Goal: Transaction & Acquisition: Purchase product/service

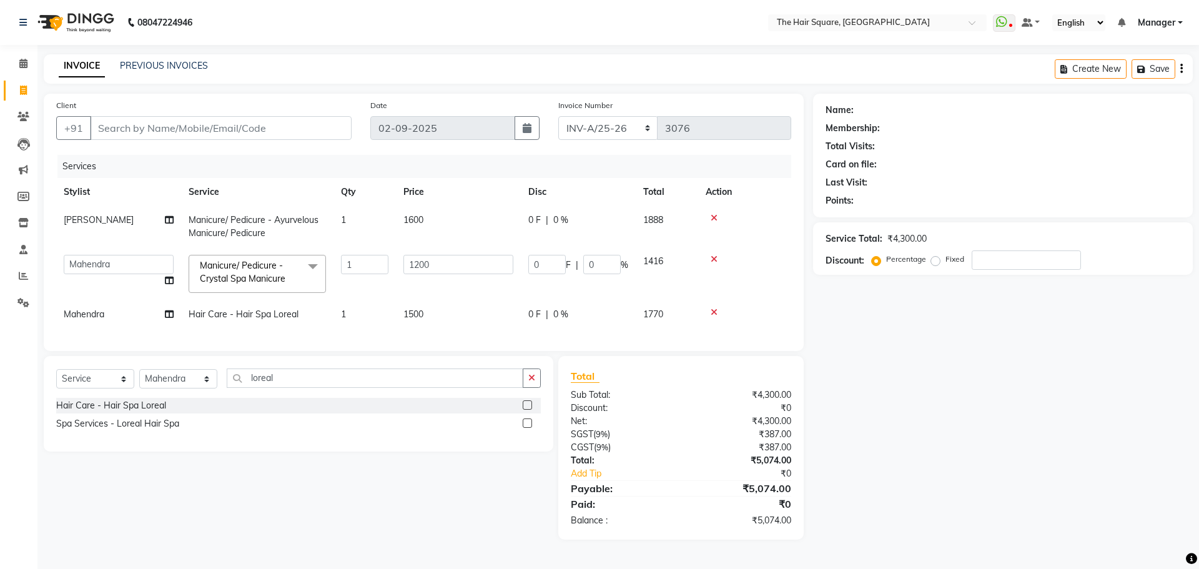
select select "5768"
select select "39378"
select select "service"
select select "39378"
drag, startPoint x: 275, startPoint y: 400, endPoint x: 271, endPoint y: 381, distance: 18.5
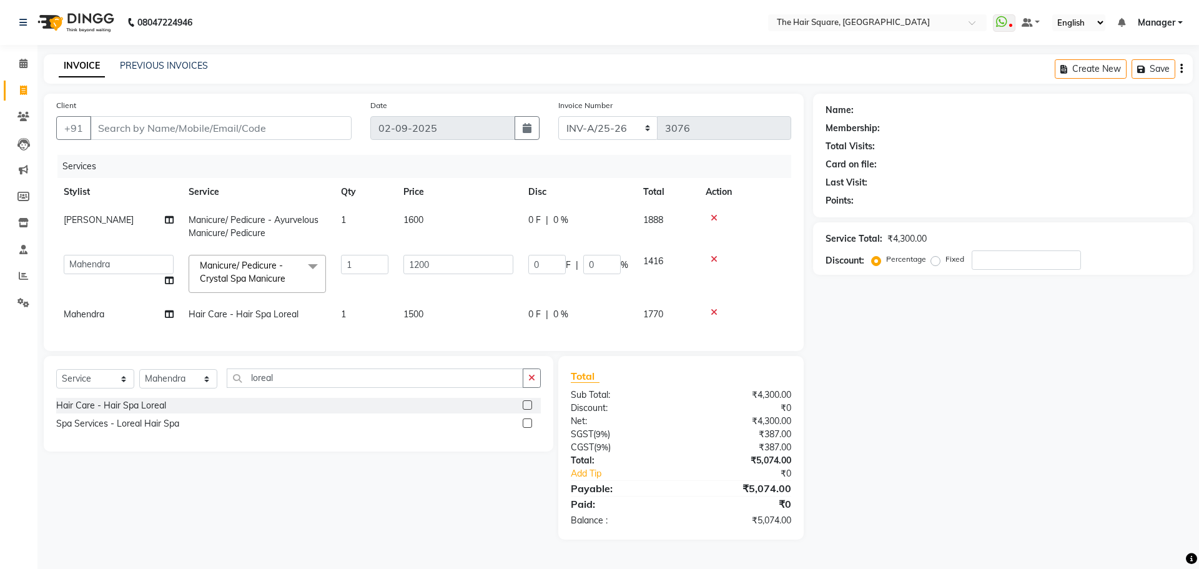
click at [275, 398] on div "Select Service Product Membership Package Voucher Prepaid Gift Card Select Styl…" at bounding box center [298, 382] width 484 height 29
drag, startPoint x: 300, startPoint y: 383, endPoint x: 0, endPoint y: 390, distance: 300.4
click at [0, 378] on app-home "08047224946 Select Location × The Hair Square, Ambience Island WhatsApp Status …" at bounding box center [599, 279] width 1199 height 558
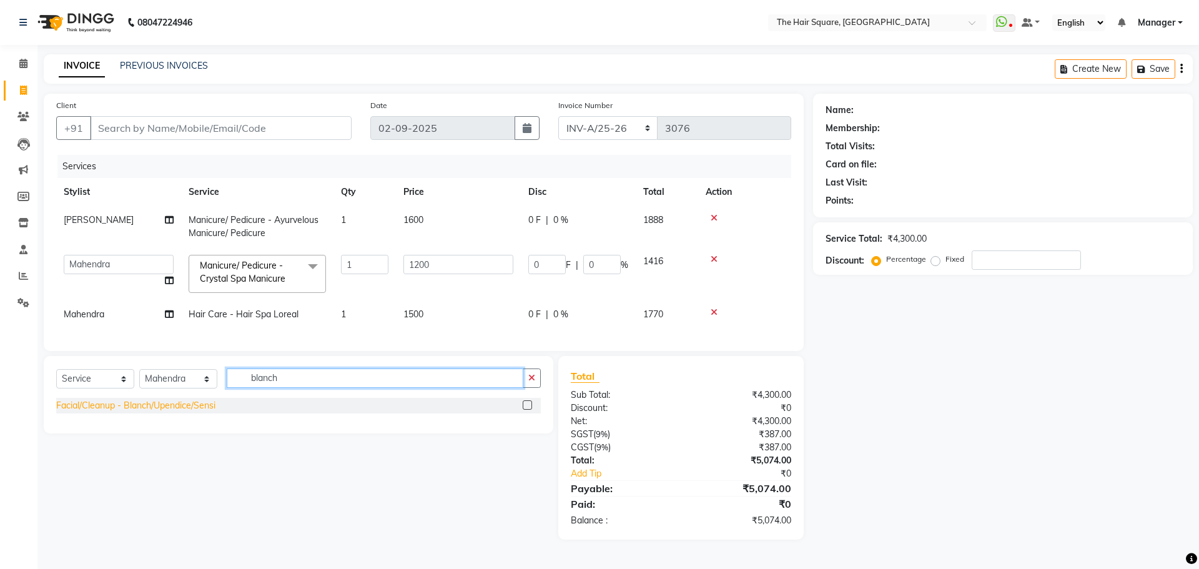
type input "blanch"
click at [114, 410] on div "Facial/Cleanup - Blanch/Upendice/Sensi" at bounding box center [135, 405] width 159 height 13
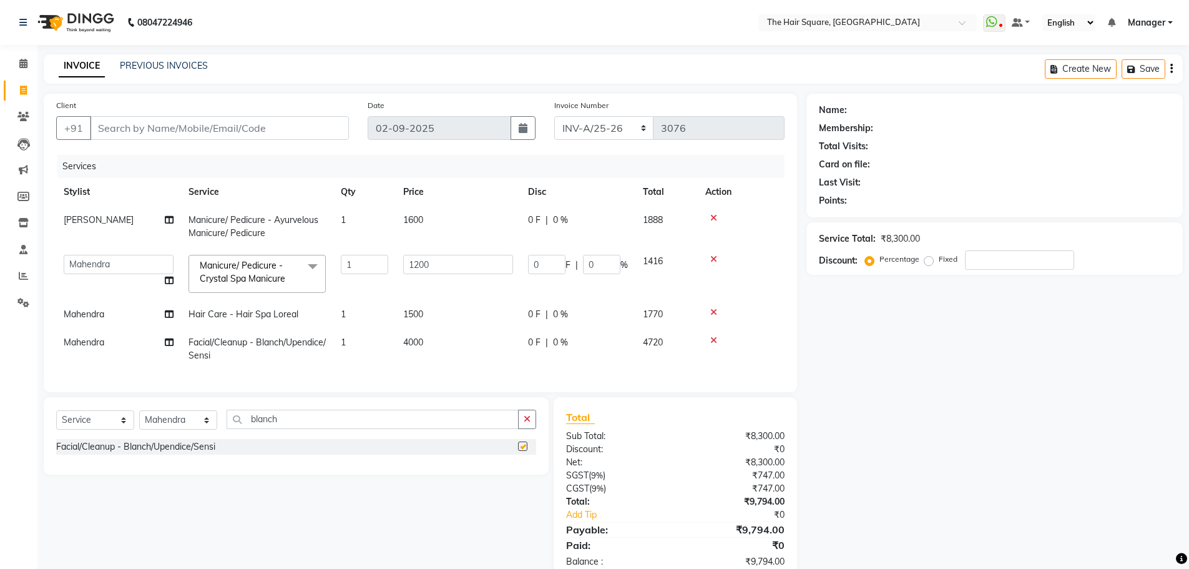
checkbox input "false"
drag, startPoint x: 308, startPoint y: 425, endPoint x: 0, endPoint y: 462, distance: 310.0
click at [0, 455] on app-home "08047224946 Select Location × The Hair Square, Ambience Island WhatsApp Status …" at bounding box center [594, 299] width 1189 height 599
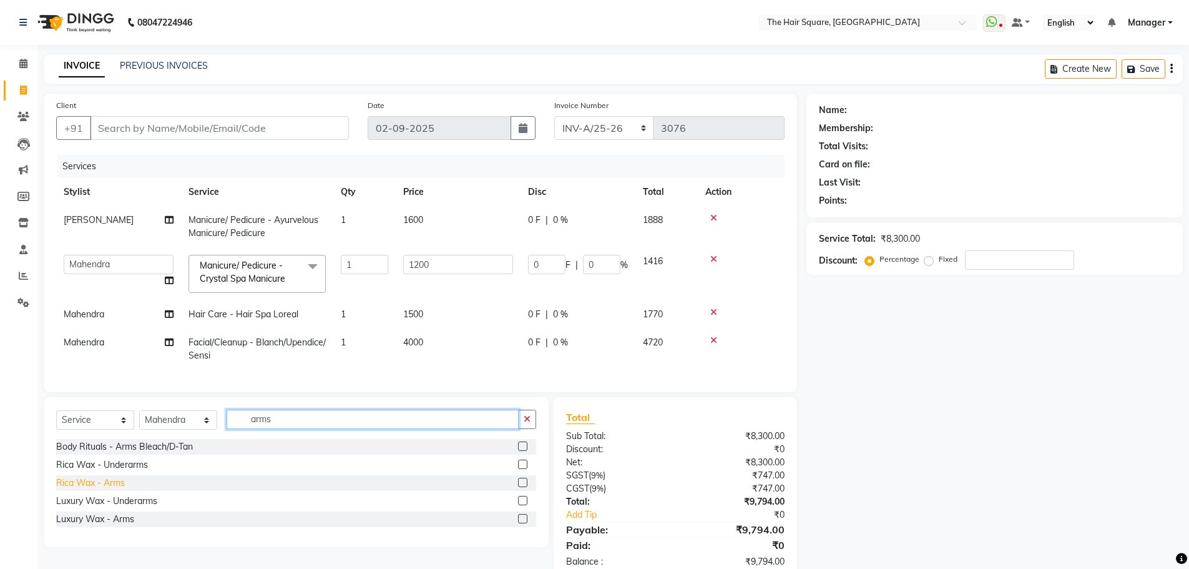
type input "arms"
click at [120, 489] on div "Rica Wax - Arms" at bounding box center [90, 482] width 69 height 13
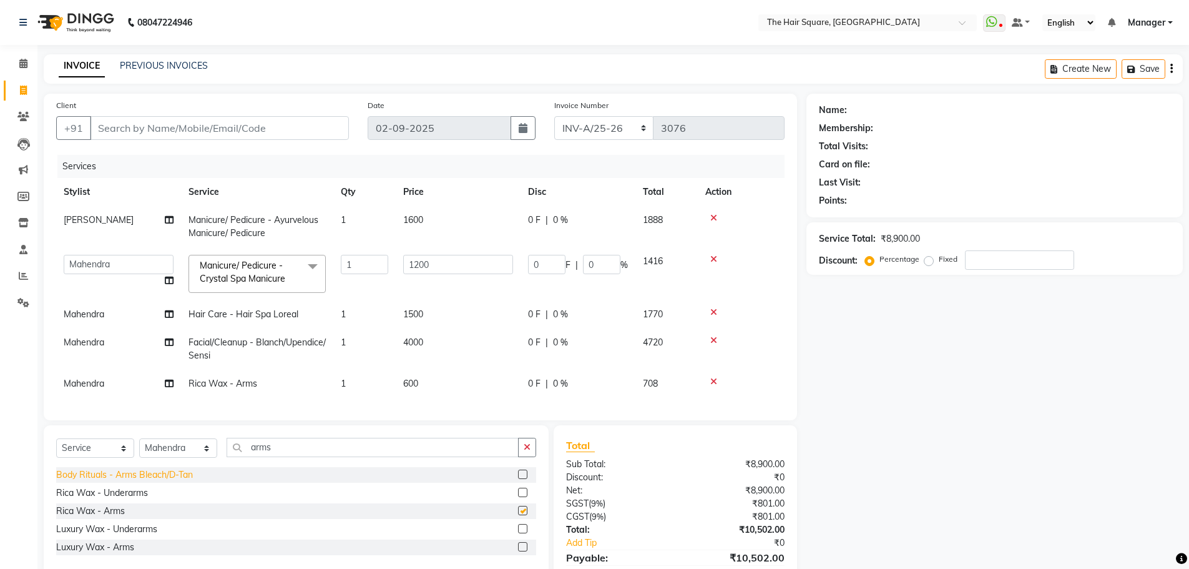
checkbox input "false"
click at [128, 499] on div "Rica Wax - Underarms" at bounding box center [102, 492] width 92 height 13
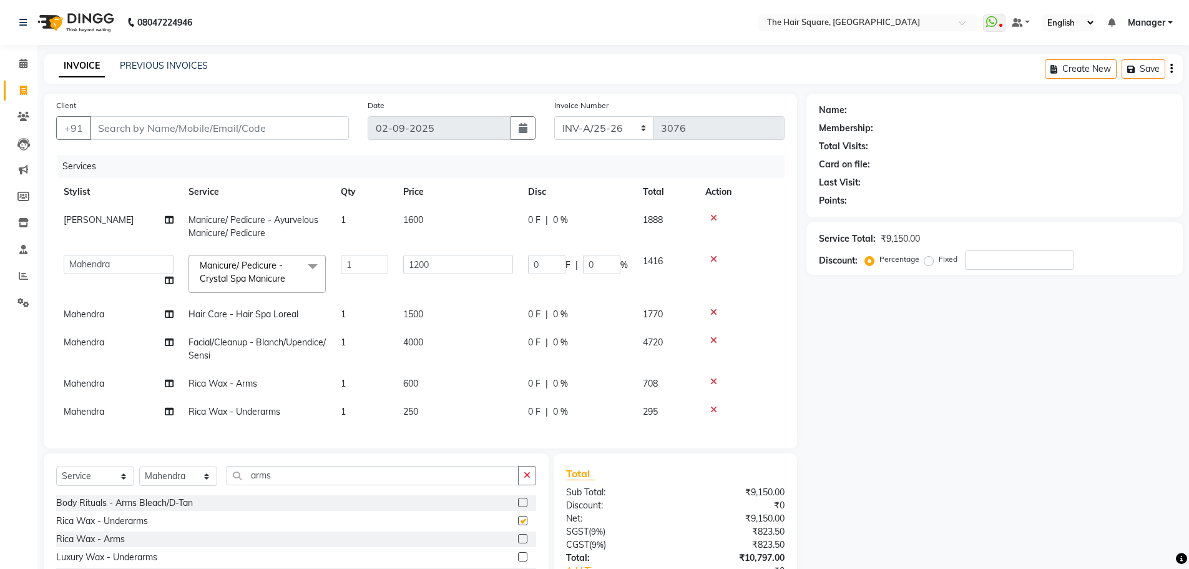
checkbox input "false"
drag, startPoint x: 287, startPoint y: 486, endPoint x: 0, endPoint y: 463, distance: 287.5
click at [0, 474] on app-home "08047224946 Select Location × The Hair Square, Ambience Island WhatsApp Status …" at bounding box center [594, 328] width 1189 height 656
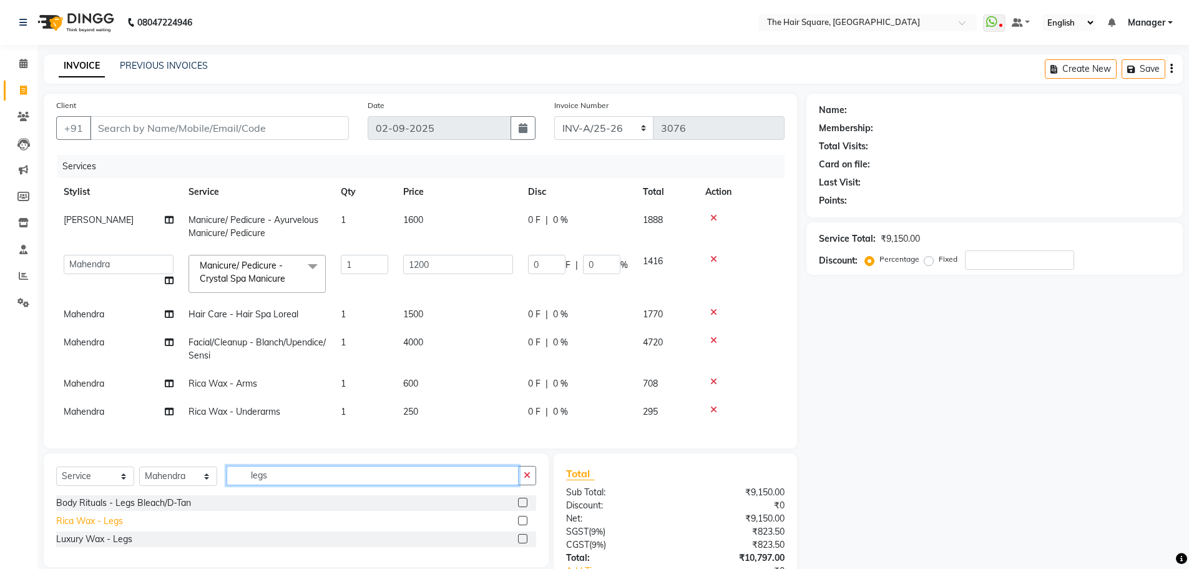
type input "legs"
click at [100, 526] on div "Rica Wax - Legs" at bounding box center [89, 520] width 67 height 13
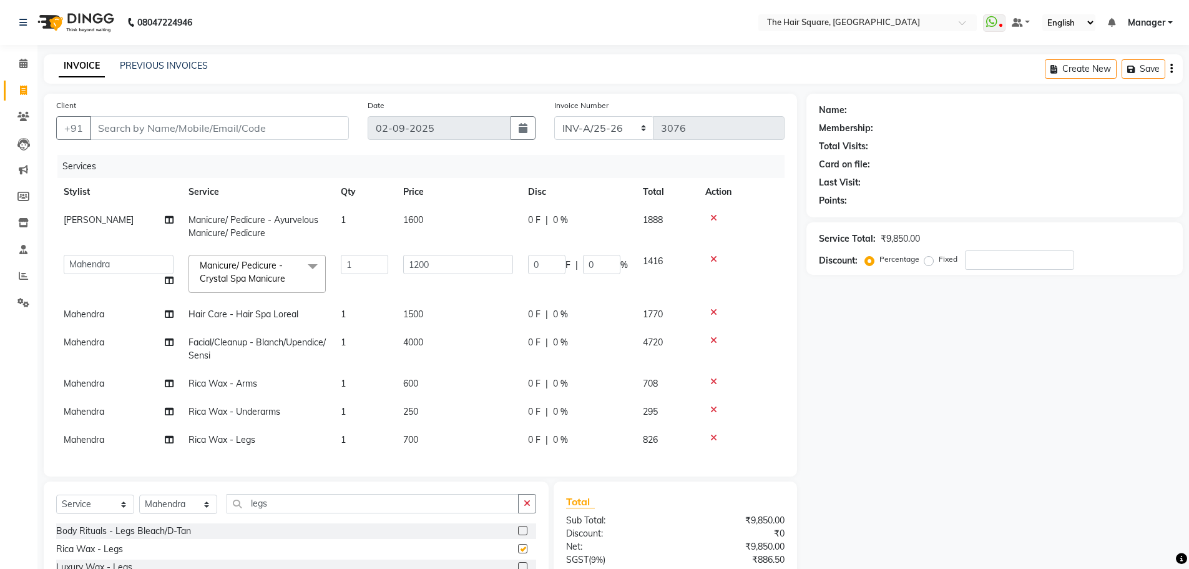
checkbox input "false"
click at [94, 348] on td "Mahendra" at bounding box center [118, 348] width 125 height 41
select select "39378"
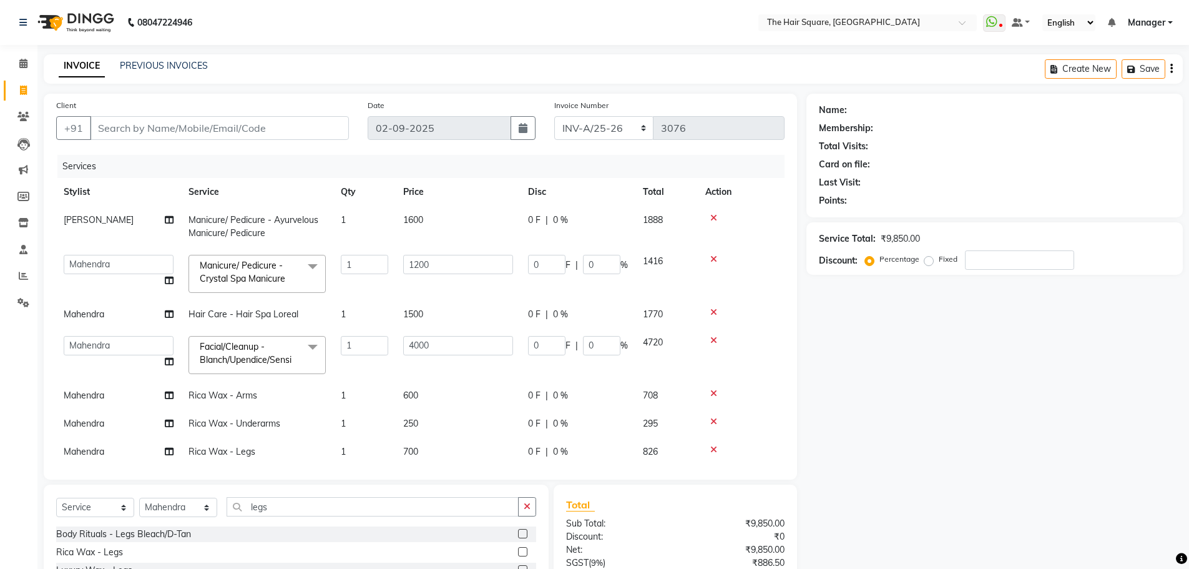
click at [94, 345] on select "Amit Aradhana Bittu Dev Imran Inder Javed Kim Mahendra Manager Mukesh Raaj Radh…" at bounding box center [119, 345] width 110 height 19
select select "39376"
click at [88, 406] on td "Mahendra" at bounding box center [118, 395] width 125 height 28
select select "39378"
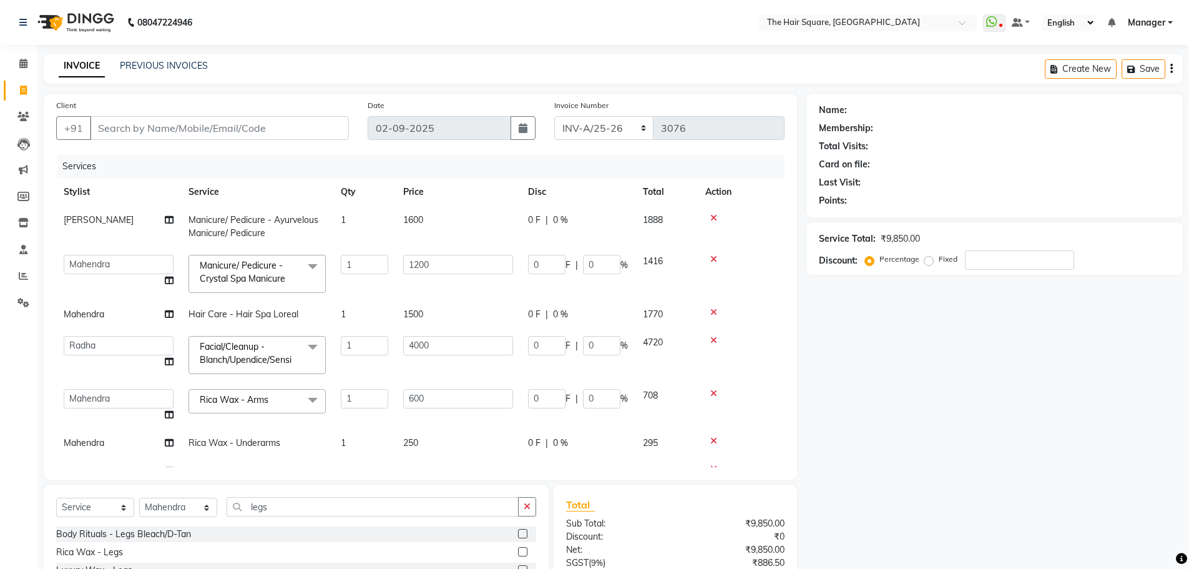
drag, startPoint x: 88, startPoint y: 406, endPoint x: 90, endPoint y: 398, distance: 7.7
click at [90, 398] on select "Amit Aradhana Bittu Dev Imran Inder Javed Kim Mahendra Manager Mukesh Raaj Radh…" at bounding box center [119, 398] width 110 height 19
select select "39376"
click at [124, 423] on td "Amit Aradhana Bittu Dev Imran Inder Javed Kim Mahendra Manager Mukesh Raaj Radh…" at bounding box center [118, 404] width 125 height 47
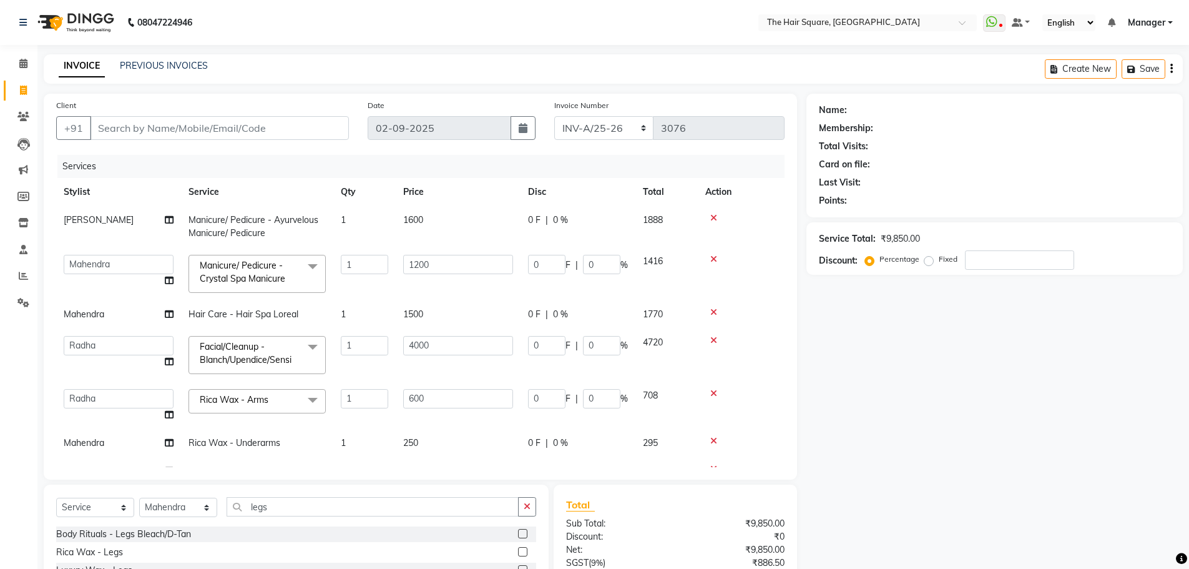
click at [124, 439] on td "Mahendra" at bounding box center [118, 443] width 125 height 28
select select "39378"
click at [125, 440] on select "Amit Aradhana Bittu Dev Imran Inder Javed Kim Mahendra Manager Mukesh Raaj Radh…" at bounding box center [119, 445] width 110 height 19
select select "39376"
click at [175, 503] on select "Select Stylist Amit Aradhana Bittu Dev Imran Inder Javed Kim Mahendra Manager M…" at bounding box center [178, 507] width 78 height 19
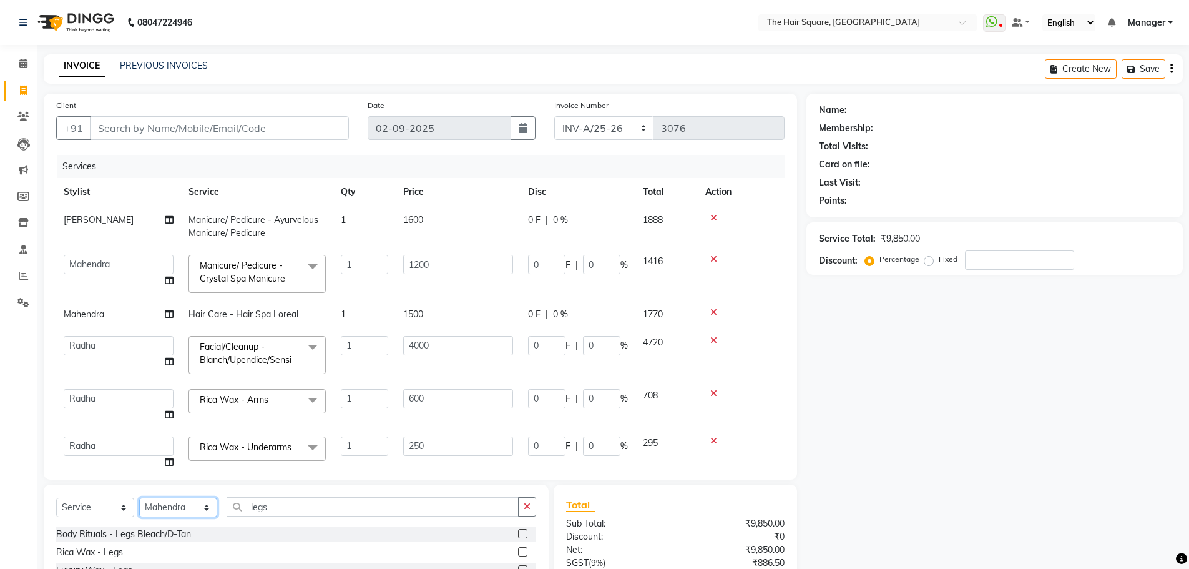
select select "75571"
click at [139, 498] on select "Select Stylist Amit Aradhana Bittu Dev Imran Inder Javed Kim Mahendra Manager M…" at bounding box center [178, 507] width 78 height 19
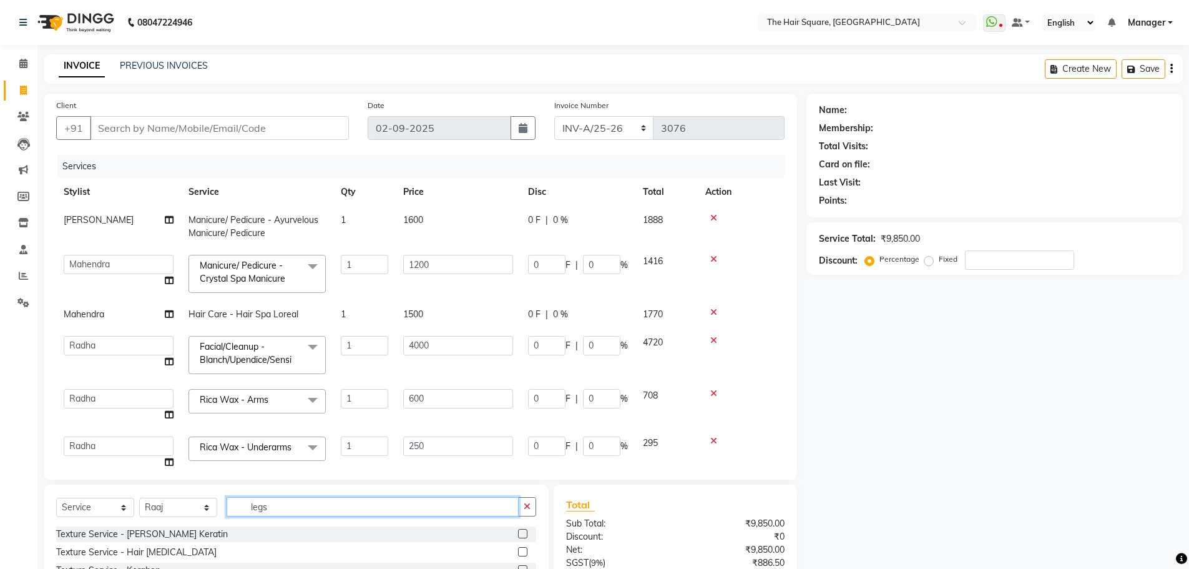
drag, startPoint x: 293, startPoint y: 504, endPoint x: 130, endPoint y: 516, distance: 163.4
click at [144, 509] on div "Select Service Product Membership Package Voucher Prepaid Gift Card Select Styl…" at bounding box center [296, 511] width 480 height 29
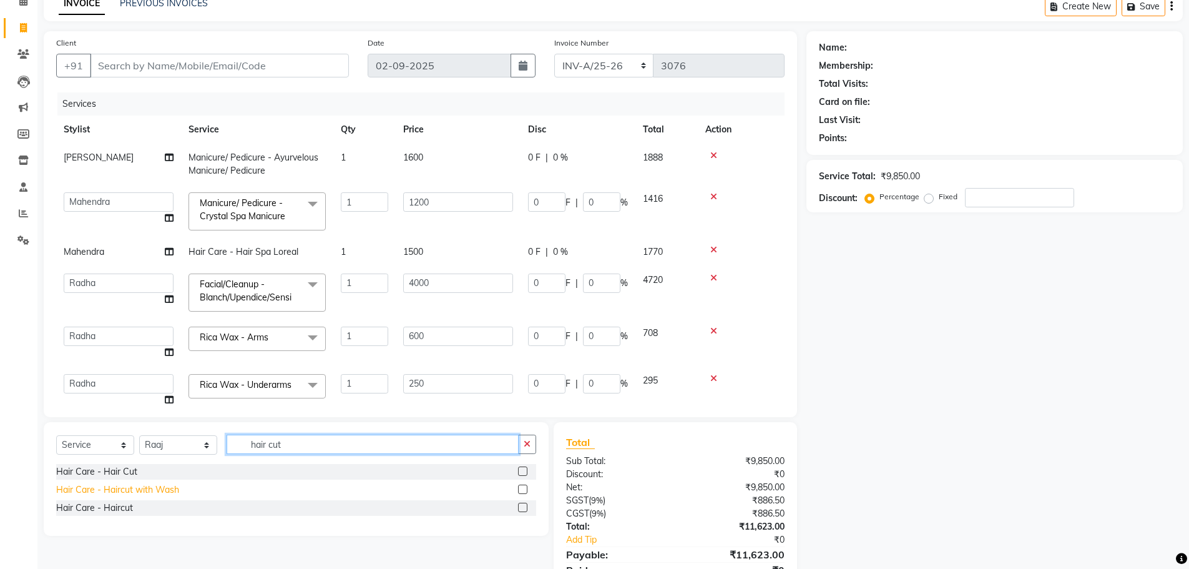
type input "hair cut"
click at [126, 487] on div "Hair Care - Haircut with Wash" at bounding box center [117, 489] width 123 height 13
checkbox input "false"
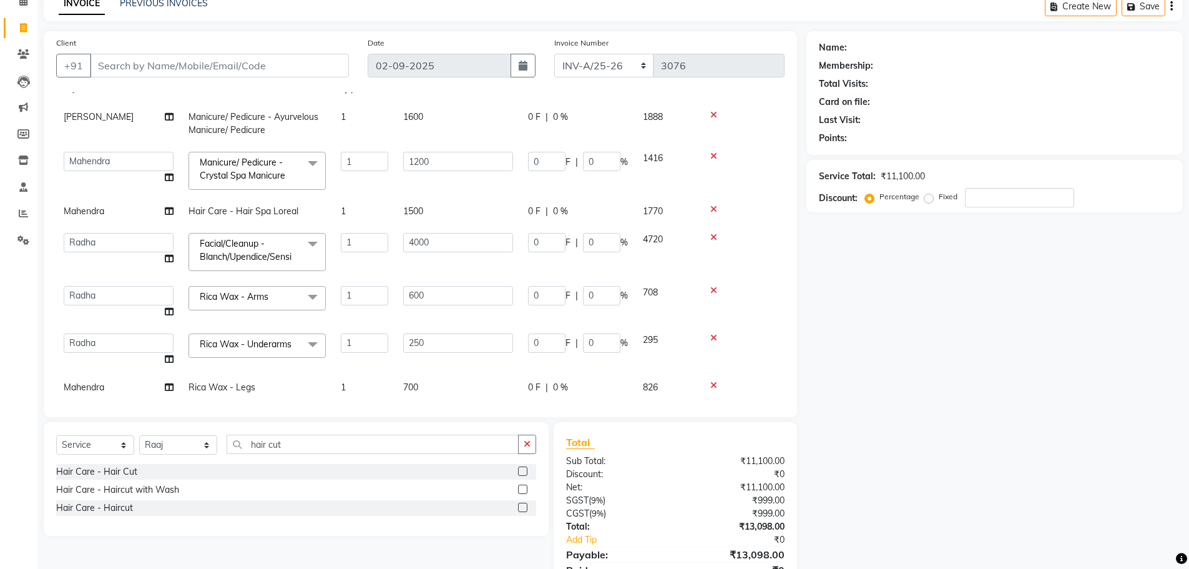
scroll to position [85, 0]
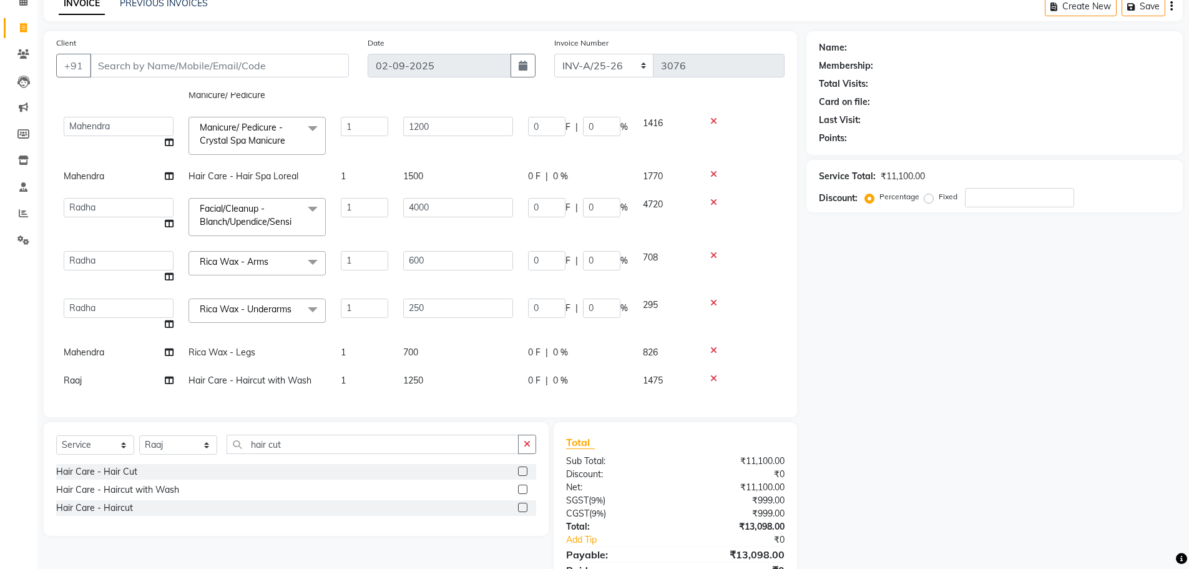
click at [714, 374] on icon at bounding box center [713, 378] width 7 height 9
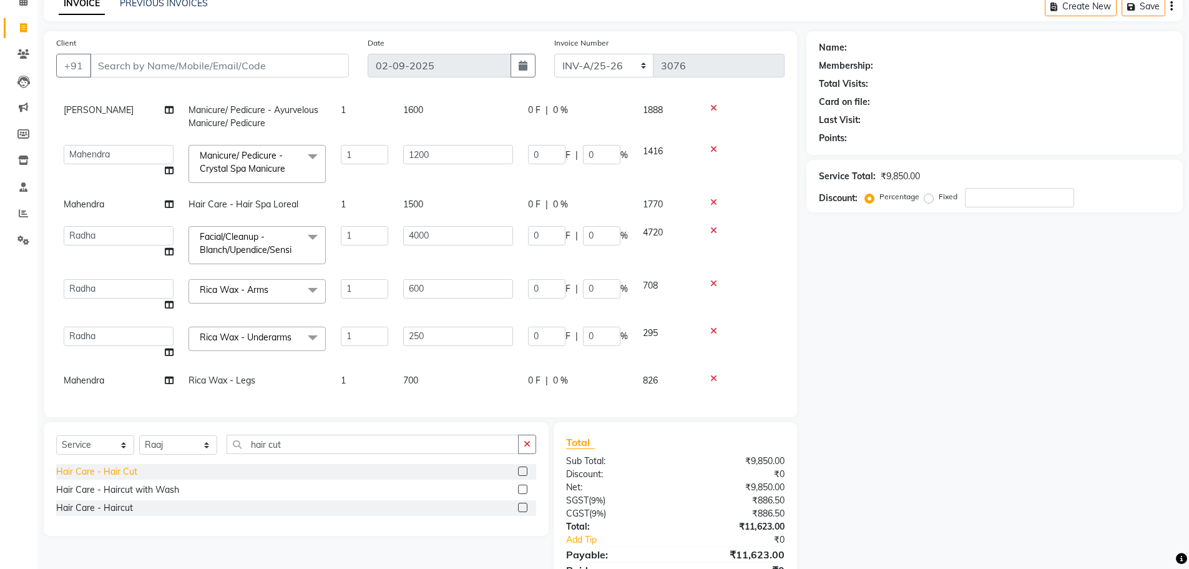
click at [122, 469] on div "Hair Care - Hair Cut" at bounding box center [96, 471] width 81 height 13
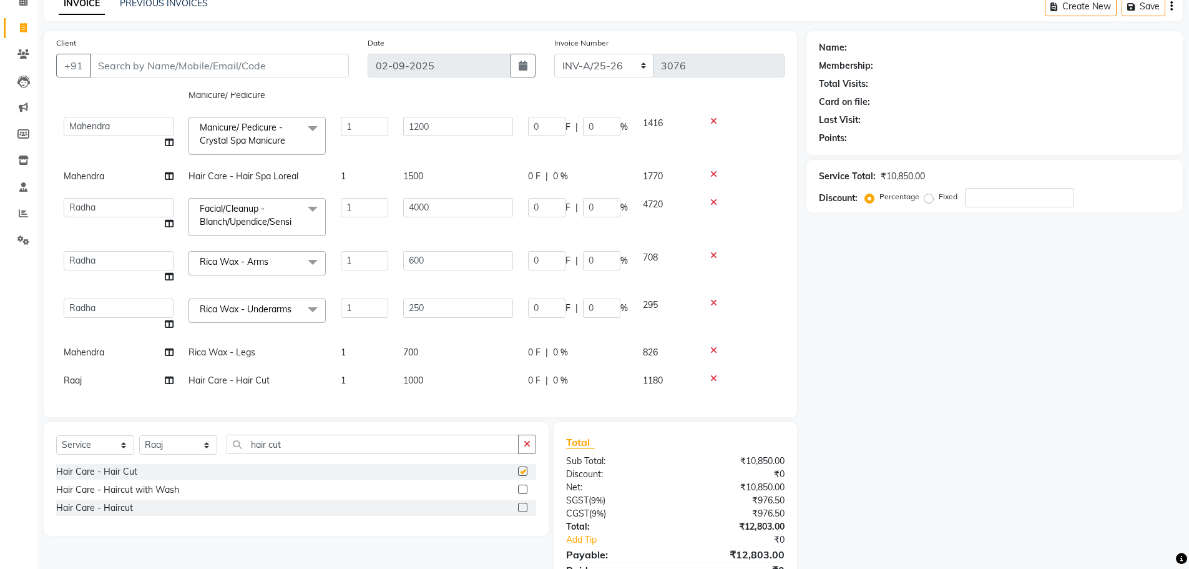
checkbox input "false"
click at [177, 440] on select "Select Stylist Amit Aradhana Bittu Dev Imran Inder Javed Kim Mahendra Manager M…" at bounding box center [178, 444] width 78 height 19
select select "39378"
click at [139, 435] on select "Select Stylist Amit Aradhana Bittu Dev Imran Inder Javed Kim Mahendra Manager M…" at bounding box center [178, 444] width 78 height 19
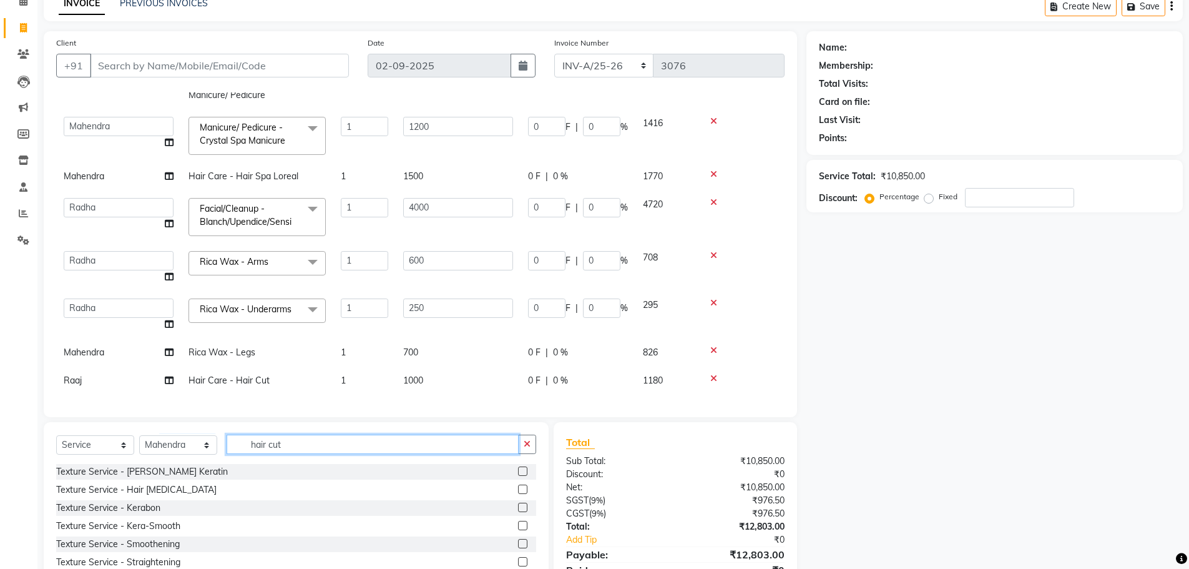
click at [310, 439] on input "hair cut" at bounding box center [373, 444] width 292 height 19
drag, startPoint x: 310, startPoint y: 439, endPoint x: 54, endPoint y: 449, distance: 255.6
click at [81, 456] on div "Select Service Product Membership Package Voucher Prepaid Gift Card Select Styl…" at bounding box center [296, 449] width 480 height 29
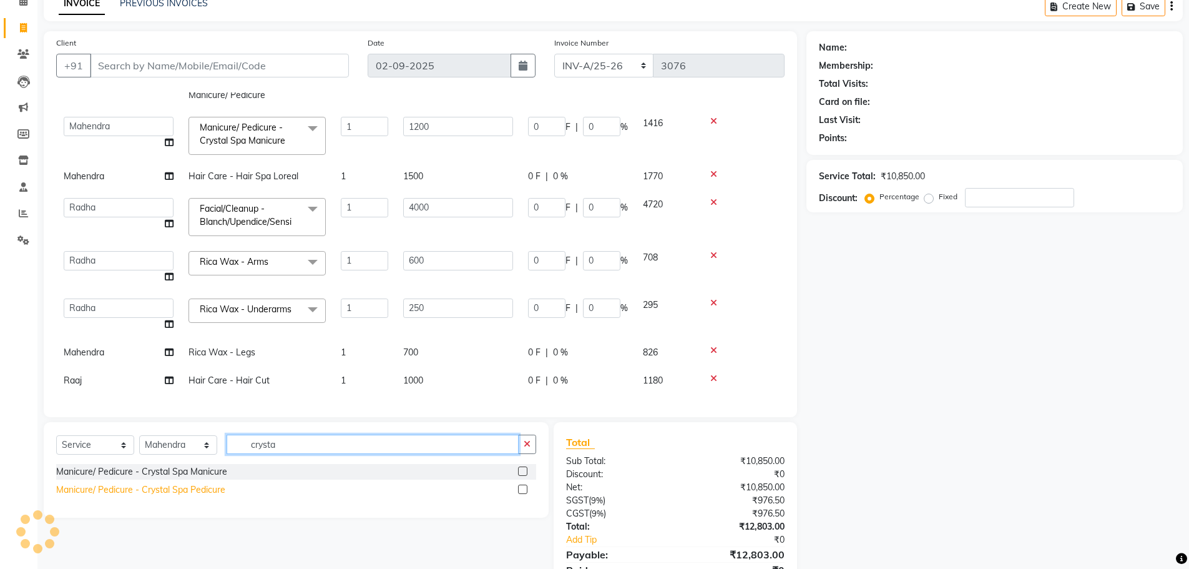
type input "crysta"
click at [96, 492] on div "Manicure/ Pedicure - Crystal Spa Pedicure" at bounding box center [140, 489] width 169 height 13
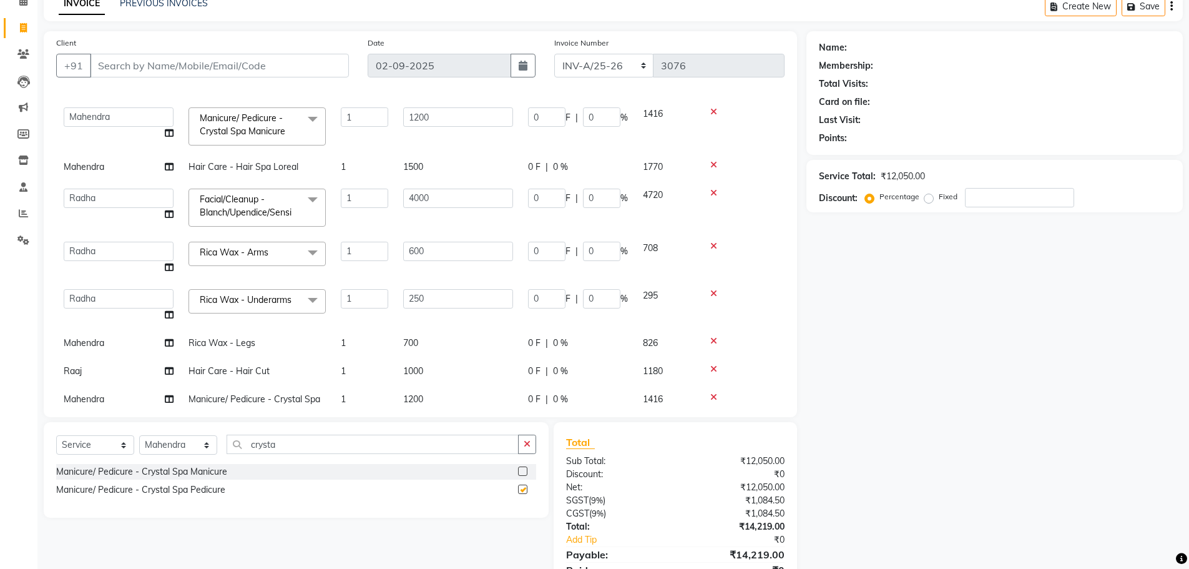
checkbox input "false"
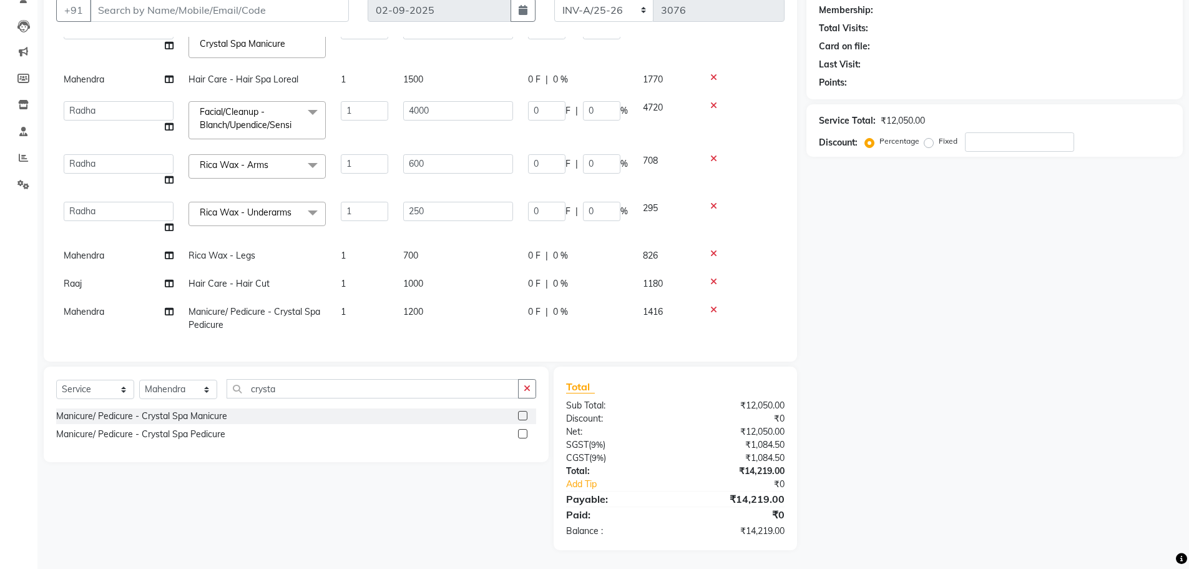
scroll to position [0, 0]
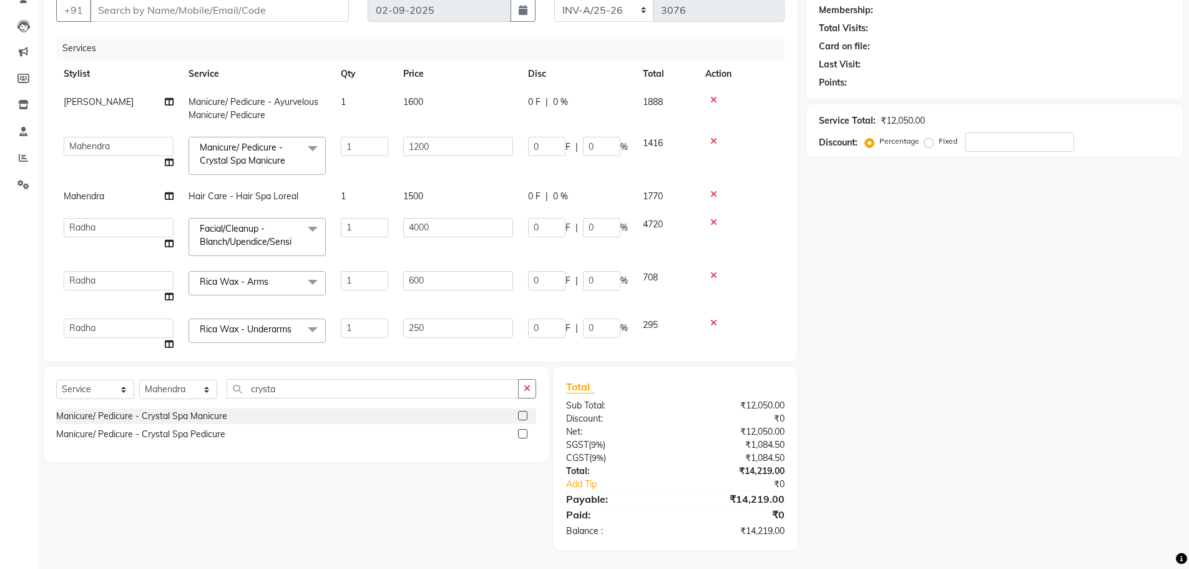
click at [433, 195] on td "1500" at bounding box center [458, 196] width 125 height 28
select select "39378"
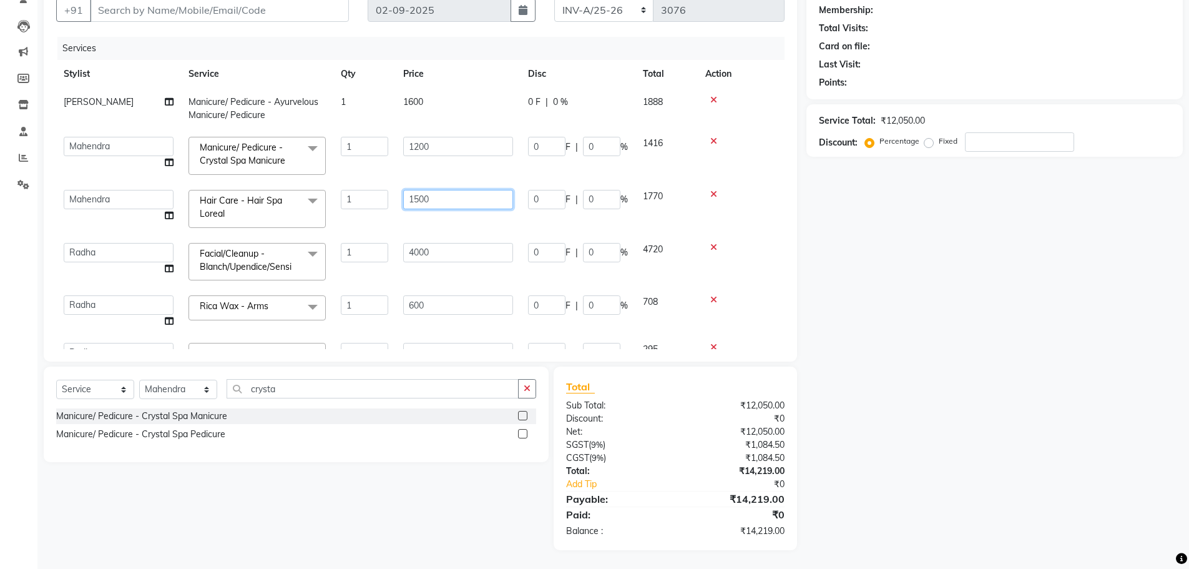
click at [433, 195] on input "1500" at bounding box center [458, 199] width 110 height 19
click at [971, 277] on div "Name: Membership: Total Visits: Card on file: Last Visit: Points: Service Total…" at bounding box center [1000, 263] width 386 height 574
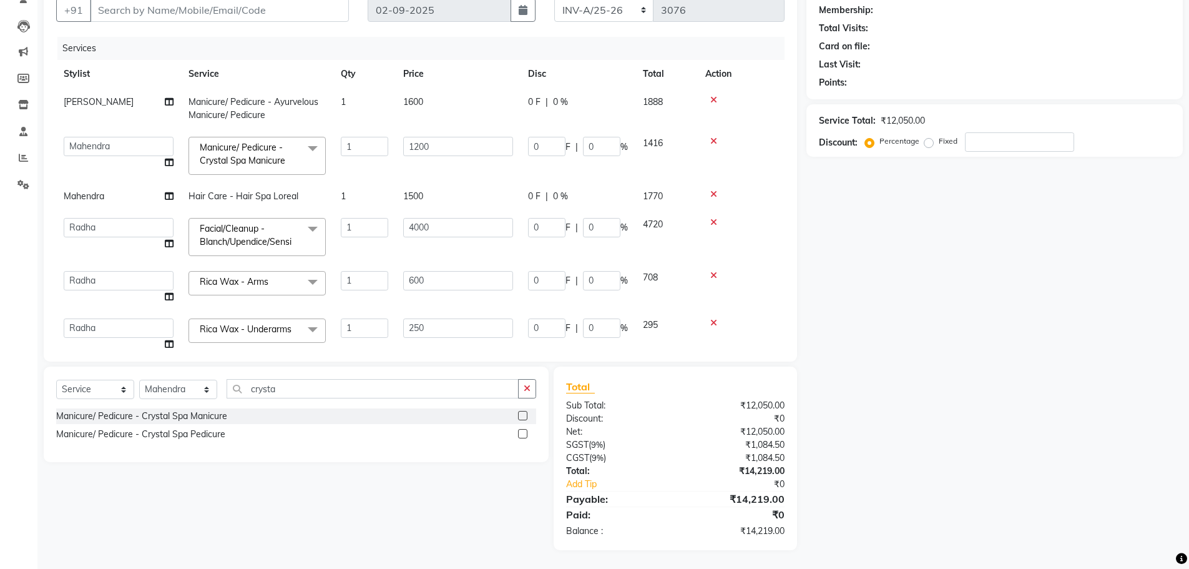
click at [472, 200] on td "1500" at bounding box center [458, 196] width 125 height 28
select select "39378"
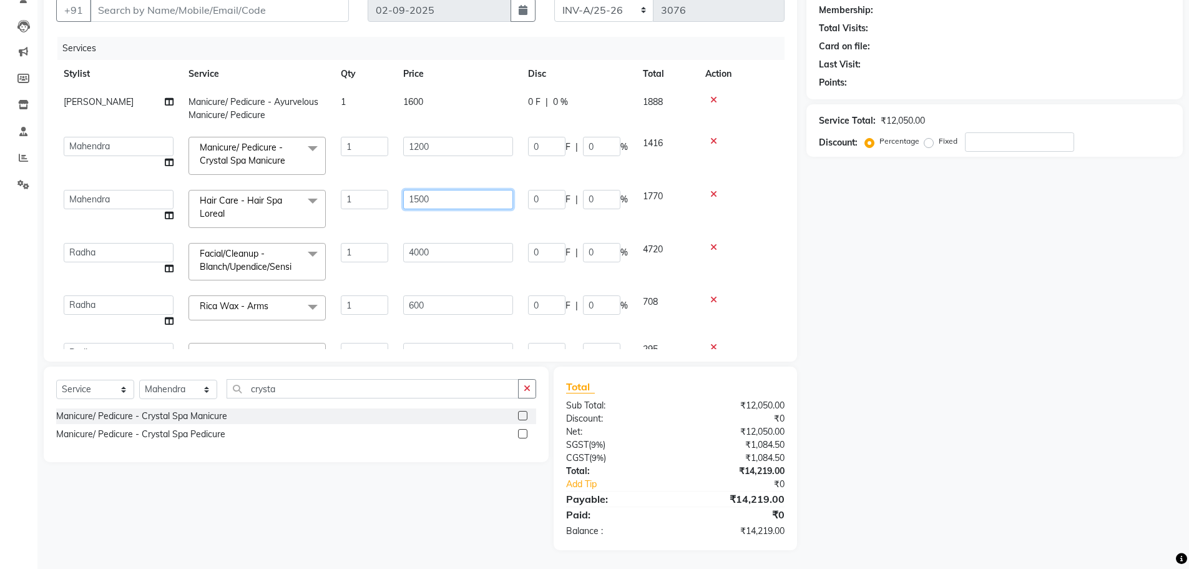
click at [472, 200] on input "1500" at bounding box center [458, 199] width 110 height 19
click at [927, 302] on div "Name: Membership: Total Visits: Card on file: Last Visit: Points: Service Total…" at bounding box center [1000, 263] width 386 height 574
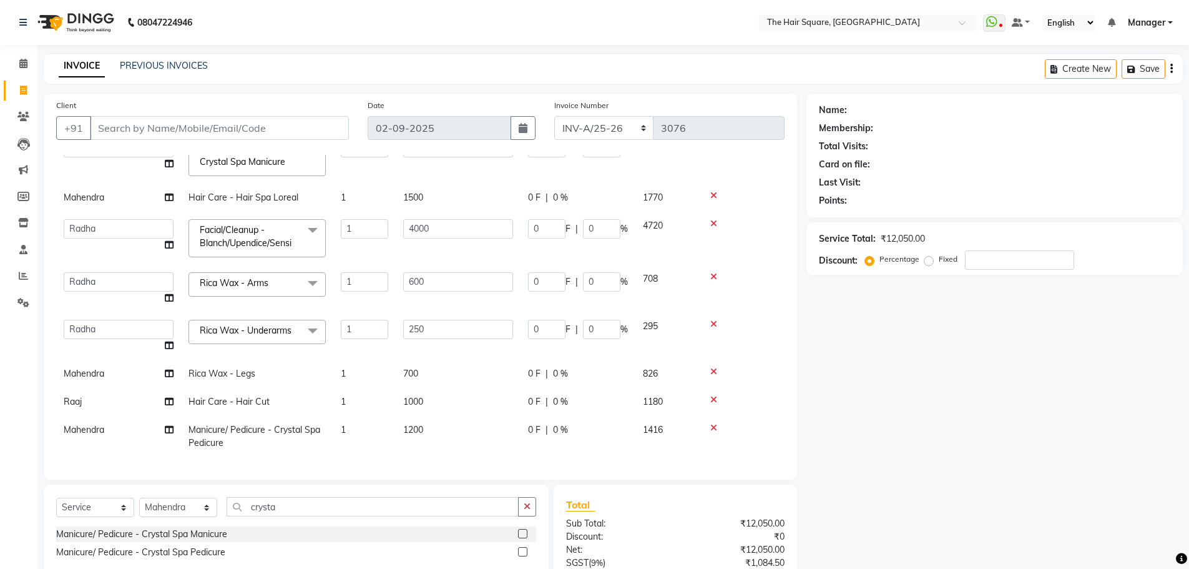
scroll to position [118, 0]
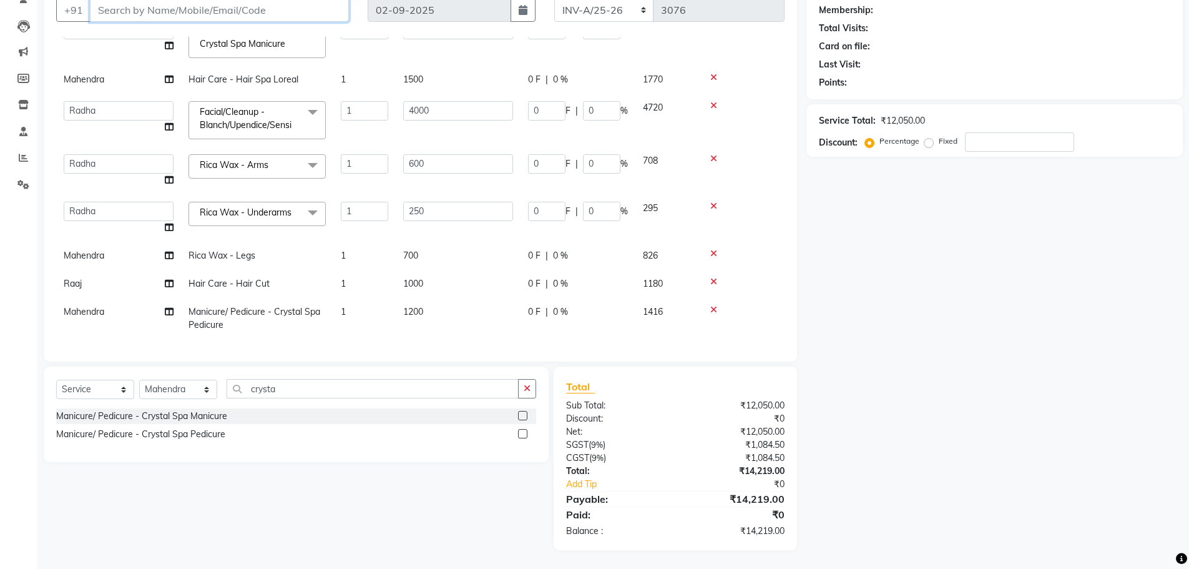
click at [187, 12] on input "Client" at bounding box center [219, 10] width 259 height 24
type input "9"
type input "0"
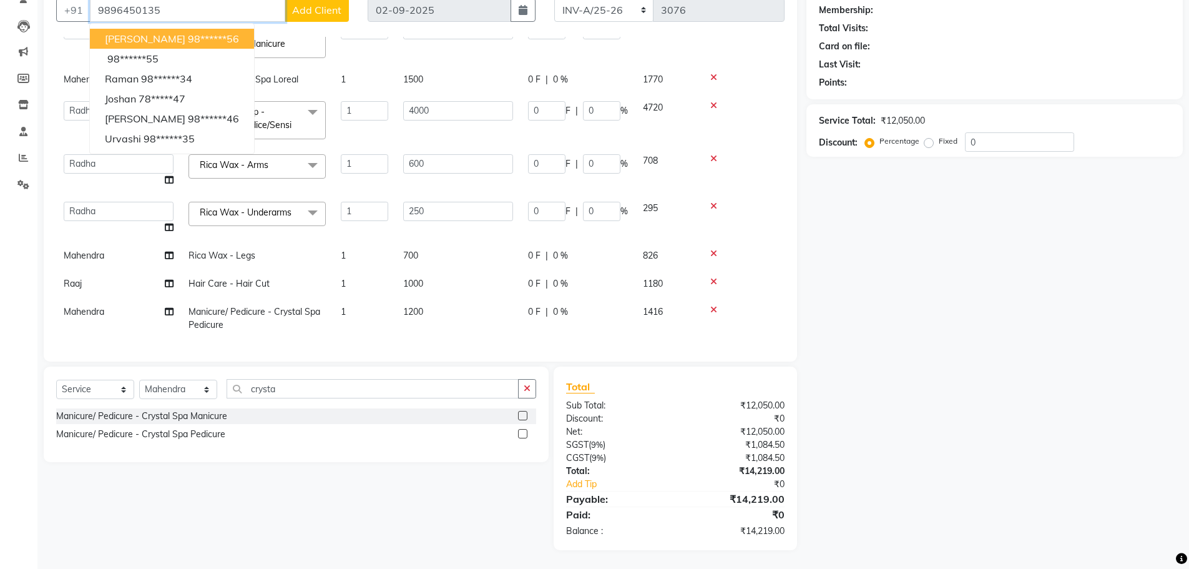
type input "9896450135"
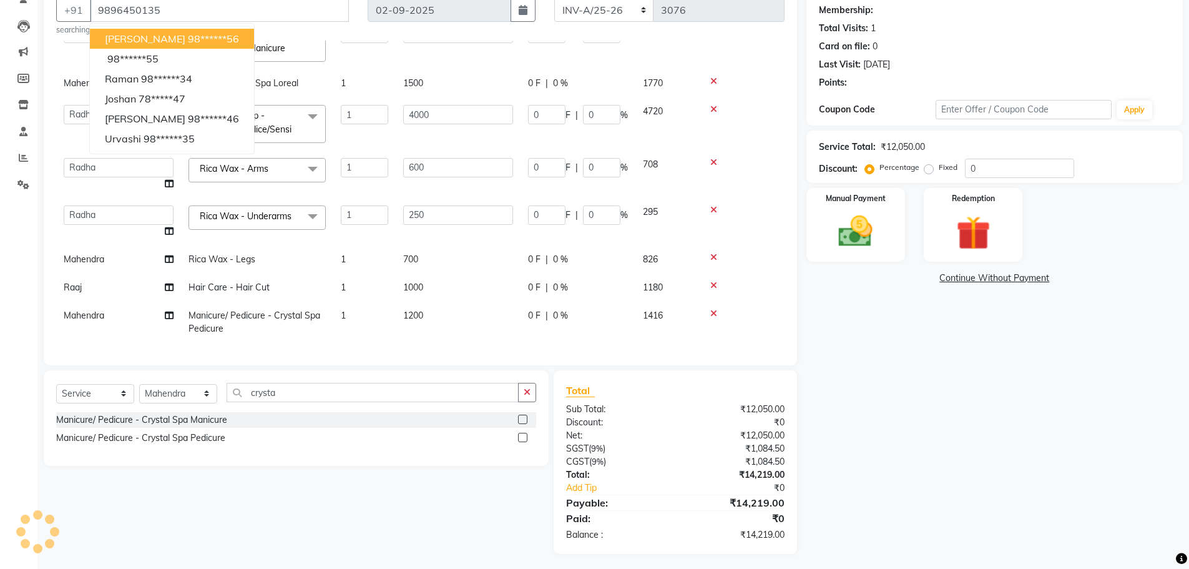
click at [988, 368] on div "Name: Urvashi Membership: Total Visits: 1 Card on file: 0 Last Visit: 20-05-202…" at bounding box center [1000, 265] width 386 height 578
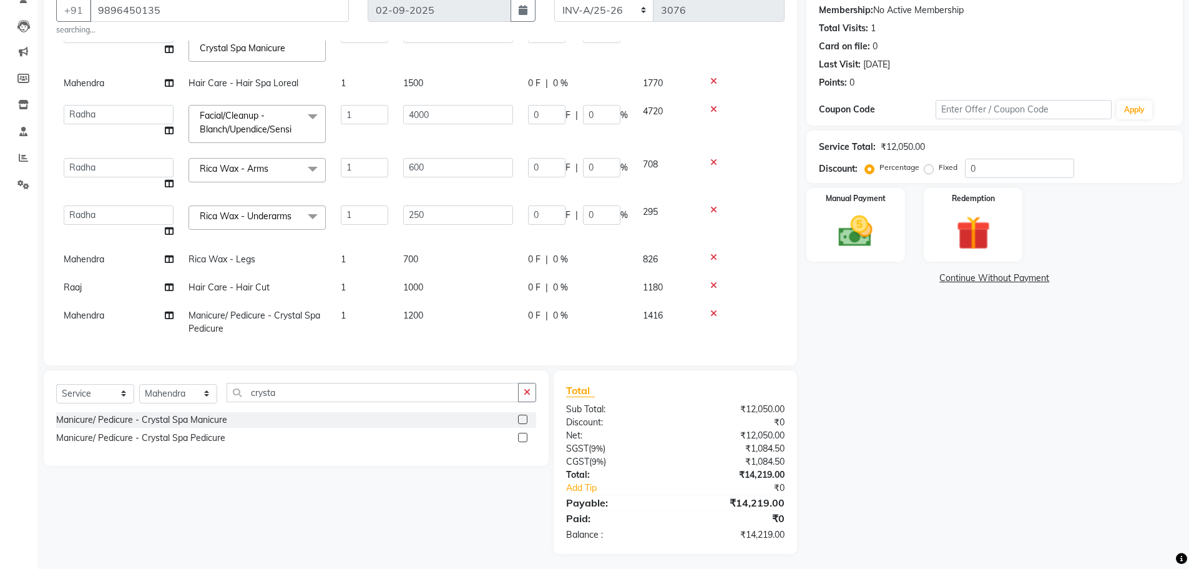
scroll to position [122, 0]
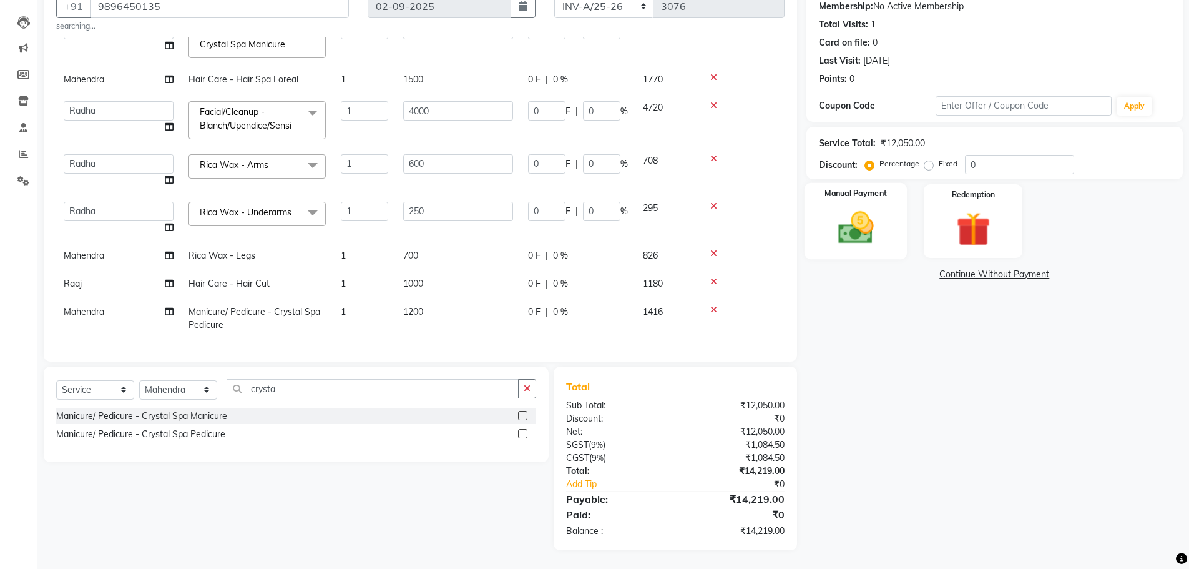
click at [841, 226] on img at bounding box center [855, 227] width 57 height 41
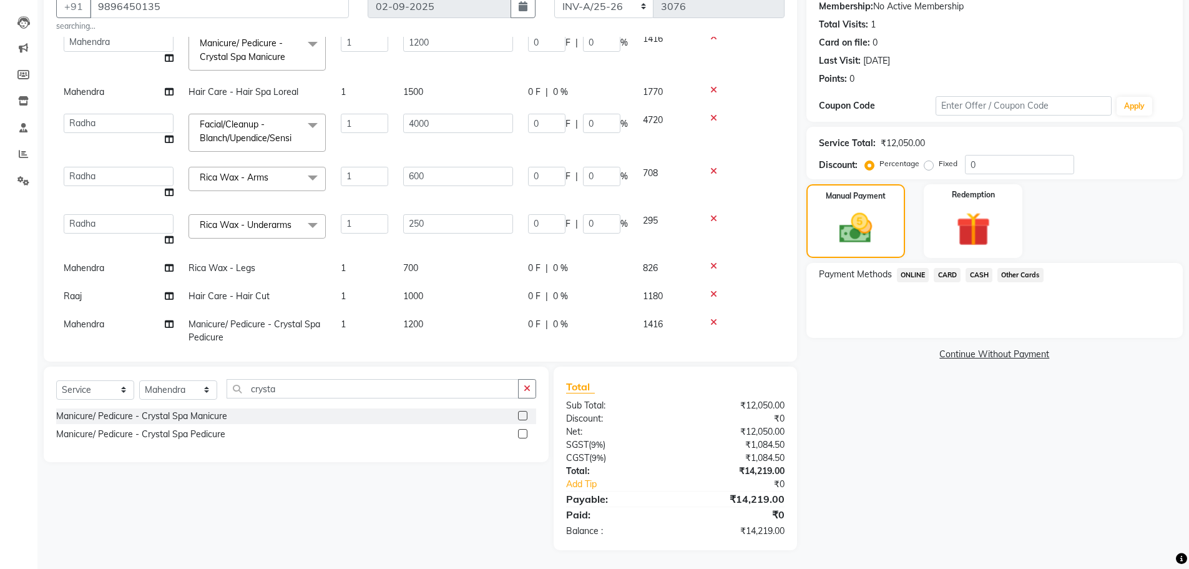
scroll to position [126, 0]
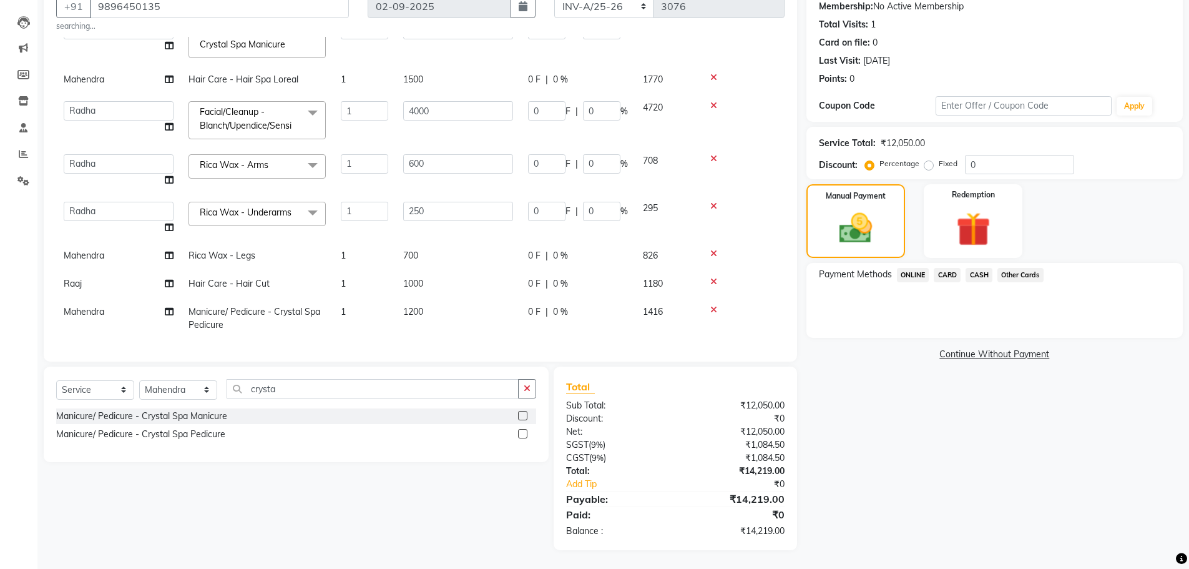
click at [986, 274] on span "CASH" at bounding box center [979, 275] width 27 height 14
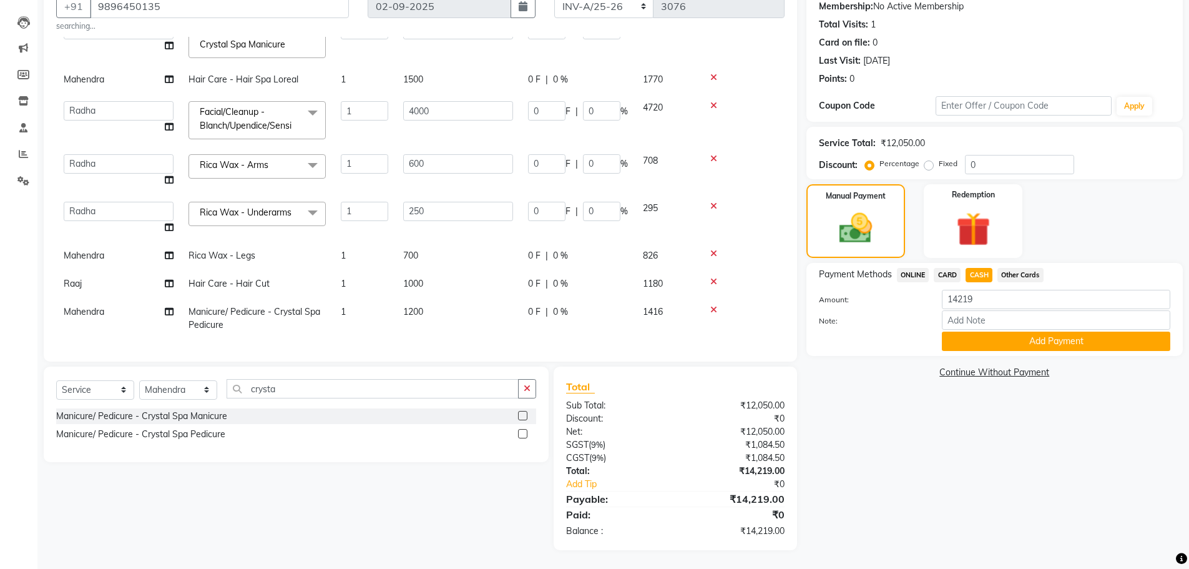
click at [939, 163] on label "Fixed" at bounding box center [948, 163] width 19 height 11
click at [931, 163] on input "Fixed" at bounding box center [931, 163] width 9 height 9
radio input "true"
click at [1014, 166] on input "0" at bounding box center [1019, 164] width 109 height 19
type input "0.1"
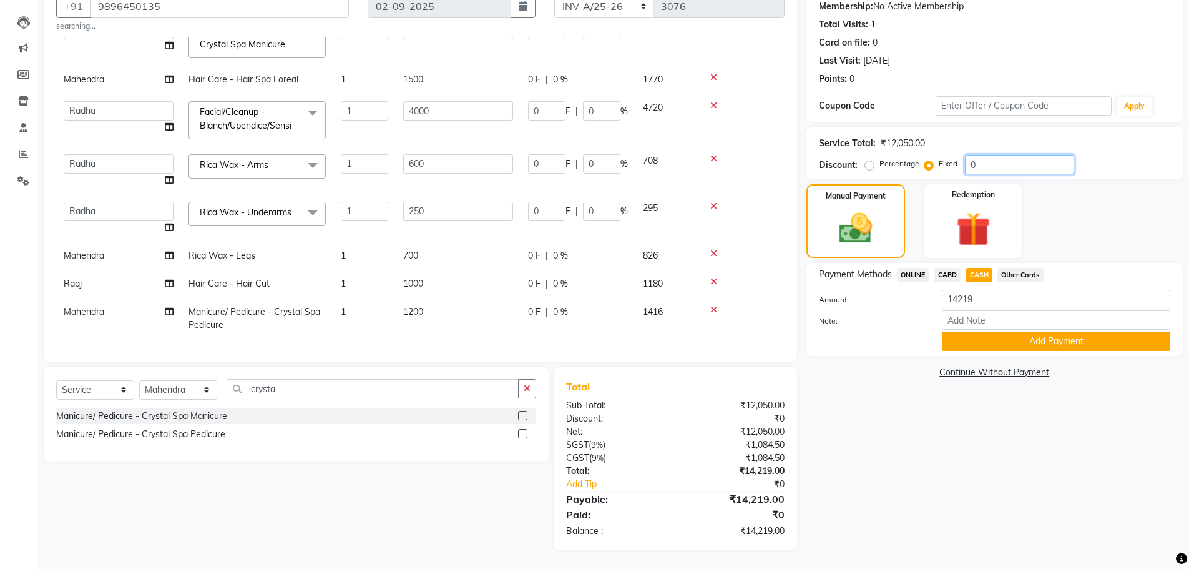
type input "0.01"
type input "01"
type input "0.33"
type input "0.01"
type input "0.05"
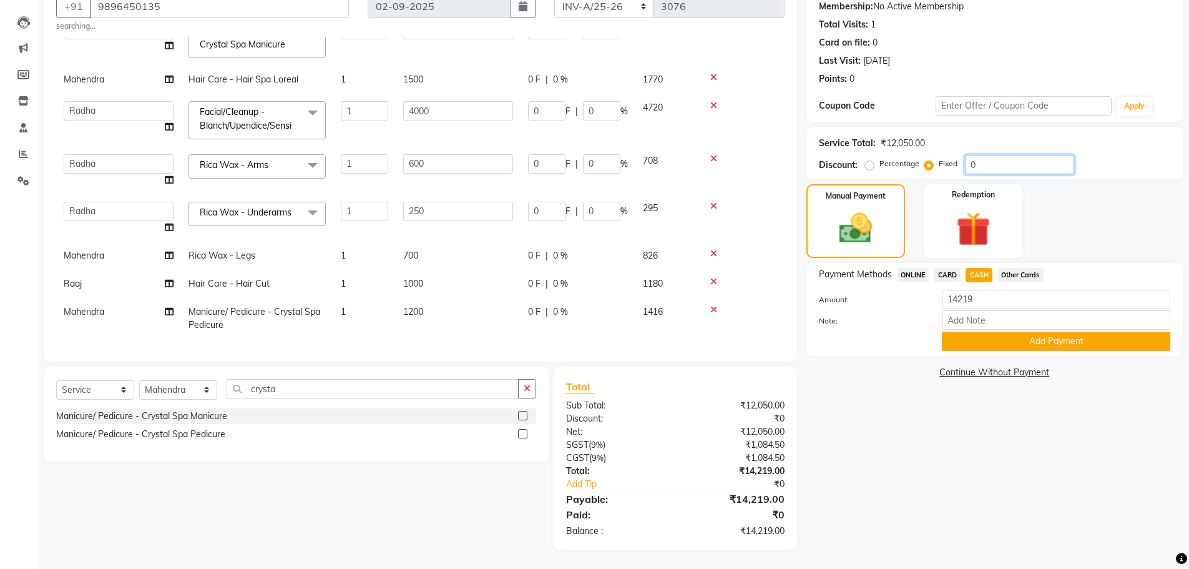
type input "0.01"
type input "0.02"
type input "0.01"
type input "019"
type input "1.89"
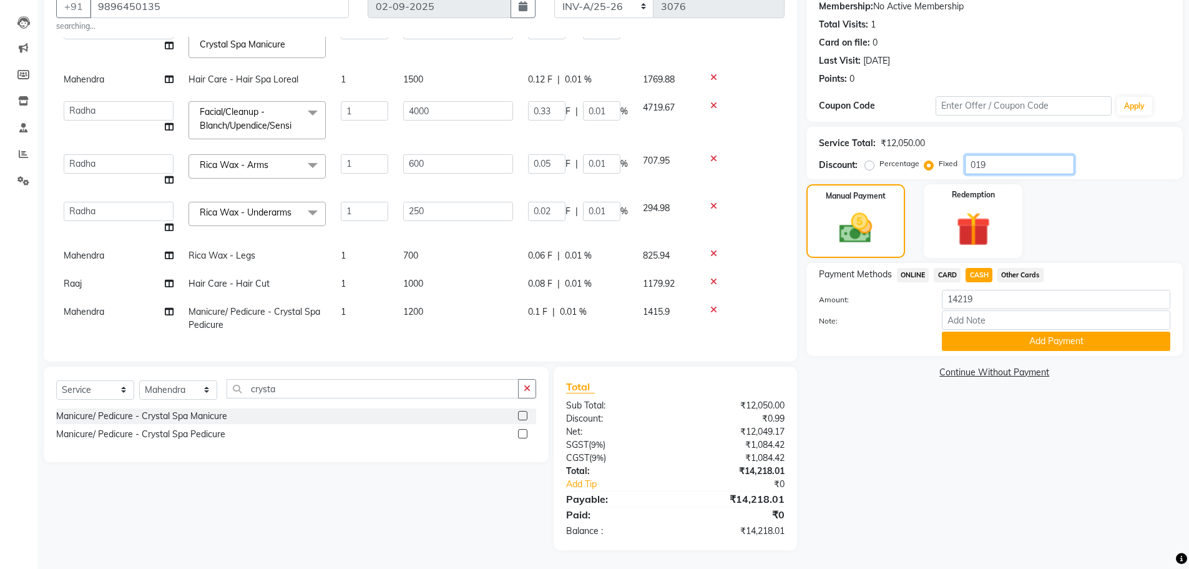
type input "0.16"
type input "6.31"
type input "0.16"
type input "0.95"
type input "0.16"
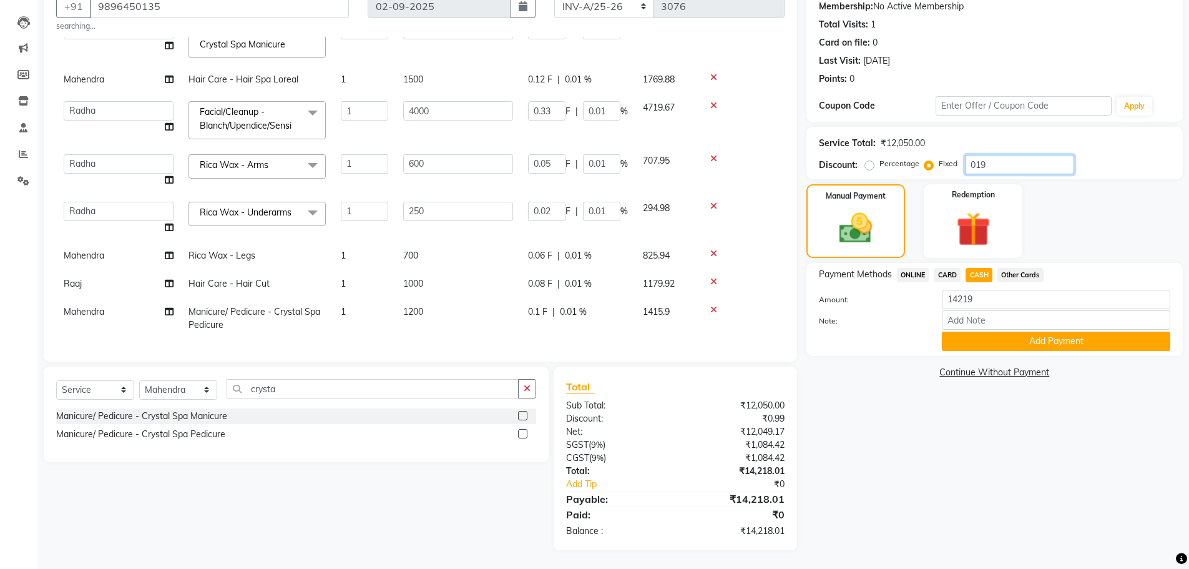
type input "0.39"
type input "0.16"
type input "019"
click at [985, 338] on button "Add Payment" at bounding box center [1056, 341] width 228 height 19
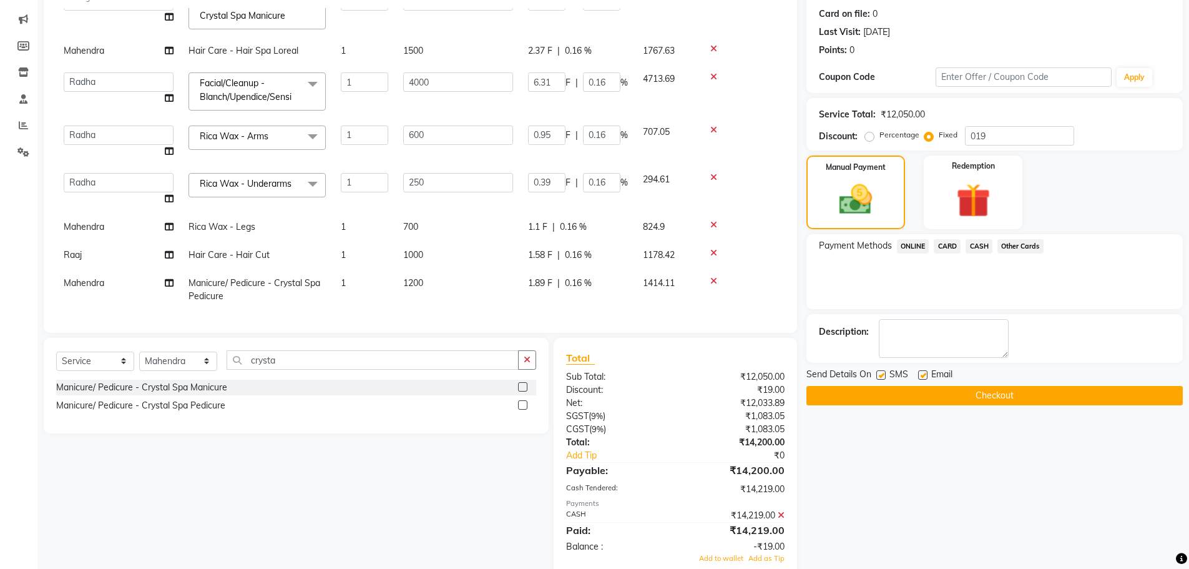
scroll to position [177, 0]
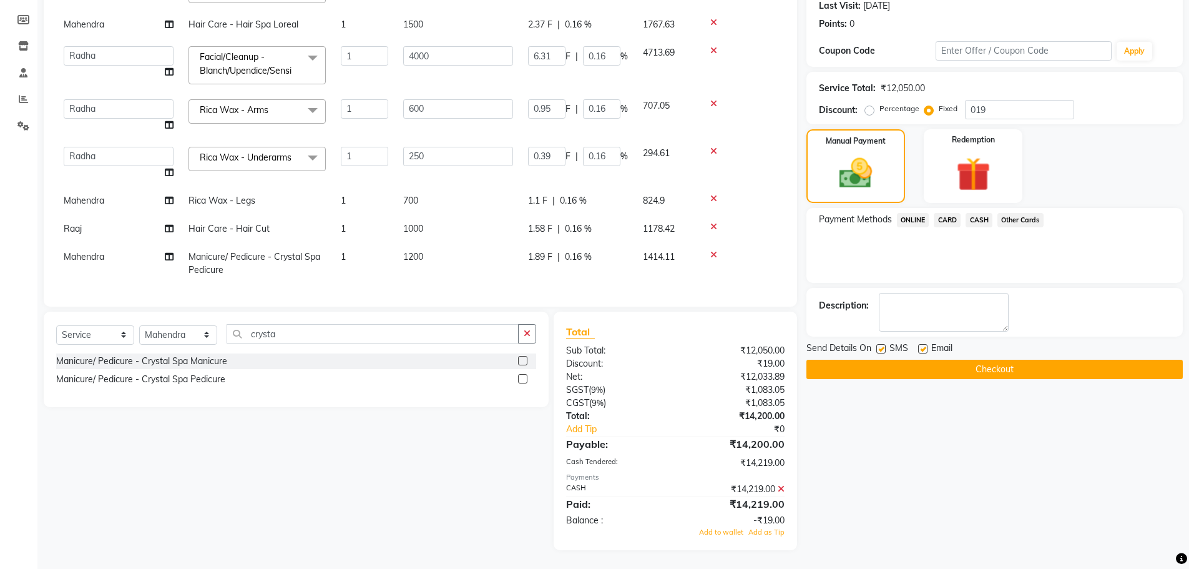
click at [780, 486] on icon at bounding box center [781, 488] width 7 height 9
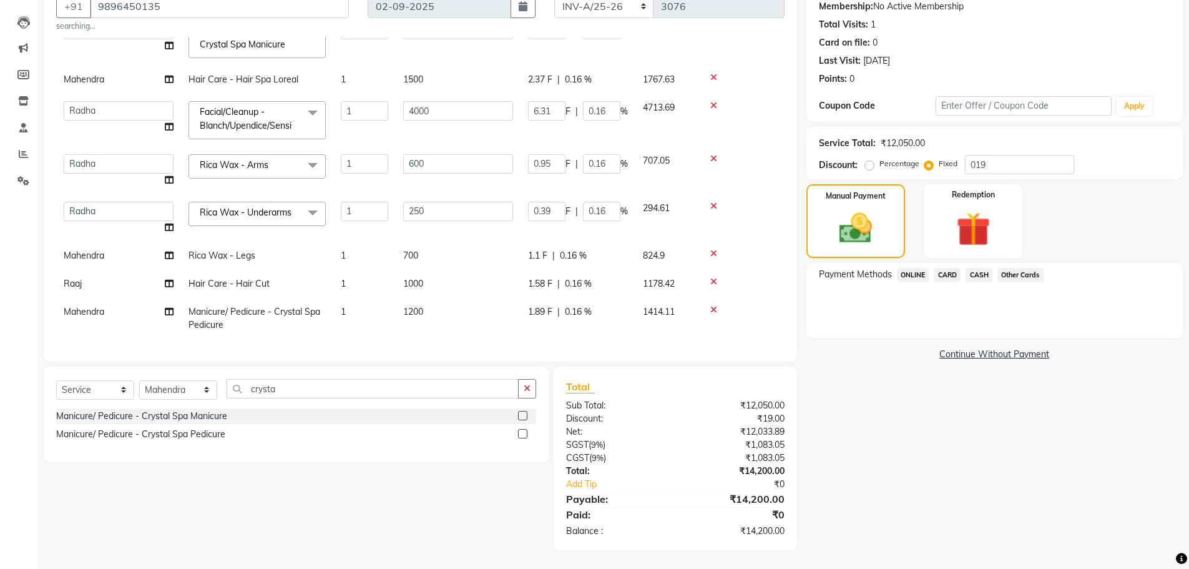
scroll to position [122, 0]
click at [965, 283] on div "CASH" at bounding box center [977, 276] width 32 height 17
click at [971, 275] on span "CASH" at bounding box center [979, 275] width 27 height 14
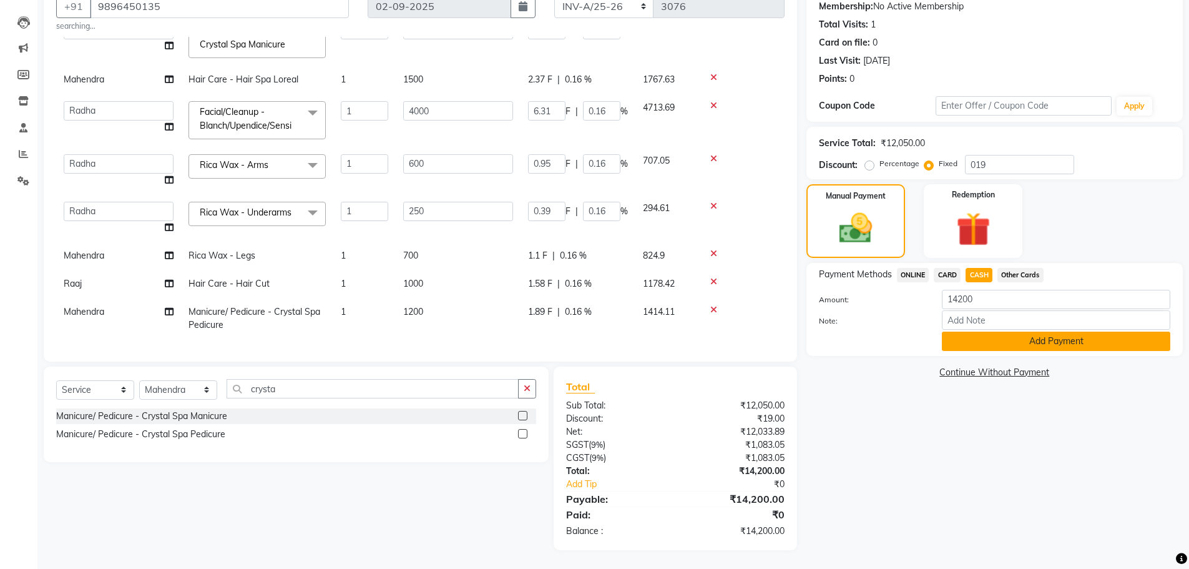
click at [975, 339] on button "Add Payment" at bounding box center [1056, 341] width 228 height 19
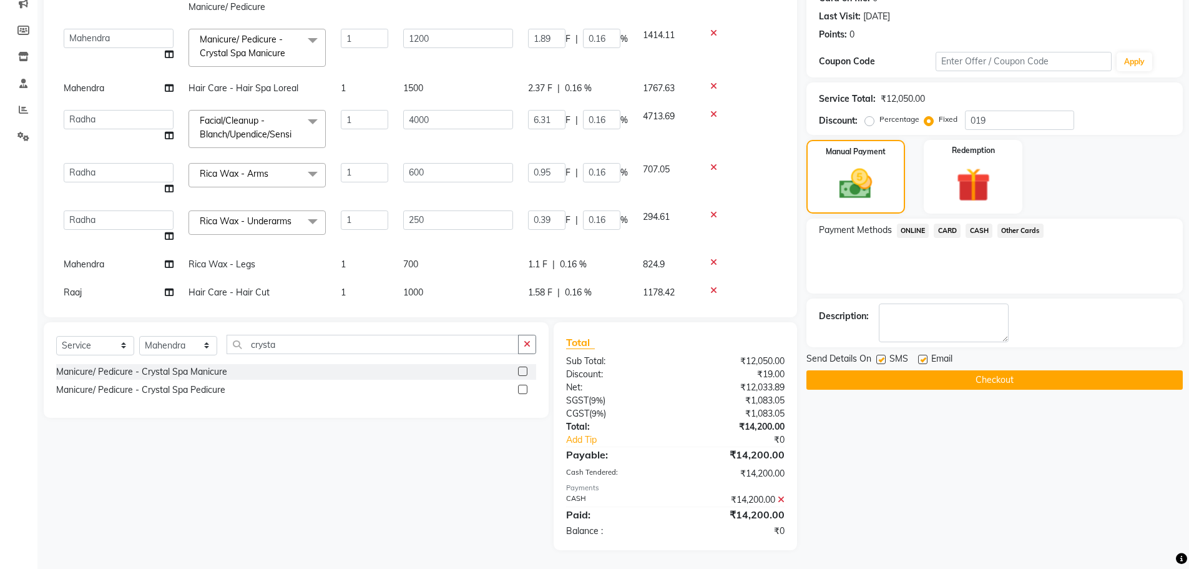
scroll to position [126, 0]
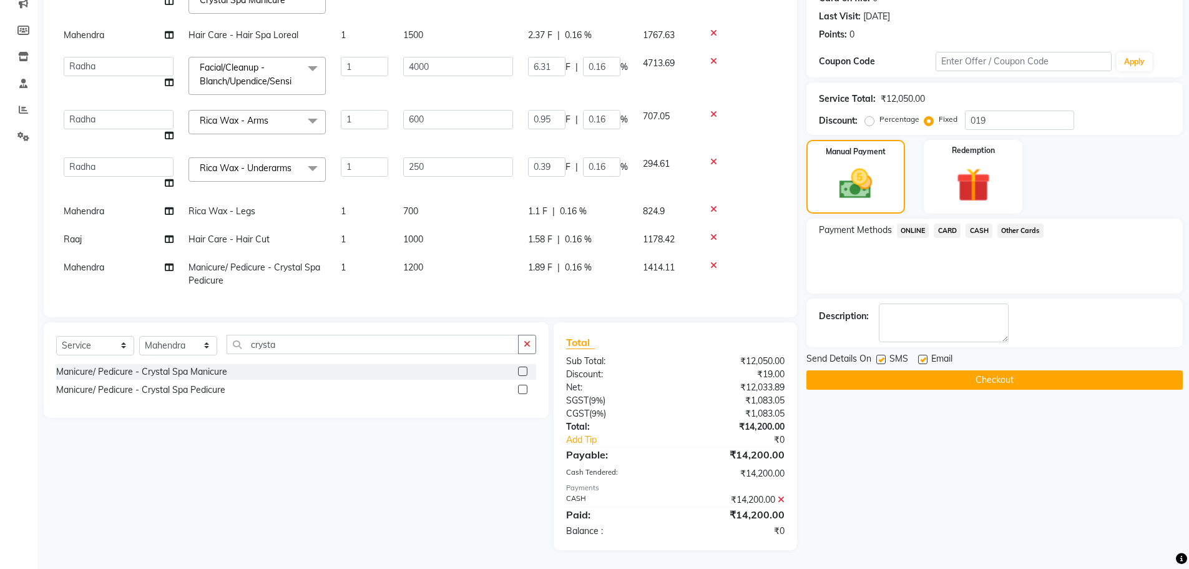
click at [72, 210] on td "Mahendra" at bounding box center [118, 211] width 125 height 28
select select "39378"
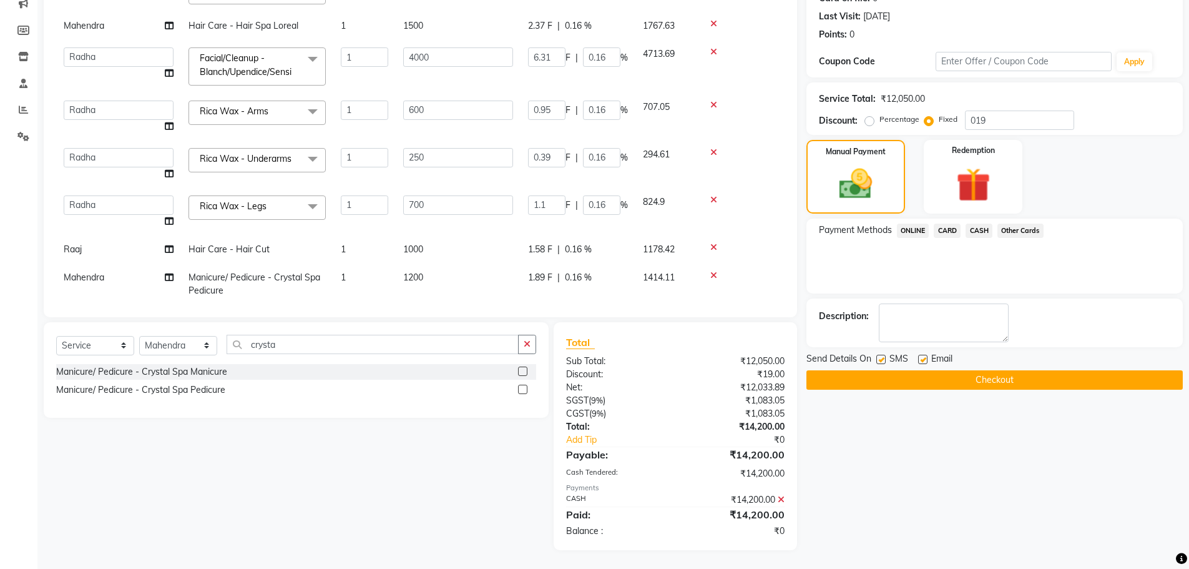
select select "39376"
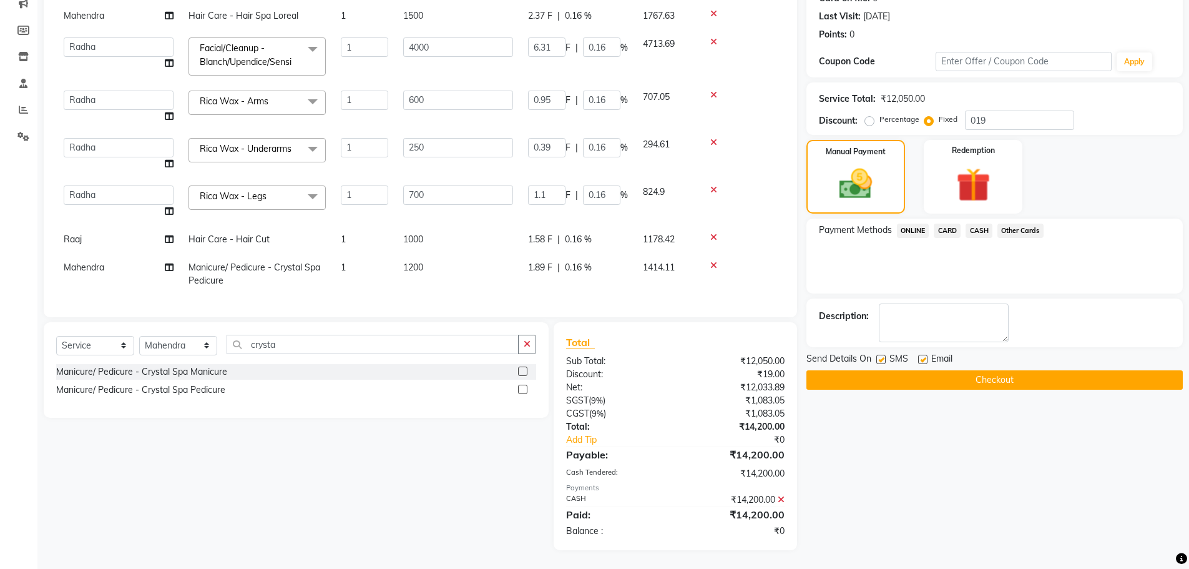
scroll to position [145, 0]
click at [1007, 375] on button "Checkout" at bounding box center [995, 379] width 376 height 19
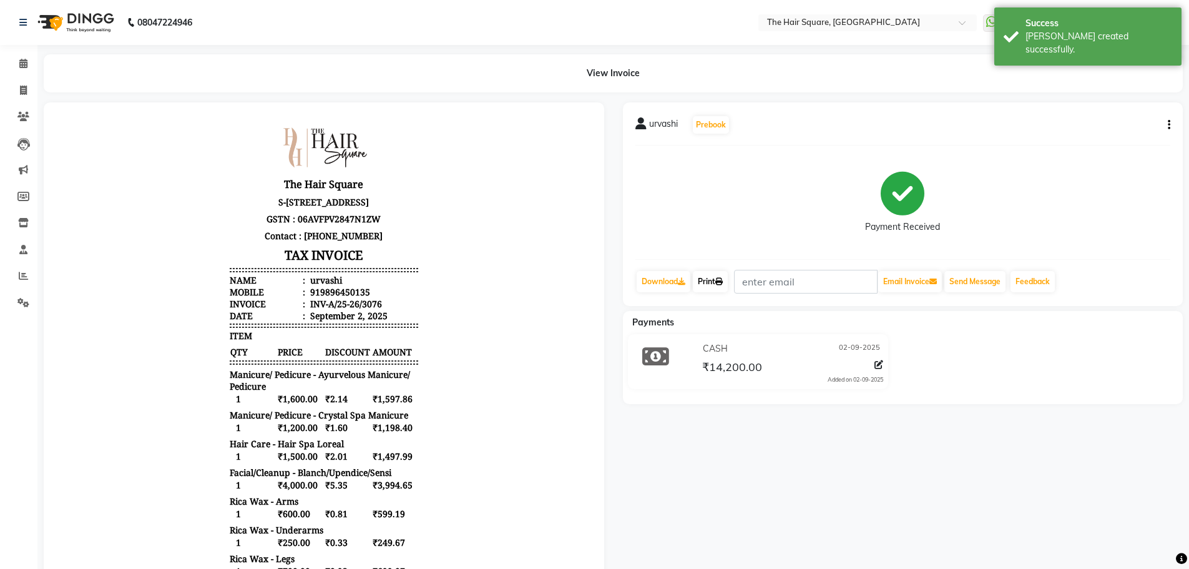
click at [713, 278] on link "Print" at bounding box center [710, 281] width 35 height 21
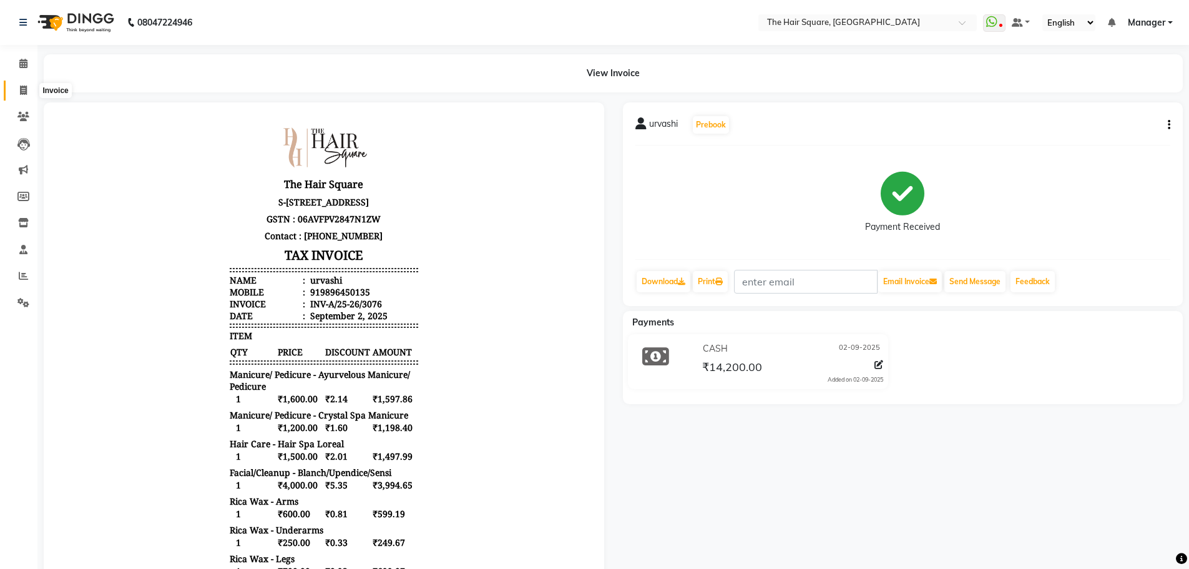
click at [23, 91] on icon at bounding box center [23, 90] width 7 height 9
select select "service"
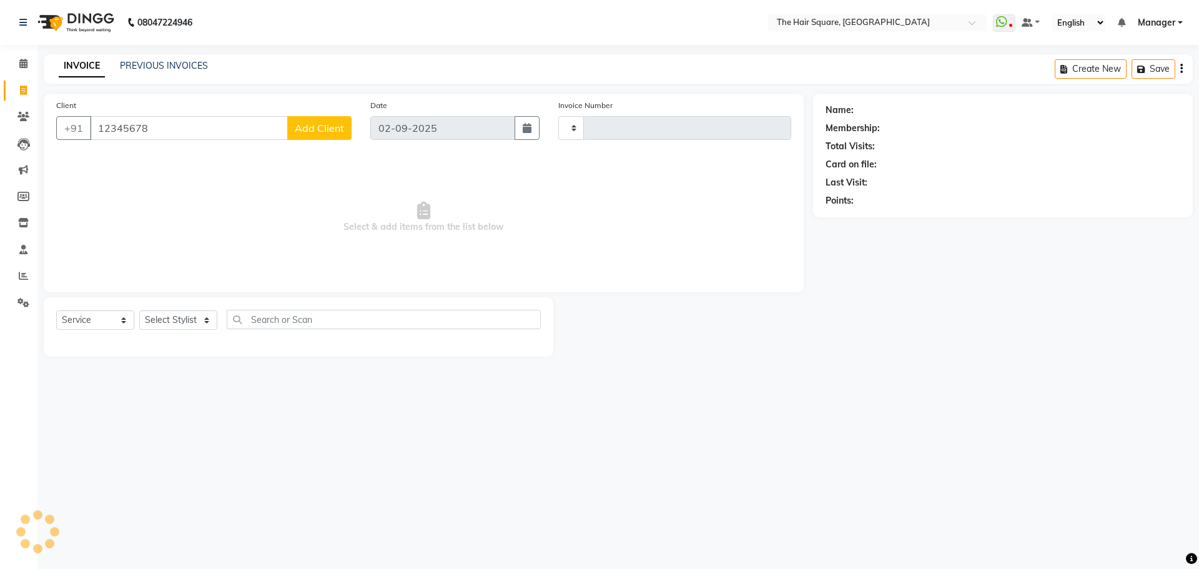
type input "123456789"
type input "3077"
type input "123456789"
select select "5768"
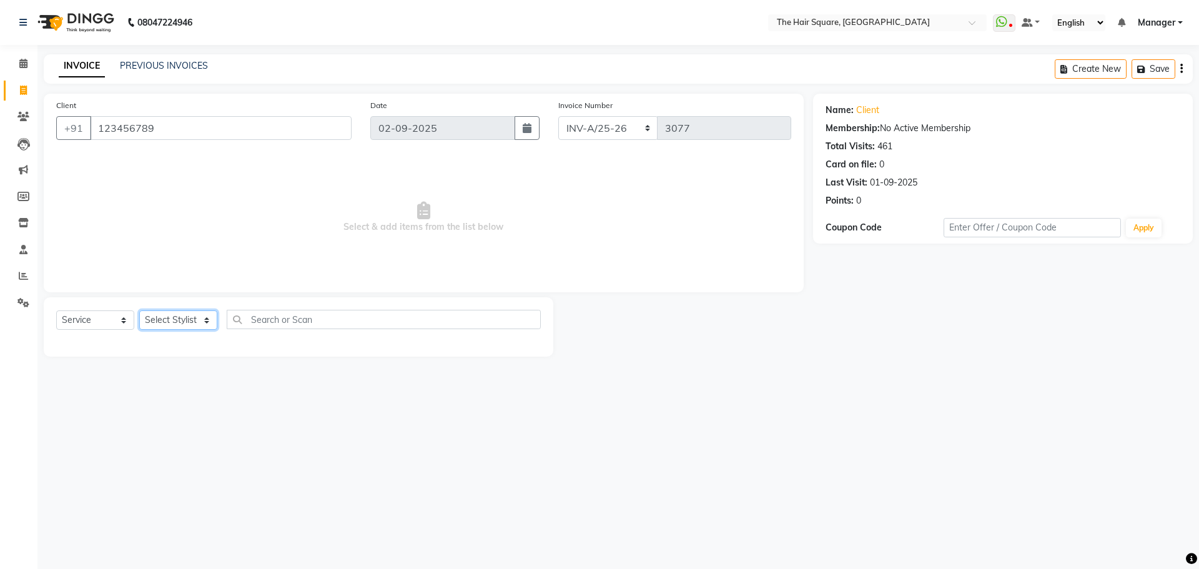
click at [170, 327] on select "Select Stylist Amit [PERSON_NAME] Dev Imran [PERSON_NAME] [PERSON_NAME] Manager…" at bounding box center [178, 319] width 78 height 19
click at [184, 312] on select "Select Stylist Amit [PERSON_NAME] Dev Imran [PERSON_NAME] [PERSON_NAME] Manager…" at bounding box center [178, 319] width 78 height 19
click at [185, 312] on select "Select Stylist Amit [PERSON_NAME] Dev Imran [PERSON_NAME] [PERSON_NAME] Manager…" at bounding box center [178, 319] width 78 height 19
select select "39380"
click at [139, 310] on select "Select Stylist Amit [PERSON_NAME] Dev Imran [PERSON_NAME] [PERSON_NAME] Manager…" at bounding box center [178, 319] width 78 height 19
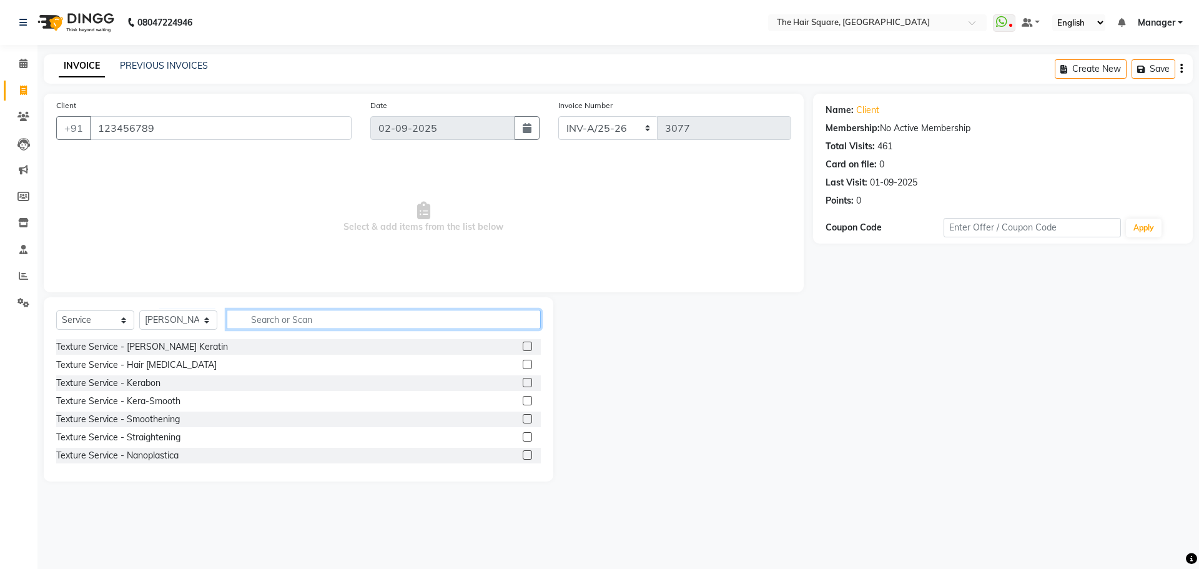
click at [272, 315] on input "text" at bounding box center [384, 319] width 314 height 19
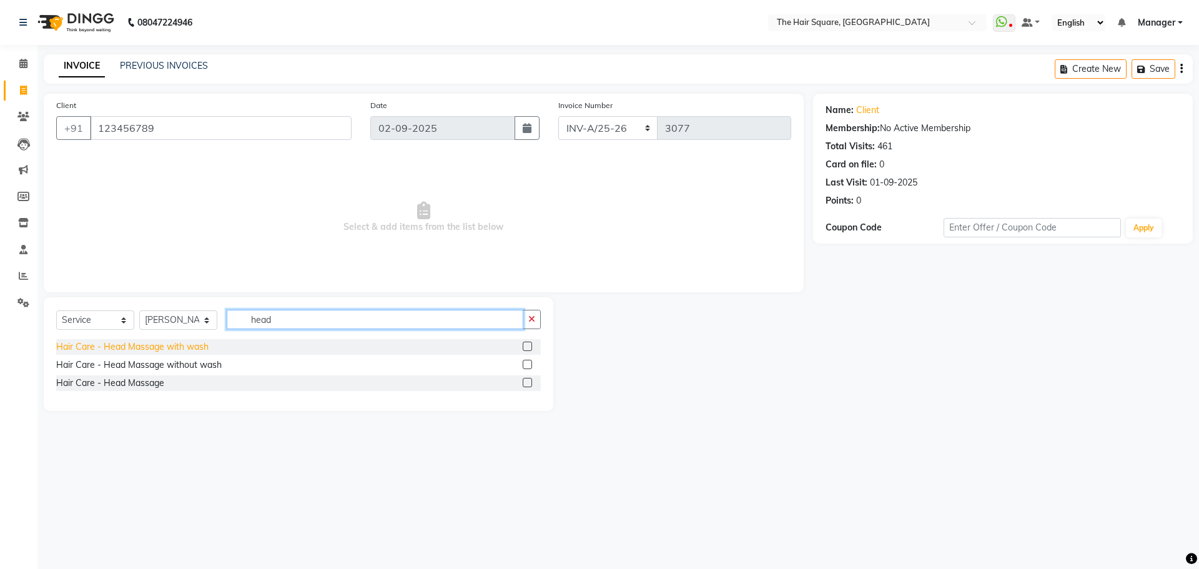
type input "head"
click at [182, 343] on div "Hair Care - Head Massage with wash" at bounding box center [132, 346] width 152 height 13
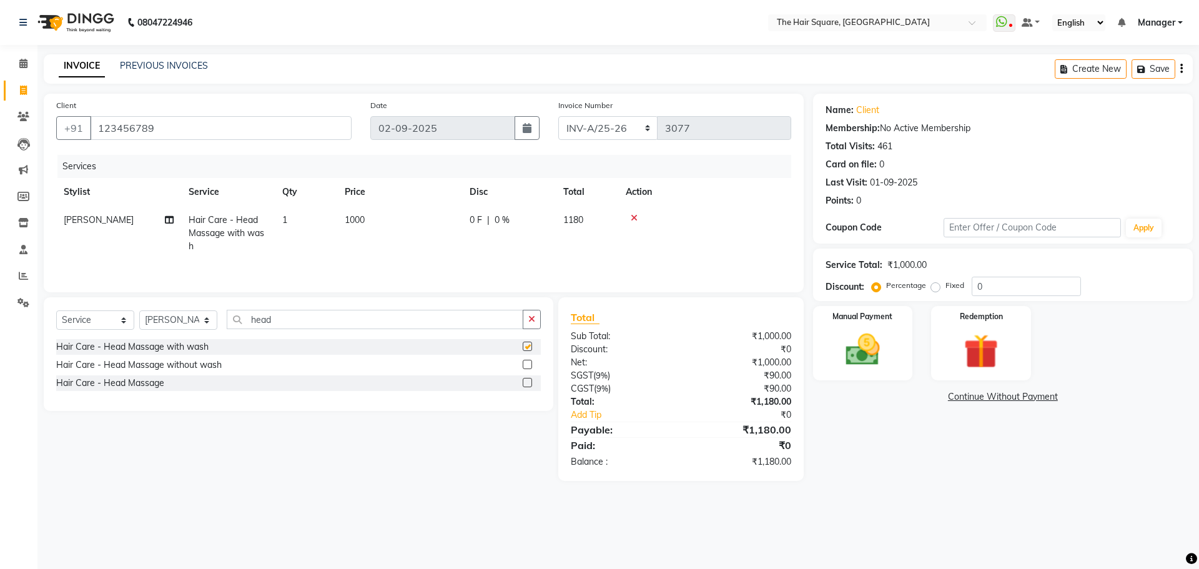
checkbox input "false"
click at [395, 223] on td "1000" at bounding box center [399, 233] width 125 height 54
select select "39380"
click at [894, 341] on div "Manual Payment" at bounding box center [862, 343] width 104 height 77
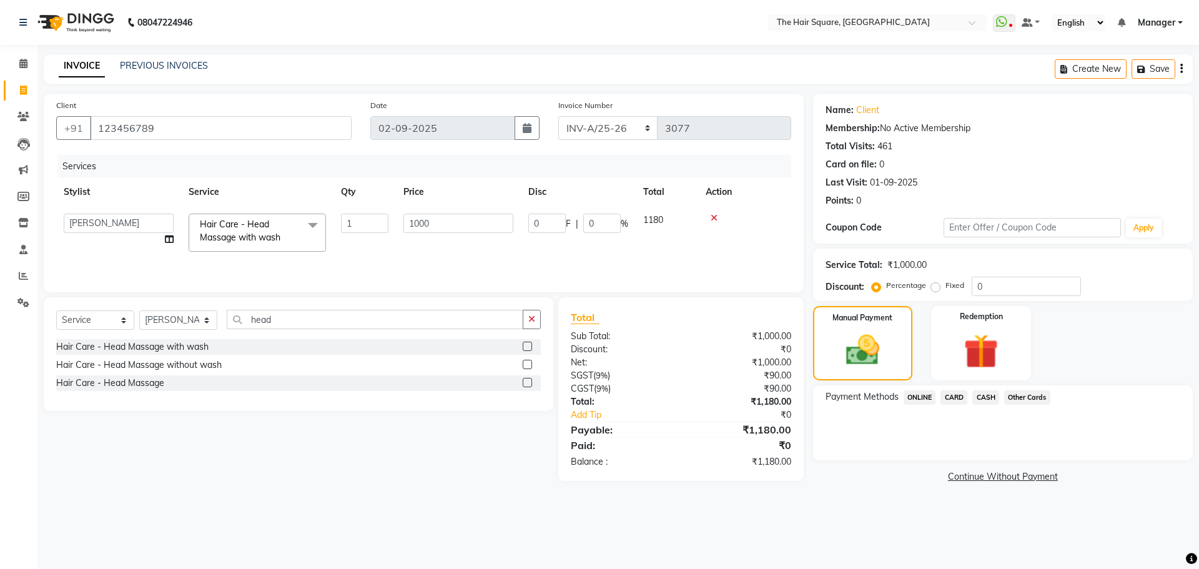
click at [915, 394] on span "ONLINE" at bounding box center [919, 397] width 32 height 14
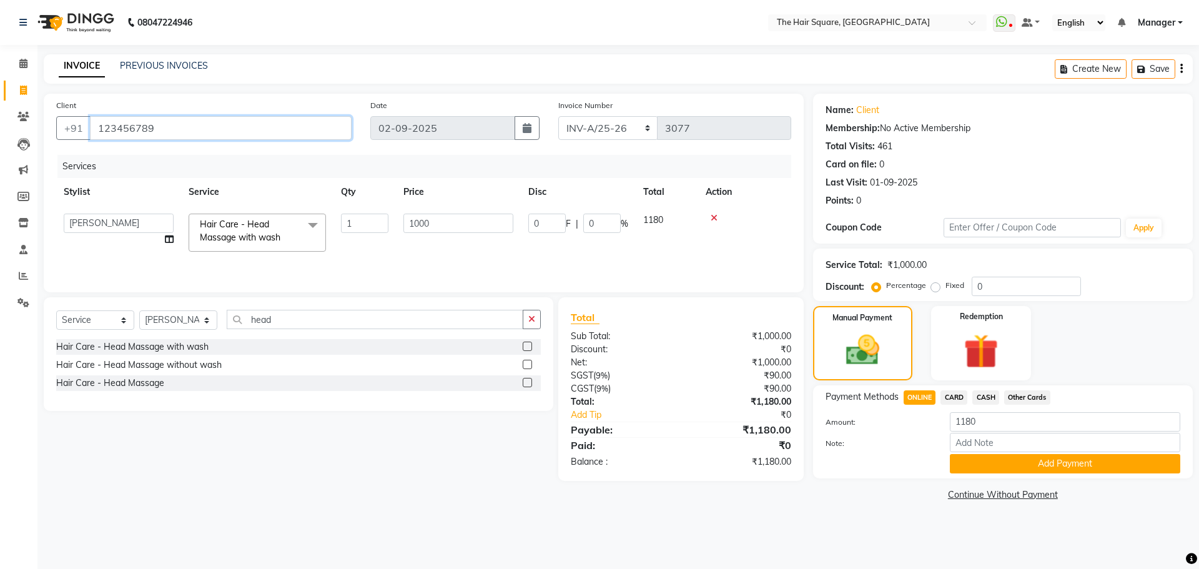
drag, startPoint x: 180, startPoint y: 122, endPoint x: 0, endPoint y: 150, distance: 182.0
click at [0, 155] on app-home "08047224946 Select Location × The Hair Square, Ambience Island WhatsApp Status …" at bounding box center [599, 261] width 1199 height 523
click at [180, 135] on input "Client" at bounding box center [221, 128] width 262 height 24
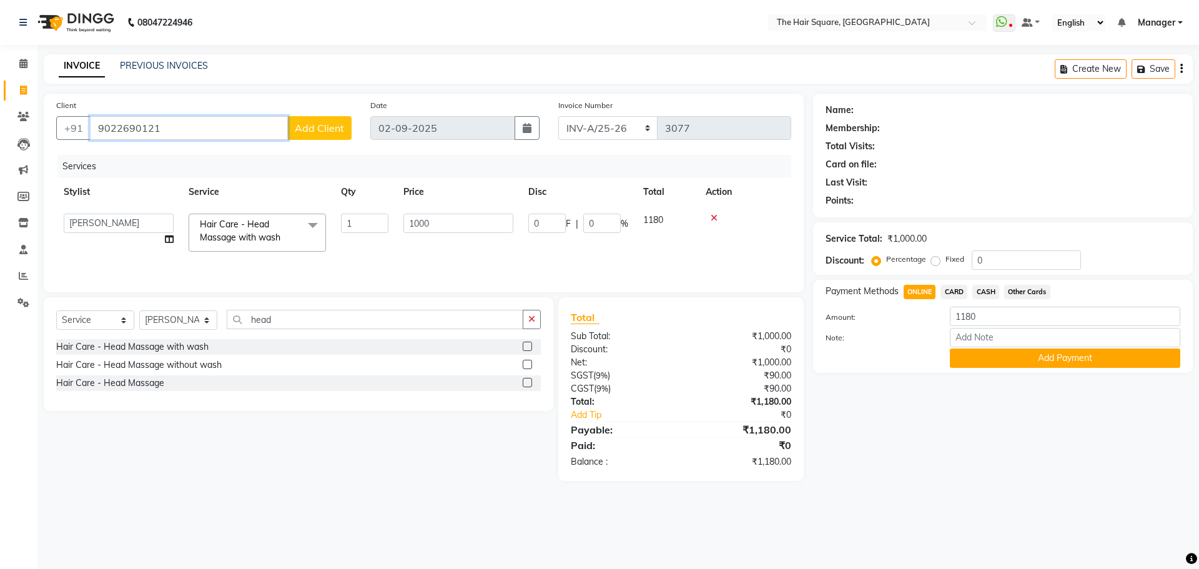
type input "9022690121"
click at [318, 136] on button "Add Client" at bounding box center [319, 128] width 64 height 24
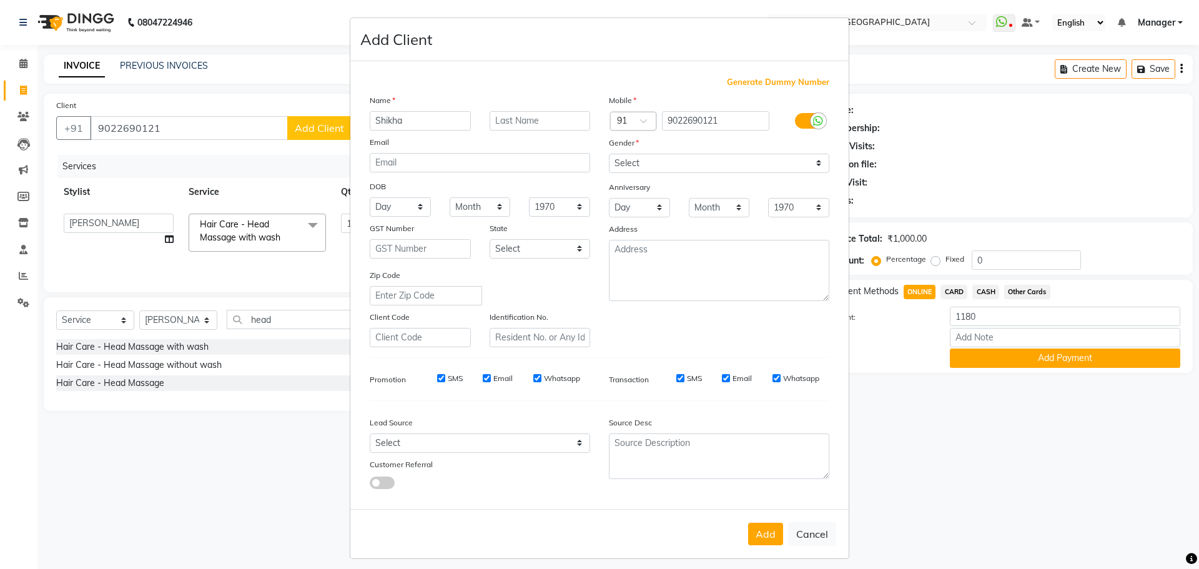
type input "Shikha"
type input "Dubey"
drag, startPoint x: 629, startPoint y: 160, endPoint x: 628, endPoint y: 172, distance: 11.9
click at [629, 160] on select "Select Male Female Other Prefer Not To Say" at bounding box center [719, 163] width 220 height 19
select select "male"
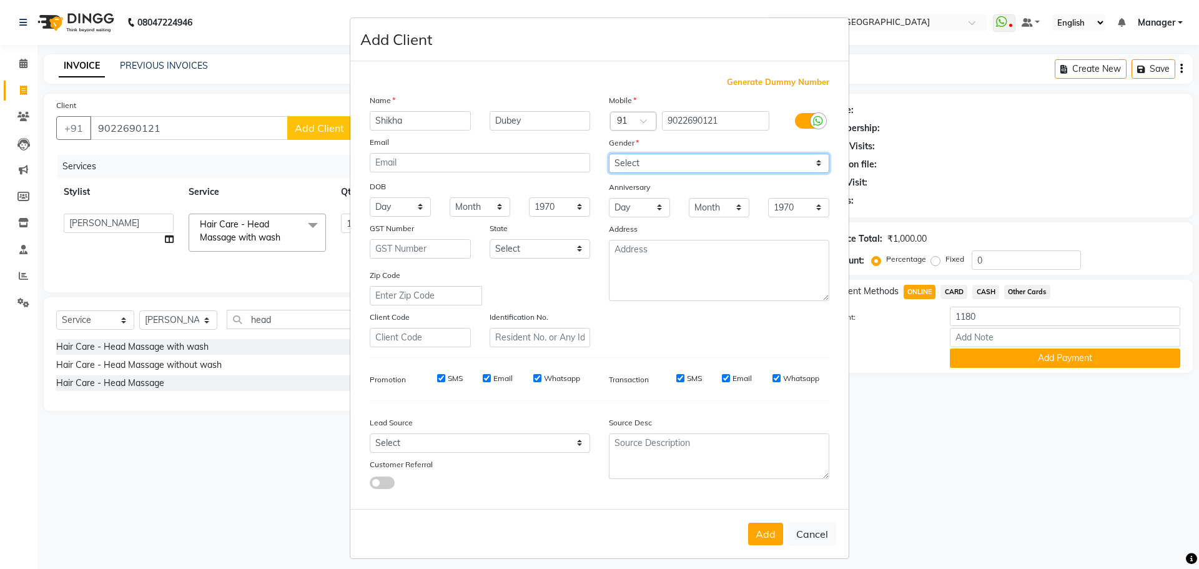
click at [609, 154] on select "Select Male Female Other Prefer Not To Say" at bounding box center [719, 163] width 220 height 19
click at [763, 528] on button "Add" at bounding box center [765, 534] width 35 height 22
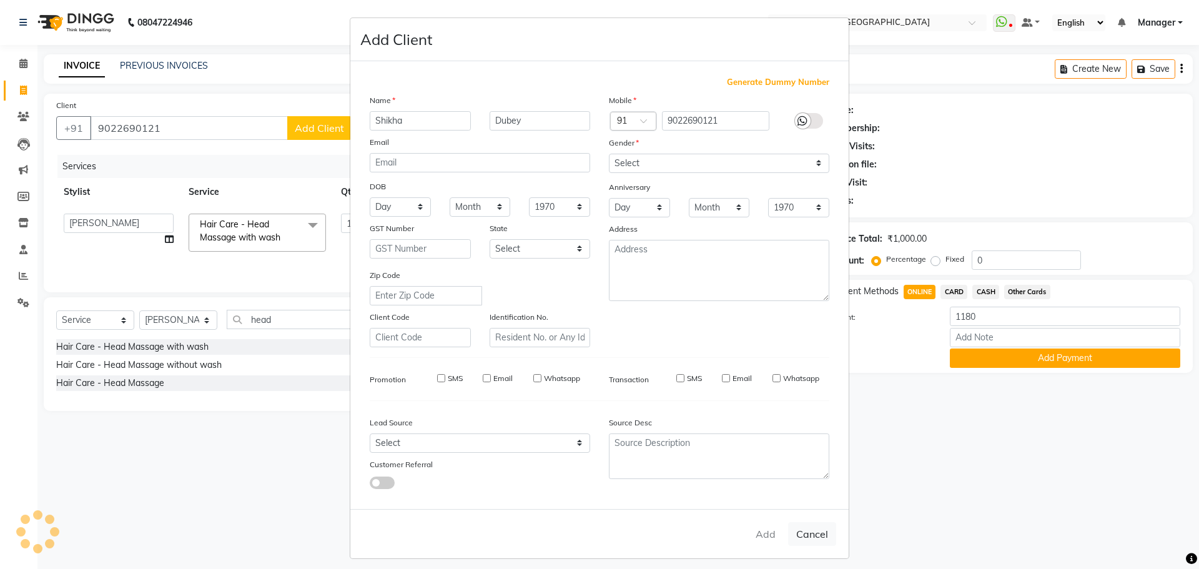
type input "90******21"
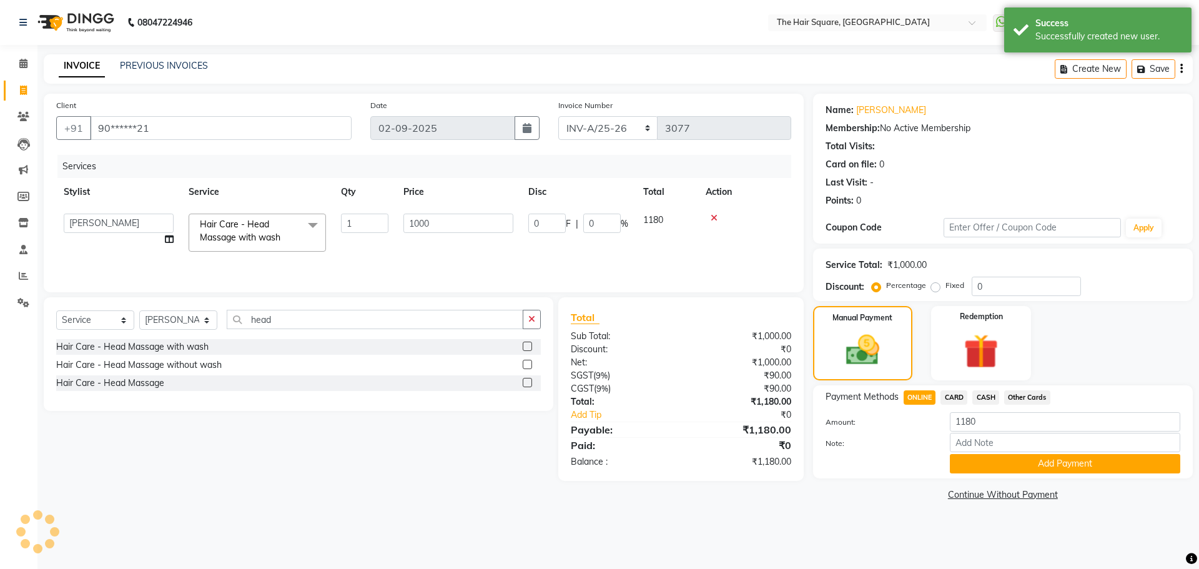
click at [955, 397] on span "CARD" at bounding box center [953, 397] width 27 height 14
drag, startPoint x: 938, startPoint y: 395, endPoint x: 924, endPoint y: 398, distance: 14.7
click at [925, 398] on div "Payment Methods ONLINE CARD CASH Other Cards" at bounding box center [1002, 398] width 355 height 17
click at [920, 397] on span "ONLINE" at bounding box center [919, 397] width 32 height 14
click at [980, 464] on button "Add Payment" at bounding box center [1065, 463] width 230 height 19
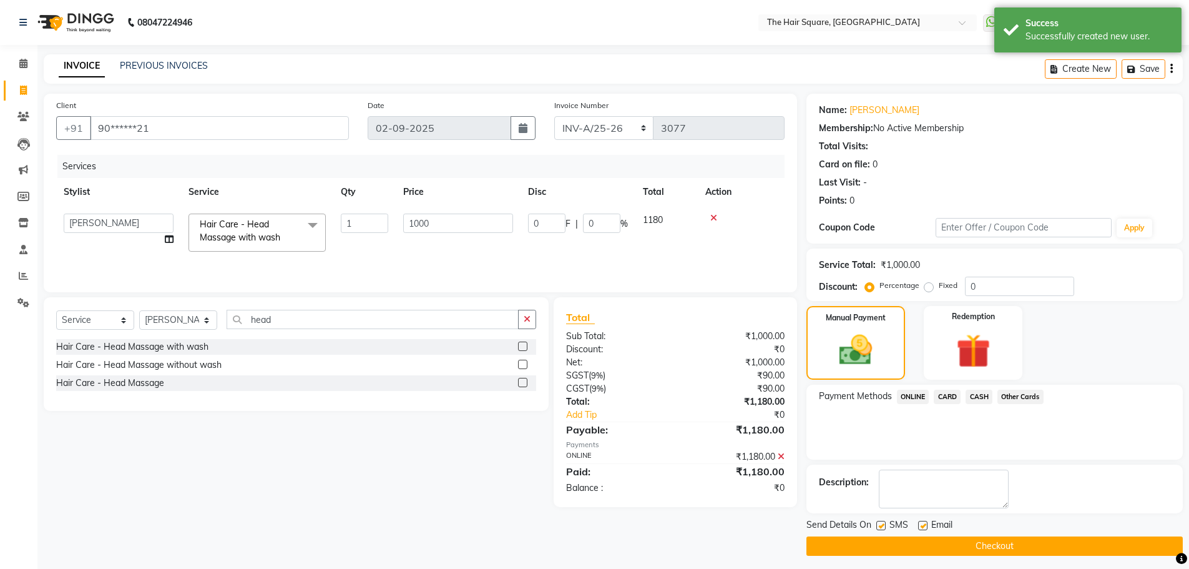
scroll to position [6, 0]
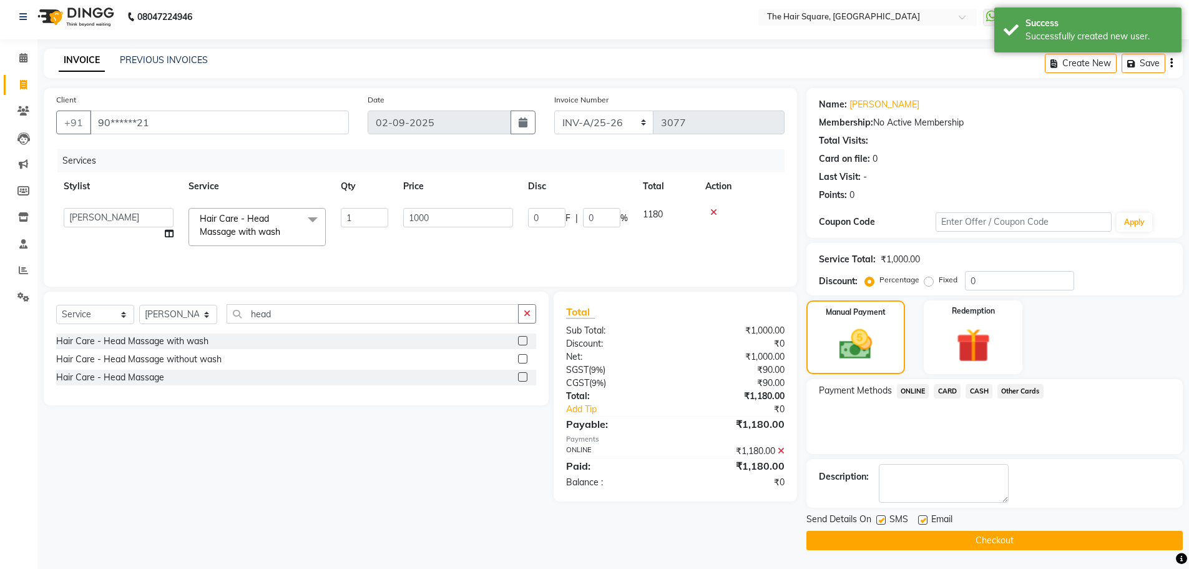
click at [961, 536] on button "Checkout" at bounding box center [995, 540] width 376 height 19
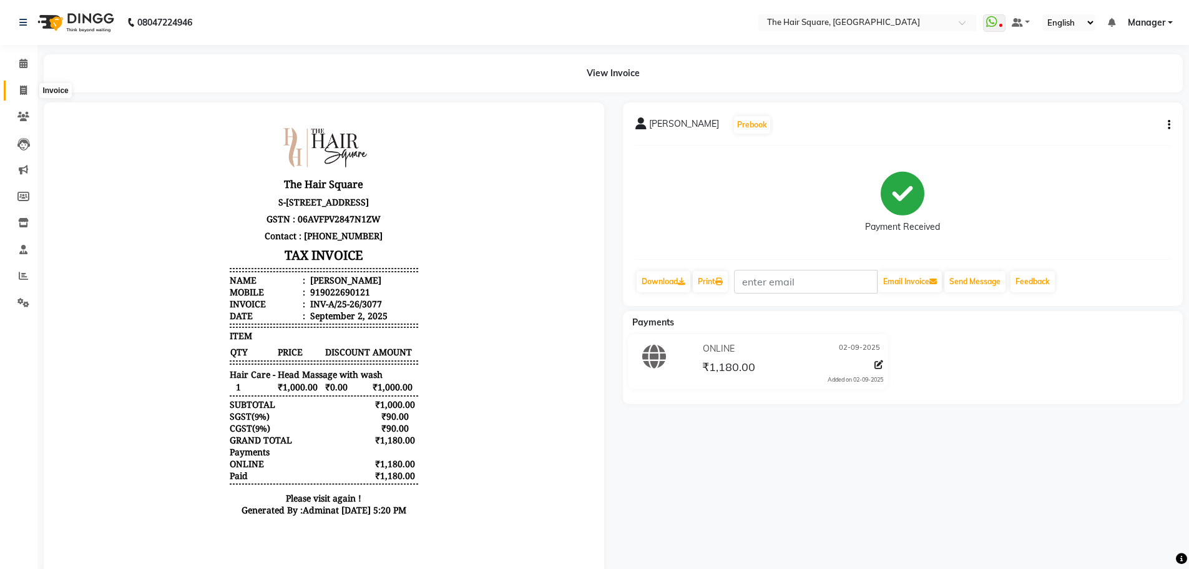
click at [22, 93] on icon at bounding box center [23, 90] width 7 height 9
select select "service"
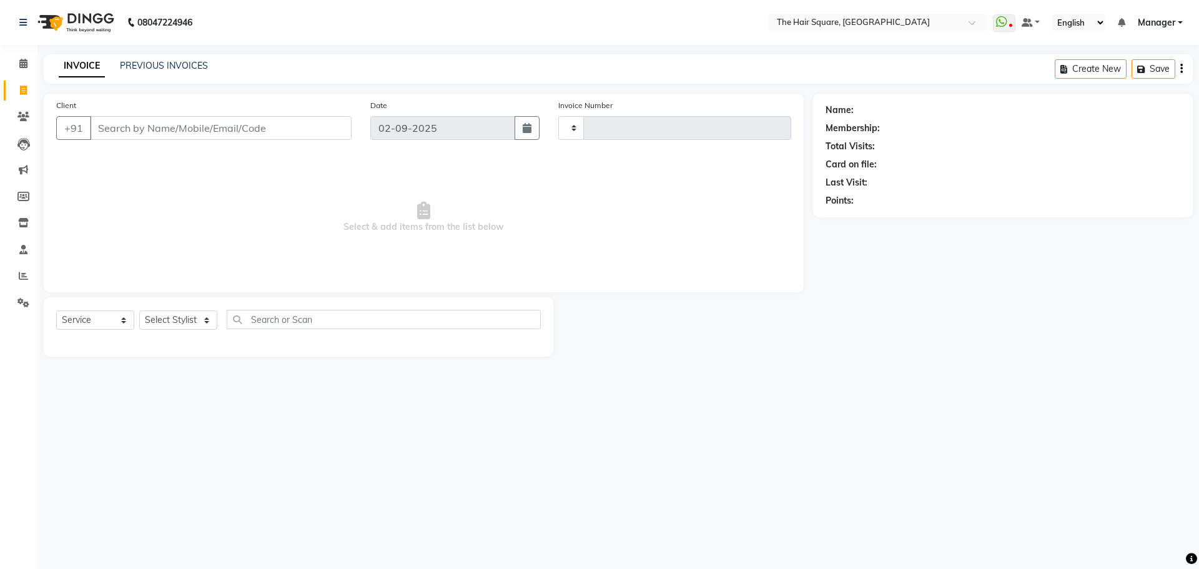
type input "3078"
select select "5768"
type input "917607568007"
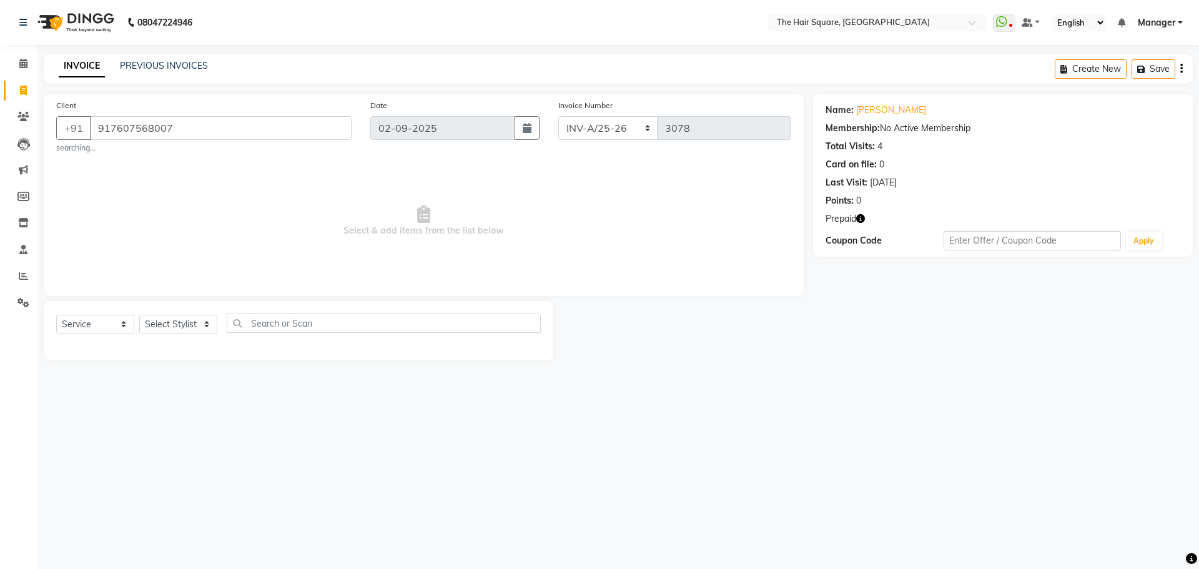
click at [860, 216] on icon "button" at bounding box center [860, 218] width 9 height 9
click at [158, 66] on link "PREVIOUS INVOICES" at bounding box center [164, 65] width 88 height 11
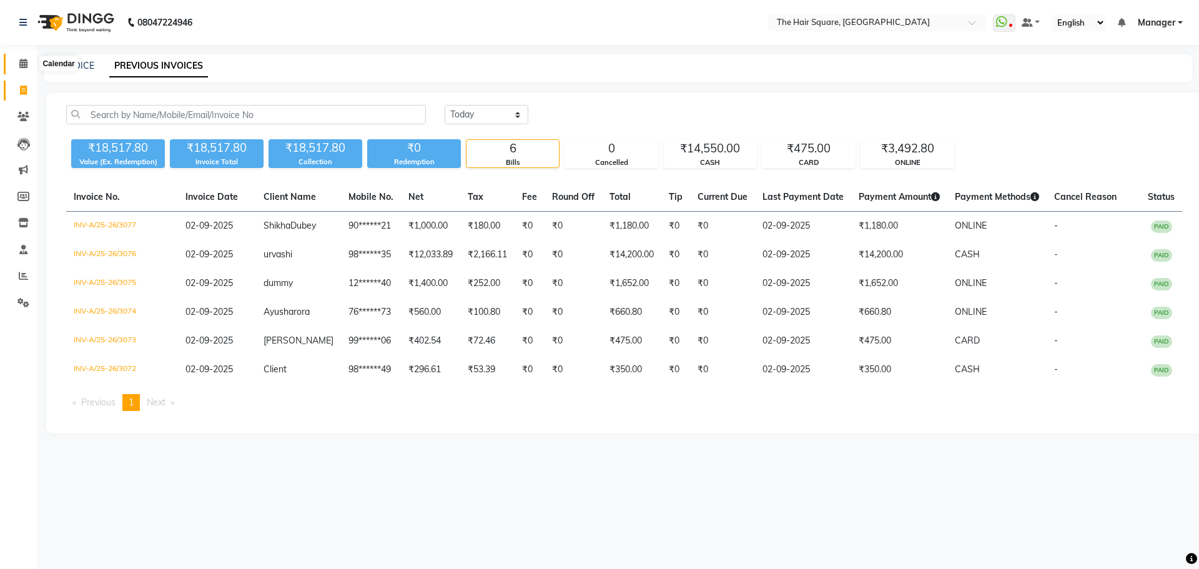
click at [27, 65] on icon at bounding box center [23, 63] width 8 height 9
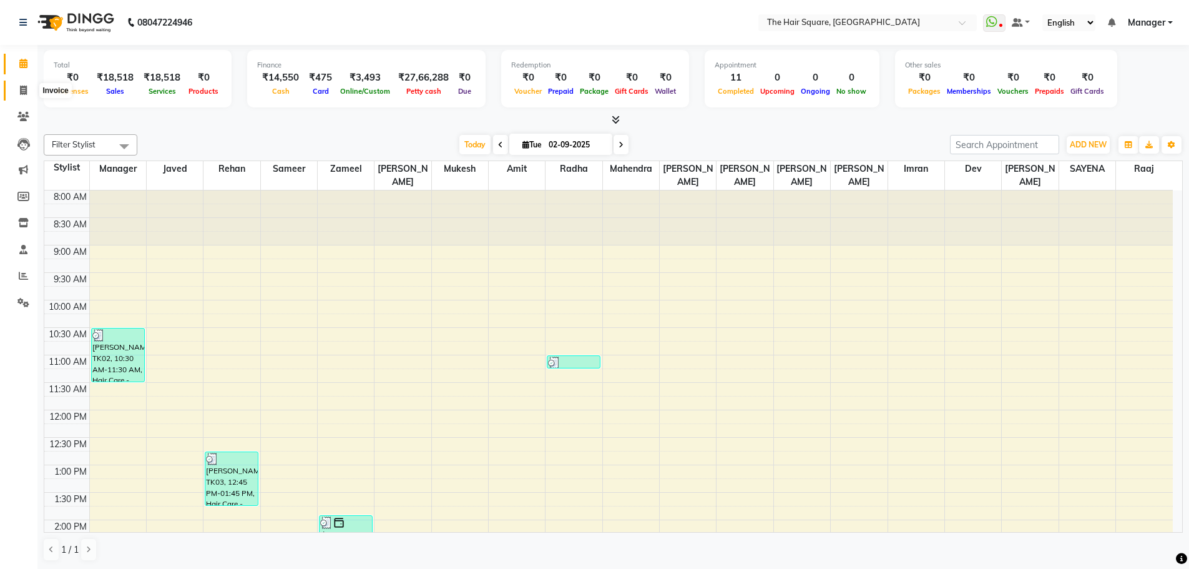
drag, startPoint x: 12, startPoint y: 83, endPoint x: 63, endPoint y: 80, distance: 50.7
click at [12, 84] on span at bounding box center [23, 91] width 22 height 14
select select "service"
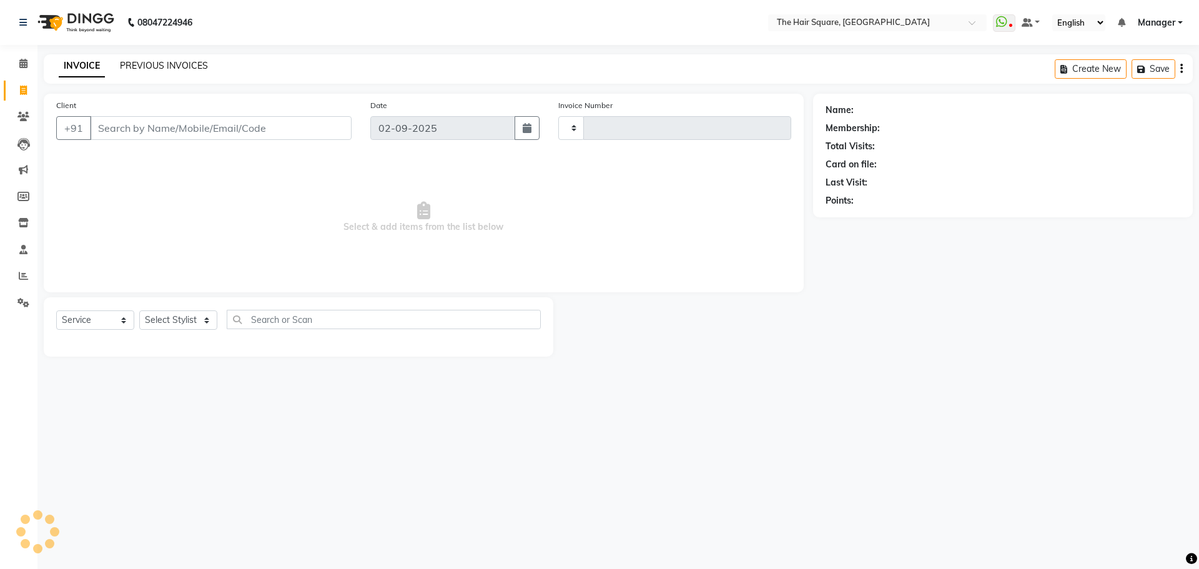
type input "3078"
click at [125, 65] on link "PREVIOUS INVOICES" at bounding box center [164, 65] width 88 height 11
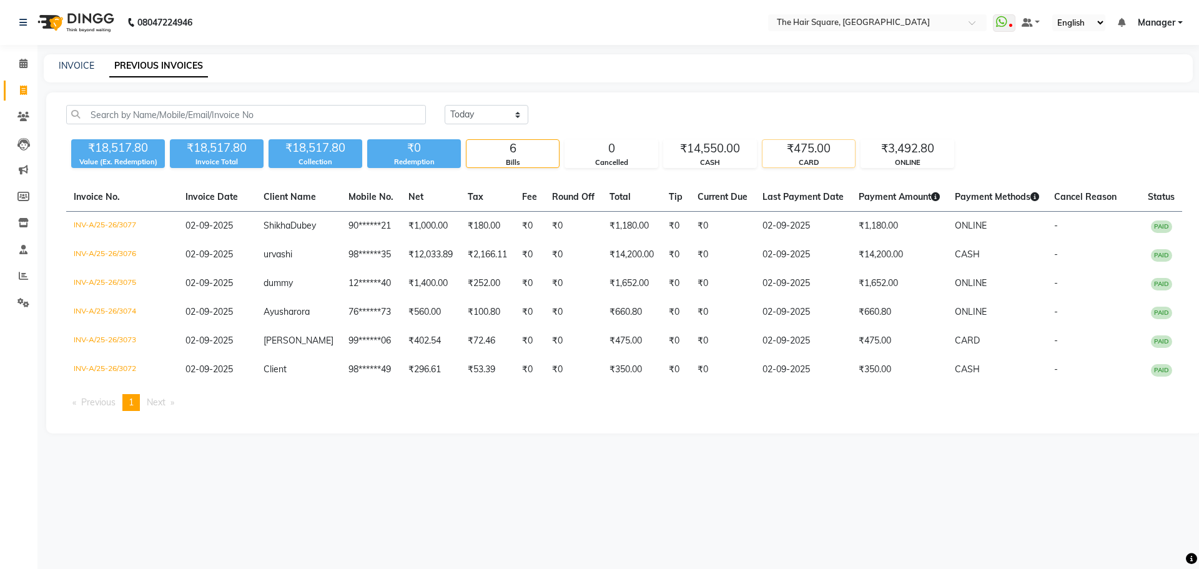
click at [803, 149] on div "₹475.00" at bounding box center [808, 148] width 92 height 17
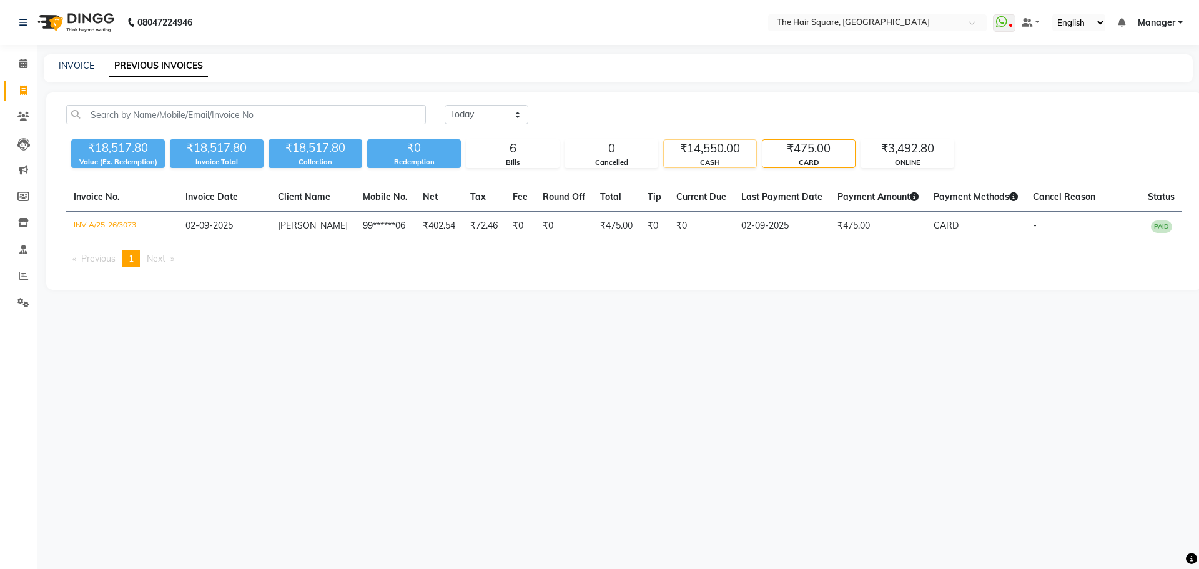
click at [739, 154] on div "₹14,550.00" at bounding box center [710, 148] width 92 height 17
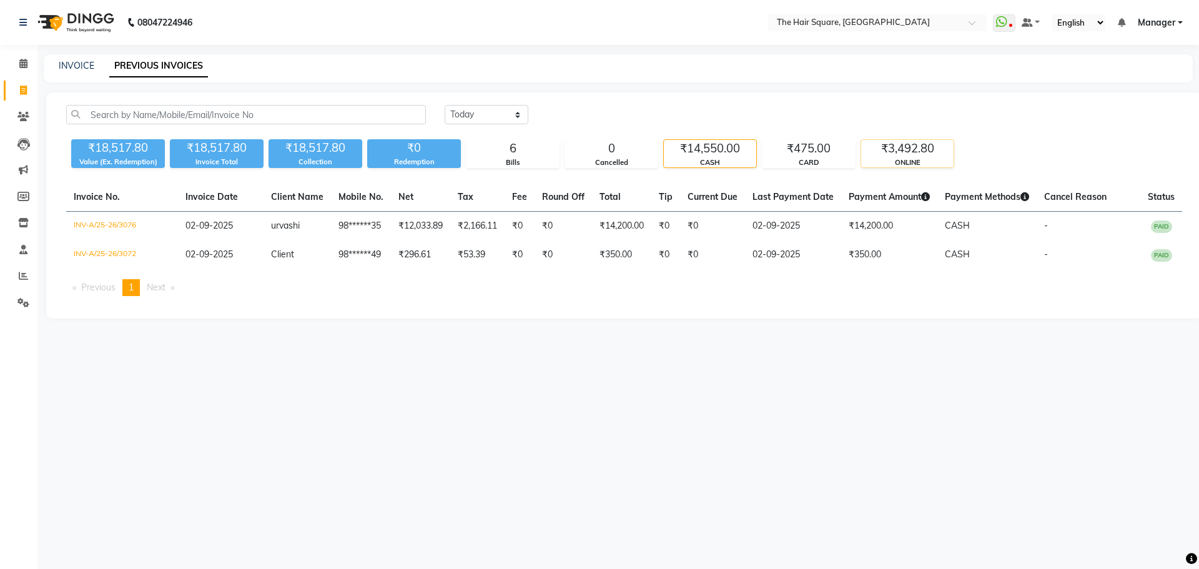
click at [906, 157] on div "ONLINE" at bounding box center [907, 162] width 92 height 11
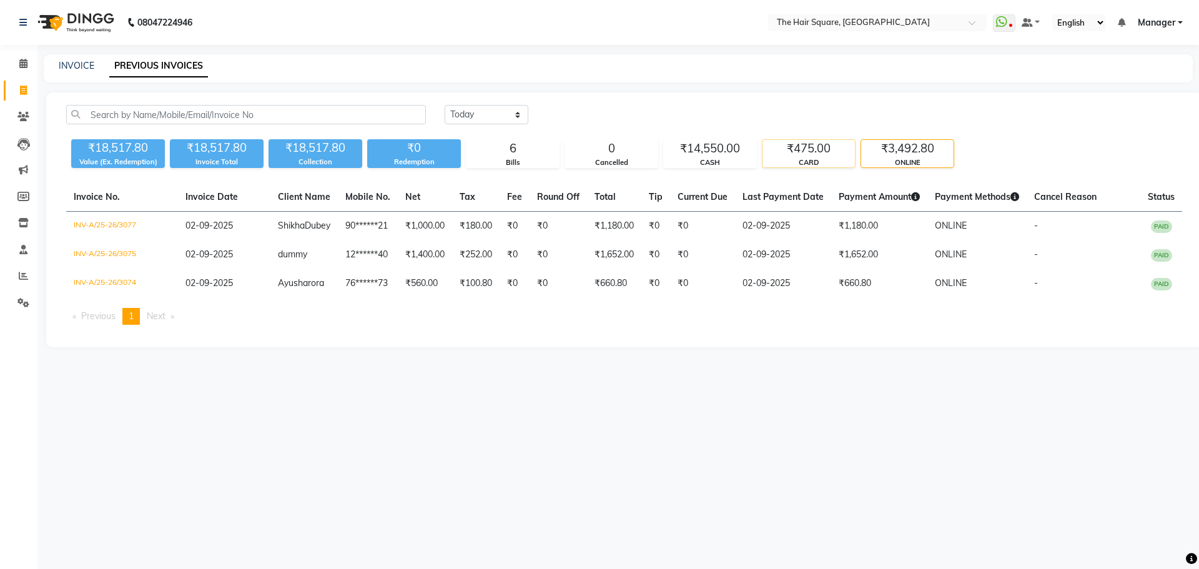
click at [817, 158] on div "CARD" at bounding box center [808, 162] width 92 height 11
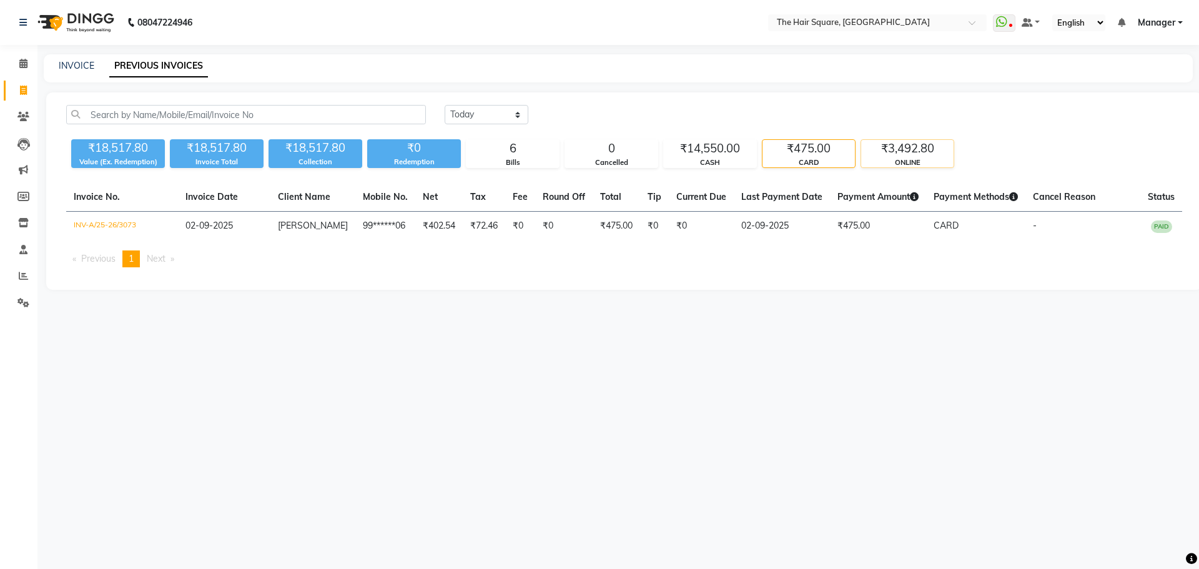
click at [883, 160] on div "ONLINE" at bounding box center [907, 162] width 92 height 11
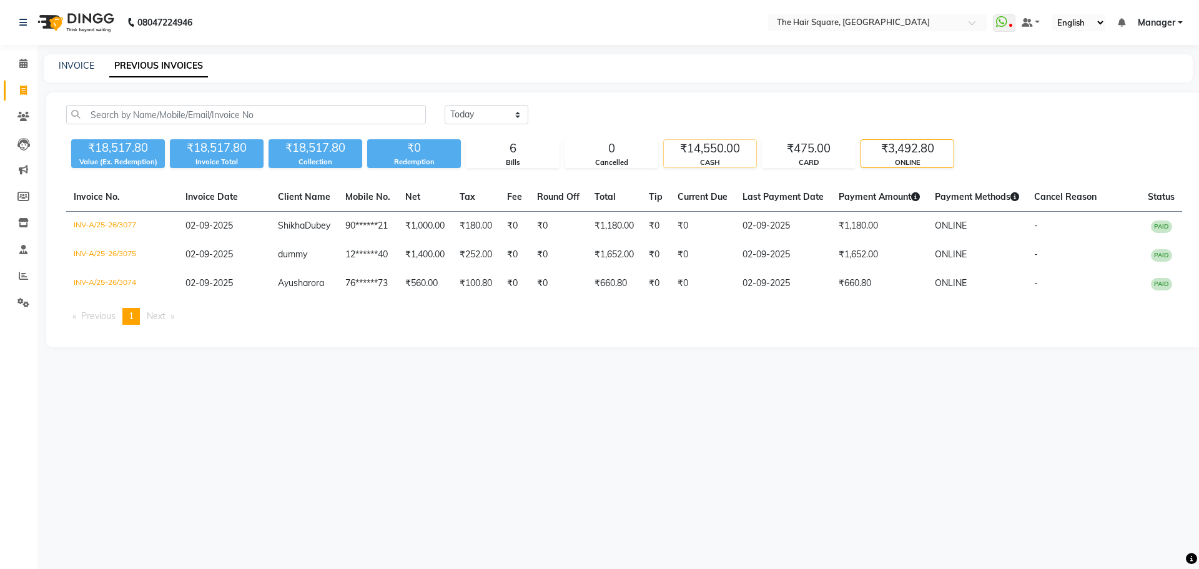
click at [721, 160] on div "CASH" at bounding box center [710, 162] width 92 height 11
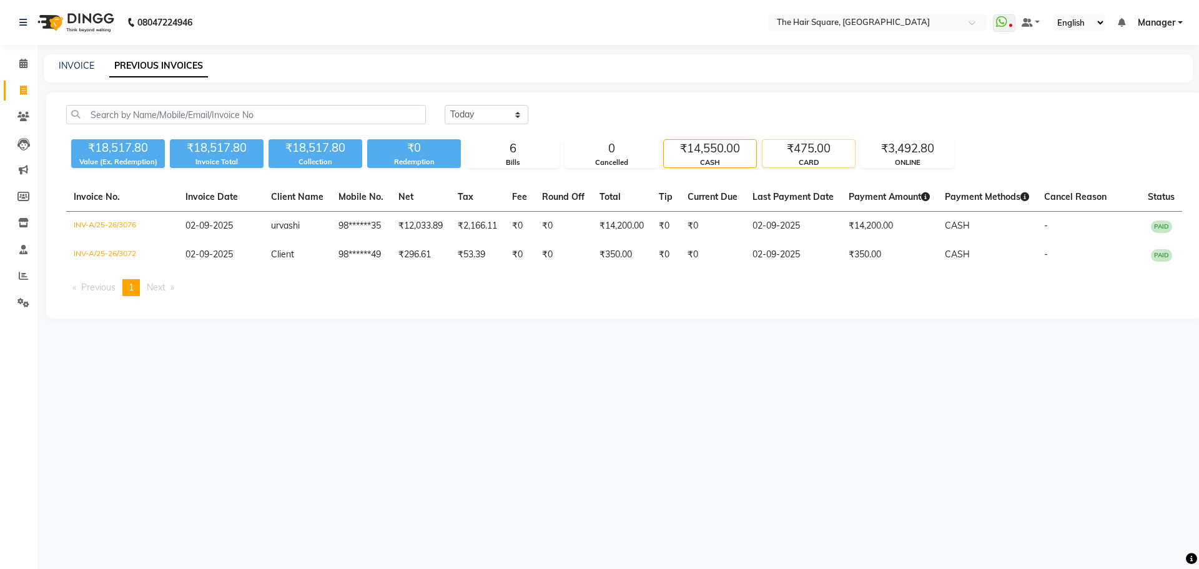
click at [801, 155] on div "₹475.00" at bounding box center [808, 148] width 92 height 17
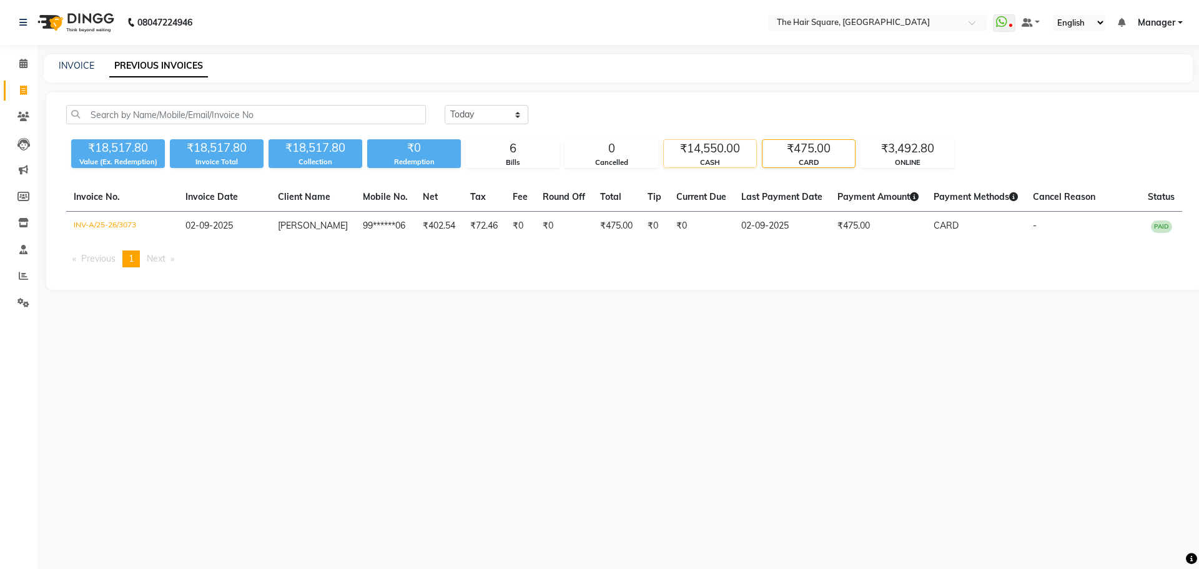
click at [736, 149] on div "₹14,550.00" at bounding box center [710, 148] width 92 height 17
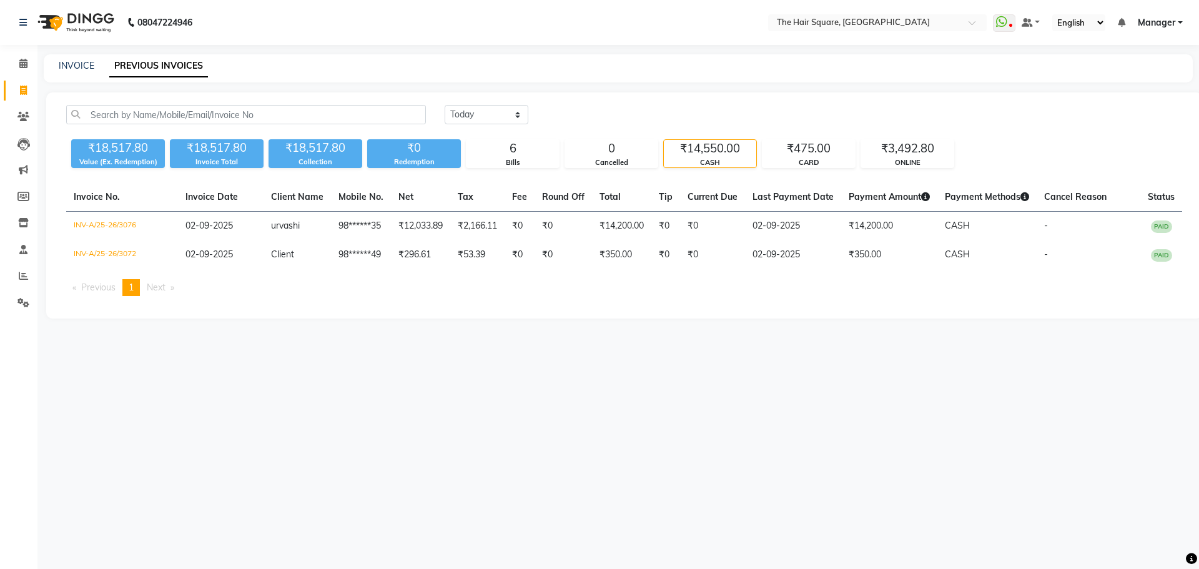
click at [801, 170] on div "Today Yesterday Custom Range ₹18,517.80 Value (Ex. Redemption) ₹18,517.80 Invoi…" at bounding box center [624, 205] width 1156 height 226
click at [803, 162] on div "CARD" at bounding box center [808, 162] width 92 height 11
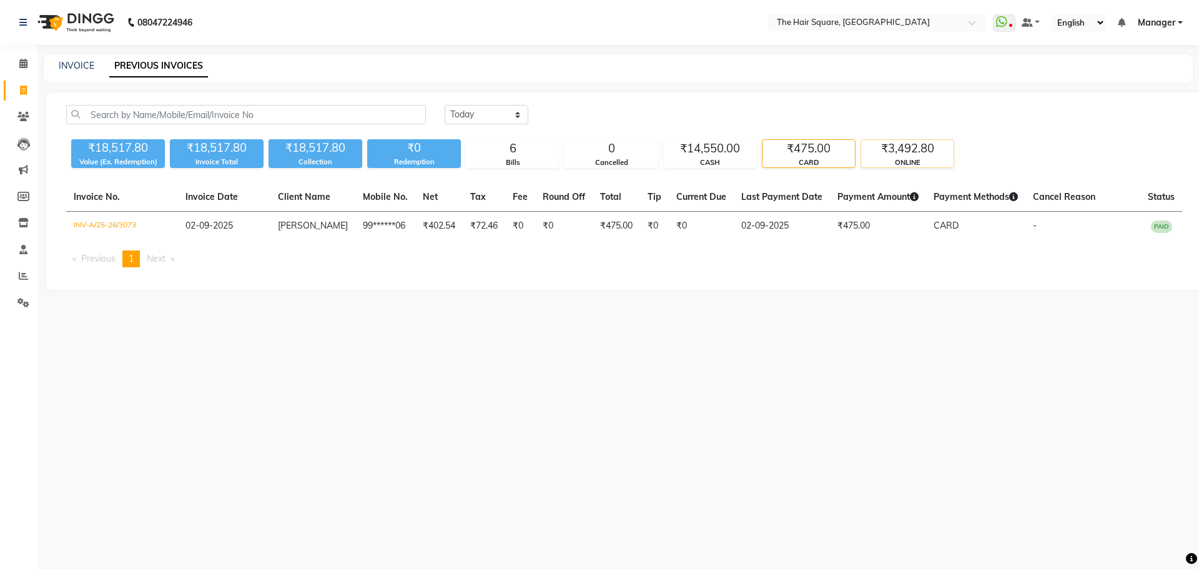
click at [916, 150] on div "₹3,492.80" at bounding box center [907, 148] width 92 height 17
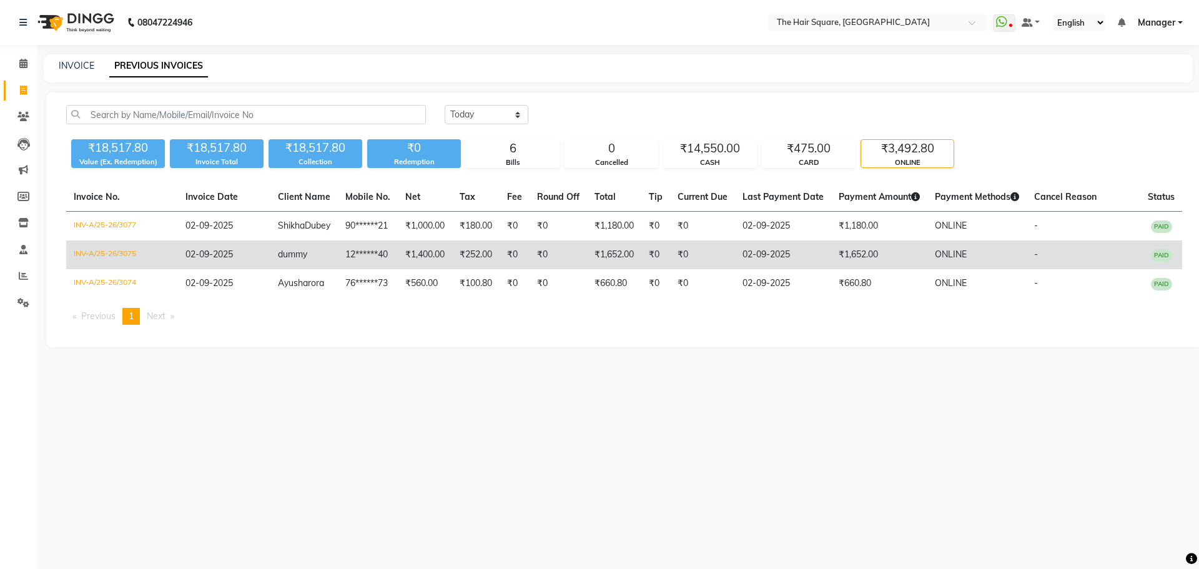
click at [850, 255] on td "₹1,652.00" at bounding box center [879, 254] width 96 height 29
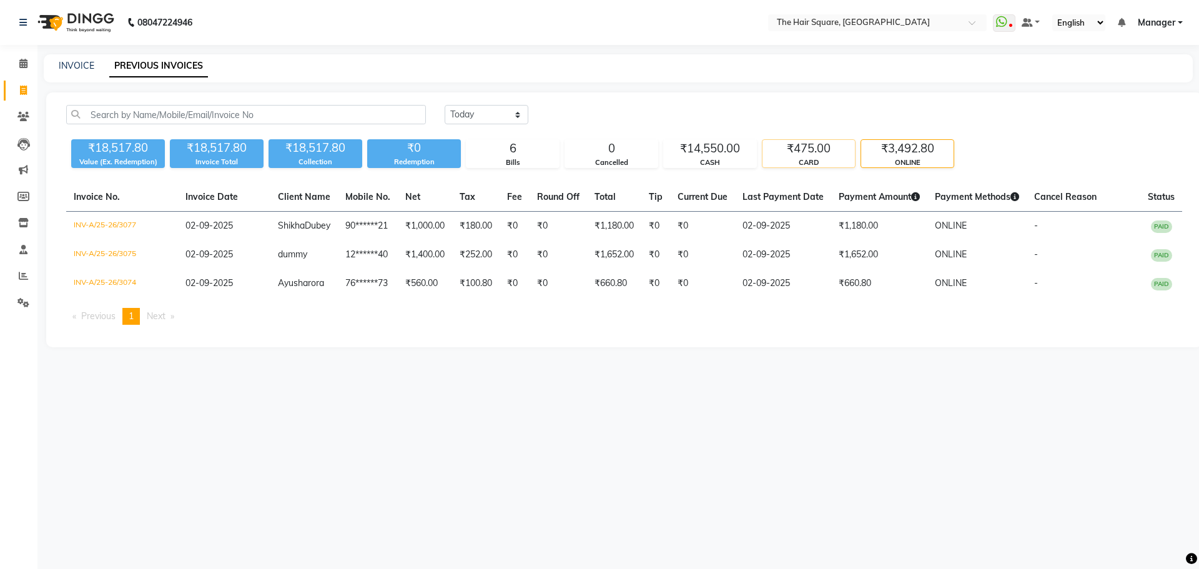
click at [778, 149] on div "₹475.00" at bounding box center [808, 148] width 92 height 17
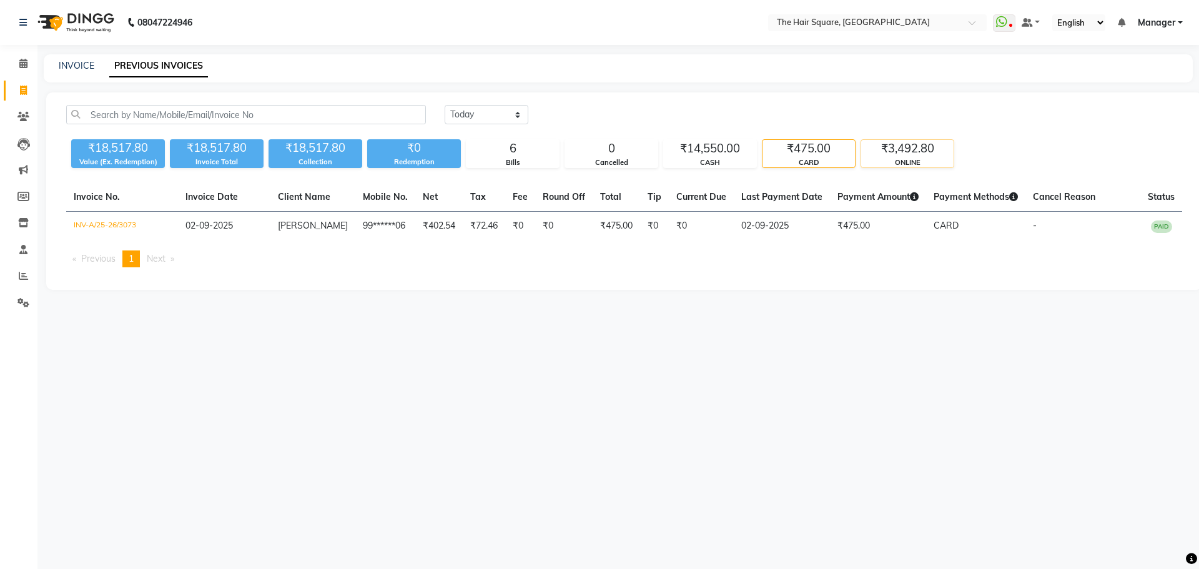
click at [917, 155] on div "₹3,492.80" at bounding box center [907, 148] width 92 height 17
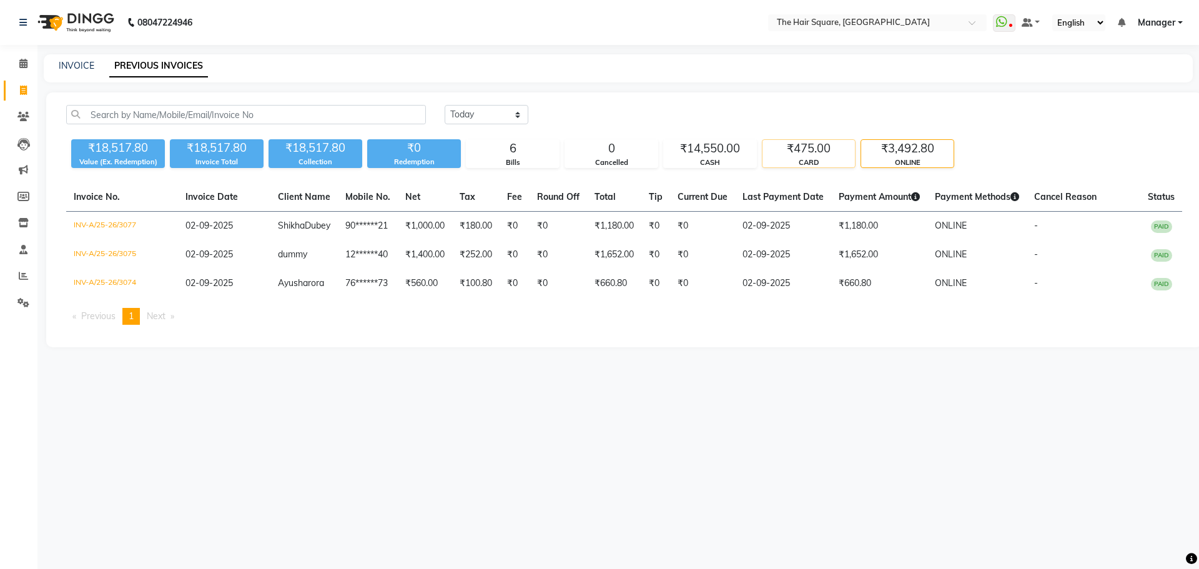
click at [800, 165] on div "CARD" at bounding box center [808, 162] width 92 height 11
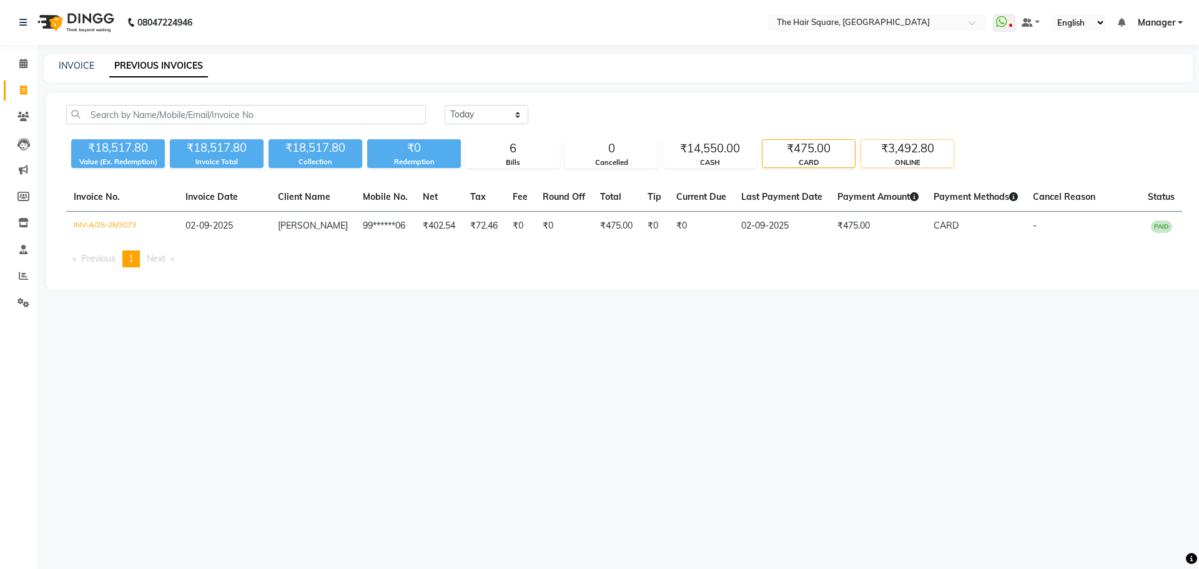
click at [913, 164] on div "ONLINE" at bounding box center [907, 162] width 92 height 11
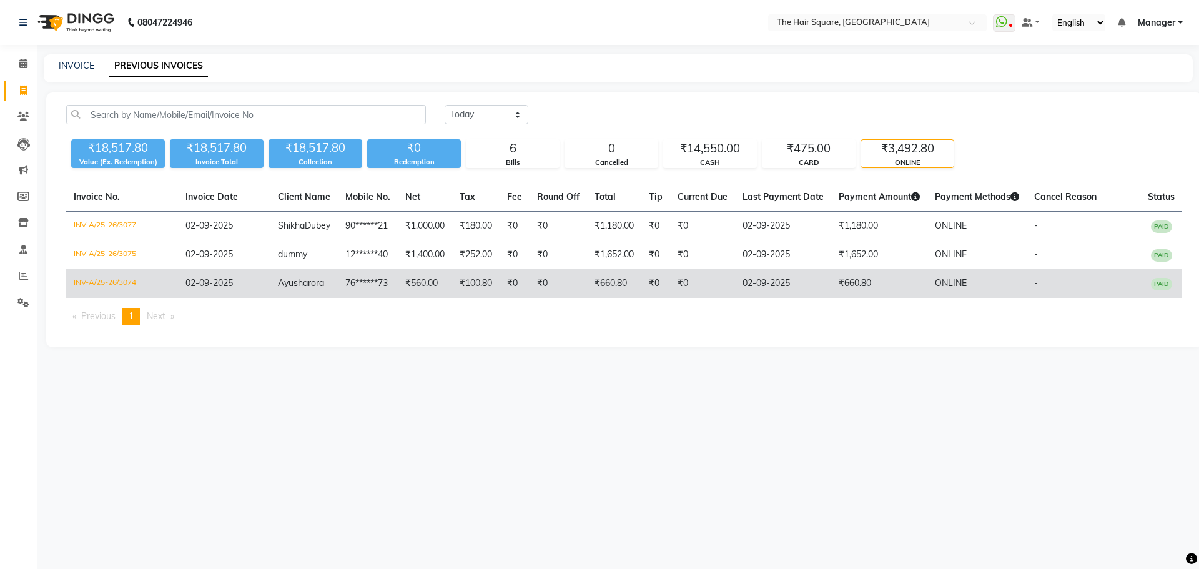
click at [752, 298] on td "02-09-2025" at bounding box center [783, 283] width 96 height 29
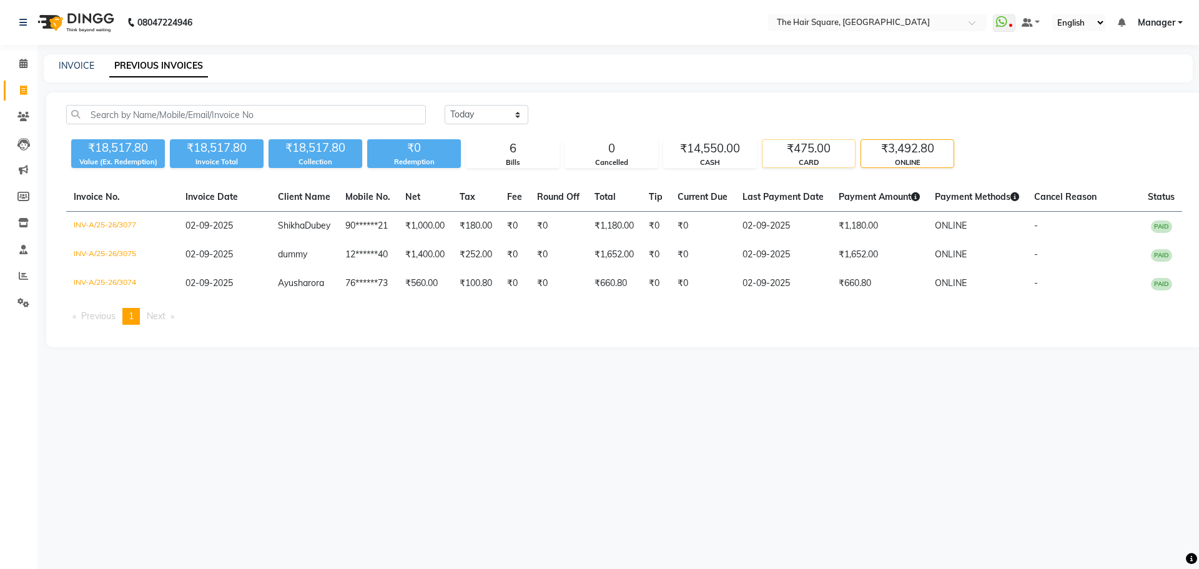
click at [821, 155] on div "₹475.00" at bounding box center [808, 148] width 92 height 17
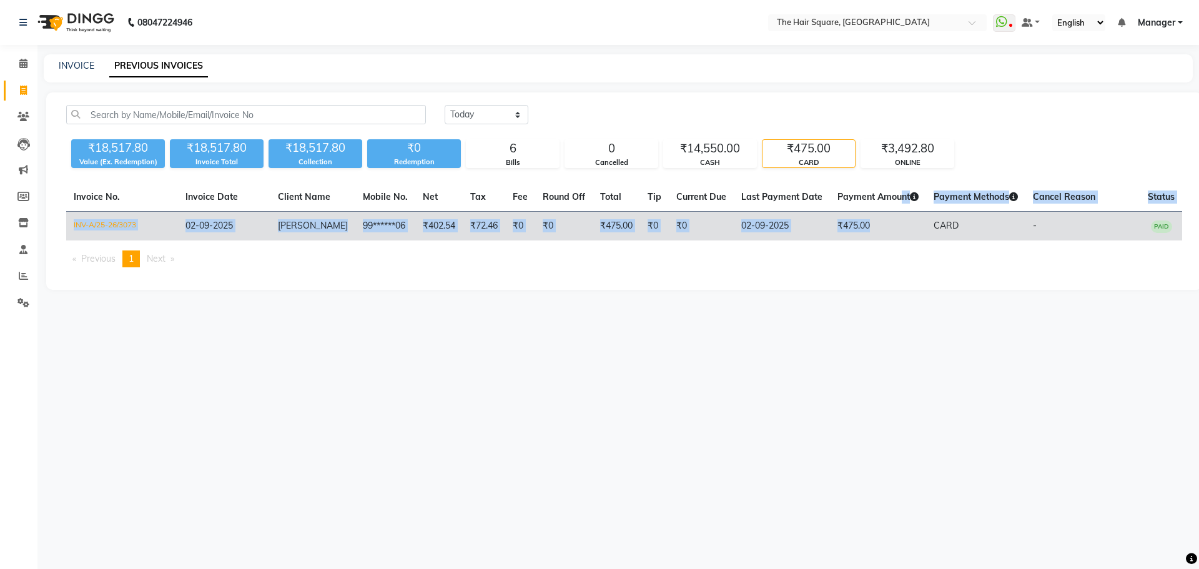
click at [864, 214] on table "Invoice No. Invoice Date Client Name Mobile No. Net Tax Fee Round Off Total Tip…" at bounding box center [624, 211] width 1116 height 57
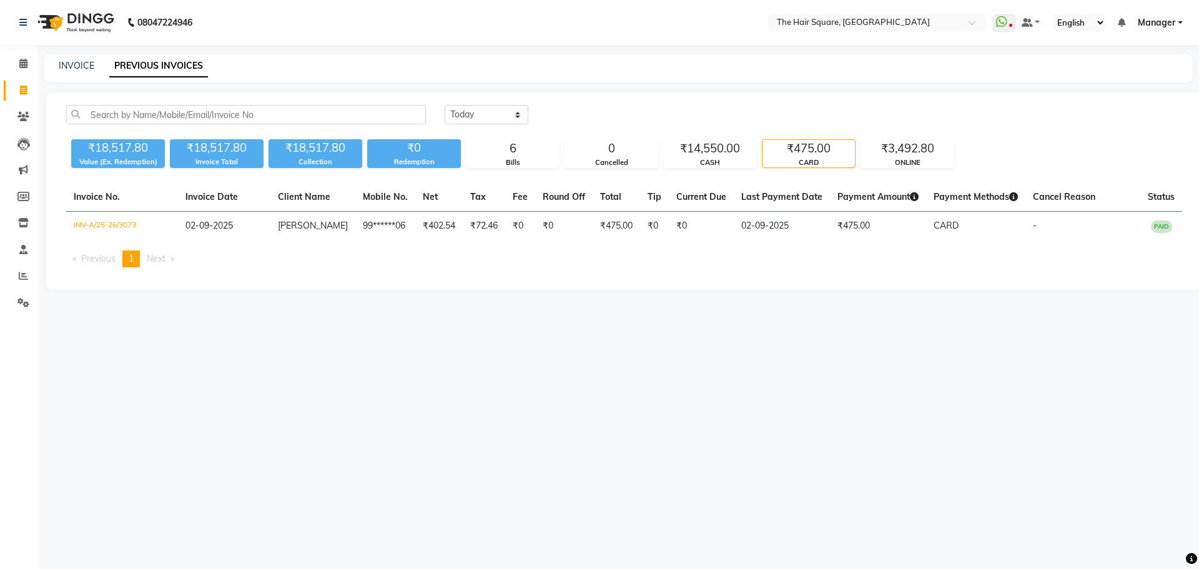
drag, startPoint x: 777, startPoint y: 439, endPoint x: 843, endPoint y: 253, distance: 197.3
click at [777, 439] on div "08047224946 Select Location × The Hair Square, Ambience Island WhatsApp Status …" at bounding box center [599, 284] width 1199 height 569
click at [901, 140] on div "₹3,492.80" at bounding box center [907, 148] width 92 height 17
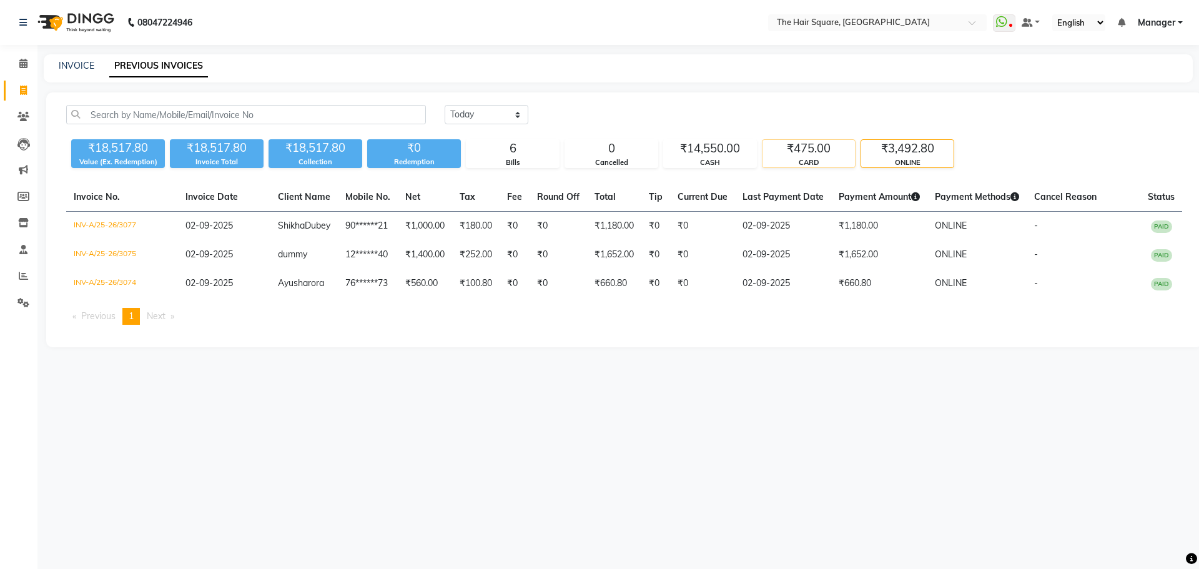
click at [822, 153] on div "₹475.00" at bounding box center [808, 148] width 92 height 17
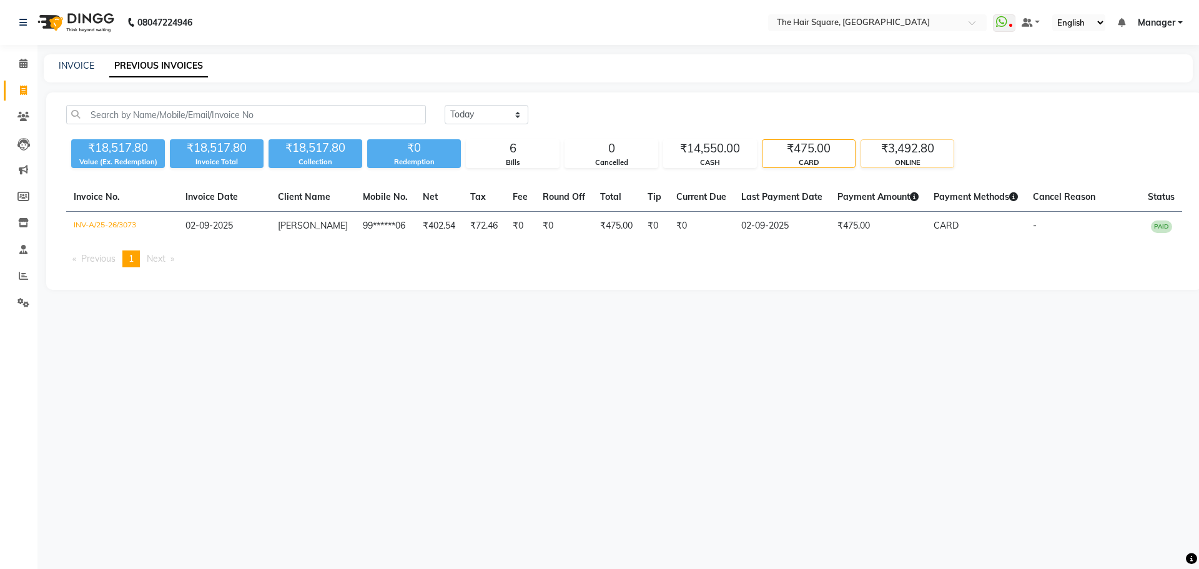
click at [902, 151] on div "₹3,492.80" at bounding box center [907, 148] width 92 height 17
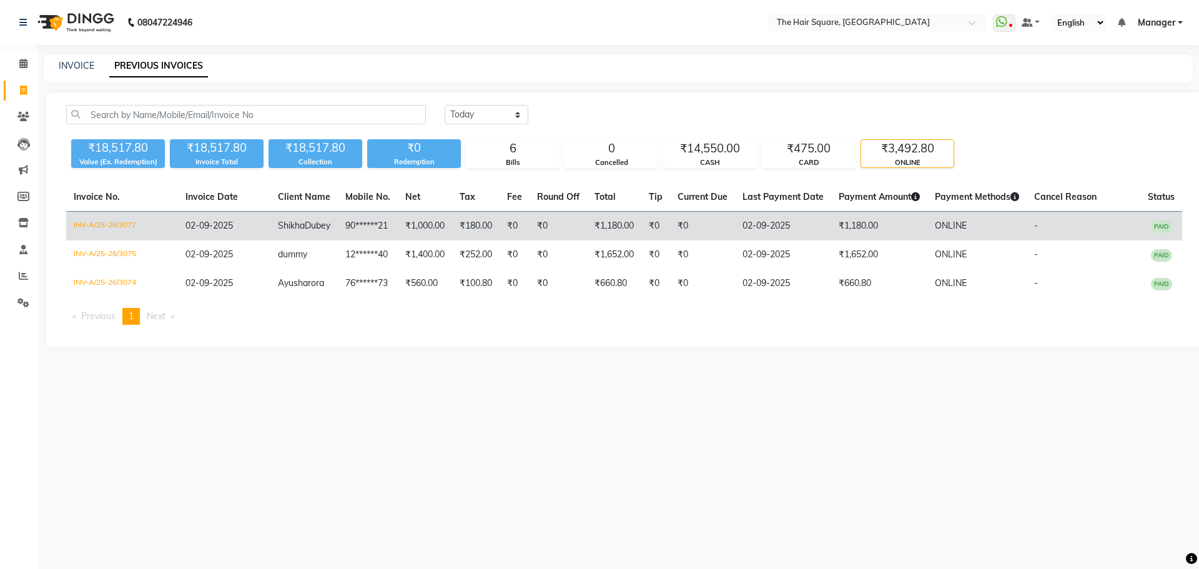
click at [860, 241] on td "₹1,180.00" at bounding box center [879, 226] width 96 height 29
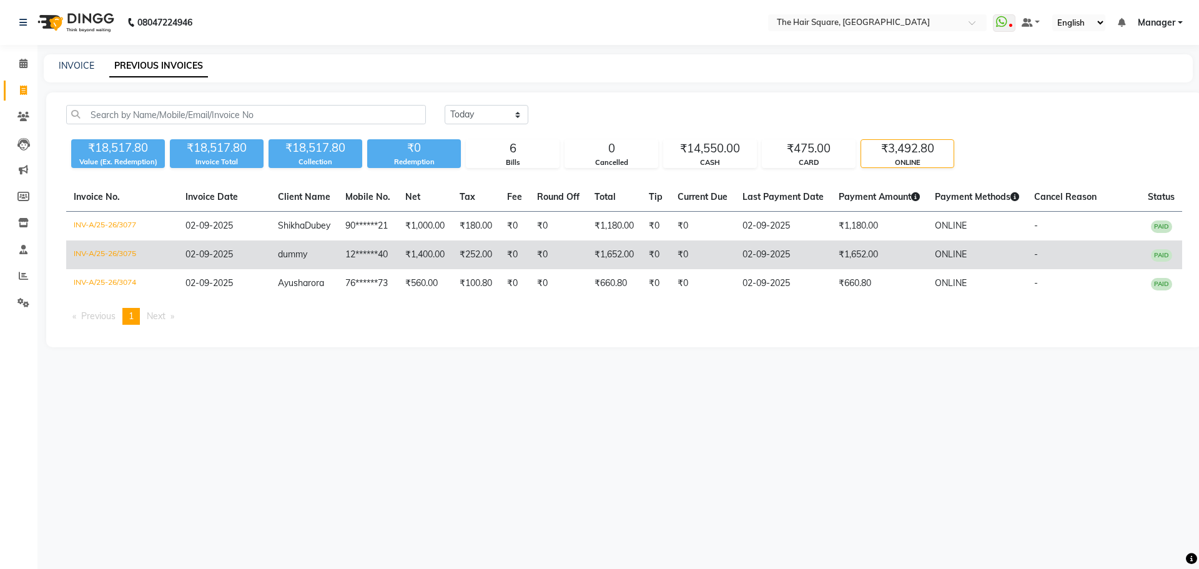
click at [393, 269] on td "12******40" at bounding box center [368, 254] width 60 height 29
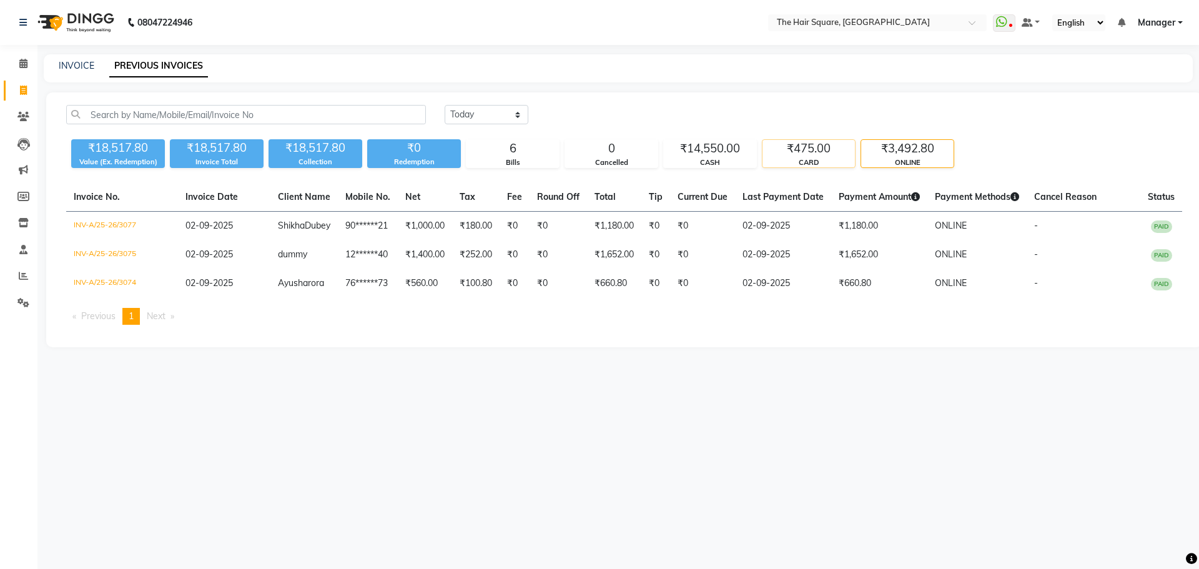
click at [791, 145] on div "₹475.00" at bounding box center [808, 148] width 92 height 17
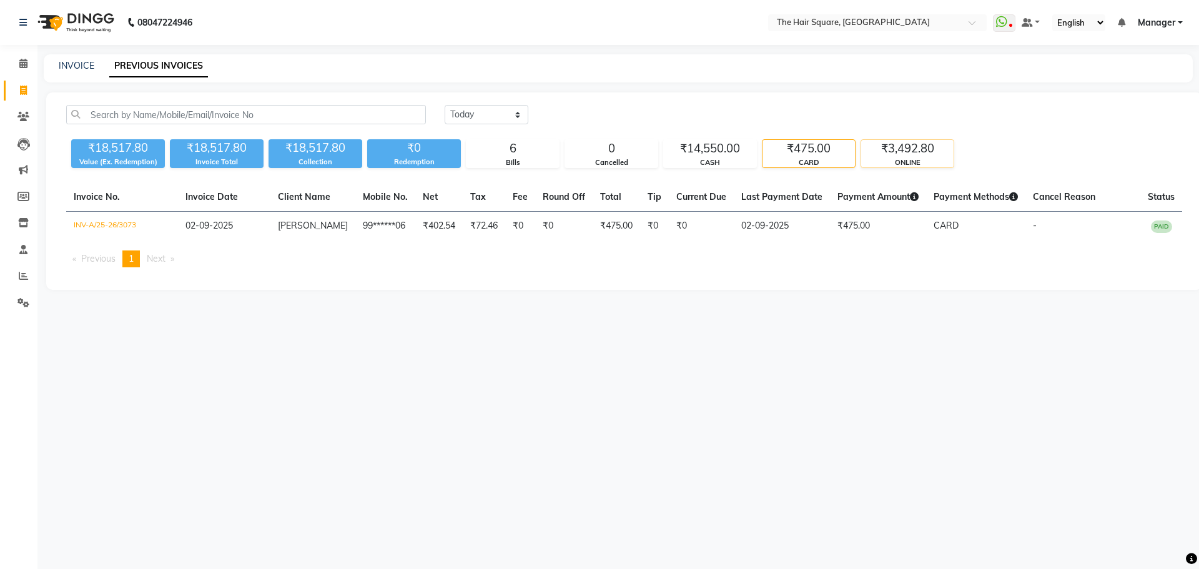
click at [896, 150] on div "₹3,492.80" at bounding box center [907, 148] width 92 height 17
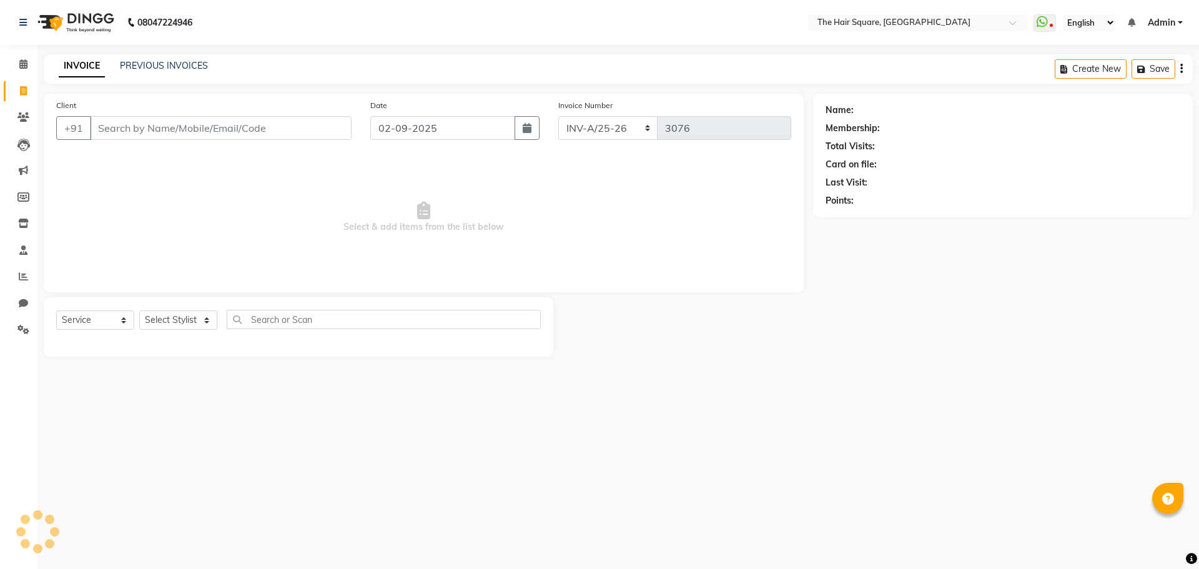
select select "5768"
select select "service"
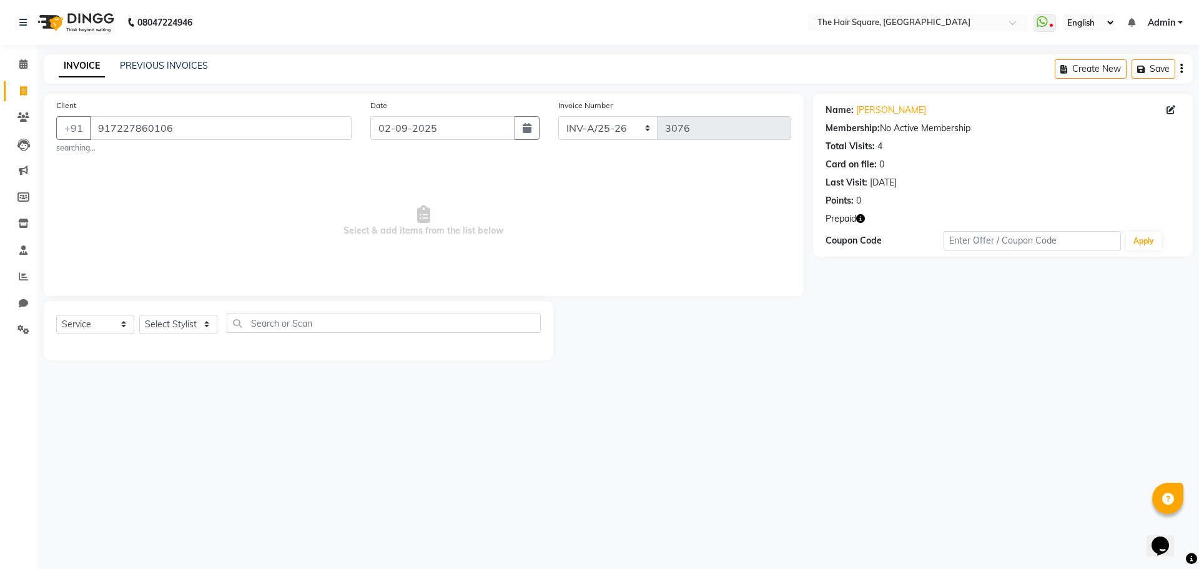
click at [862, 223] on button "button" at bounding box center [860, 218] width 9 height 13
click at [246, 130] on input "917227860106" at bounding box center [221, 128] width 262 height 24
drag, startPoint x: 239, startPoint y: 129, endPoint x: 10, endPoint y: 150, distance: 230.1
click at [10, 150] on app-home "08047224946 Select Location × The Hair Square, Ambience Island WhatsApp Status …" at bounding box center [599, 189] width 1199 height 379
paste input "90913828"
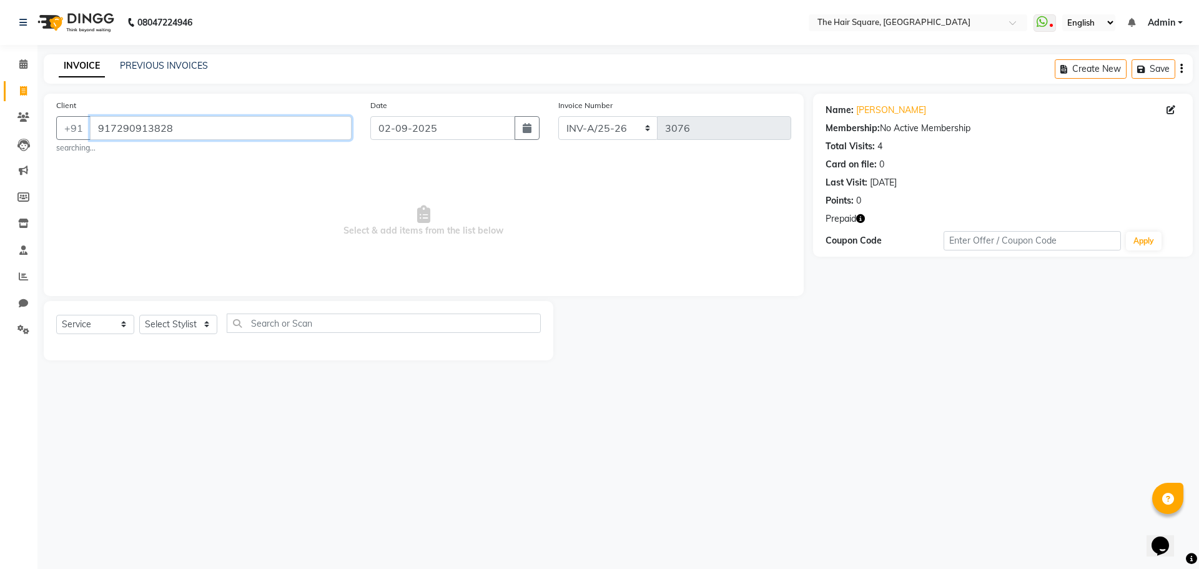
type input "917290913828"
click at [863, 216] on icon "button" at bounding box center [860, 218] width 9 height 9
drag, startPoint x: 184, startPoint y: 126, endPoint x: 0, endPoint y: 150, distance: 185.8
click at [0, 152] on app-home "08047224946 Select Location × The Hair Square, Ambience Island WhatsApp Status …" at bounding box center [599, 189] width 1199 height 379
click at [186, 313] on select "Select Stylist Amit [PERSON_NAME] Dev Imran [PERSON_NAME] [PERSON_NAME] Manager…" at bounding box center [178, 319] width 78 height 19
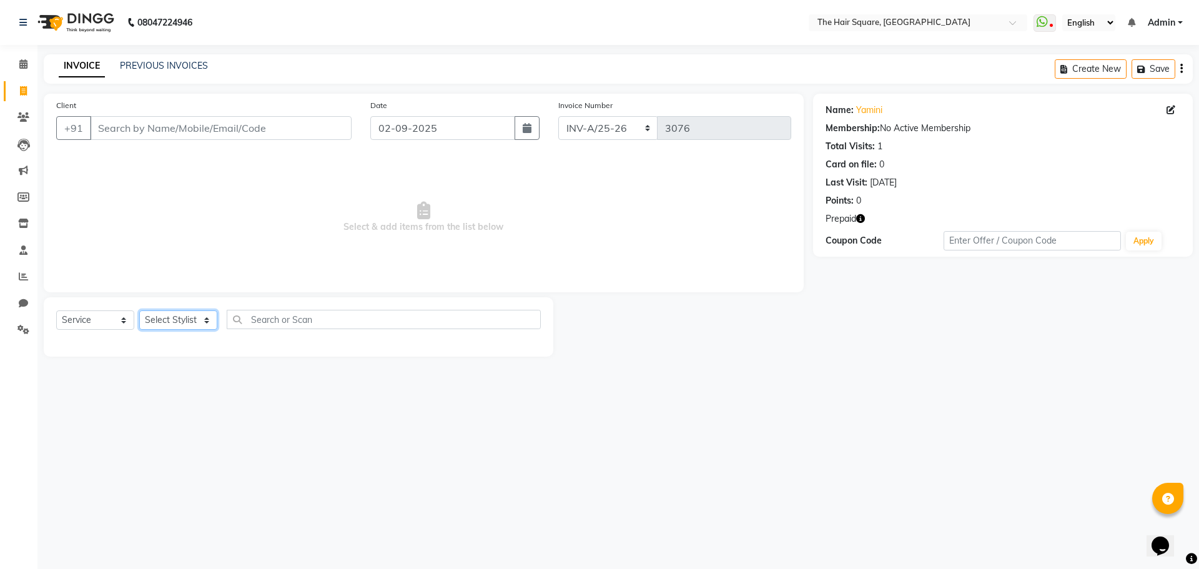
select select "39380"
click at [139, 310] on select "Select Stylist Amit [PERSON_NAME] Dev Imran [PERSON_NAME] [PERSON_NAME] Manager…" at bounding box center [178, 319] width 78 height 19
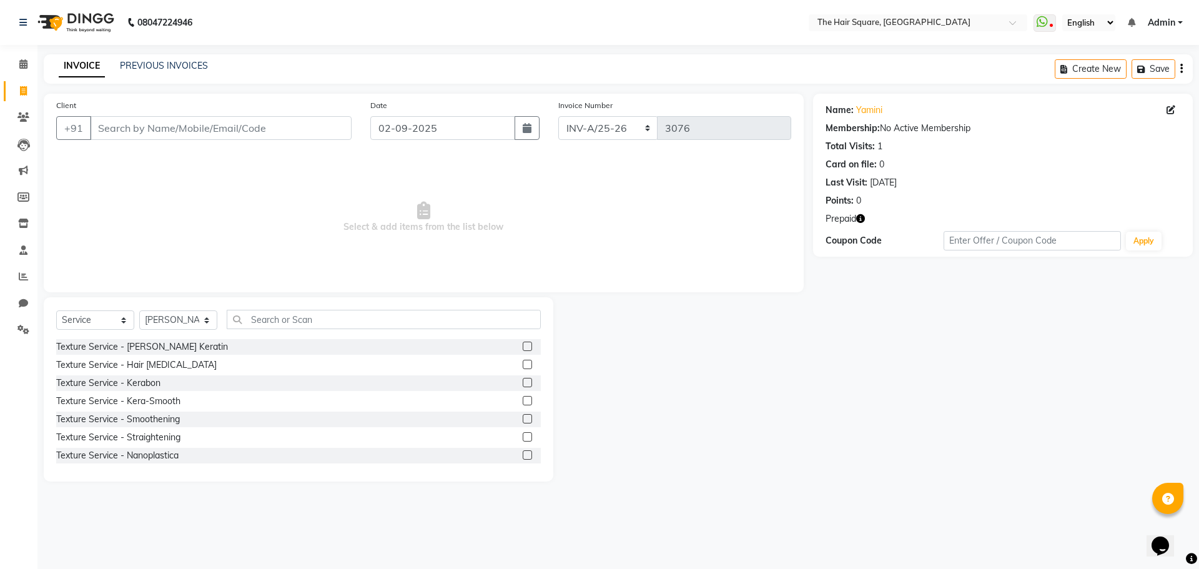
click at [285, 332] on div "Select Service Product Membership Package Voucher Prepaid Gift Card Select Styl…" at bounding box center [298, 324] width 484 height 29
click at [290, 307] on div "Select Service Product Membership Package Voucher Prepaid Gift Card Select Styl…" at bounding box center [298, 389] width 509 height 184
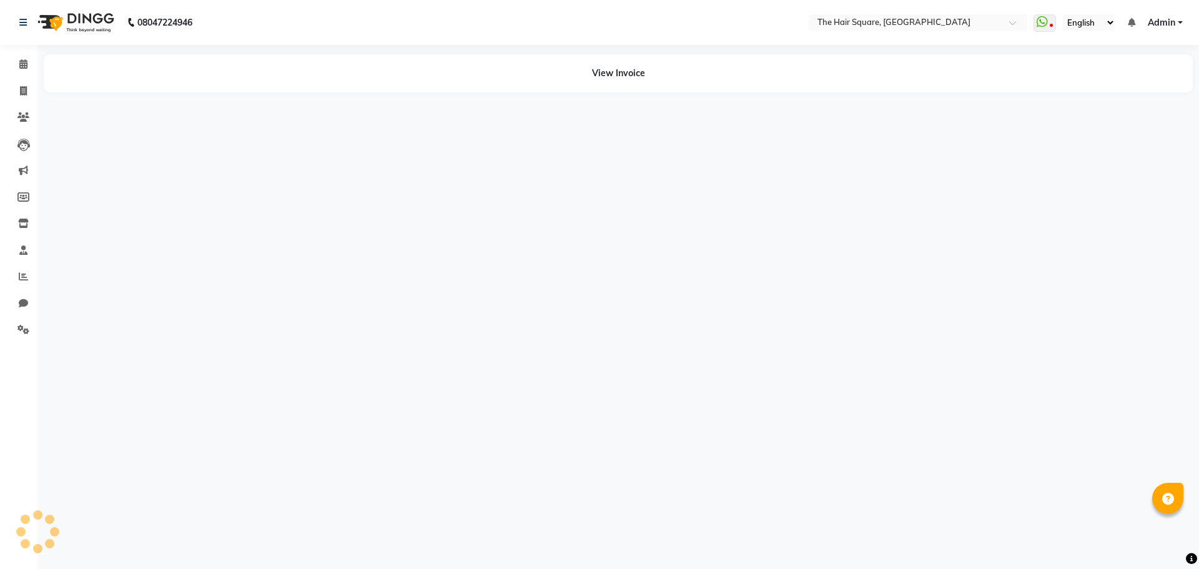
select select "en"
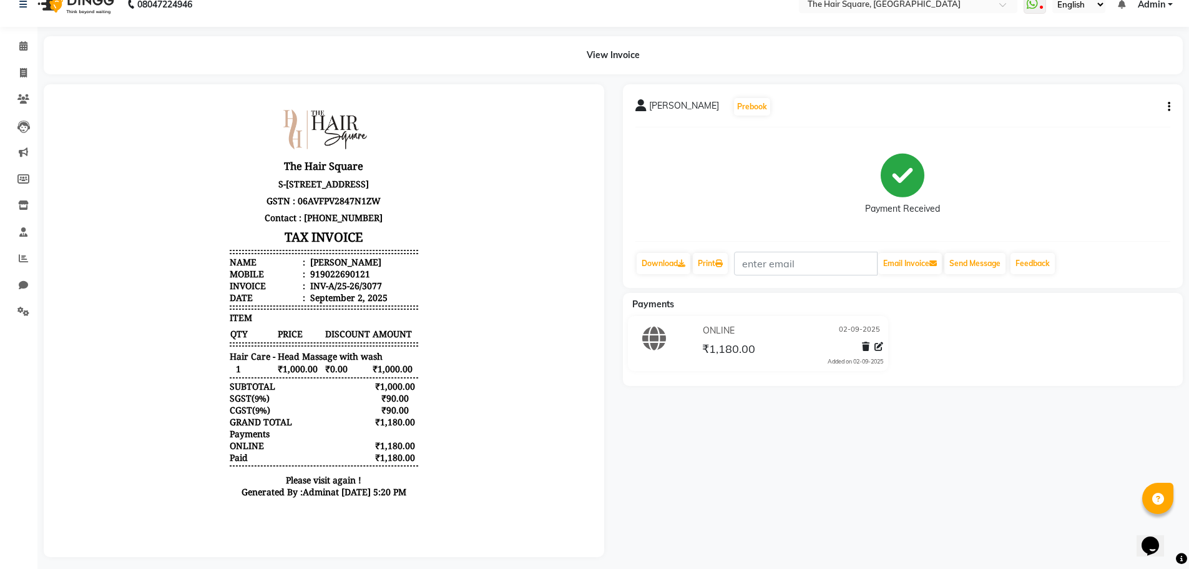
scroll to position [34, 0]
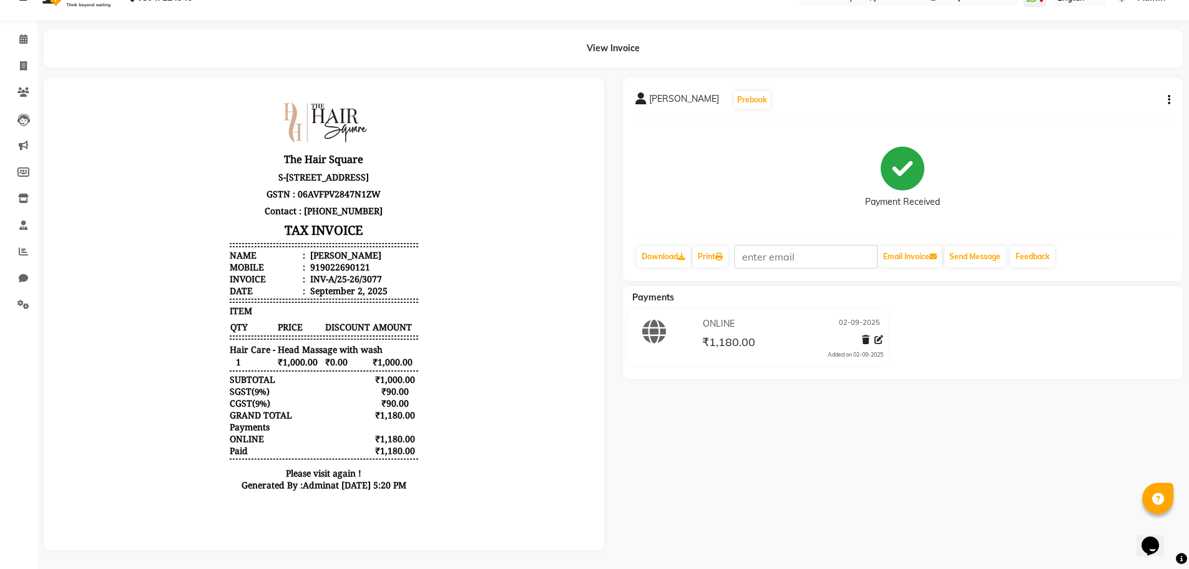
drag, startPoint x: 300, startPoint y: 519, endPoint x: 336, endPoint y: 521, distance: 36.3
click at [336, 491] on div "Generated By : Admin at September 2, 2025 5:20 PM" at bounding box center [324, 485] width 189 height 12
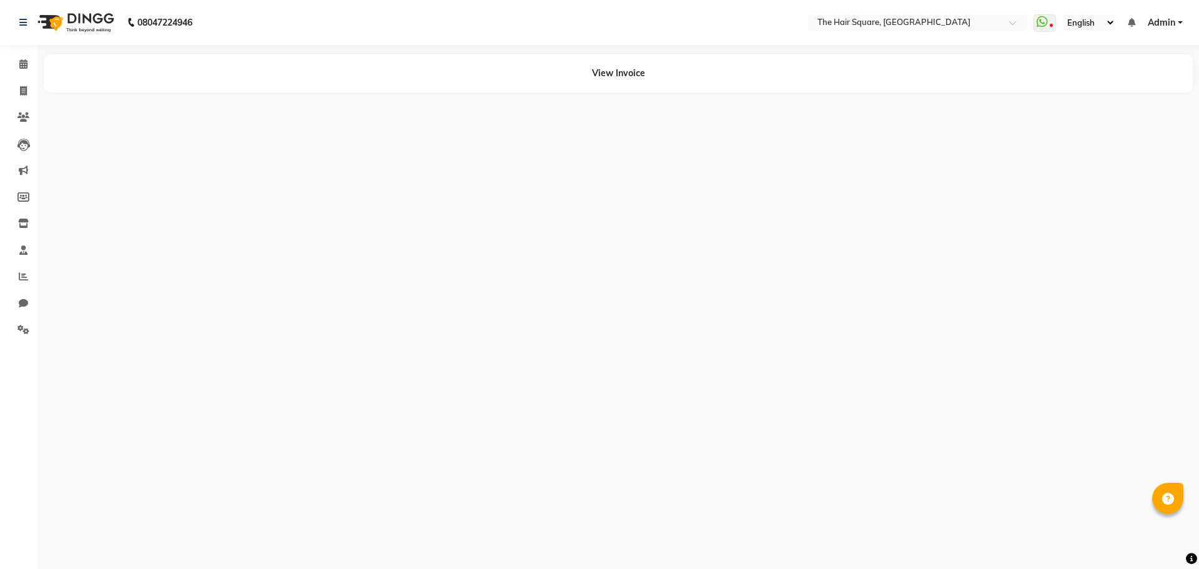
select select "en"
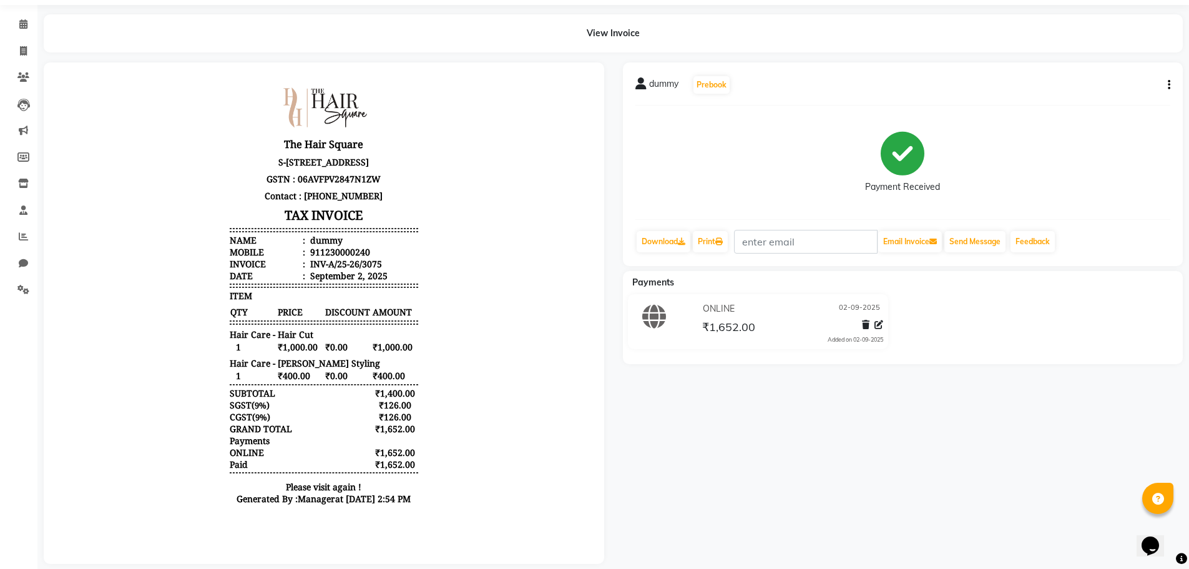
scroll to position [62, 0]
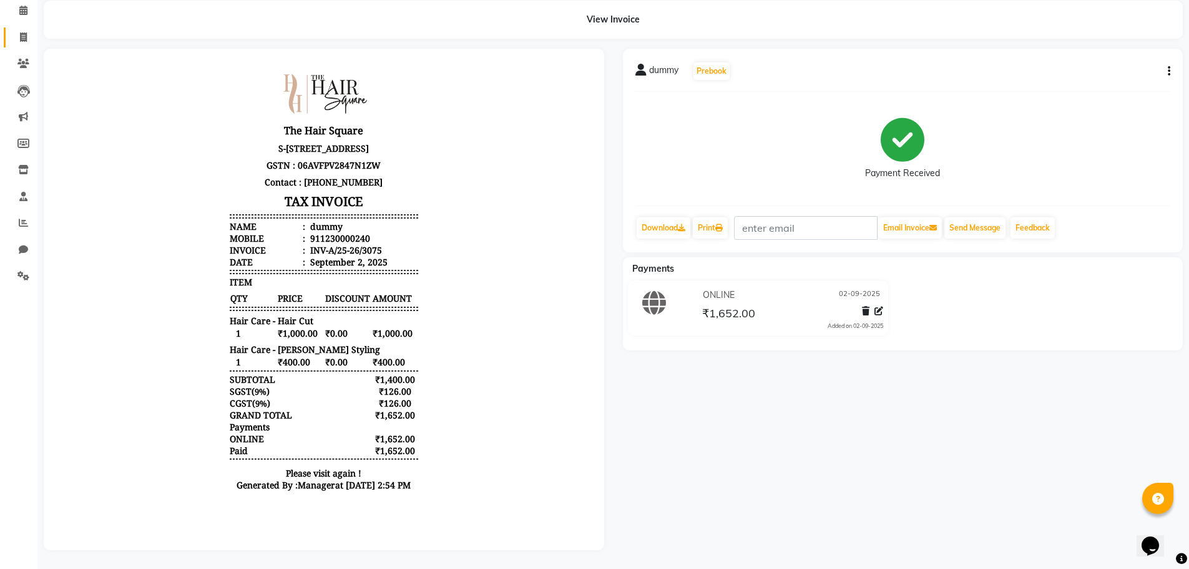
click at [27, 31] on span at bounding box center [23, 38] width 22 height 14
select select "service"
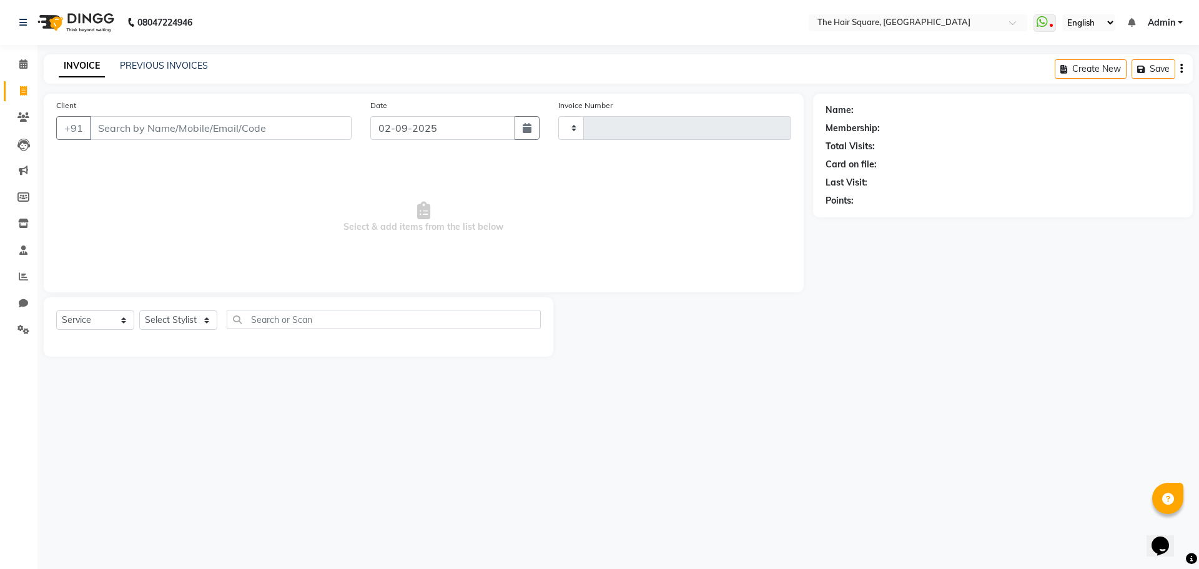
type input "3078"
select select "5768"
type input "123456789"
click at [170, 328] on select "Select Stylist Amit Aradhana Bittu Dev Imran Inder Javed Kim Mahendra Manager M…" at bounding box center [178, 319] width 78 height 19
select select "44563"
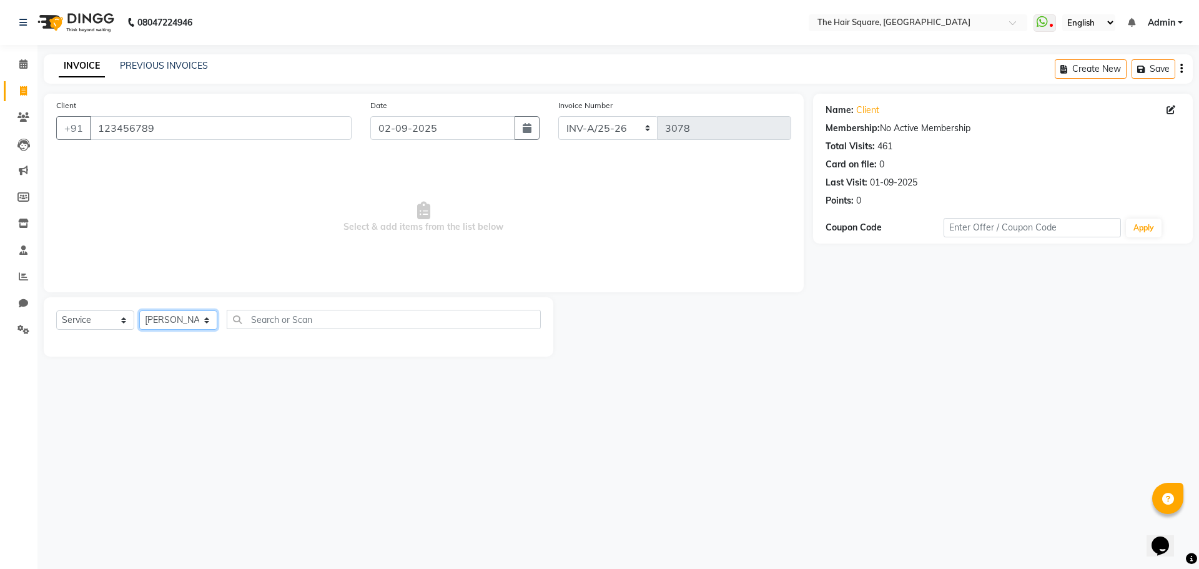
click at [139, 310] on select "Select Stylist Amit Aradhana Bittu Dev Imran Inder Javed Kim Mahendra Manager M…" at bounding box center [178, 319] width 78 height 19
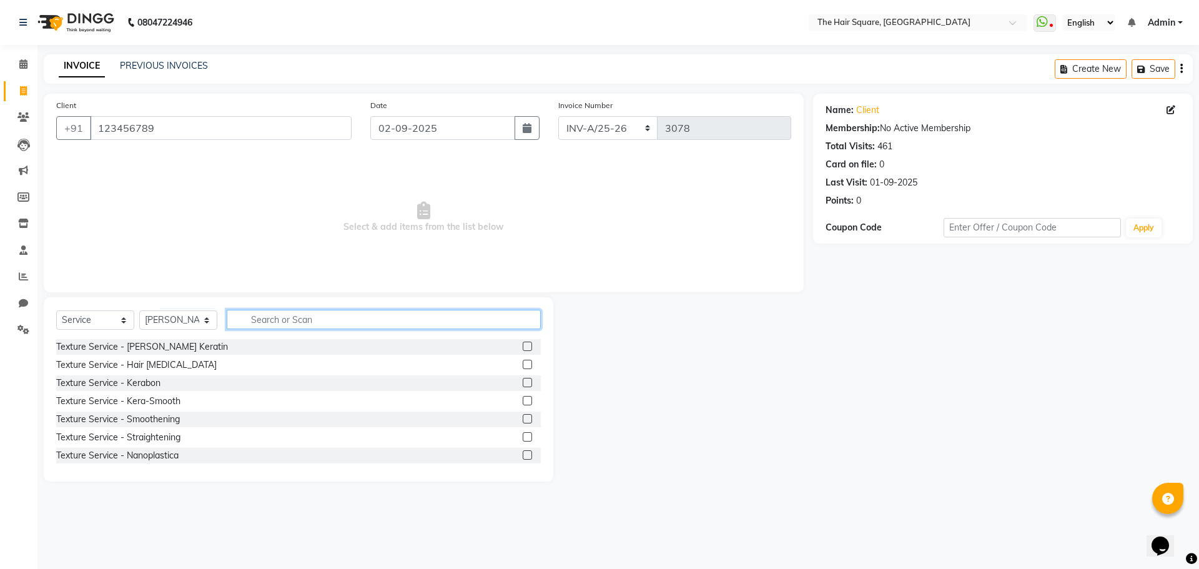
click at [267, 312] on input "text" at bounding box center [384, 319] width 314 height 19
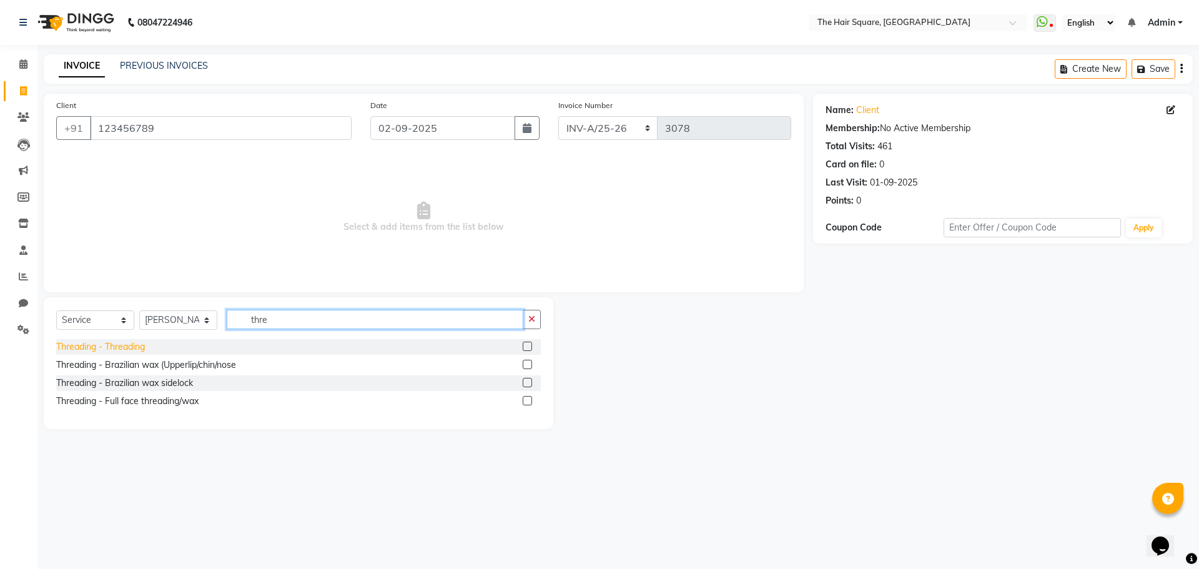
type input "thre"
click at [110, 349] on div "Threading - Threading" at bounding box center [100, 346] width 89 height 13
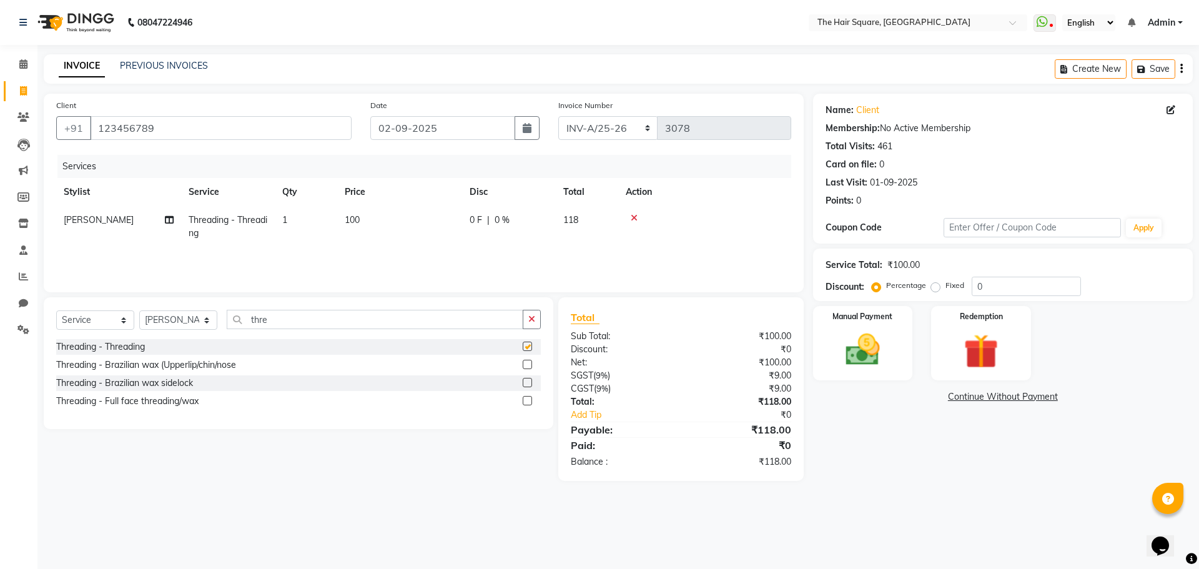
checkbox input "false"
click at [325, 232] on td "1" at bounding box center [306, 226] width 62 height 41
select select "44563"
drag, startPoint x: 357, startPoint y: 225, endPoint x: 290, endPoint y: 228, distance: 66.9
click at [300, 228] on tr "Amit Aradhana Bittu Dev Imran Inder Javed Kim Mahendra Manager Mukesh Raaj Radh…" at bounding box center [423, 229] width 735 height 47
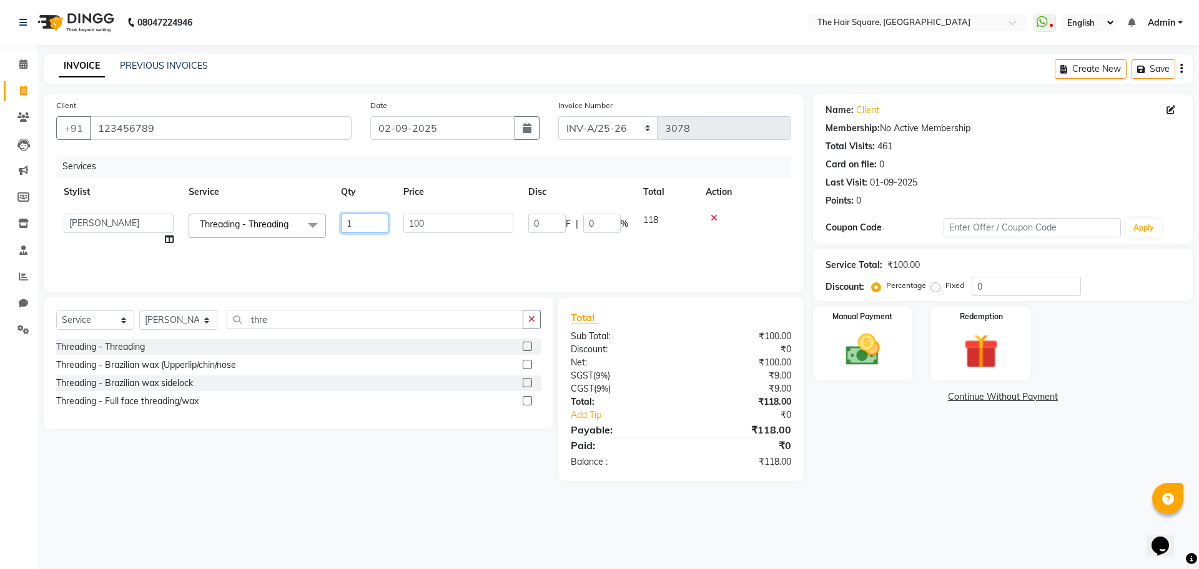
type input "2"
click at [873, 348] on img at bounding box center [862, 349] width 58 height 41
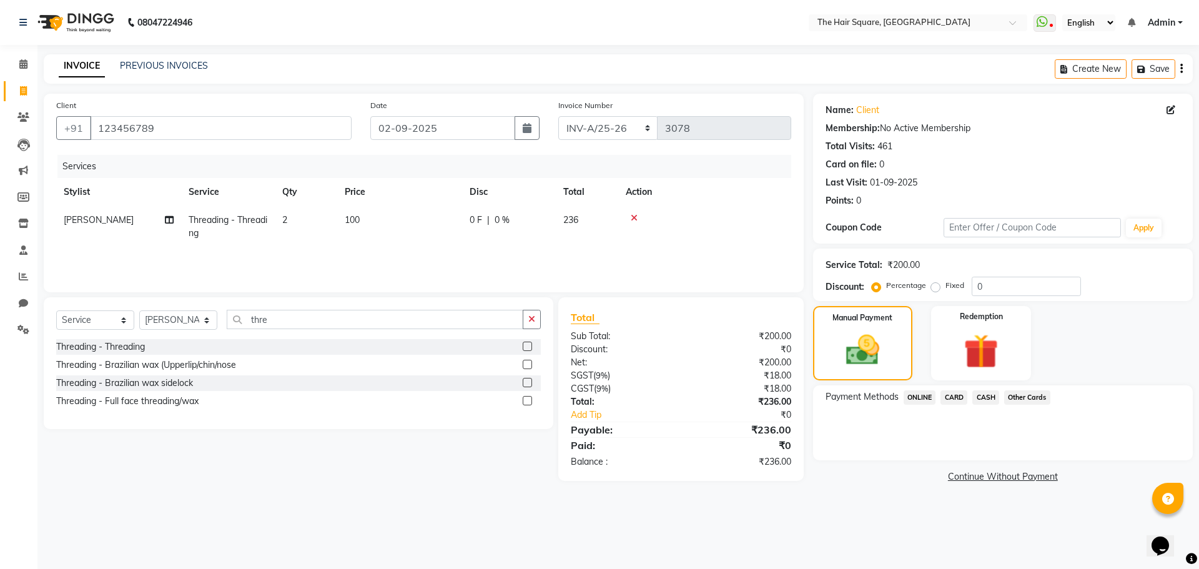
click at [924, 390] on span "ONLINE" at bounding box center [919, 397] width 32 height 14
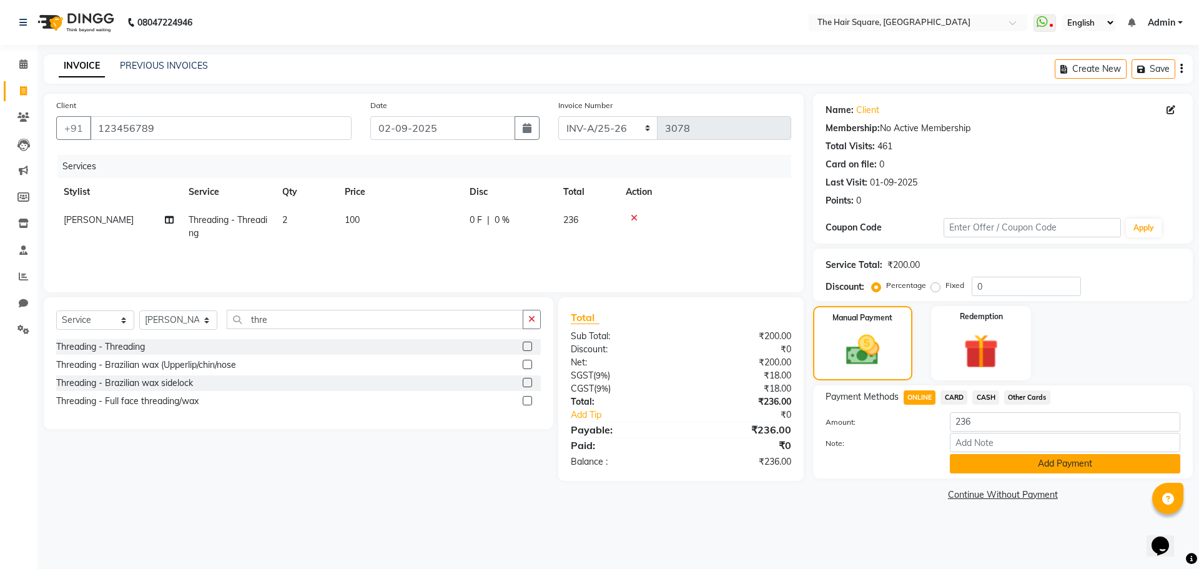
click at [980, 458] on button "Add Payment" at bounding box center [1065, 463] width 230 height 19
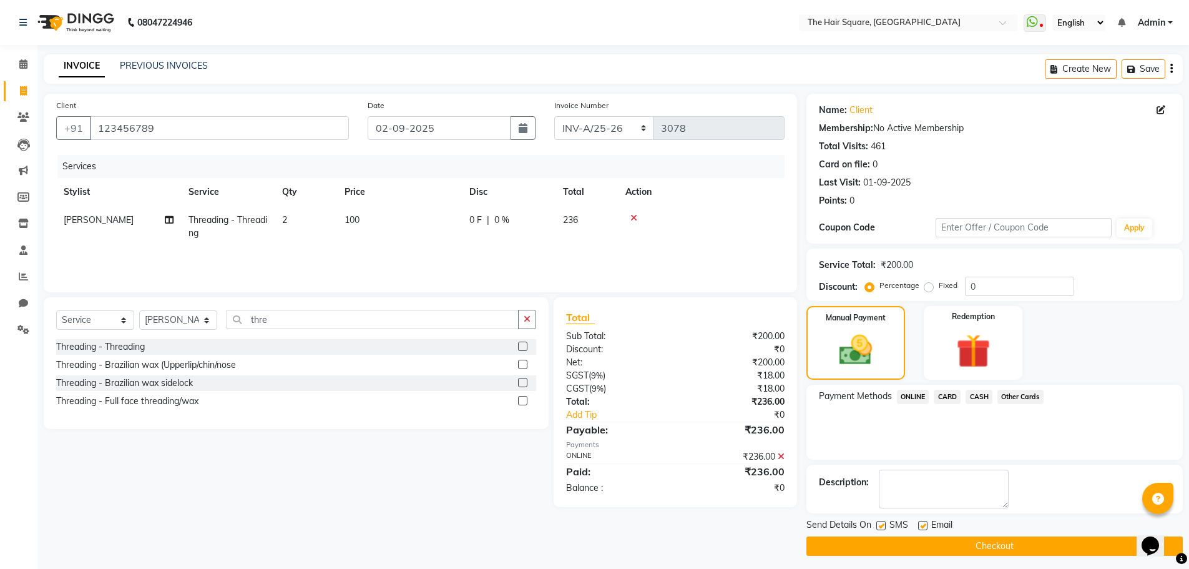
click at [911, 546] on button "Checkout" at bounding box center [995, 545] width 376 height 19
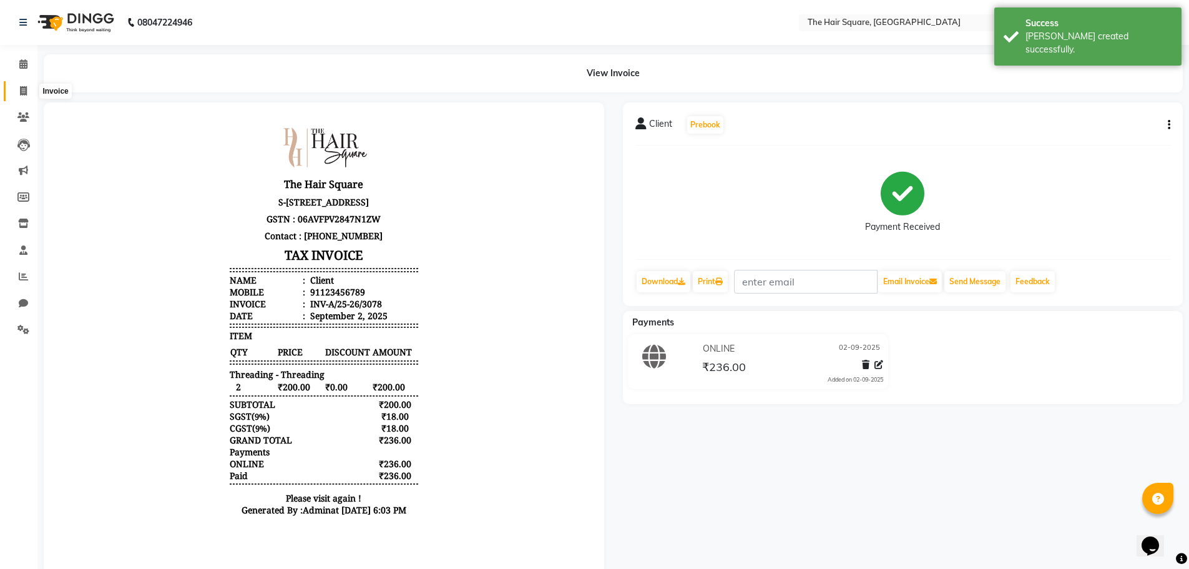
click at [24, 92] on icon at bounding box center [23, 90] width 7 height 9
select select "5768"
select select "service"
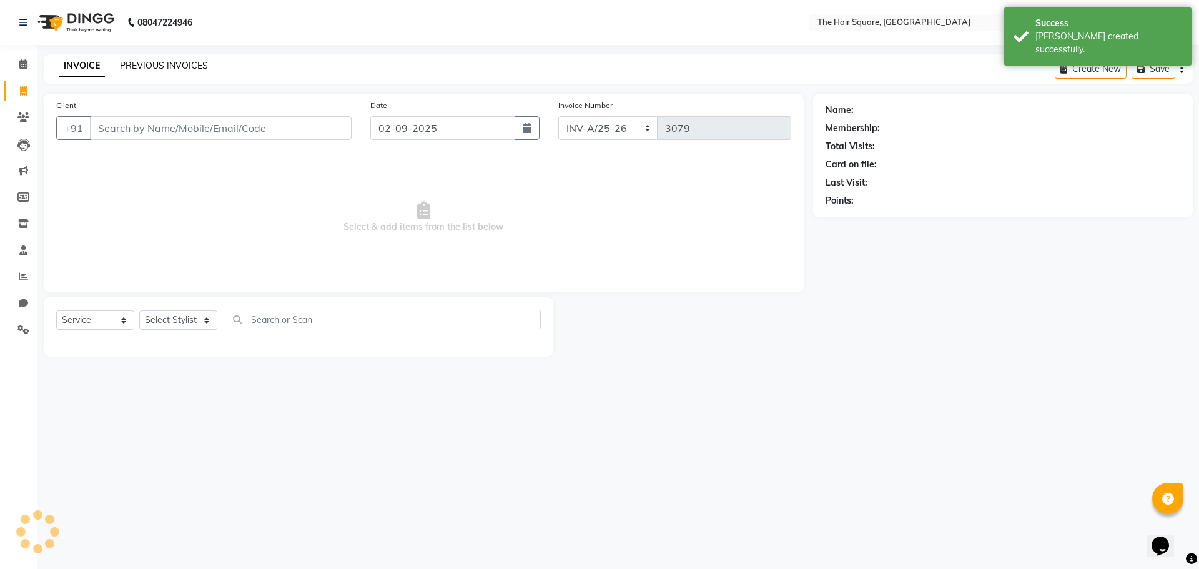
click at [179, 67] on link "PREVIOUS INVOICES" at bounding box center [164, 65] width 88 height 11
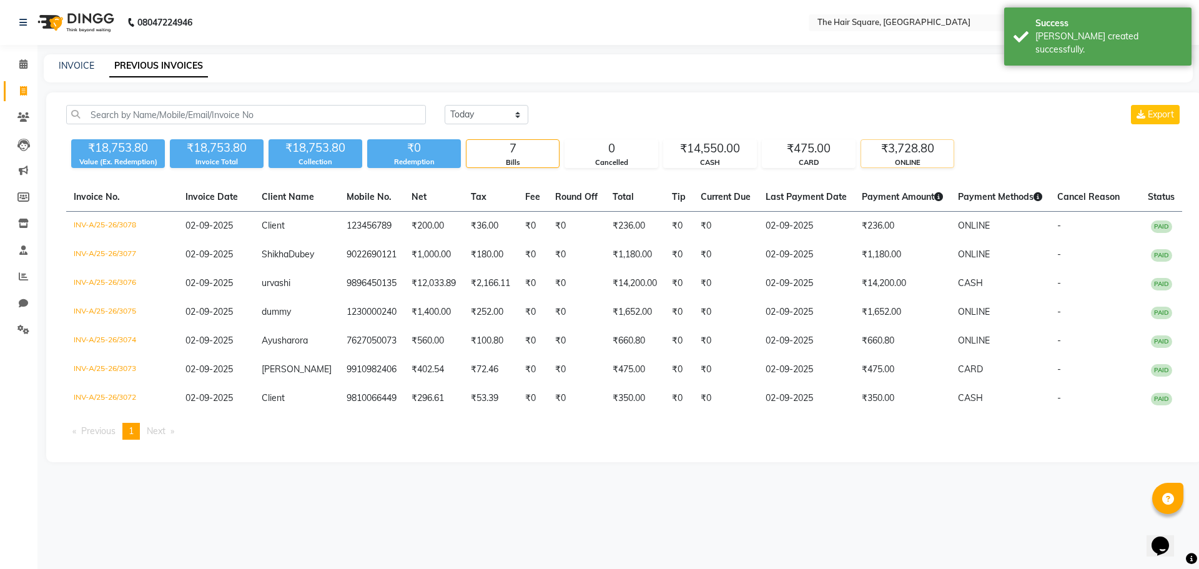
click at [905, 147] on div "₹3,728.80" at bounding box center [907, 148] width 92 height 17
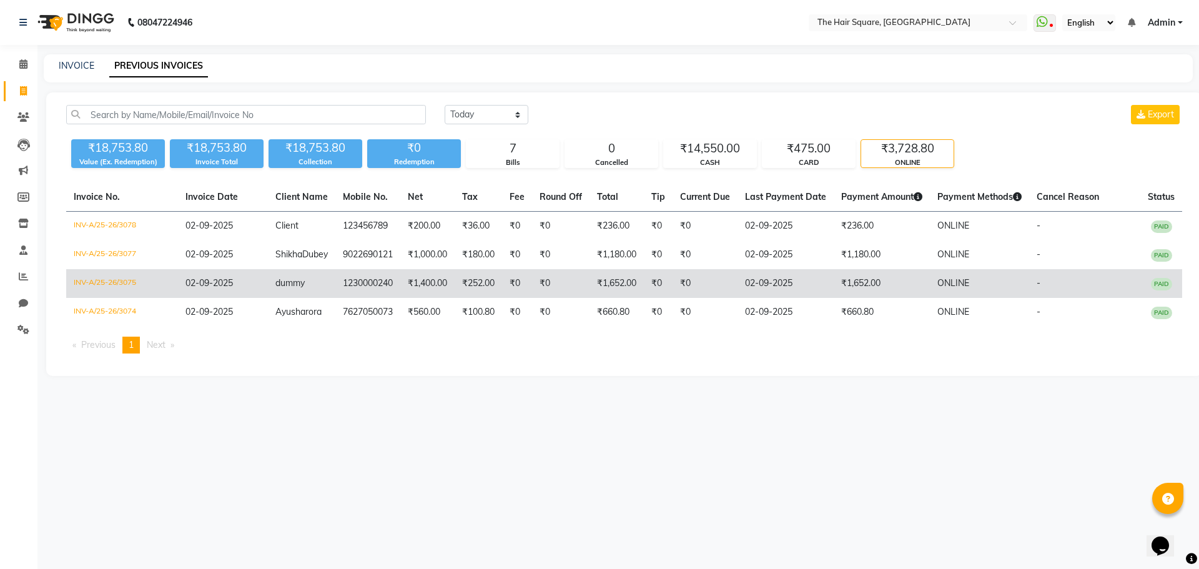
click at [892, 297] on td "₹1,652.00" at bounding box center [881, 283] width 96 height 29
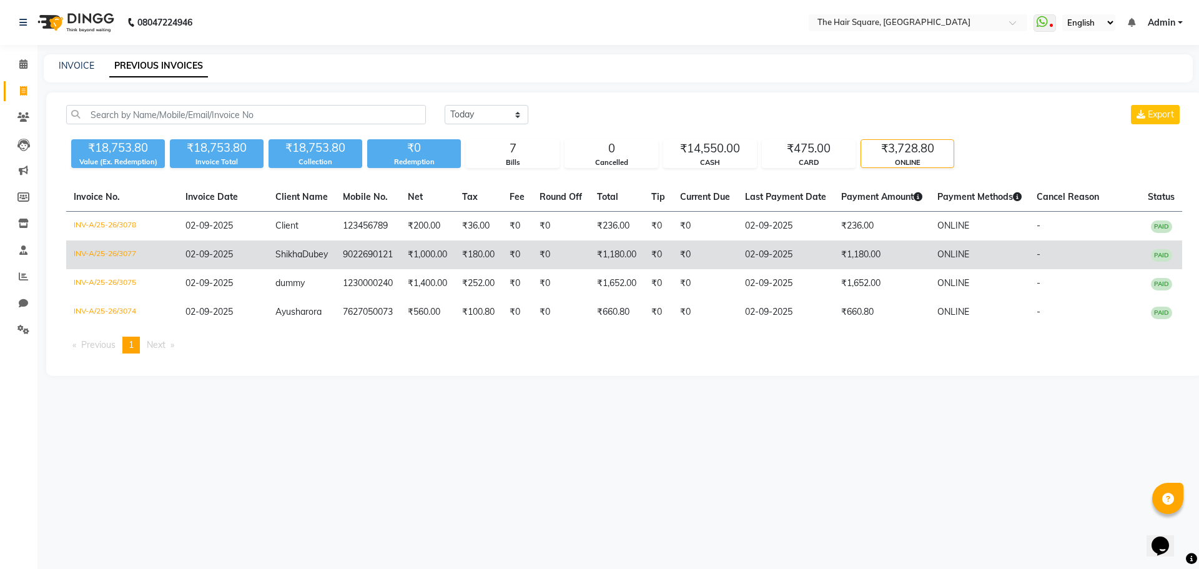
click at [1164, 256] on span "PAID" at bounding box center [1161, 255] width 21 height 12
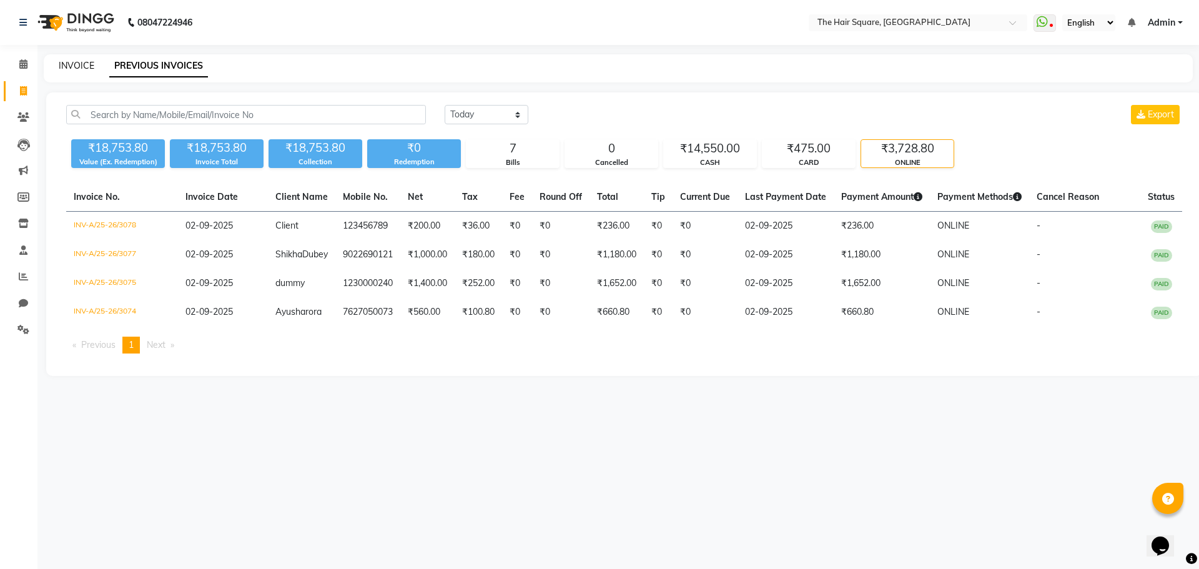
click at [66, 65] on link "INVOICE" at bounding box center [77, 65] width 36 height 11
select select "service"
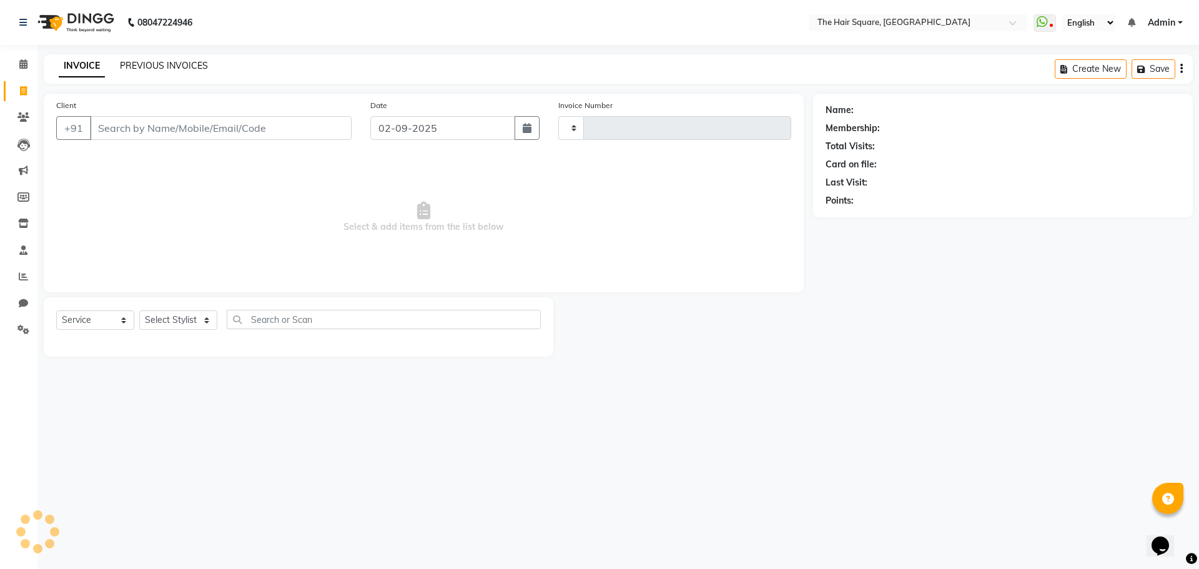
type input "3079"
select select "5768"
click at [157, 67] on link "PREVIOUS INVOICES" at bounding box center [164, 65] width 88 height 11
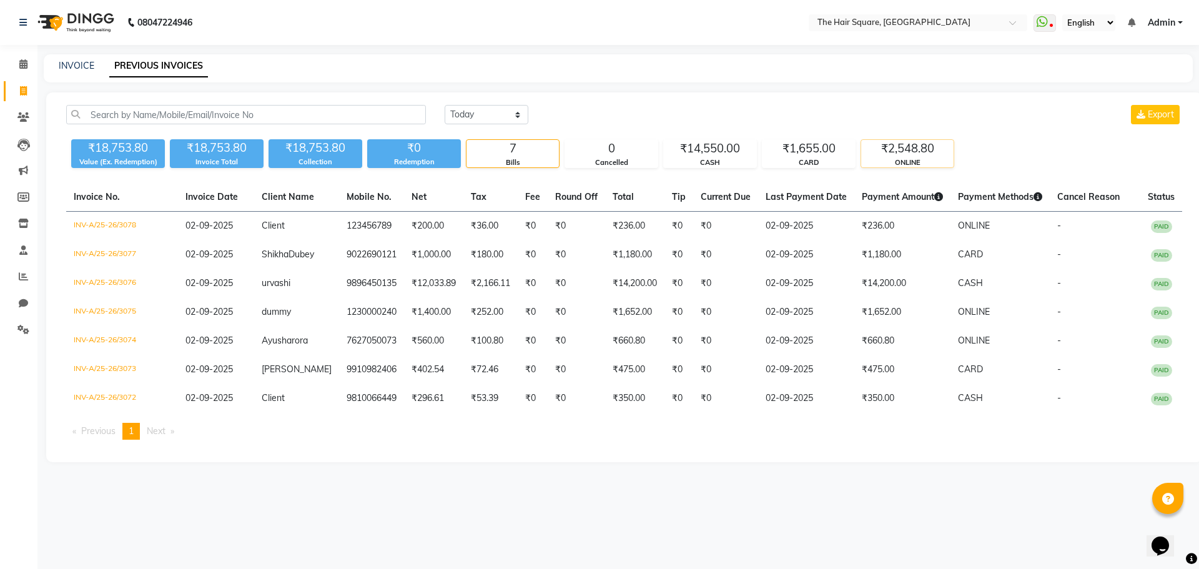
click at [909, 159] on div "ONLINE" at bounding box center [907, 162] width 92 height 11
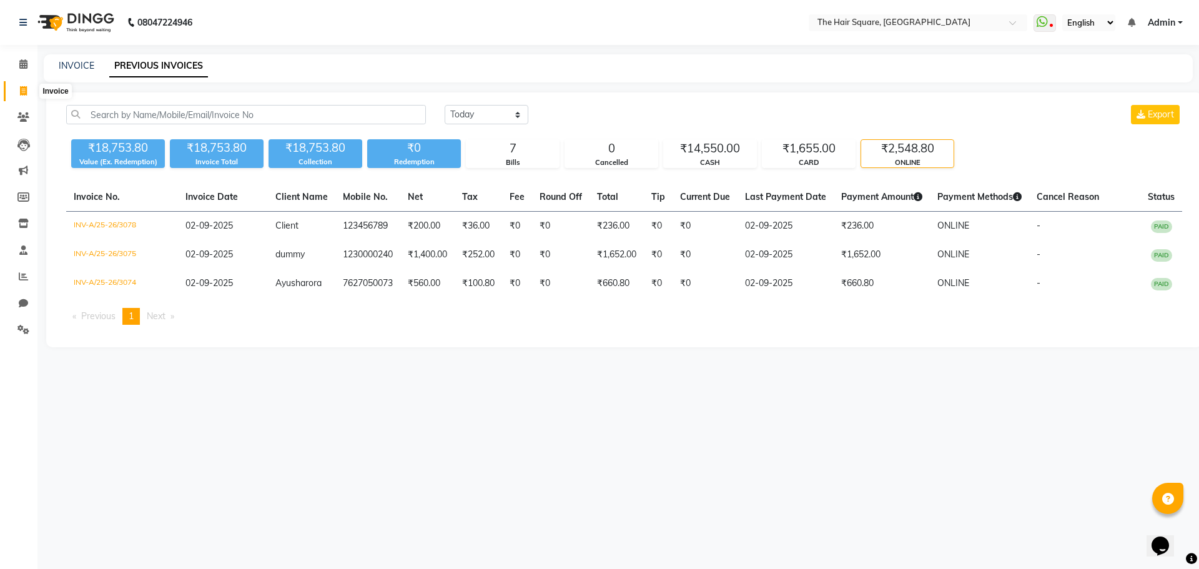
click at [29, 95] on span at bounding box center [23, 91] width 22 height 14
select select "service"
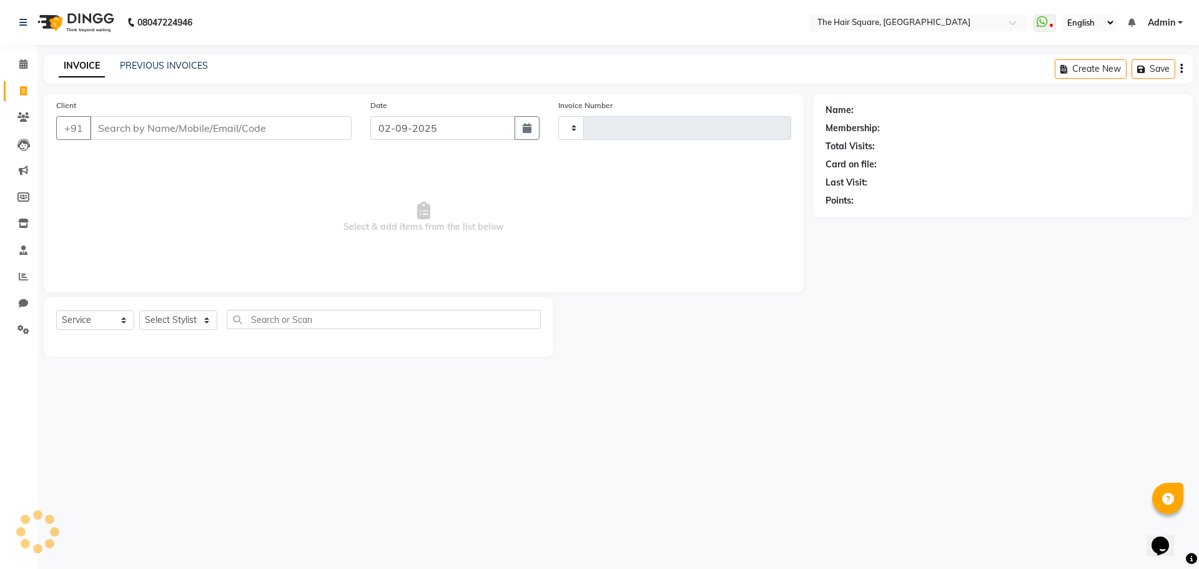
type input "3079"
select select "5768"
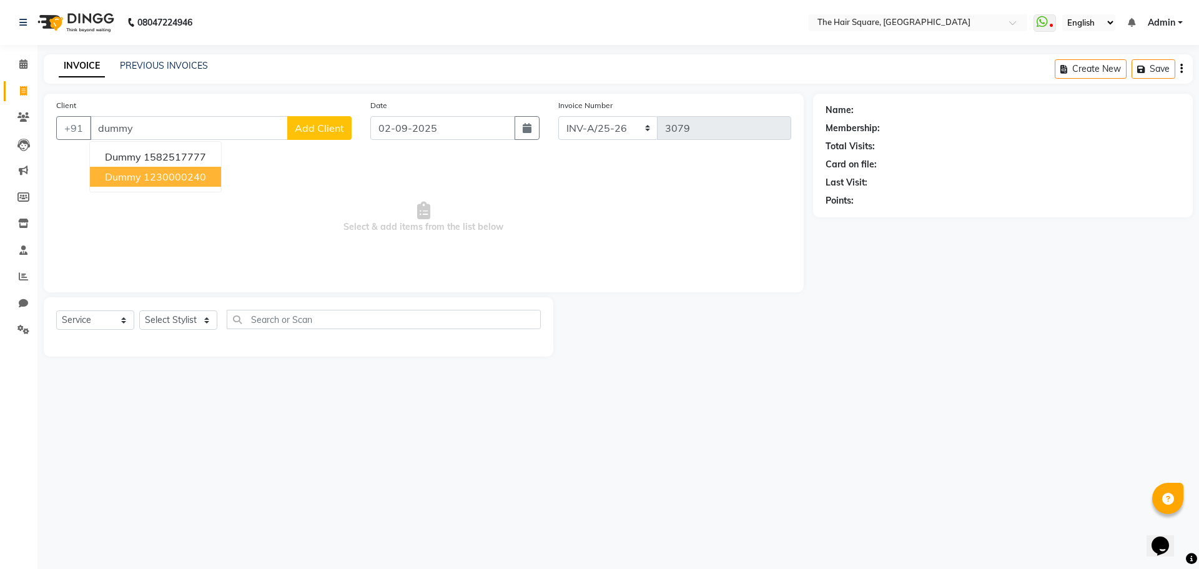
click at [153, 180] on ngb-highlight "1230000240" at bounding box center [175, 176] width 62 height 12
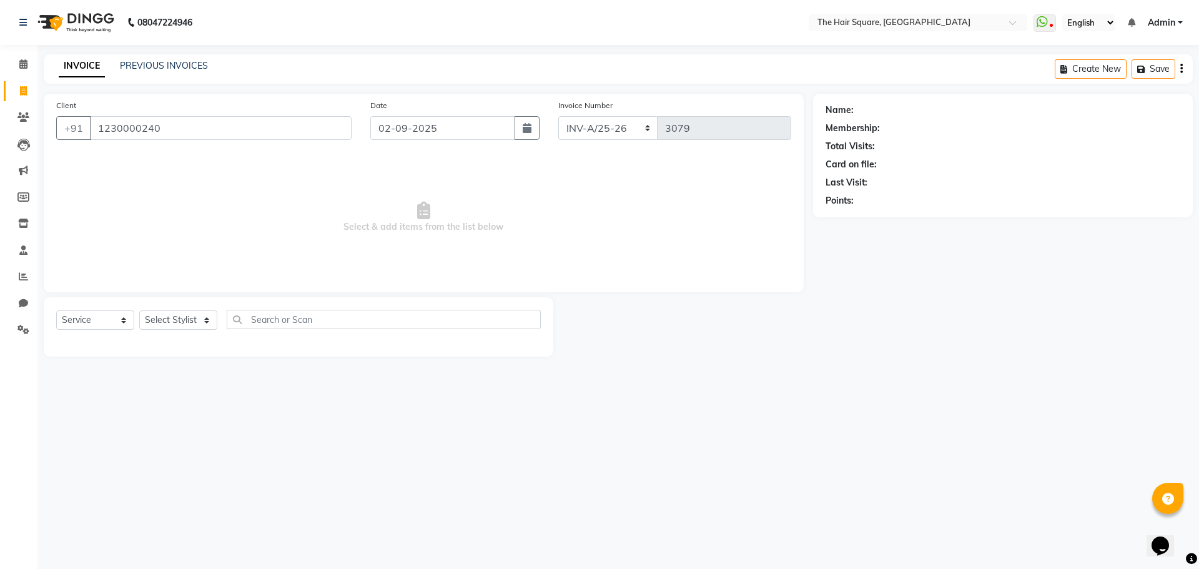
type input "1230000240"
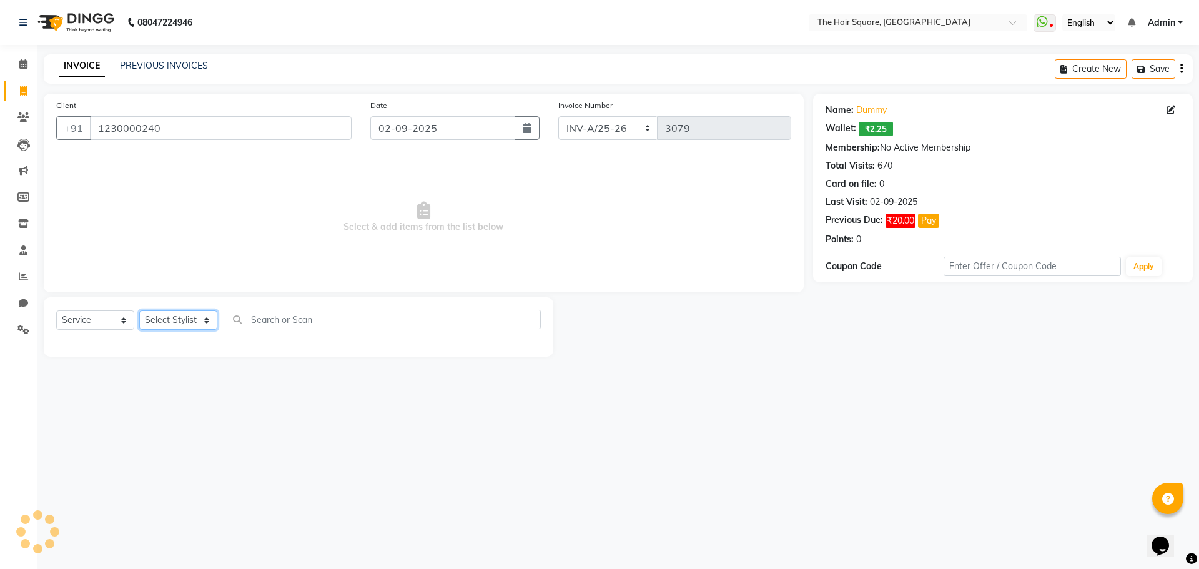
click at [171, 327] on select "Select Stylist Amit [PERSON_NAME] Dev Imran [PERSON_NAME] [PERSON_NAME] Manager…" at bounding box center [178, 319] width 78 height 19
select select "39370"
click at [139, 310] on select "Select Stylist Amit [PERSON_NAME] Dev Imran [PERSON_NAME] [PERSON_NAME] Manager…" at bounding box center [178, 319] width 78 height 19
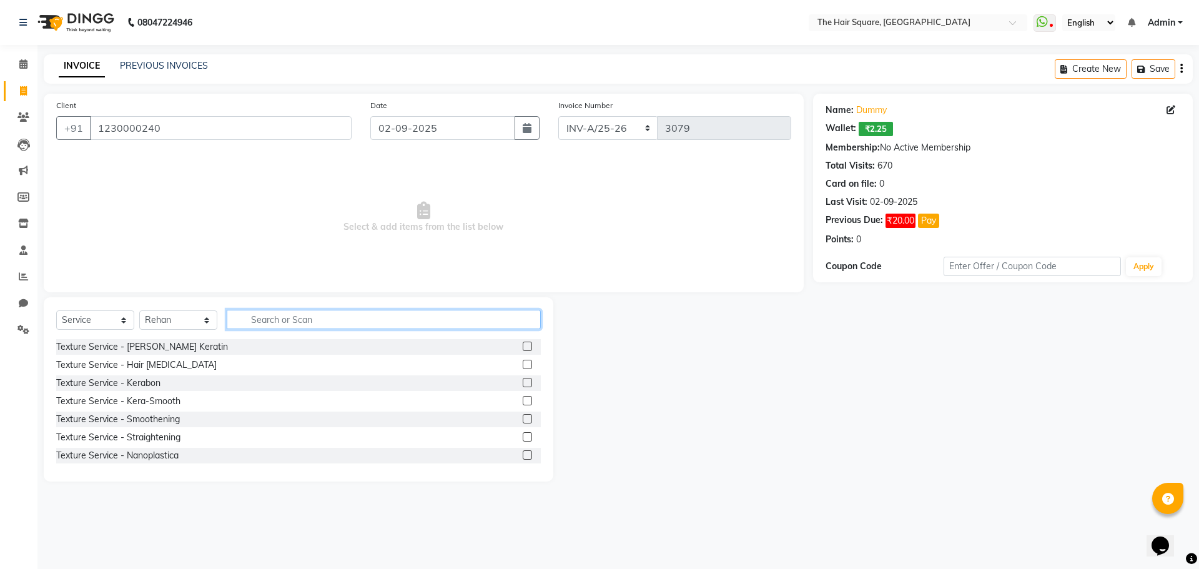
drag, startPoint x: 274, startPoint y: 315, endPoint x: 719, endPoint y: 272, distance: 447.1
click at [275, 315] on input "text" at bounding box center [384, 319] width 314 height 19
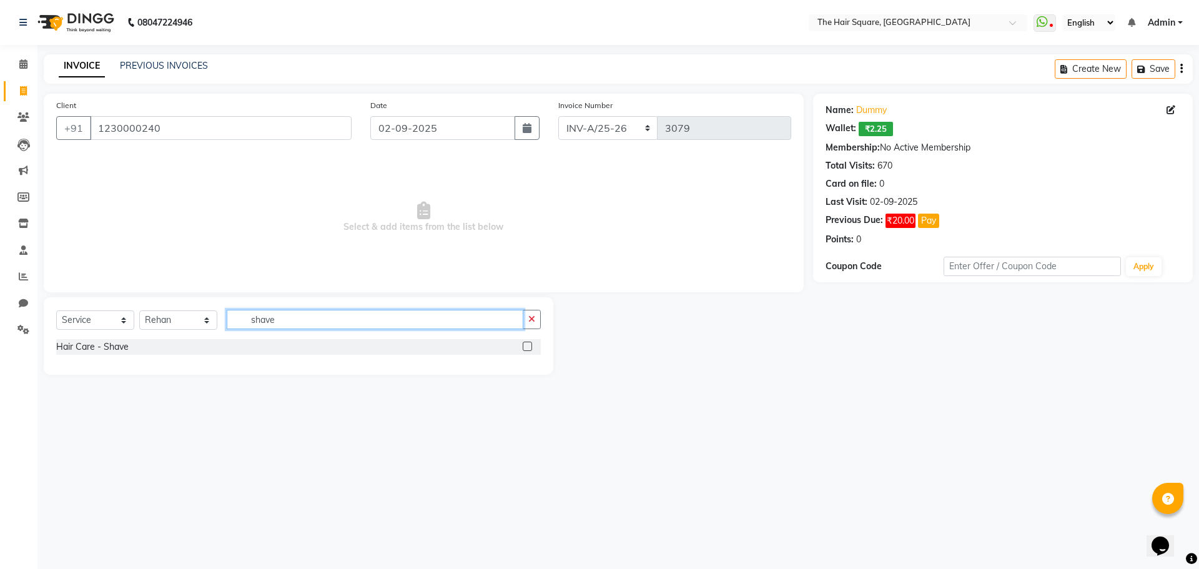
type input "shave"
click at [529, 350] on label at bounding box center [527, 345] width 9 height 9
click at [529, 350] on input "checkbox" at bounding box center [527, 347] width 8 height 8
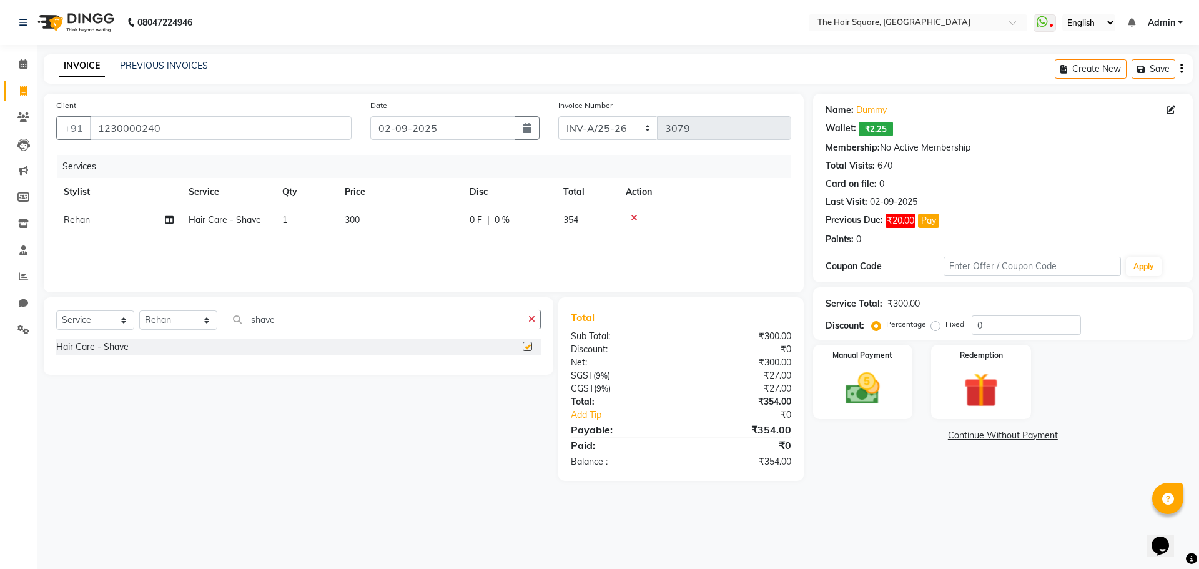
checkbox input "false"
click at [891, 359] on label "Manual Payment" at bounding box center [863, 354] width 62 height 12
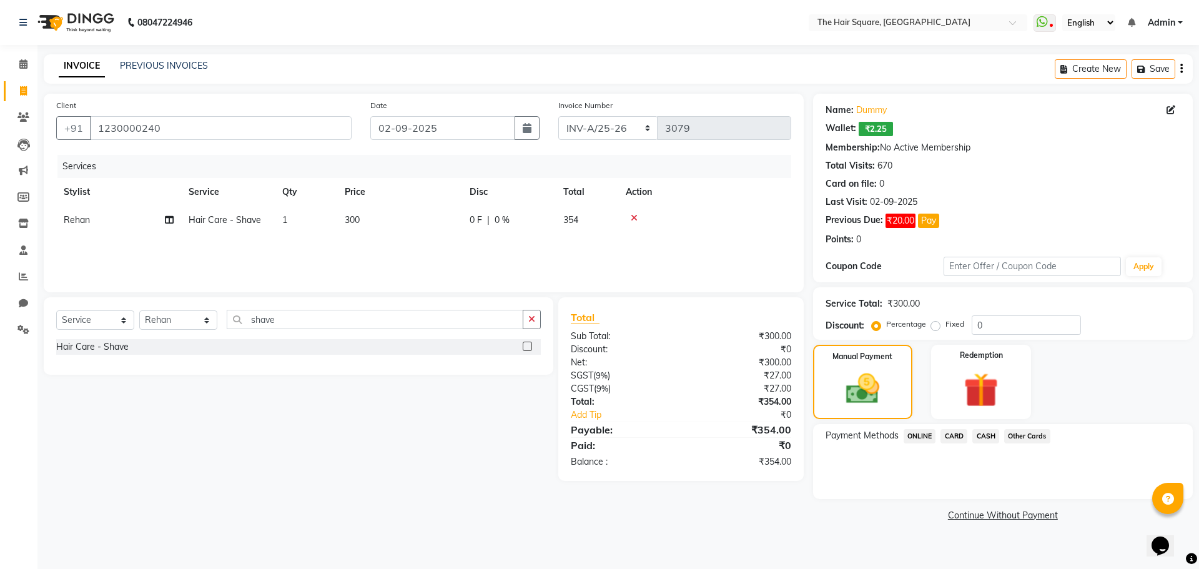
click at [921, 433] on span "ONLINE" at bounding box center [919, 436] width 32 height 14
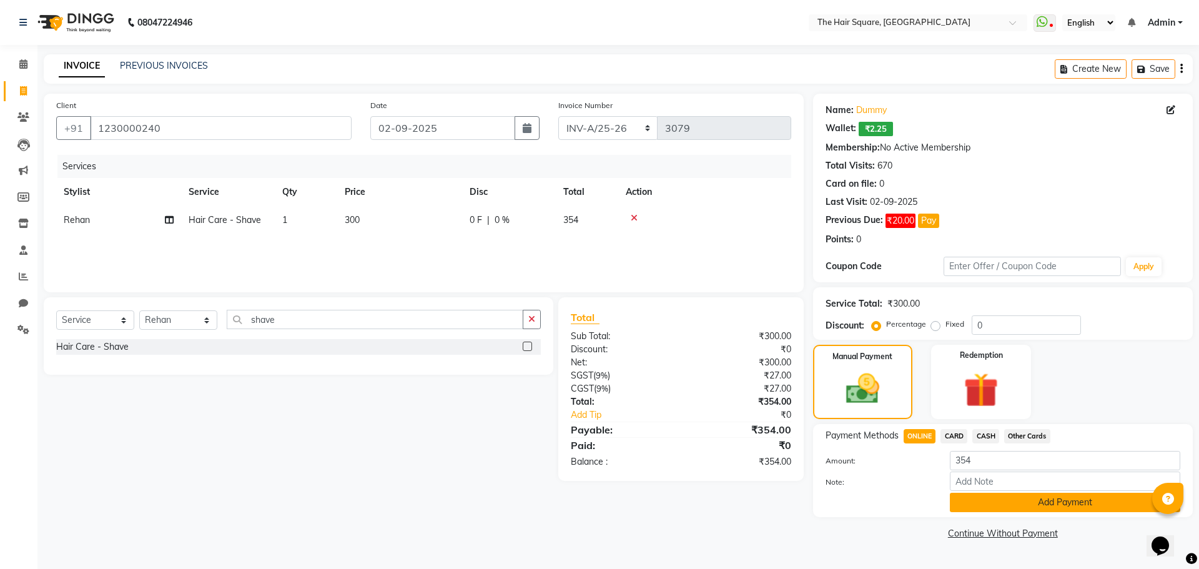
click at [1002, 502] on button "Add Payment" at bounding box center [1065, 502] width 230 height 19
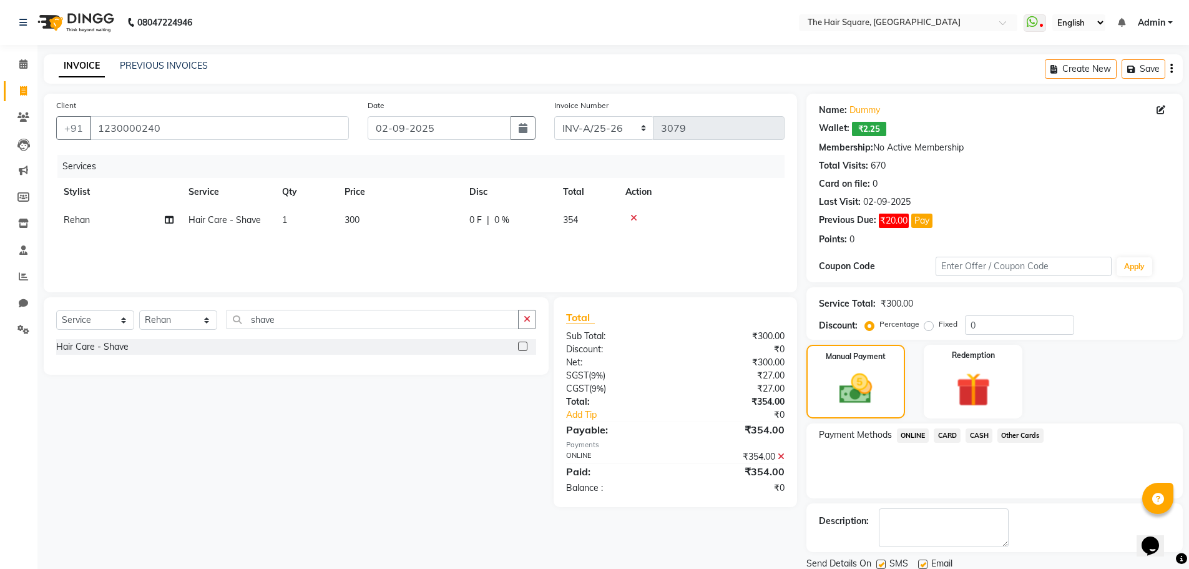
scroll to position [44, 0]
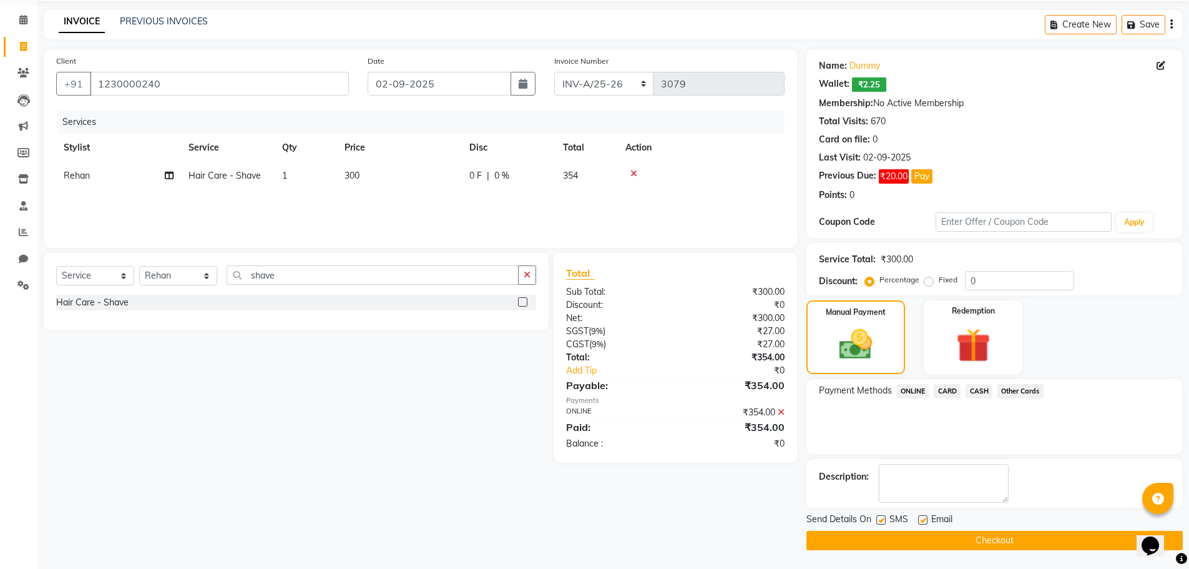
click at [1033, 543] on button "Checkout" at bounding box center [995, 540] width 376 height 19
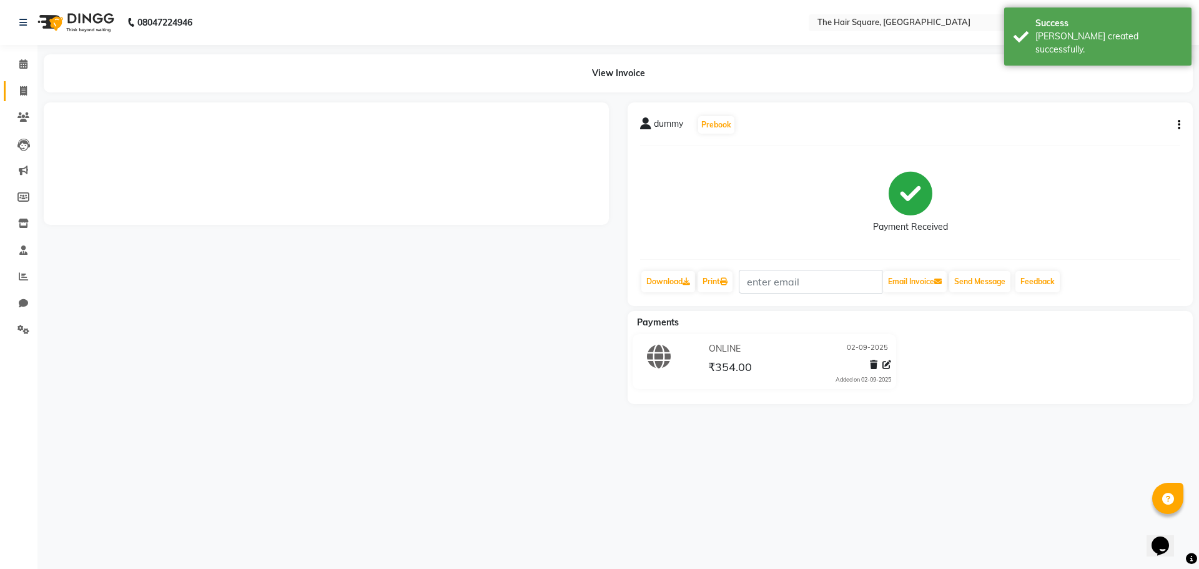
click at [27, 93] on span at bounding box center [23, 91] width 22 height 14
select select "service"
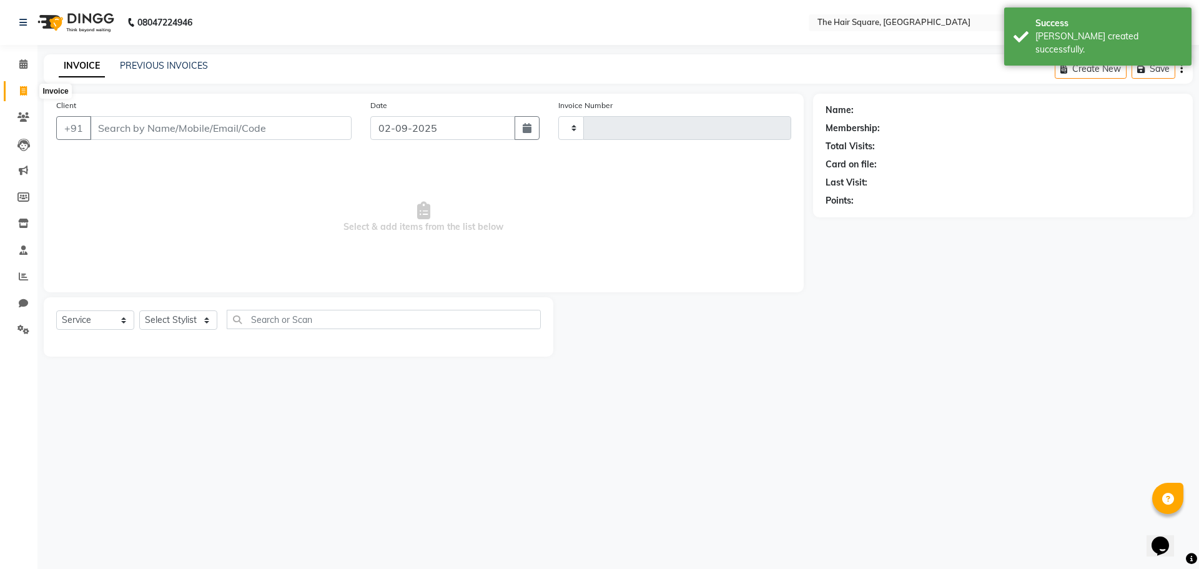
type input "3080"
select select "5768"
click at [159, 64] on link "PREVIOUS INVOICES" at bounding box center [164, 65] width 88 height 11
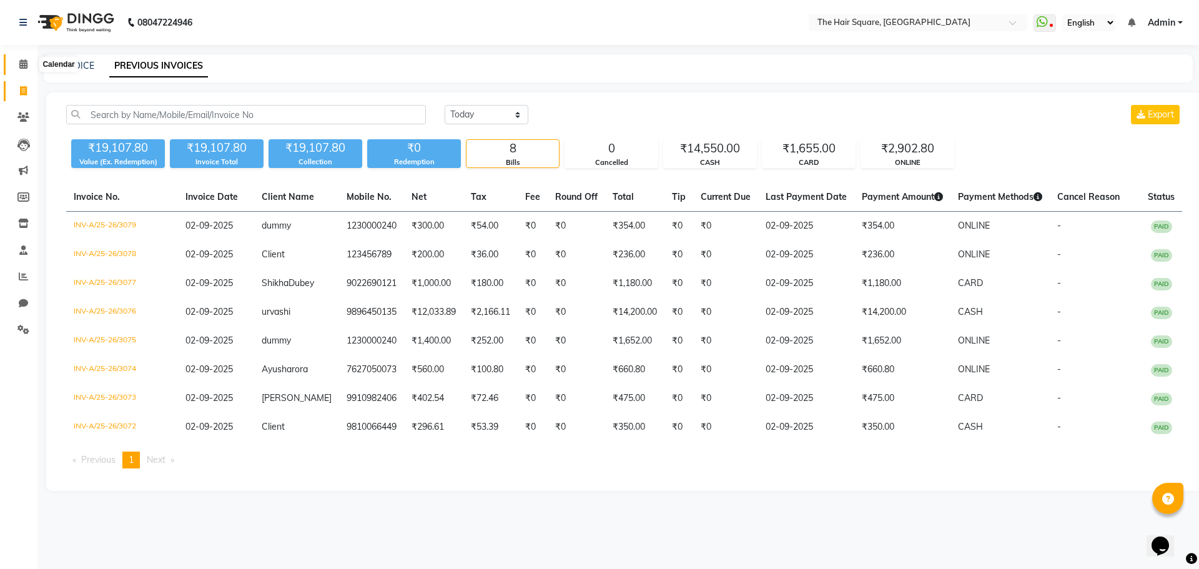
click at [21, 66] on icon at bounding box center [23, 63] width 8 height 9
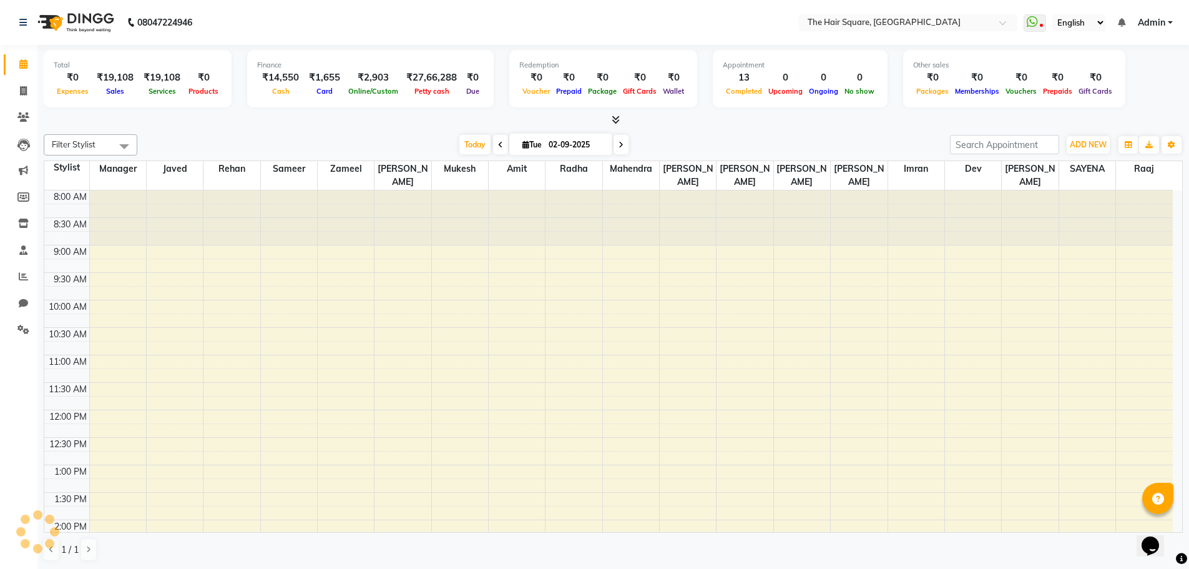
scroll to position [500, 0]
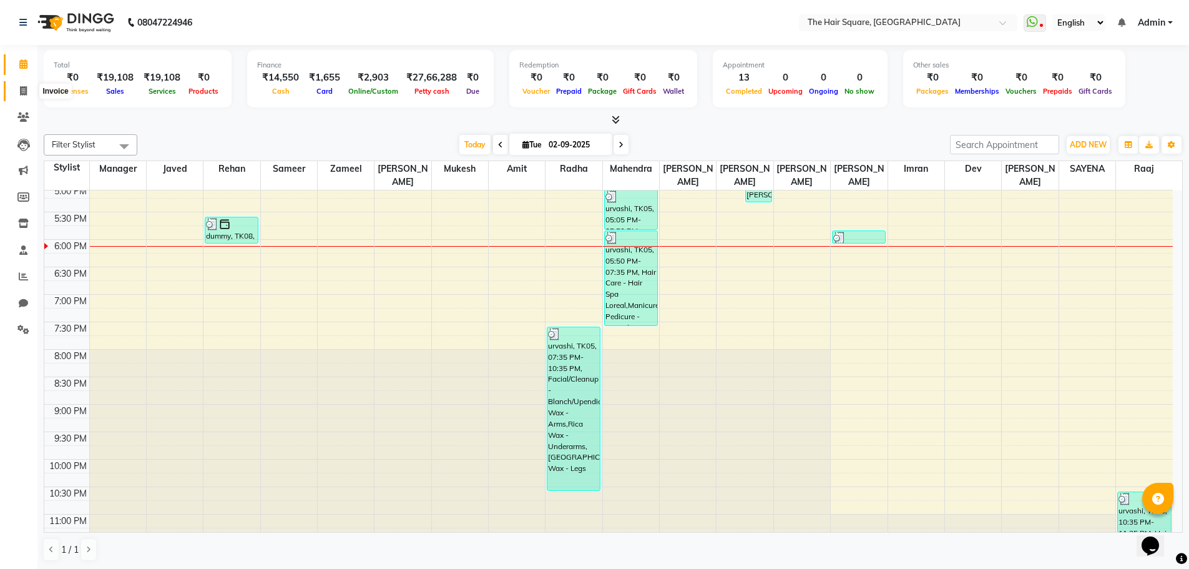
click at [19, 89] on span at bounding box center [23, 91] width 22 height 14
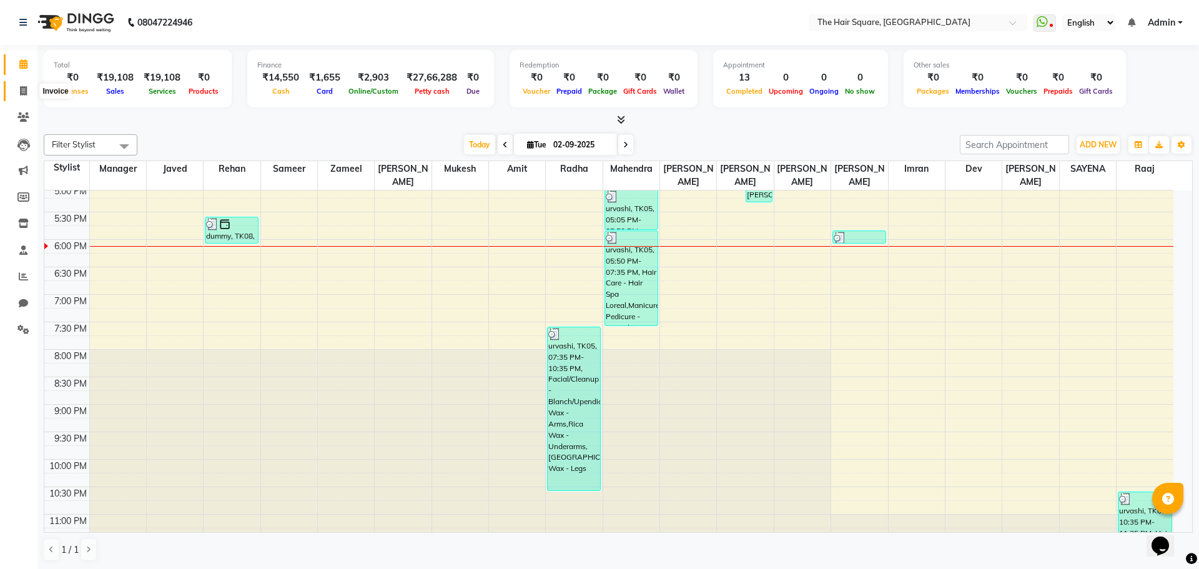
select select "service"
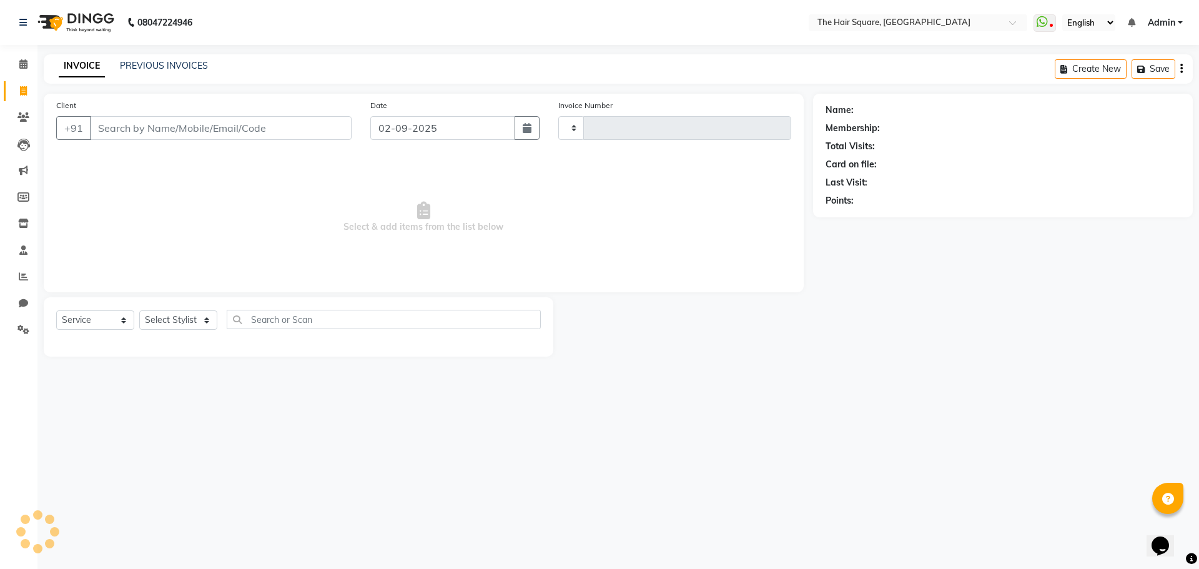
type input "3080"
select select "5768"
drag, startPoint x: 1100, startPoint y: 63, endPoint x: 1045, endPoint y: 49, distance: 56.6
click at [356, 383] on div "08047224946 Select Location × The Hair Square, Ambience Island WhatsApp Status …" at bounding box center [599, 284] width 1199 height 569
click at [189, 313] on select "Select Stylist Amit [PERSON_NAME] Dev Imran [PERSON_NAME] [PERSON_NAME] Manager…" at bounding box center [178, 319] width 78 height 19
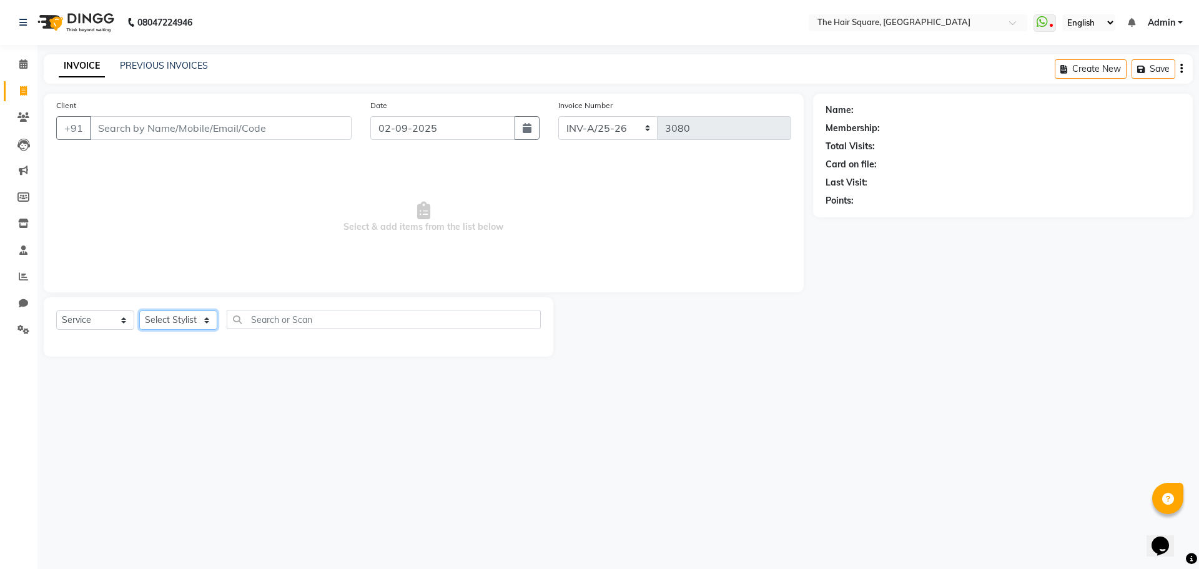
select select "39370"
click at [139, 310] on select "Select Stylist Amit [PERSON_NAME] Dev Imran [PERSON_NAME] [PERSON_NAME] Manager…" at bounding box center [178, 319] width 78 height 19
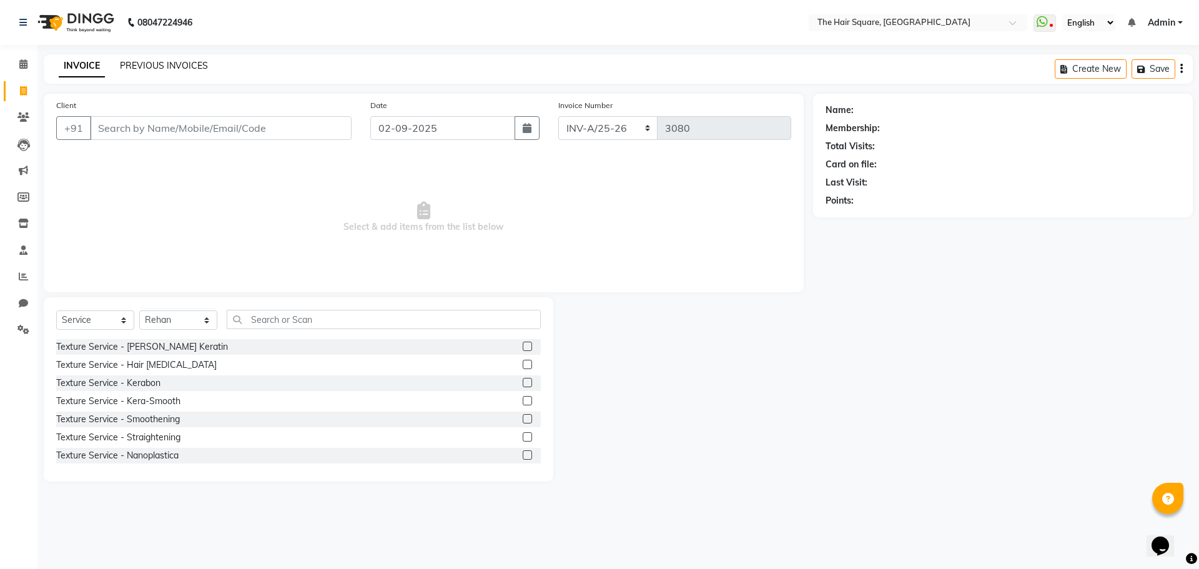
click at [154, 66] on link "PREVIOUS INVOICES" at bounding box center [164, 65] width 88 height 11
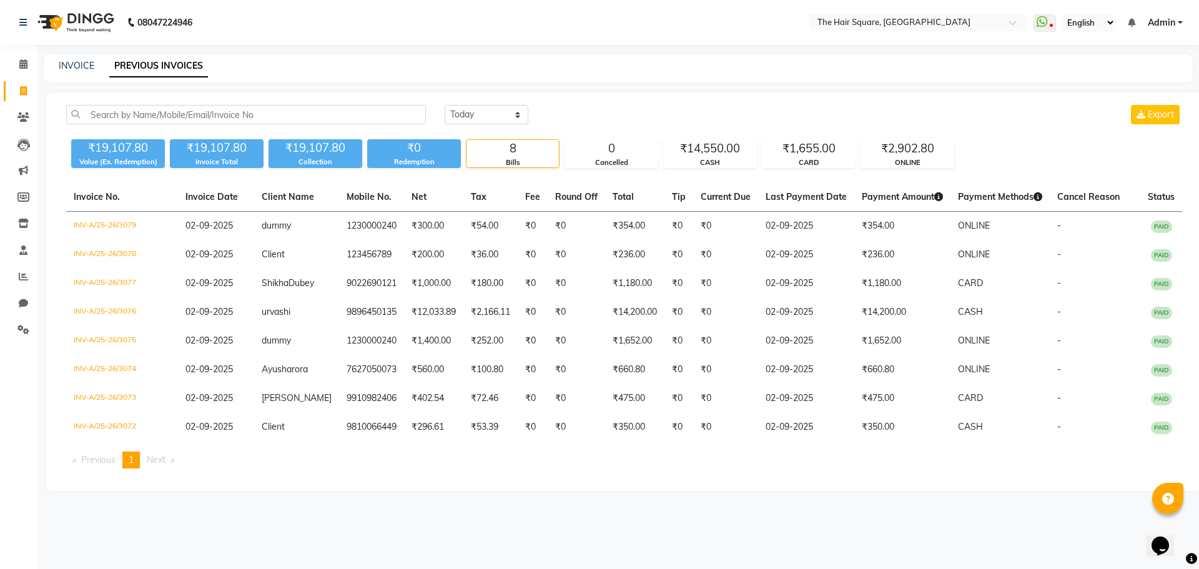
click at [25, 81] on link "Invoice" at bounding box center [19, 91] width 30 height 21
select select "service"
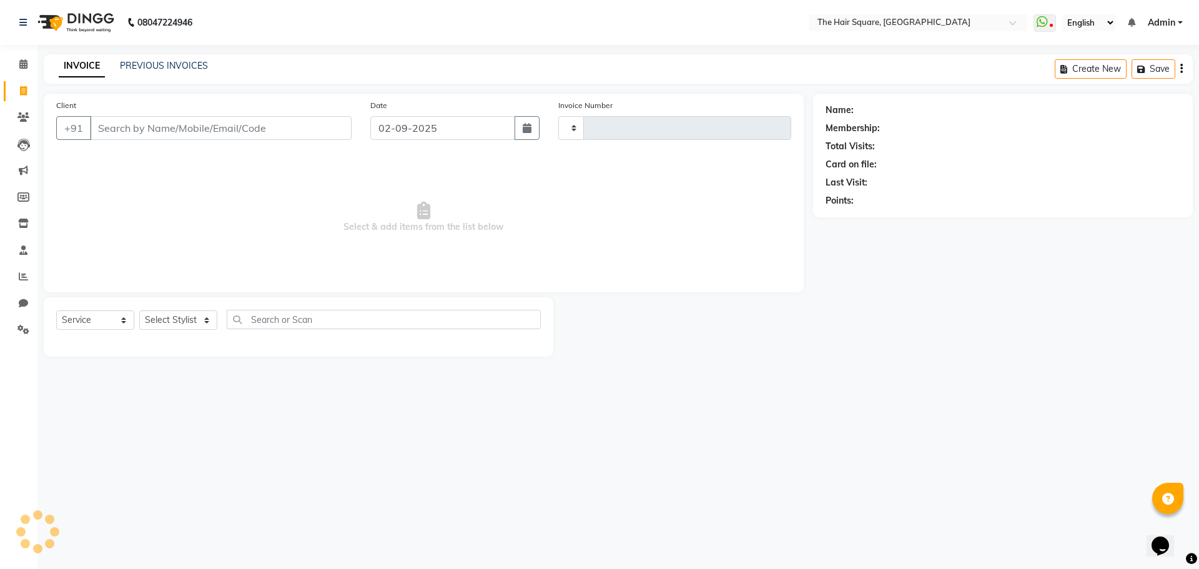
type input "3080"
select select "5768"
click at [188, 322] on select "Select Stylist Amit [PERSON_NAME] Dev Imran [PERSON_NAME] [PERSON_NAME] Manager…" at bounding box center [178, 319] width 78 height 19
select select "39370"
click at [139, 310] on select "Select Stylist Amit Aradhana Bittu Dev Imran Inder Javed Kim Mahendra Manager M…" at bounding box center [178, 319] width 78 height 19
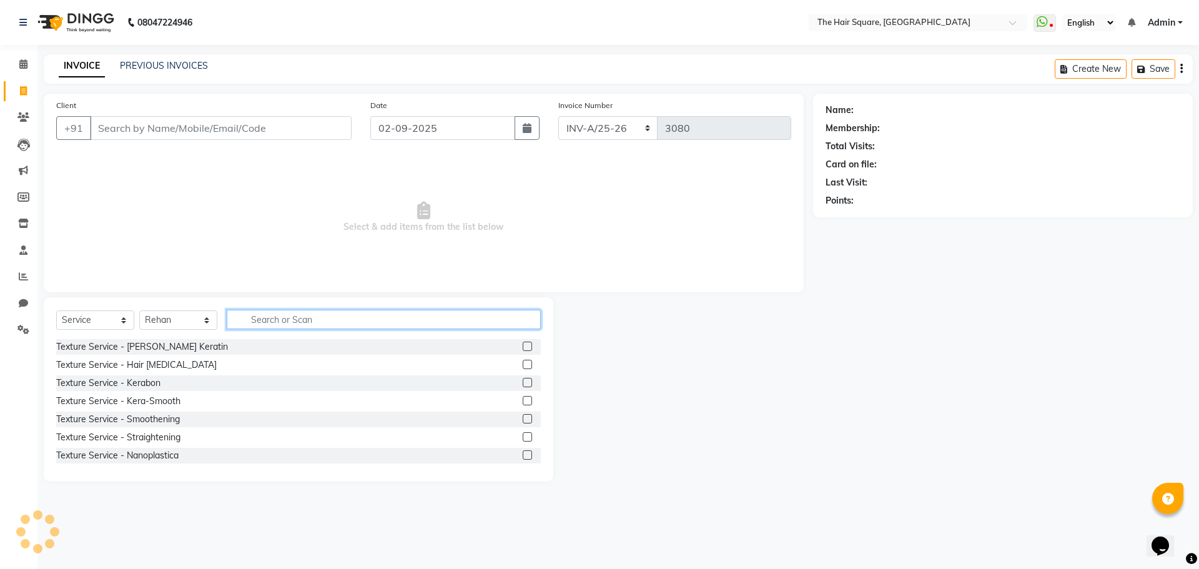
drag, startPoint x: 245, startPoint y: 316, endPoint x: 255, endPoint y: 318, distance: 10.3
click at [246, 317] on input "text" at bounding box center [384, 319] width 314 height 19
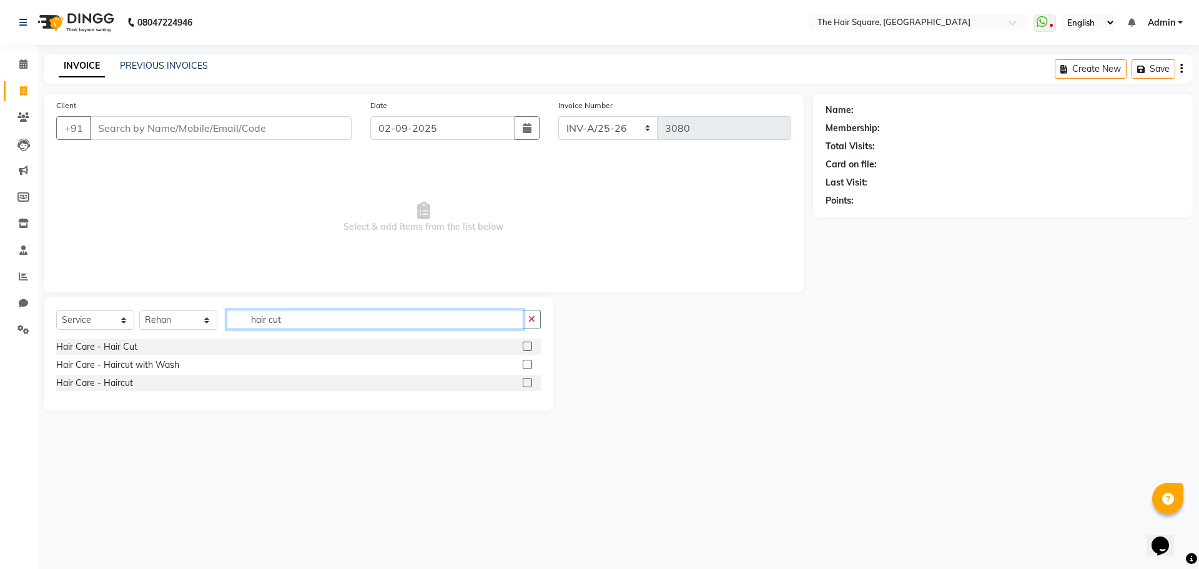
type input "hair cut"
click at [528, 386] on label at bounding box center [527, 382] width 9 height 9
click at [528, 386] on input "checkbox" at bounding box center [527, 383] width 8 height 8
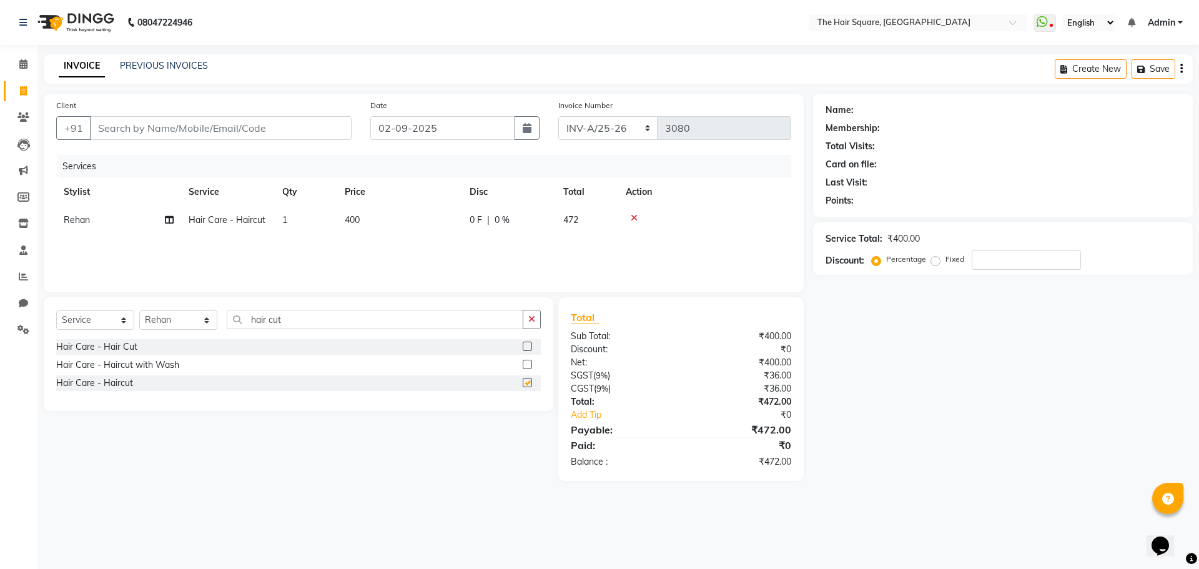
checkbox input "false"
drag, startPoint x: 347, startPoint y: 322, endPoint x: 0, endPoint y: 237, distance: 357.3
click at [0, 244] on app-home "08047224946 Select Location × The Hair Square, Ambience Island WhatsApp Status …" at bounding box center [599, 249] width 1199 height 499
type input "beard"
click at [529, 363] on label at bounding box center [527, 364] width 9 height 9
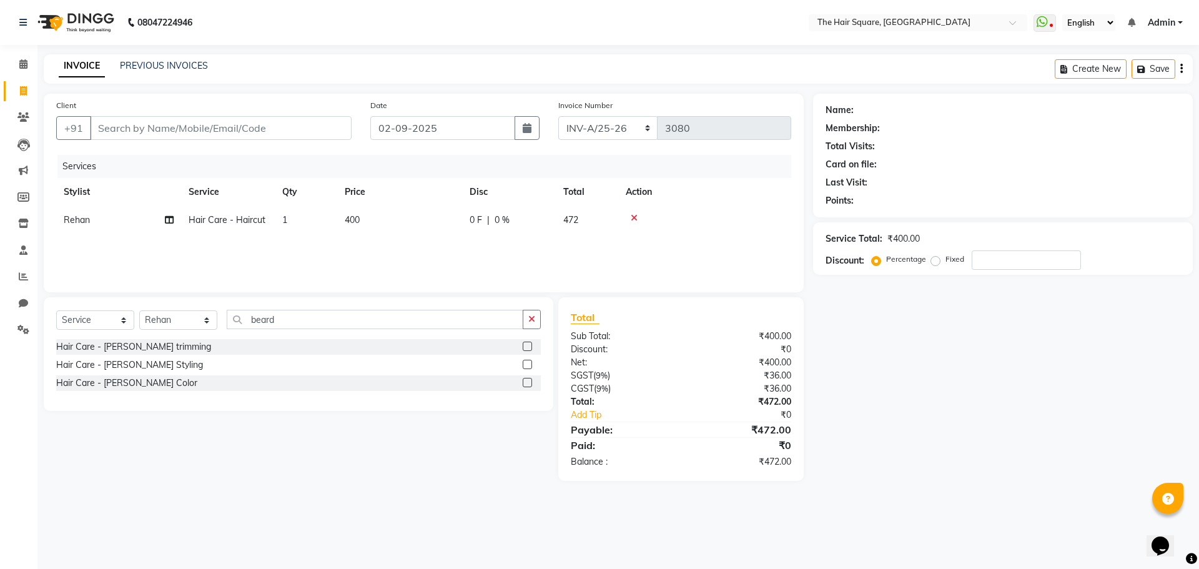
click at [529, 363] on input "checkbox" at bounding box center [527, 365] width 8 height 8
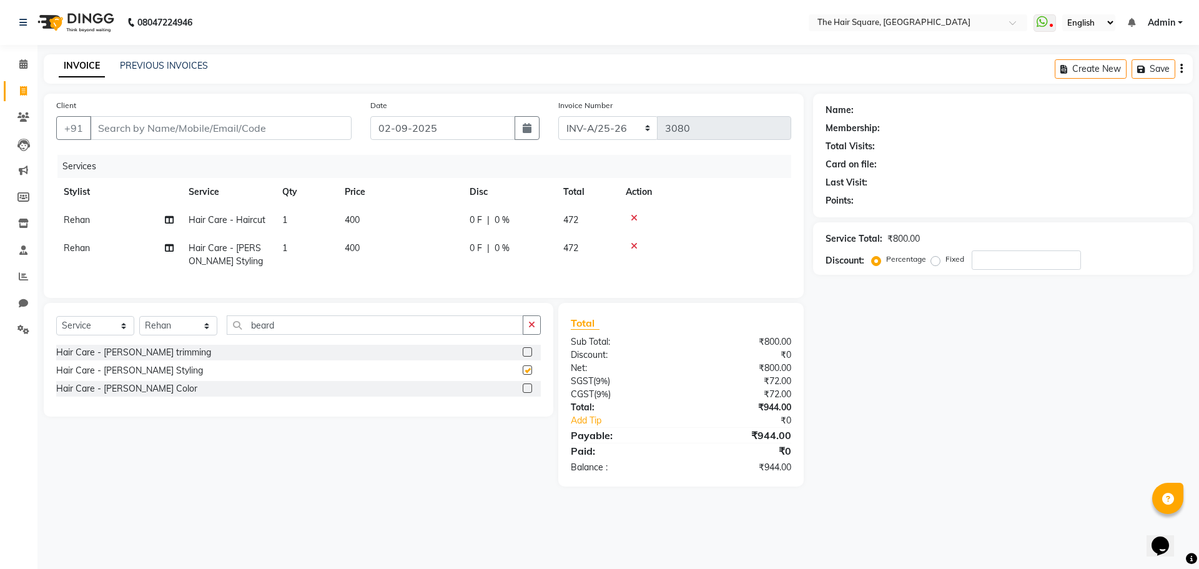
checkbox input "false"
drag, startPoint x: 229, startPoint y: 336, endPoint x: 82, endPoint y: 310, distance: 149.8
click at [99, 318] on div "Select Service Product Membership Package Voucher Prepaid Gift Card Select Styl…" at bounding box center [298, 360] width 509 height 114
type input "cas"
click at [528, 356] on label at bounding box center [527, 351] width 9 height 9
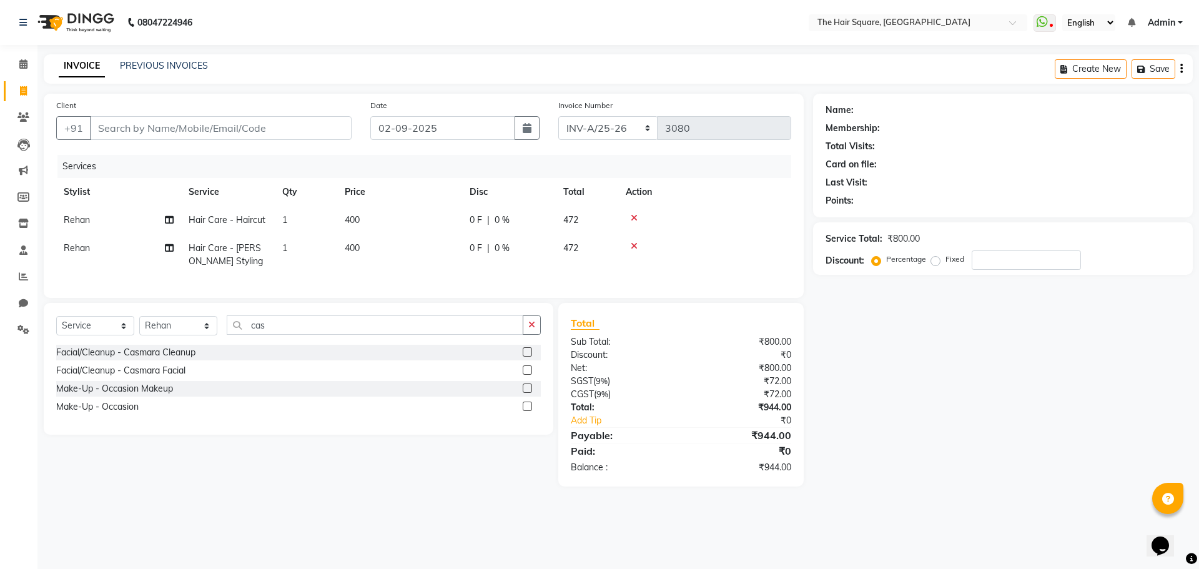
click at [528, 356] on input "checkbox" at bounding box center [527, 352] width 8 height 8
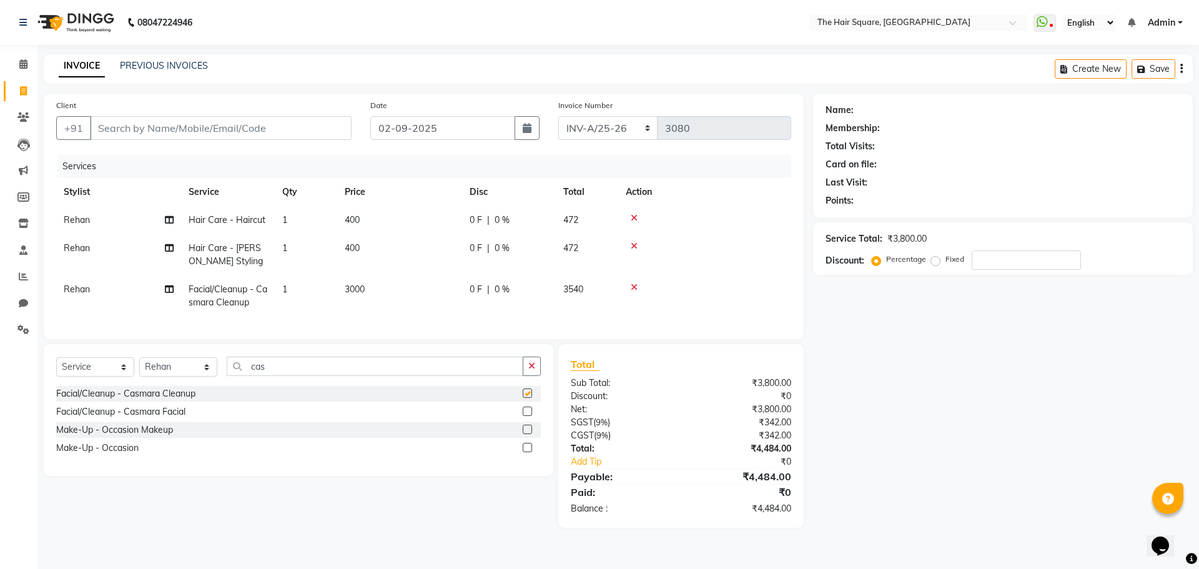
checkbox input "false"
drag, startPoint x: 177, startPoint y: 368, endPoint x: 0, endPoint y: 346, distance: 178.0
click at [0, 353] on app-home "08047224946 Select Location × The Hair Square, Ambience Island WhatsApp Status …" at bounding box center [599, 273] width 1199 height 546
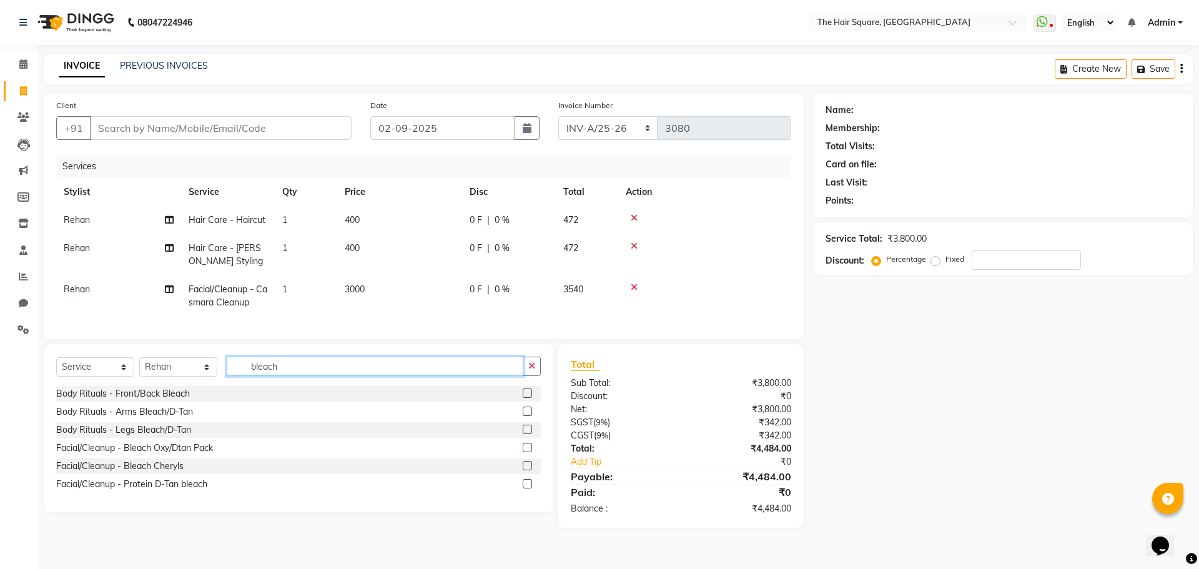
type input "bleach"
click at [523, 488] on label at bounding box center [527, 483] width 9 height 9
click at [523, 488] on input "checkbox" at bounding box center [527, 484] width 8 height 8
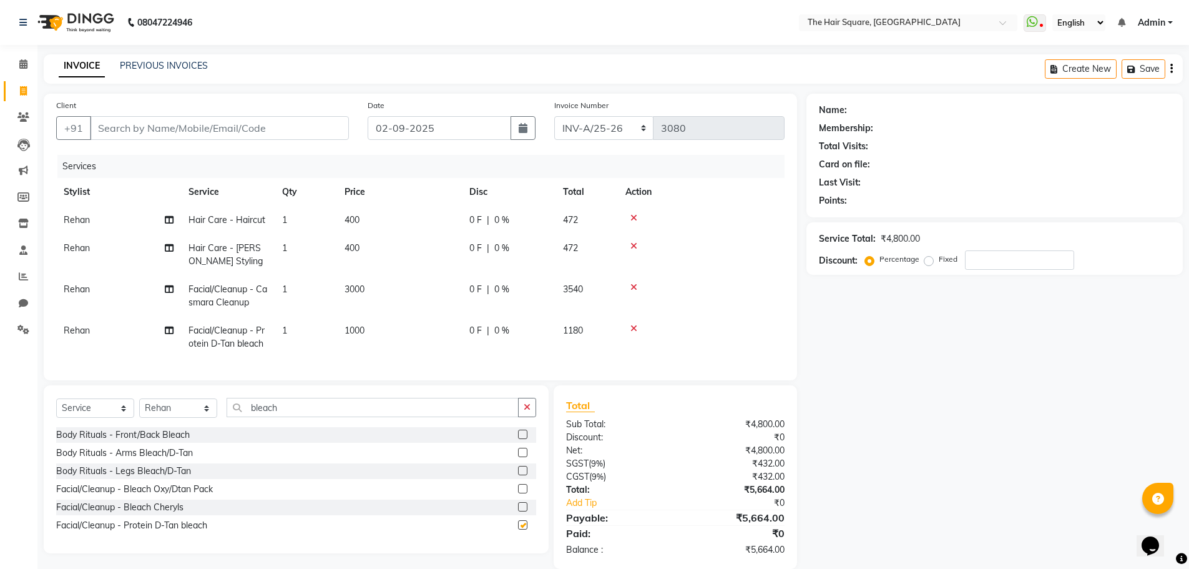
checkbox input "false"
click at [260, 121] on input "Client" at bounding box center [219, 128] width 259 height 24
type input "9"
type input "0"
type input "9833398671"
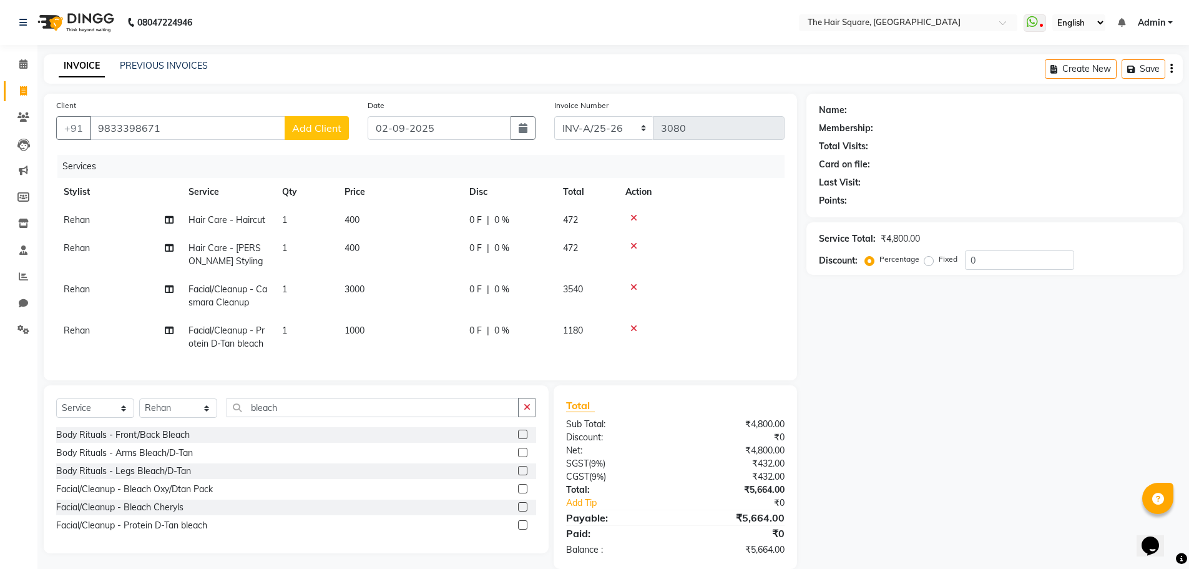
click at [336, 124] on span "Add Client" at bounding box center [316, 128] width 49 height 12
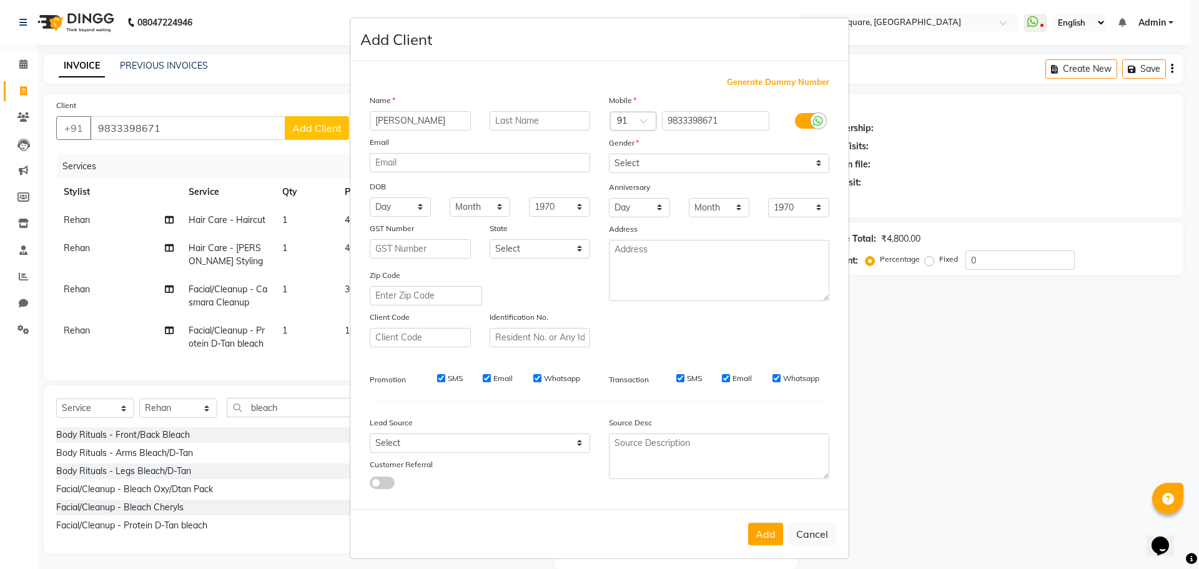
type input "[PERSON_NAME]"
drag, startPoint x: 632, startPoint y: 163, endPoint x: 632, endPoint y: 172, distance: 9.4
click at [632, 163] on select "Select Male Female Other Prefer Not To Say" at bounding box center [719, 163] width 220 height 19
click at [609, 154] on select "Select Male Female Other Prefer Not To Say" at bounding box center [719, 163] width 220 height 19
drag, startPoint x: 626, startPoint y: 156, endPoint x: 624, endPoint y: 167, distance: 11.3
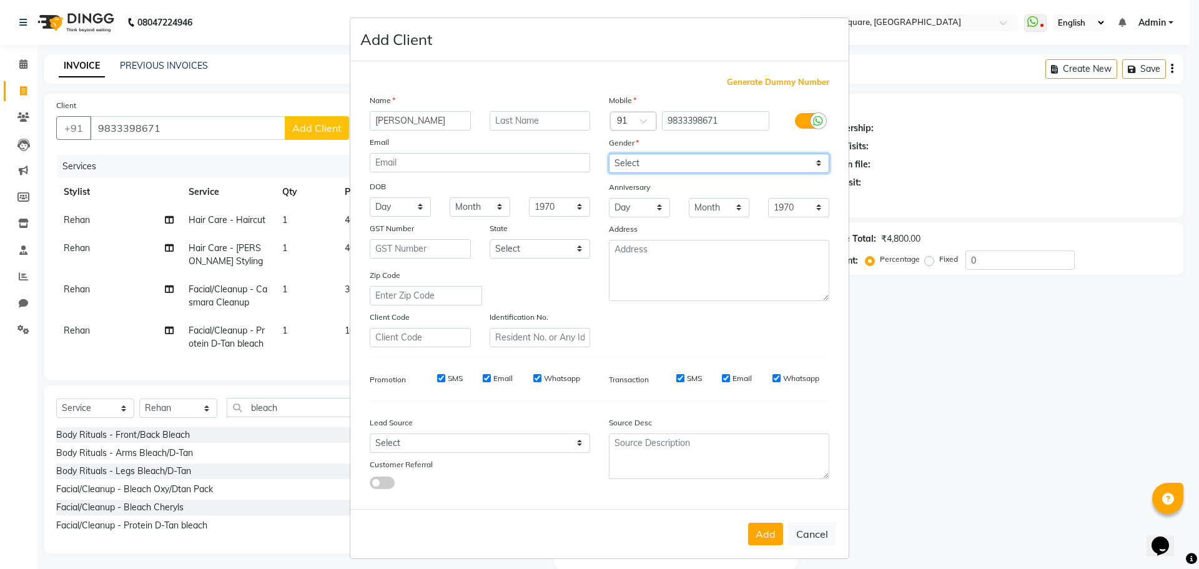
click at [626, 156] on select "Select Male Female Other Prefer Not To Say" at bounding box center [719, 163] width 220 height 19
select select "male"
click at [609, 154] on select "Select Male Female Other Prefer Not To Say" at bounding box center [719, 163] width 220 height 19
click at [760, 539] on button "Add" at bounding box center [765, 534] width 35 height 22
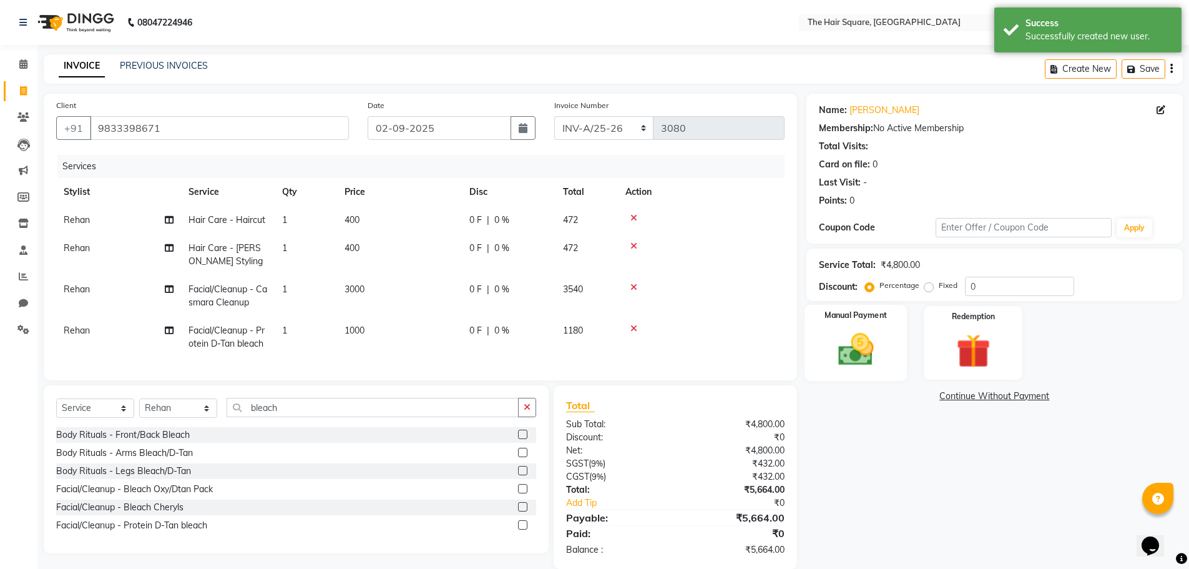
click at [864, 328] on div "Manual Payment" at bounding box center [855, 343] width 103 height 77
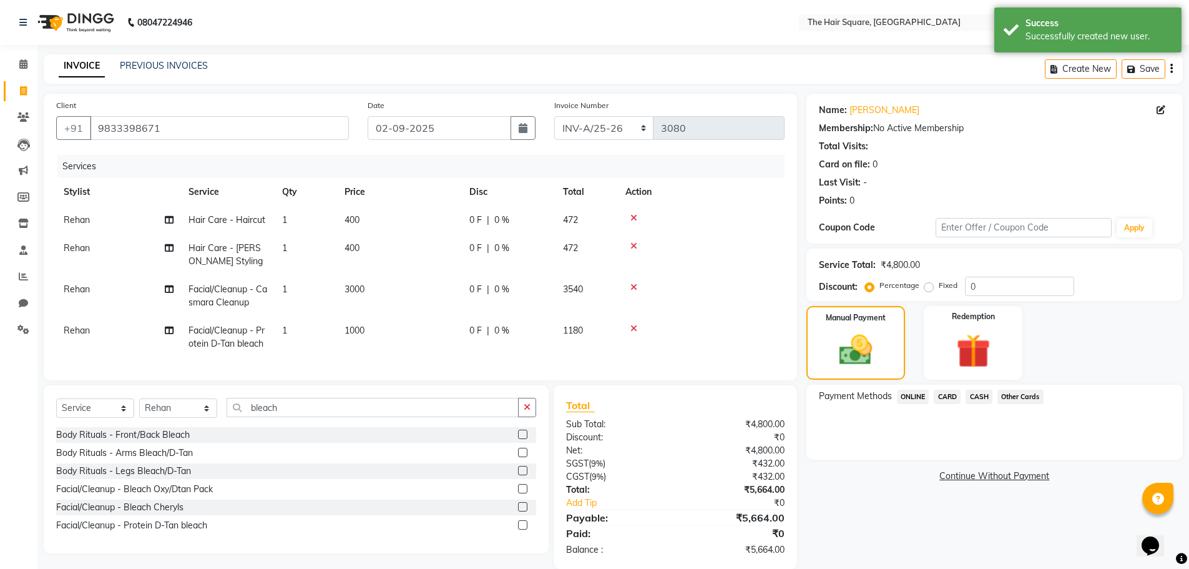
click at [911, 393] on span "ONLINE" at bounding box center [913, 397] width 32 height 14
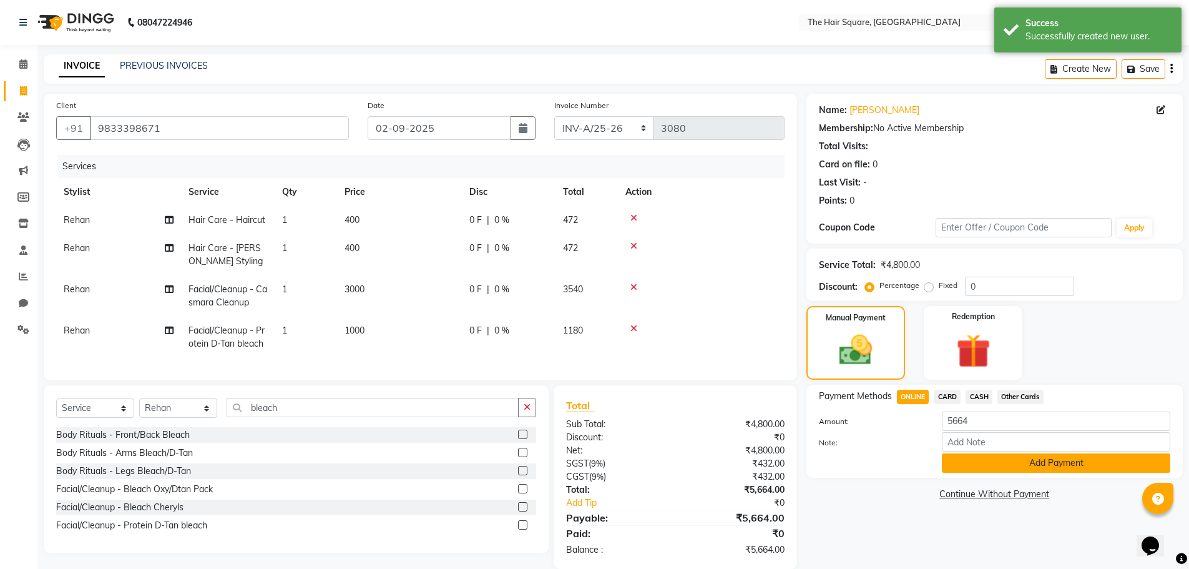
click at [970, 470] on button "Add Payment" at bounding box center [1056, 462] width 228 height 19
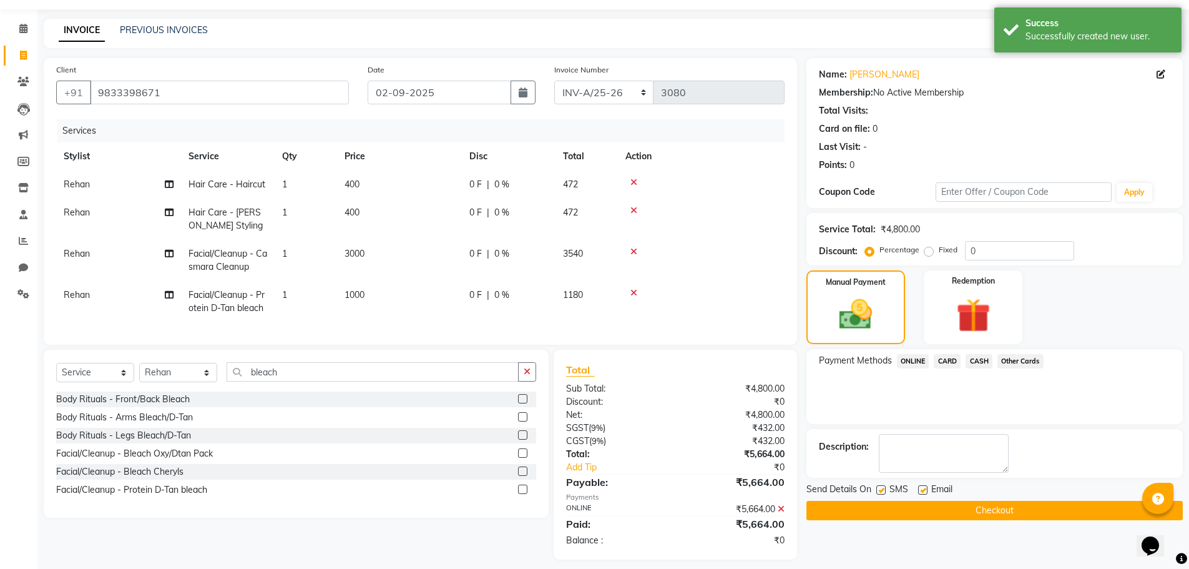
scroll to position [54, 0]
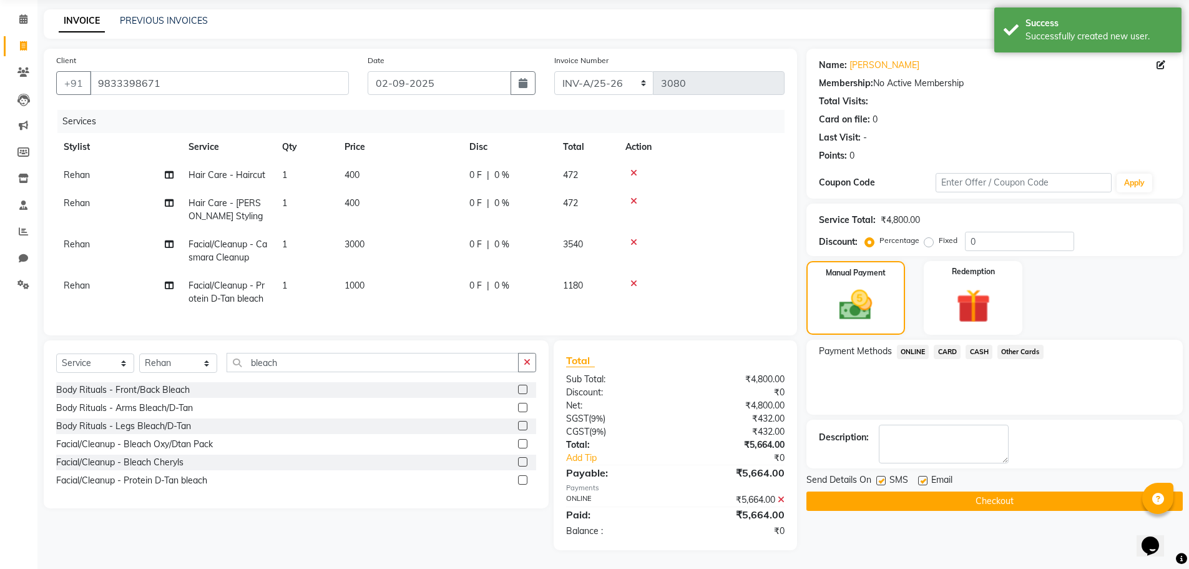
click at [1051, 498] on button "Checkout" at bounding box center [995, 500] width 376 height 19
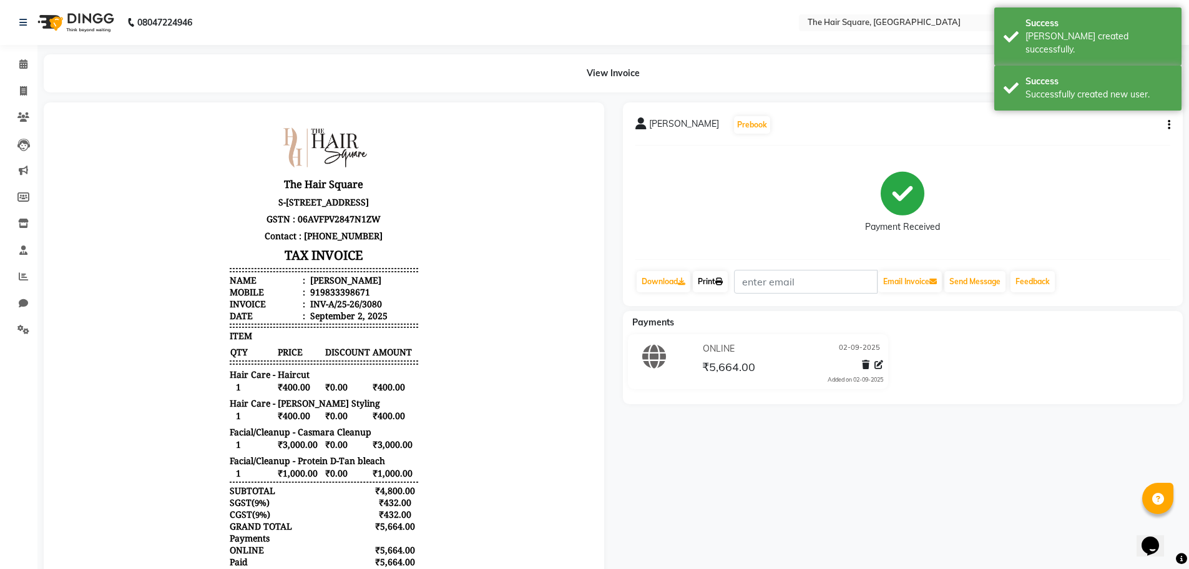
click at [697, 280] on link "Print" at bounding box center [710, 281] width 35 height 21
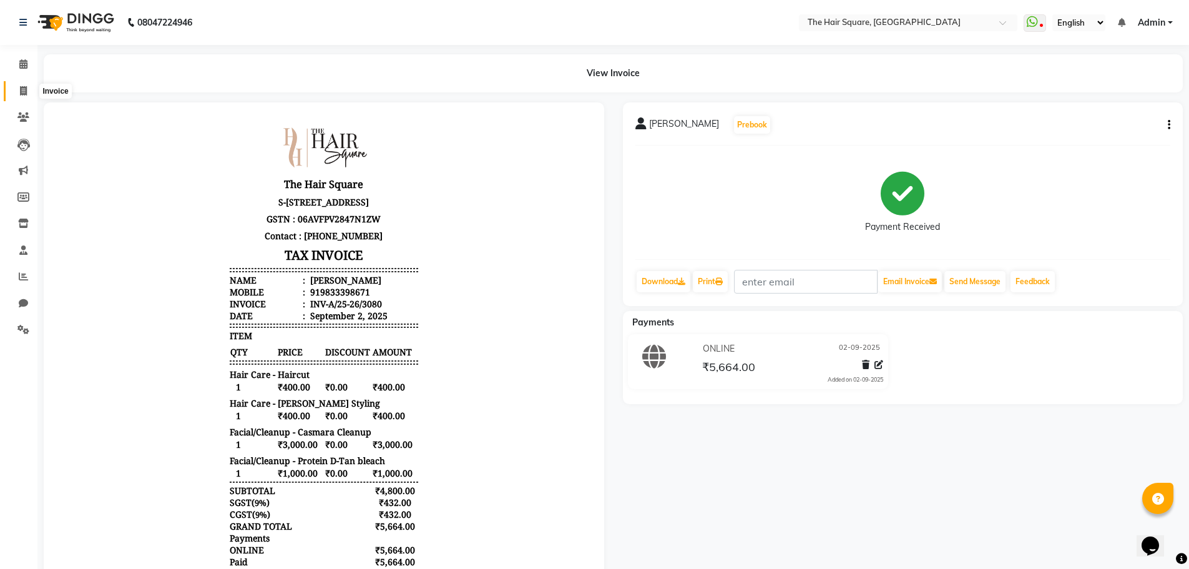
click at [23, 89] on icon at bounding box center [23, 90] width 7 height 9
select select "service"
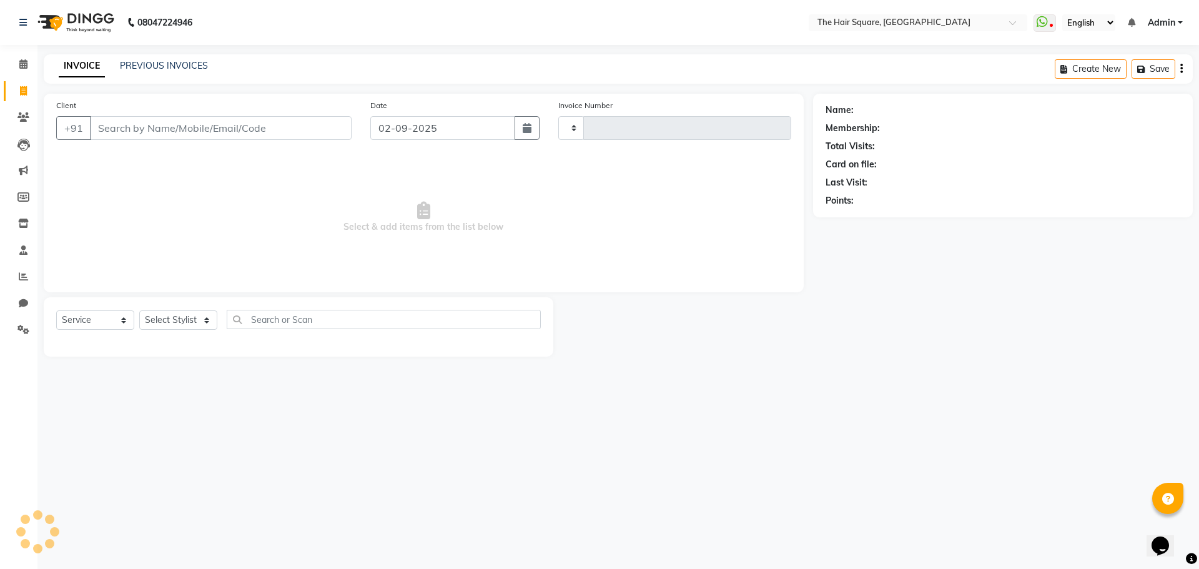
type input "3081"
select select "5768"
click at [16, 62] on span at bounding box center [23, 64] width 22 height 14
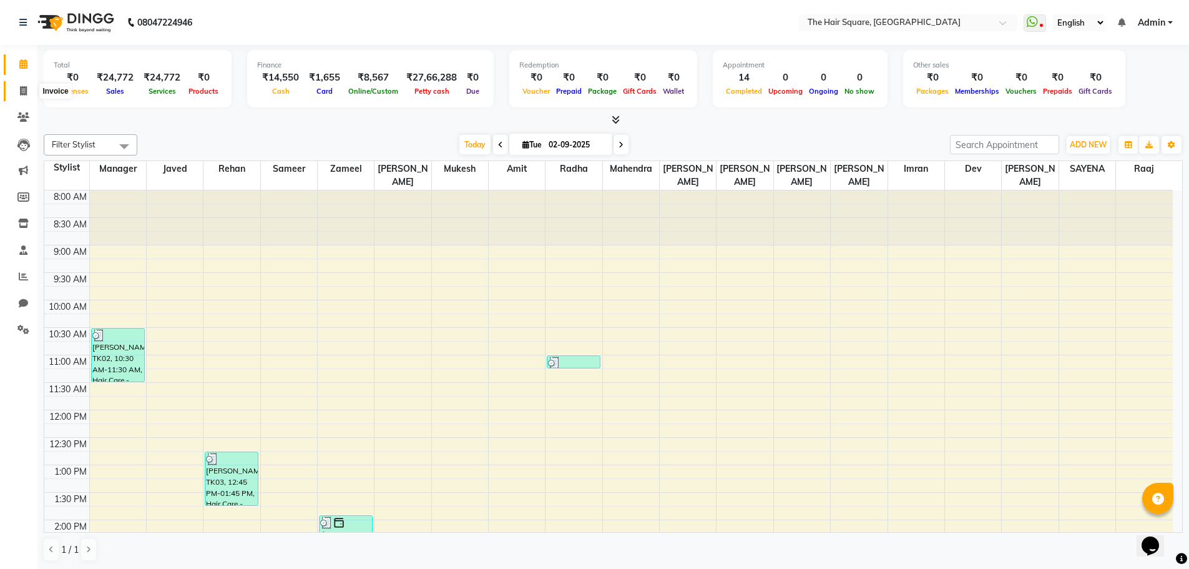
click at [24, 89] on icon at bounding box center [23, 90] width 7 height 9
select select "service"
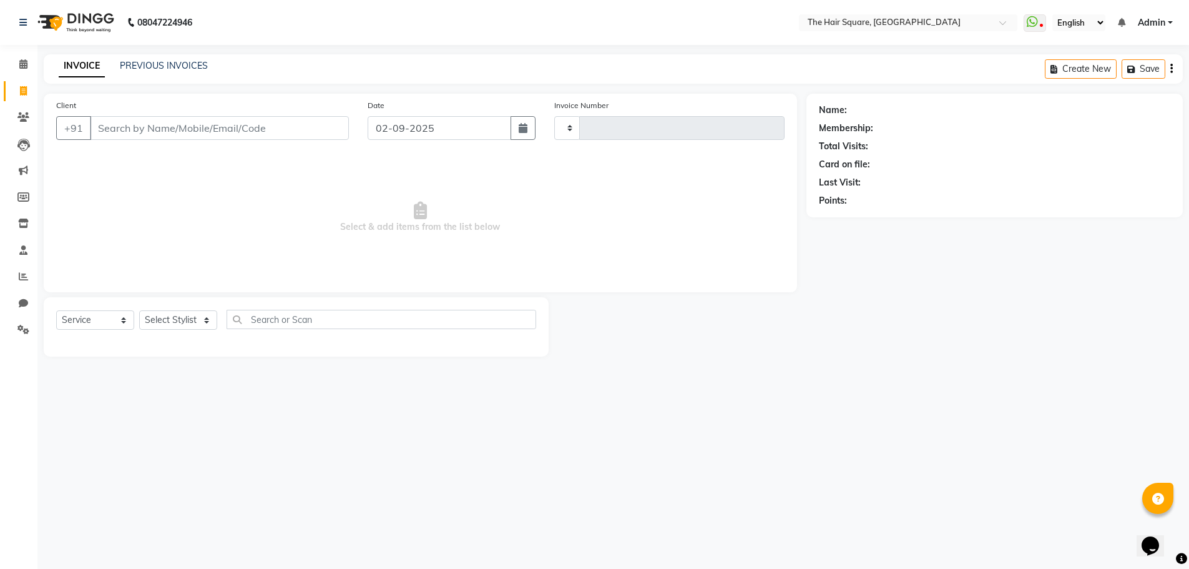
type input "3081"
select select "5768"
click at [137, 71] on div "PREVIOUS INVOICES" at bounding box center [164, 65] width 88 height 13
click at [144, 65] on link "PREVIOUS INVOICES" at bounding box center [164, 65] width 88 height 11
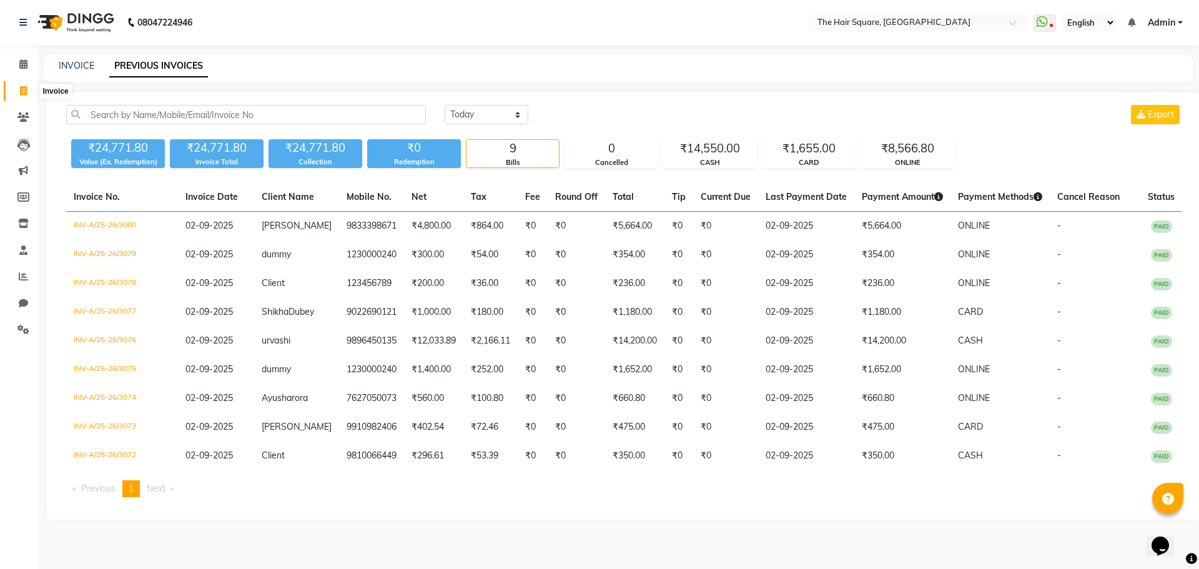
click at [25, 89] on icon at bounding box center [23, 90] width 7 height 9
select select "5768"
select select "service"
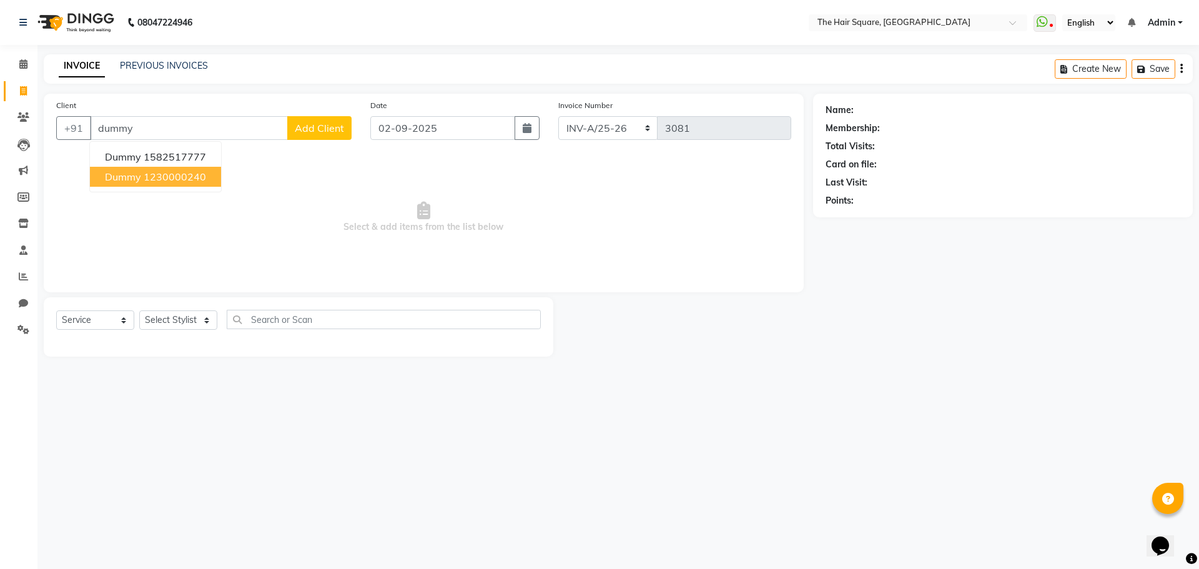
click at [149, 179] on ngb-highlight "1230000240" at bounding box center [175, 176] width 62 height 12
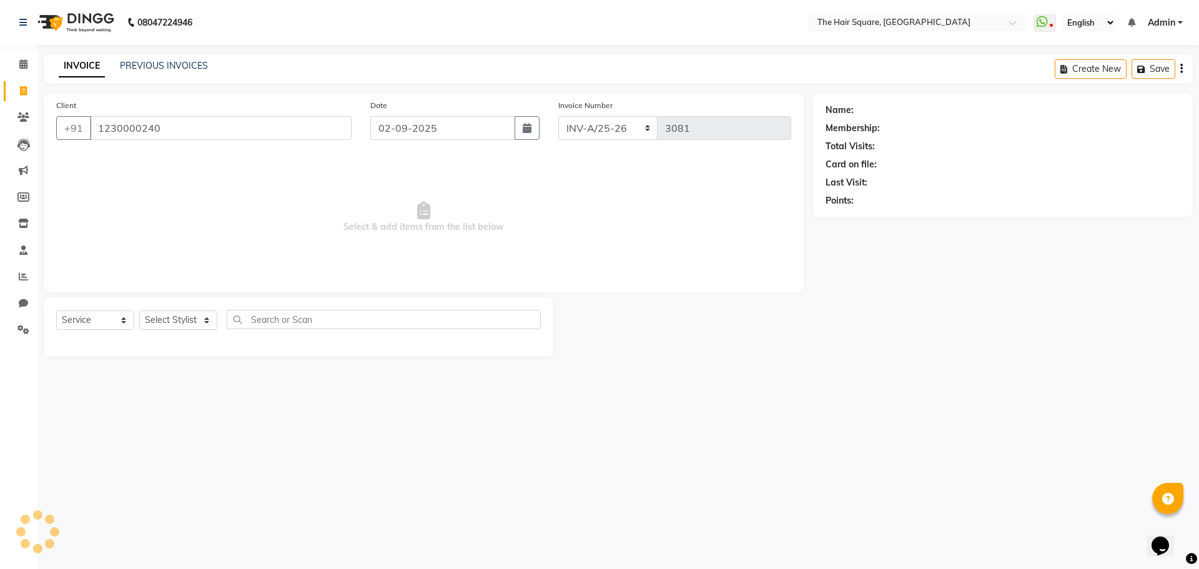
type input "1230000240"
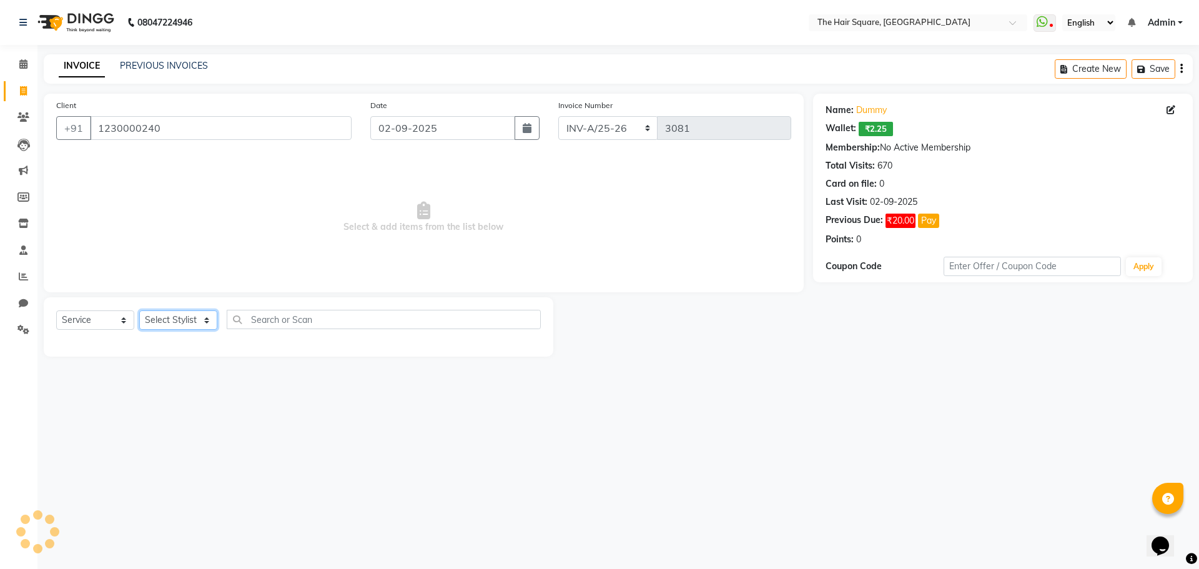
click at [162, 327] on select "Select Stylist Amit Aradhana Bittu Dev Imran Inder Javed Kim Mahendra Manager M…" at bounding box center [178, 319] width 78 height 19
select select "39372"
click at [139, 310] on select "Select Stylist Amit Aradhana Bittu Dev Imran Inder Javed Kim Mahendra Manager M…" at bounding box center [178, 319] width 78 height 19
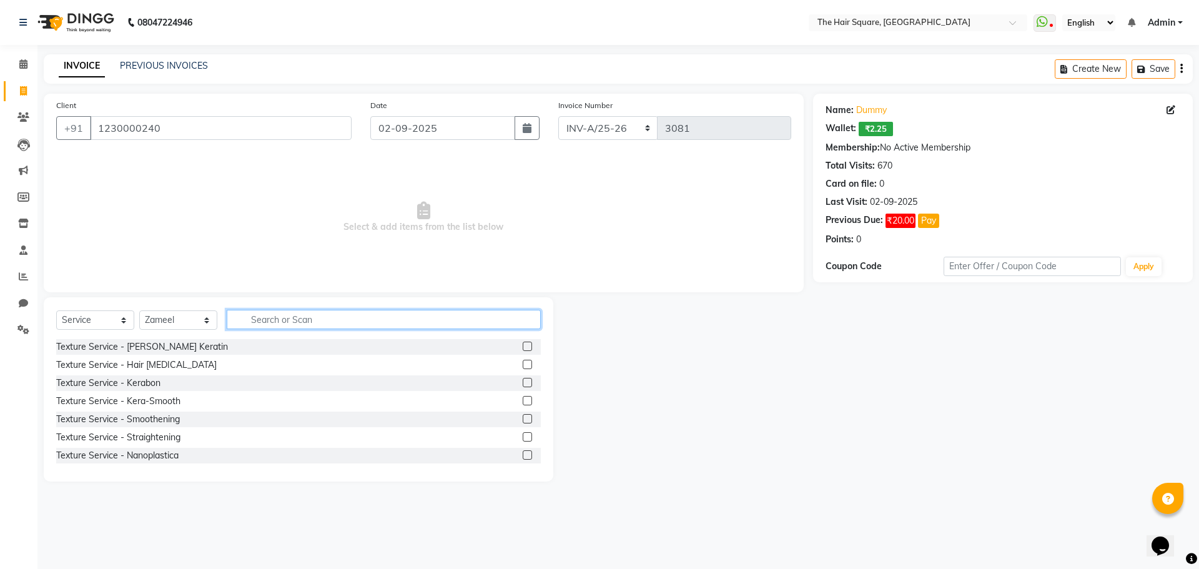
drag, startPoint x: 292, startPoint y: 325, endPoint x: 303, endPoint y: 325, distance: 11.2
click at [292, 325] on input "text" at bounding box center [384, 319] width 314 height 19
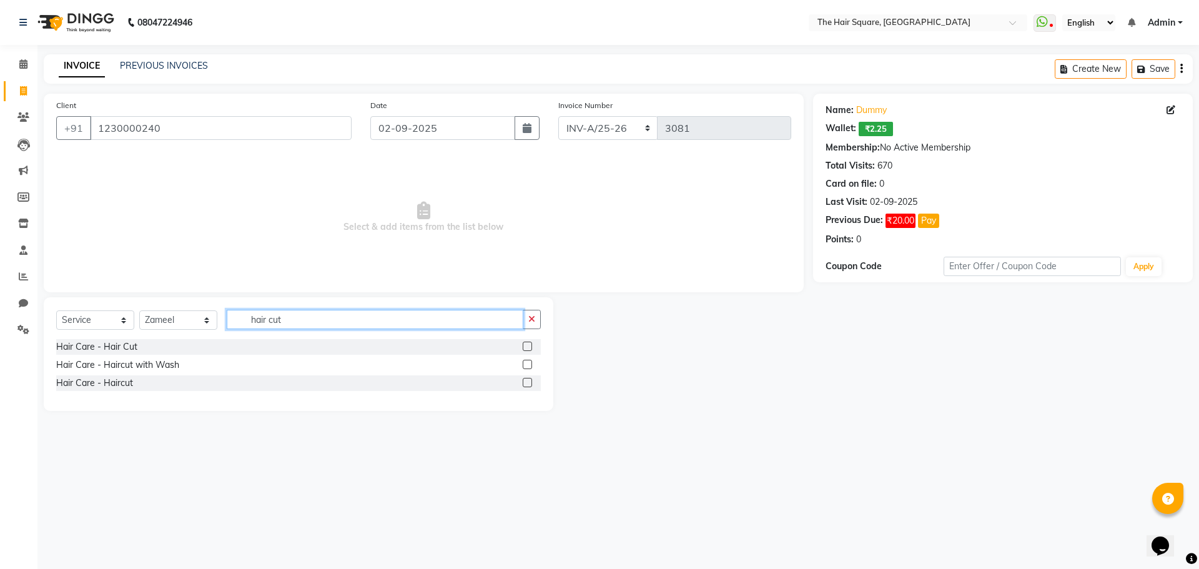
type input "hair cut"
click at [530, 380] on label at bounding box center [527, 382] width 9 height 9
click at [530, 380] on input "checkbox" at bounding box center [527, 383] width 8 height 8
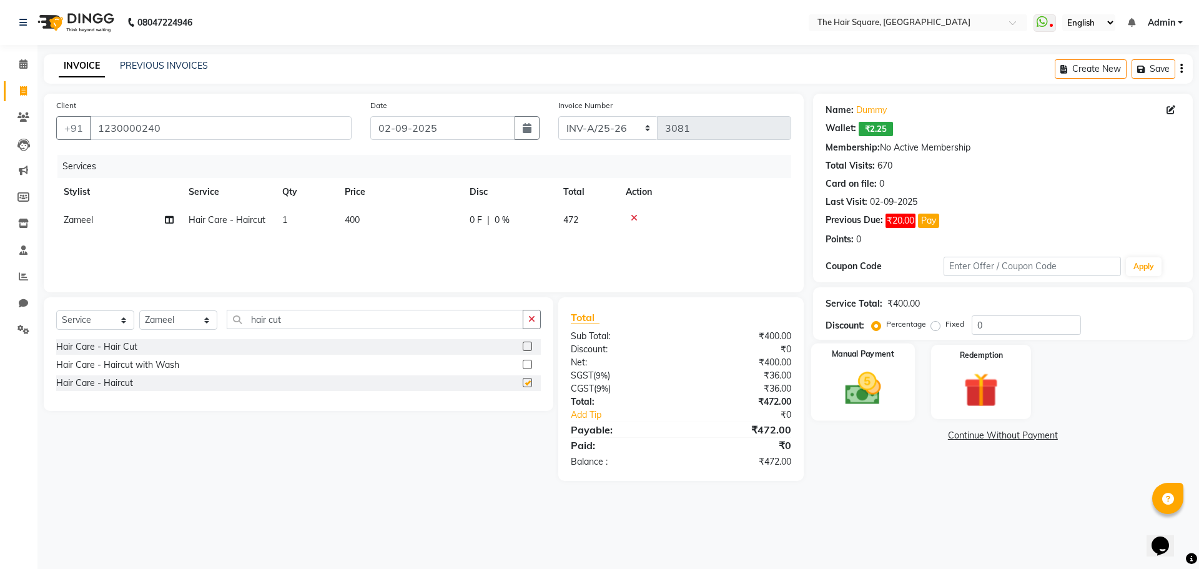
checkbox input "false"
drag, startPoint x: 886, startPoint y: 383, endPoint x: 921, endPoint y: 415, distance: 46.9
click at [886, 383] on img at bounding box center [863, 388] width 56 height 40
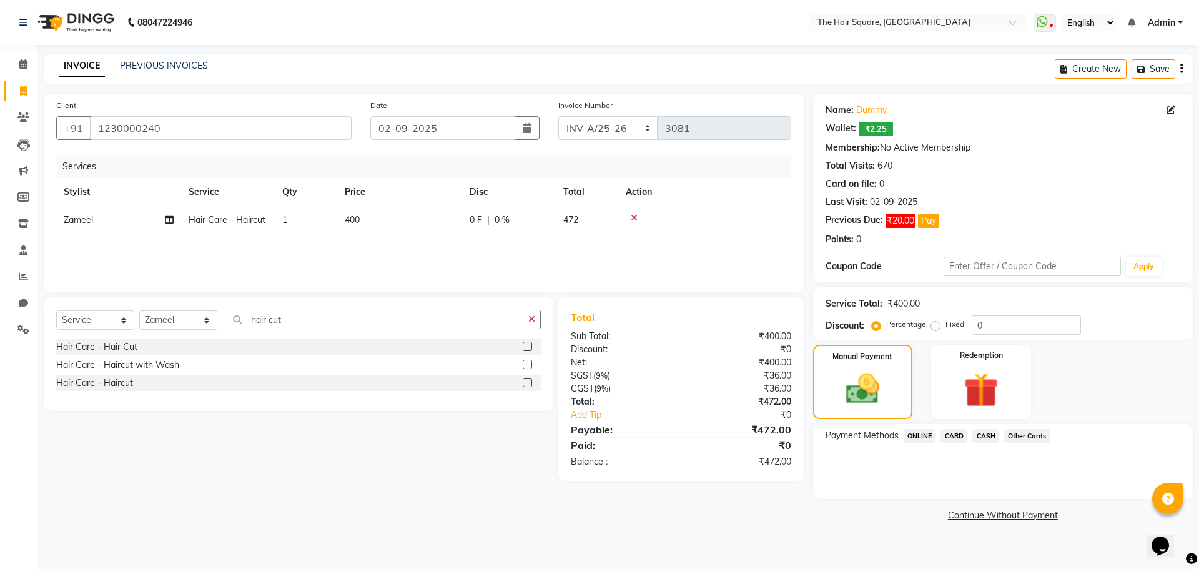
click at [921, 433] on span "ONLINE" at bounding box center [919, 436] width 32 height 14
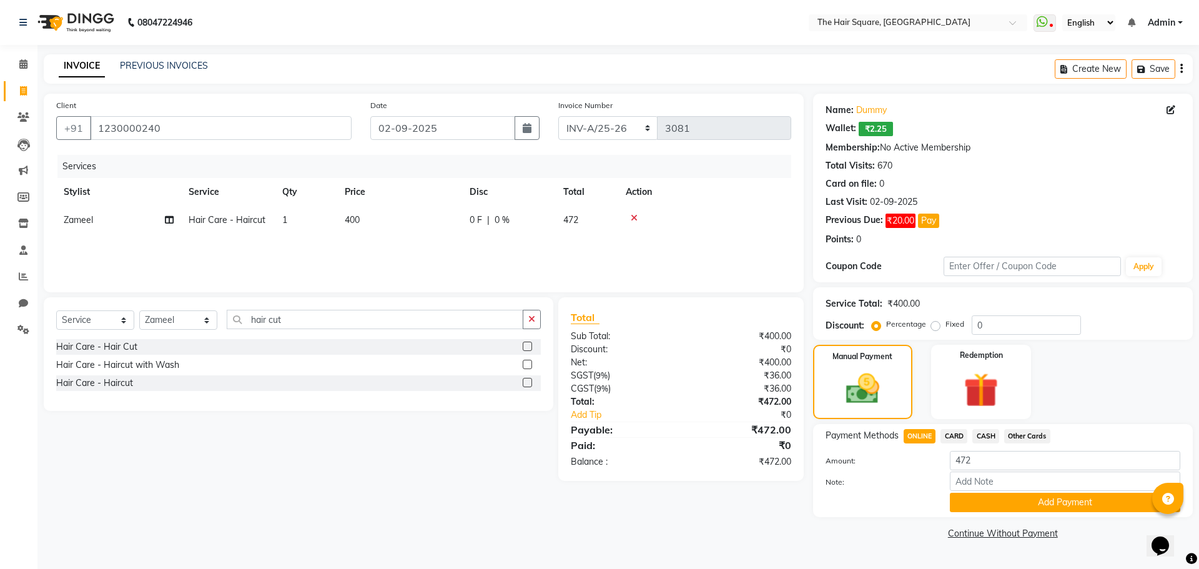
click at [956, 495] on button "Add Payment" at bounding box center [1065, 502] width 230 height 19
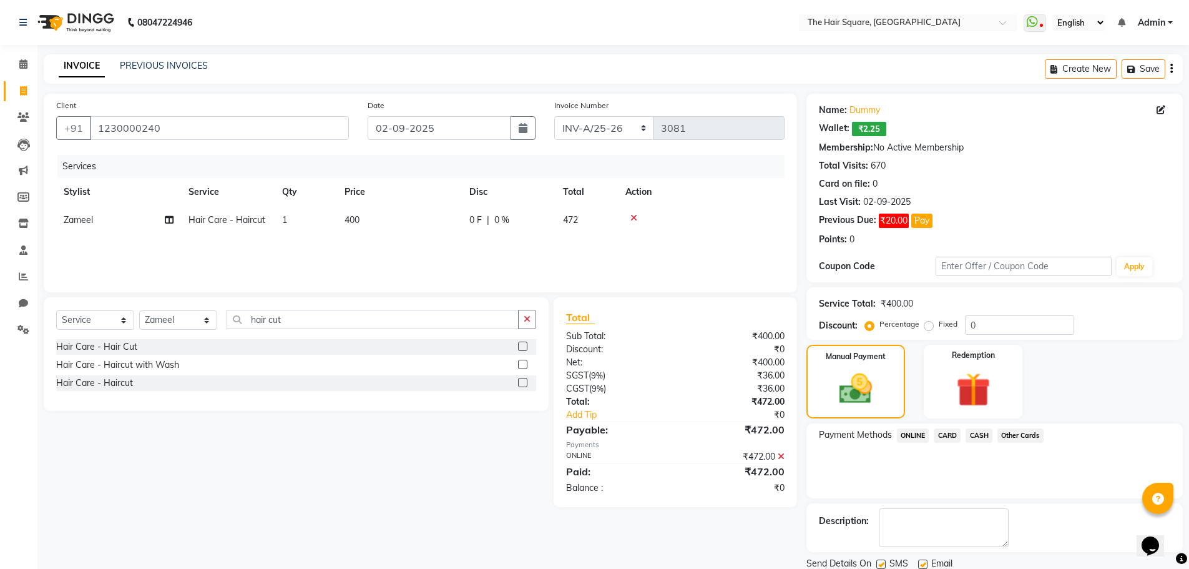
scroll to position [44, 0]
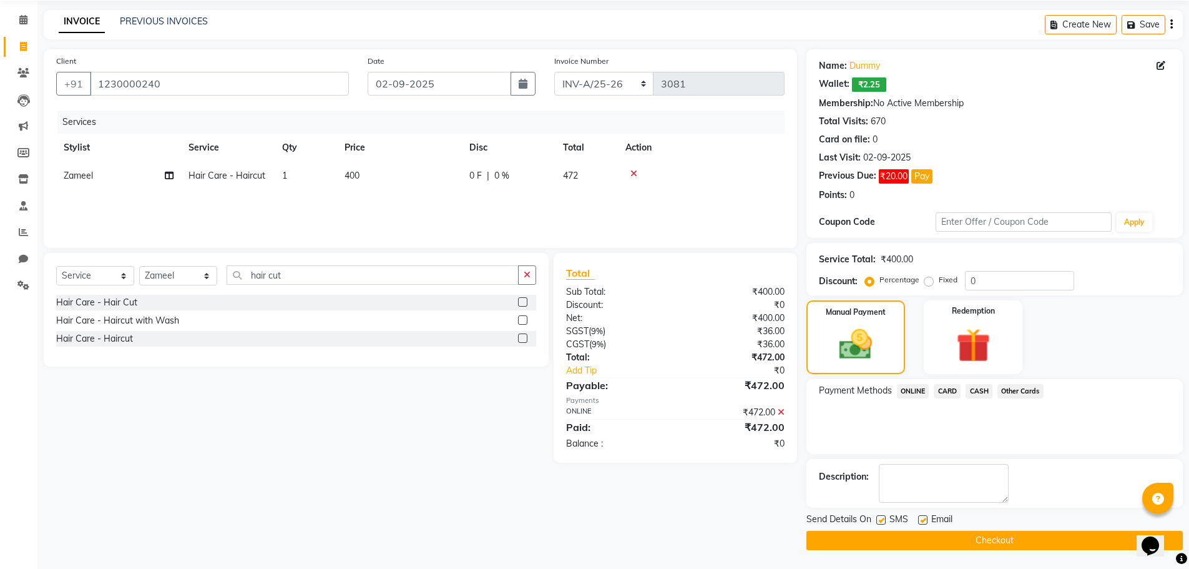
click at [1016, 536] on button "Checkout" at bounding box center [995, 540] width 376 height 19
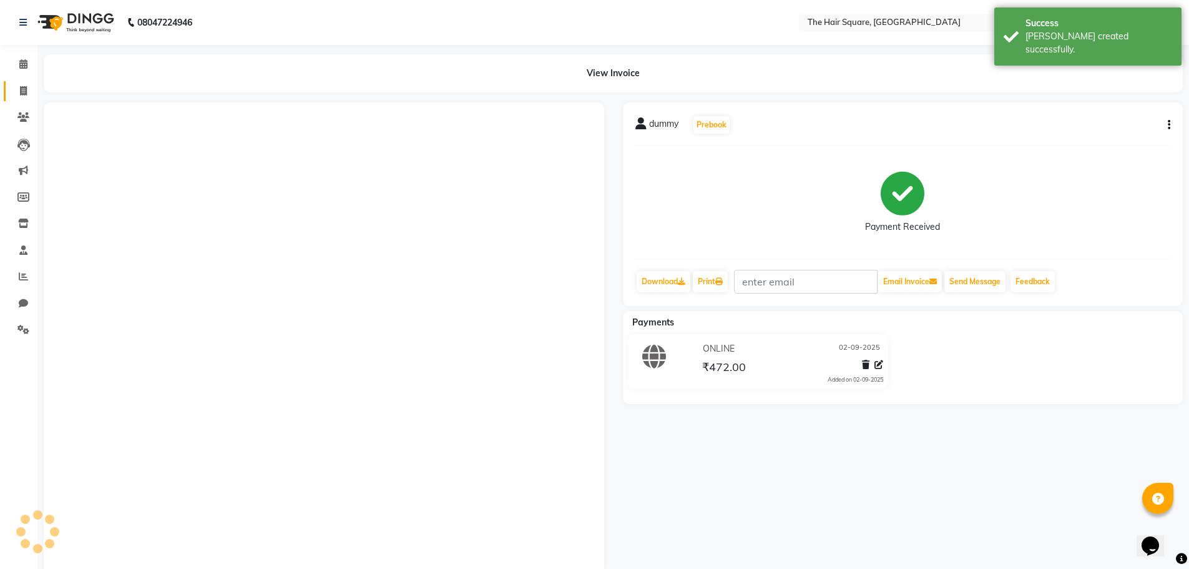
click at [20, 89] on icon at bounding box center [23, 90] width 7 height 9
select select "service"
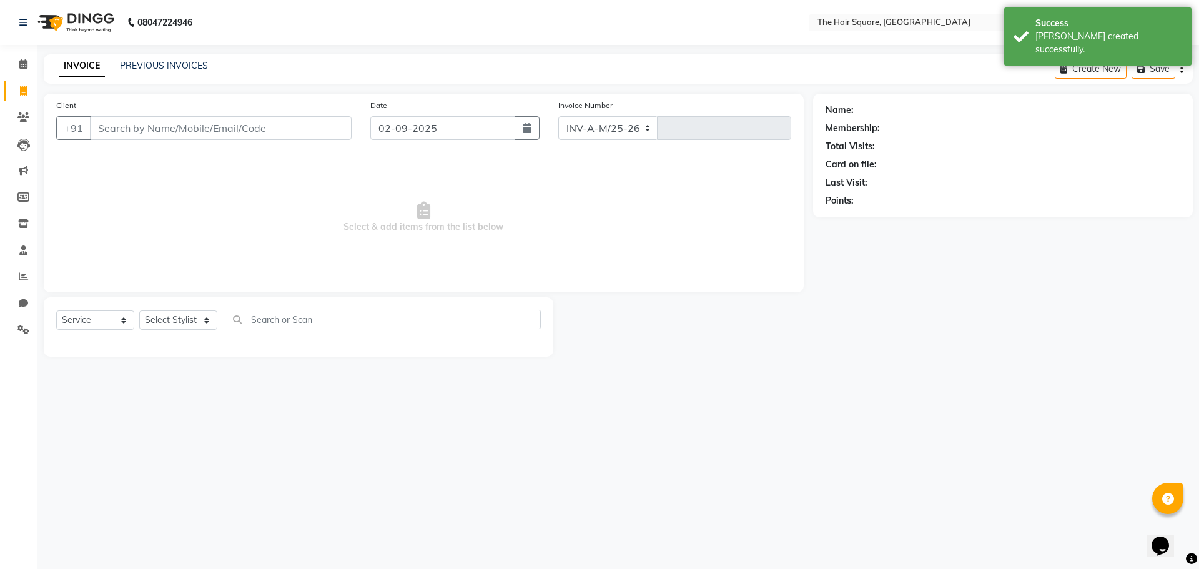
select select "5768"
type input "3082"
click at [27, 68] on icon at bounding box center [23, 63] width 8 height 9
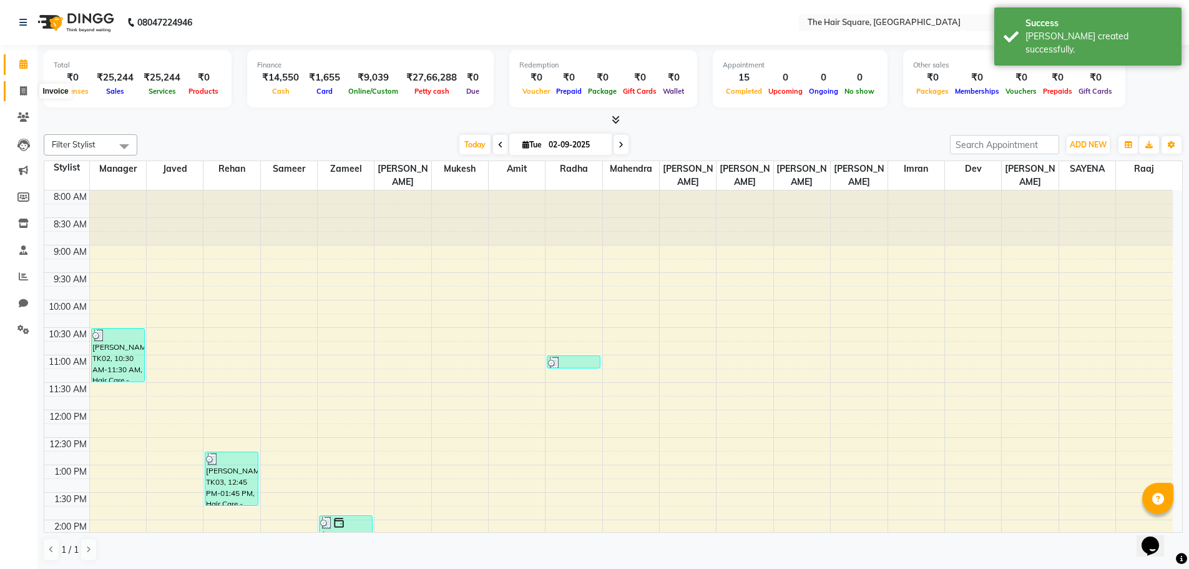
click at [18, 91] on span at bounding box center [23, 91] width 22 height 14
select select "service"
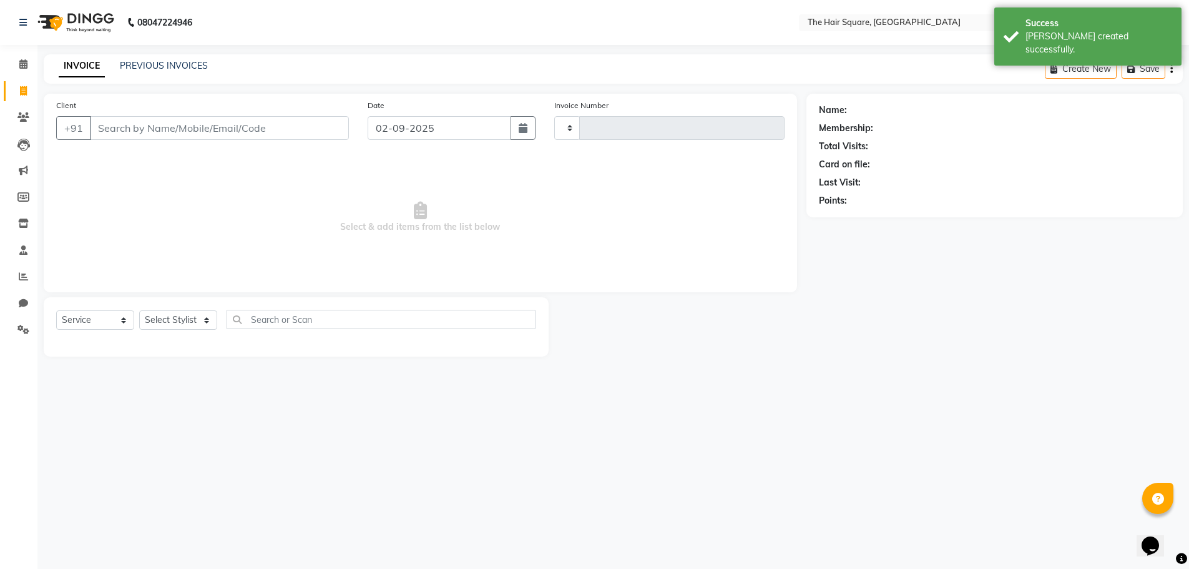
type input "3082"
select select "5768"
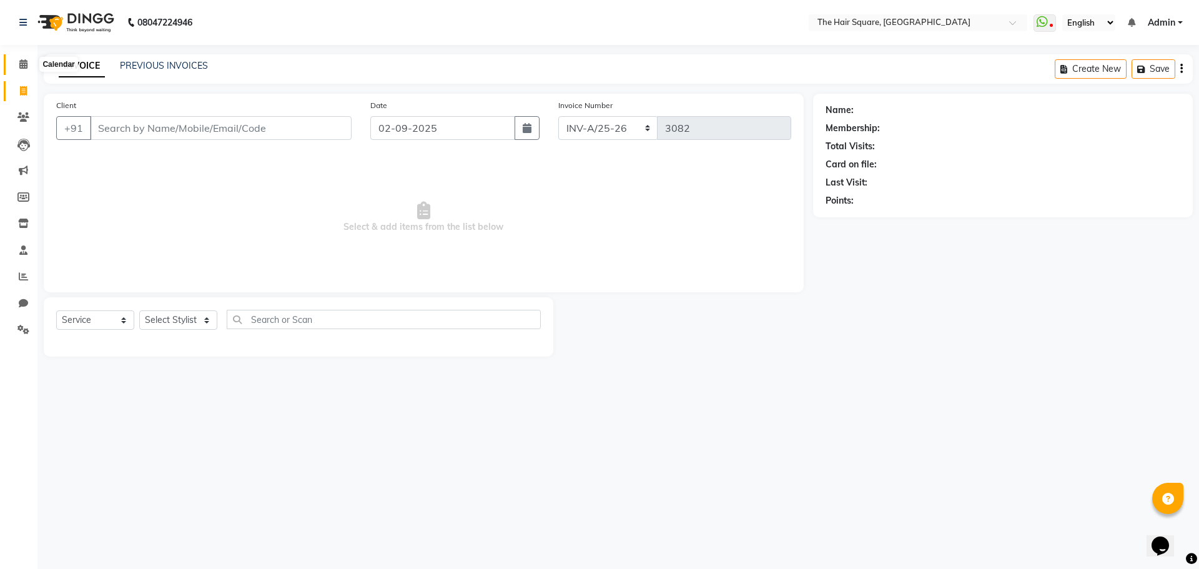
click at [23, 64] on icon at bounding box center [23, 63] width 8 height 9
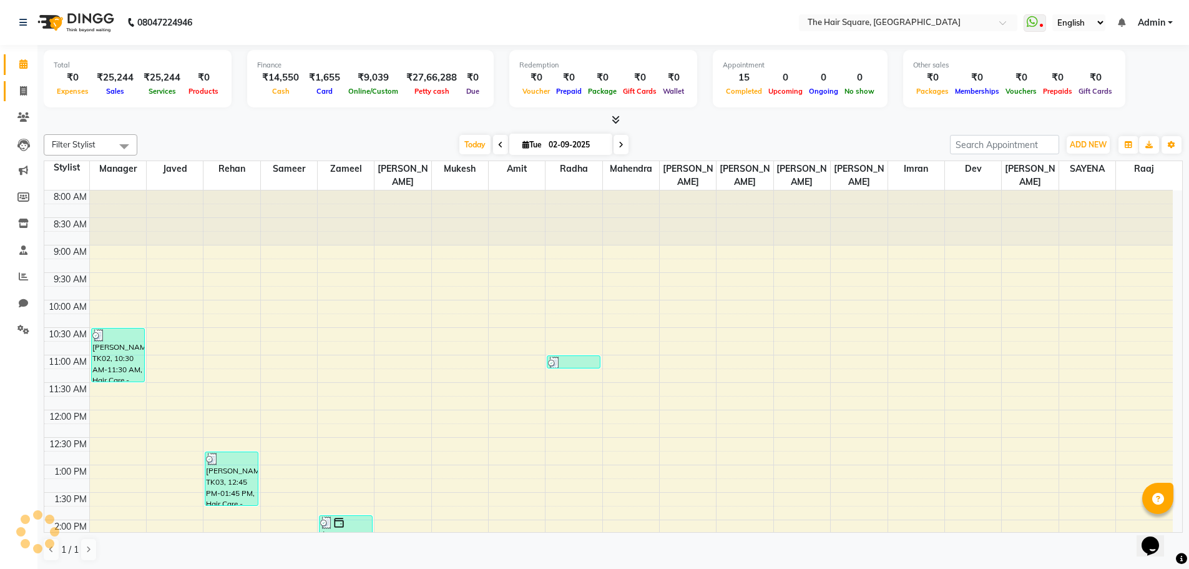
click at [24, 81] on link "Invoice" at bounding box center [19, 91] width 30 height 21
select select "service"
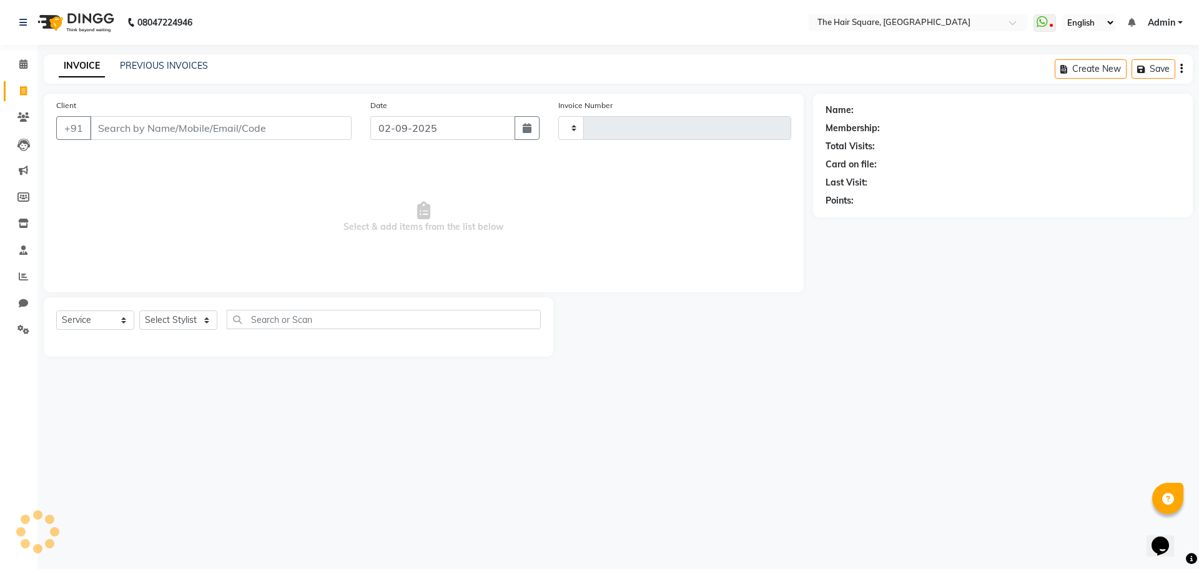
type input "3082"
select select "5768"
click at [160, 60] on link "PREVIOUS INVOICES" at bounding box center [164, 65] width 88 height 11
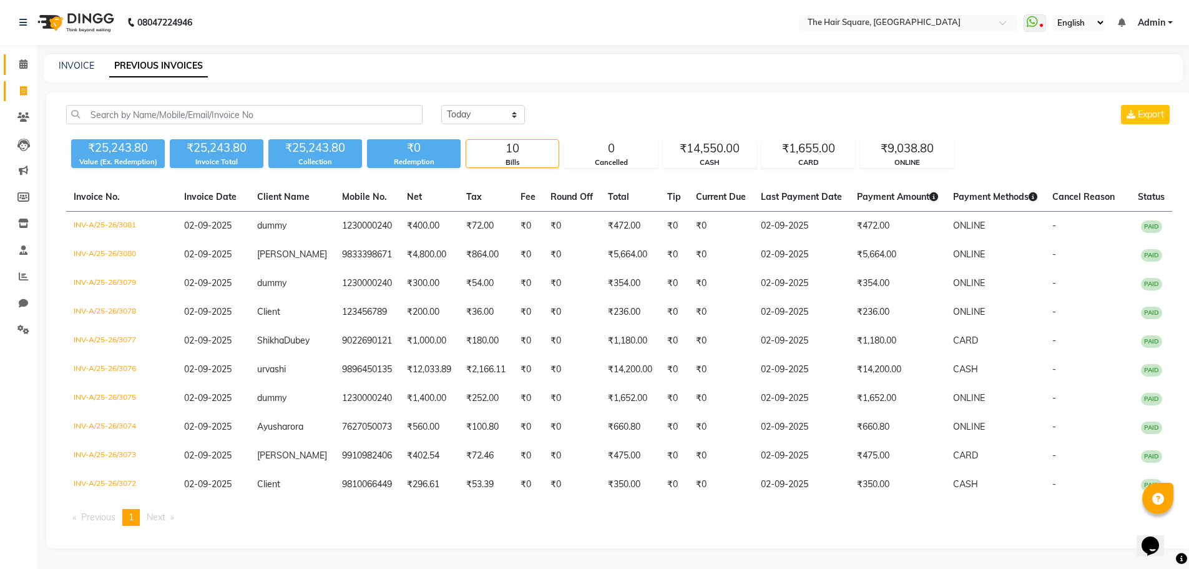
click at [27, 55] on link "Calendar" at bounding box center [19, 64] width 30 height 21
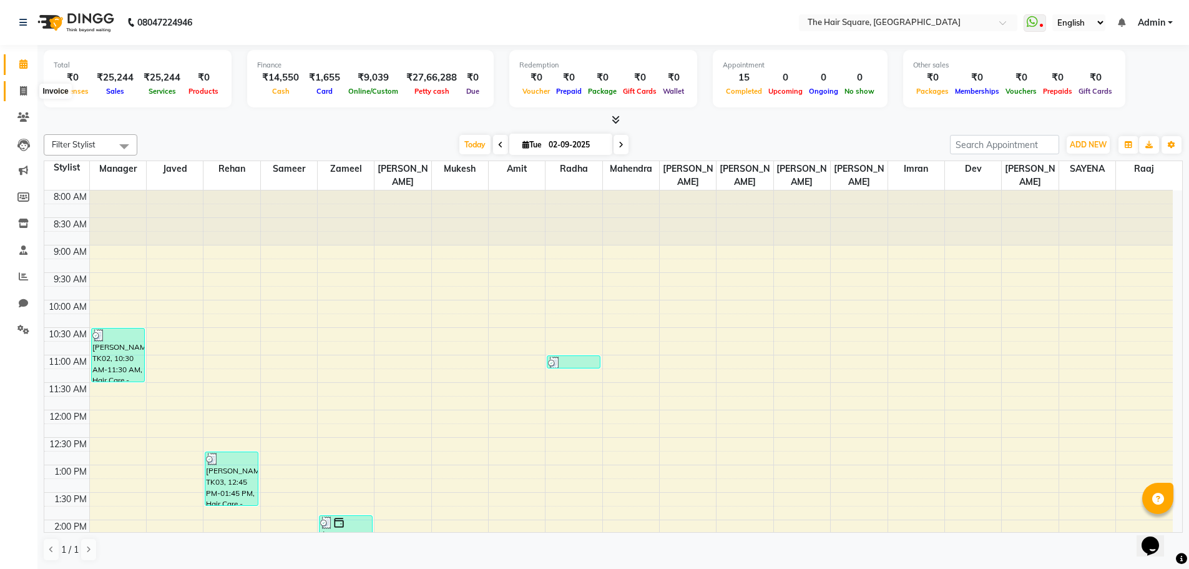
click at [22, 89] on icon at bounding box center [23, 90] width 7 height 9
select select "service"
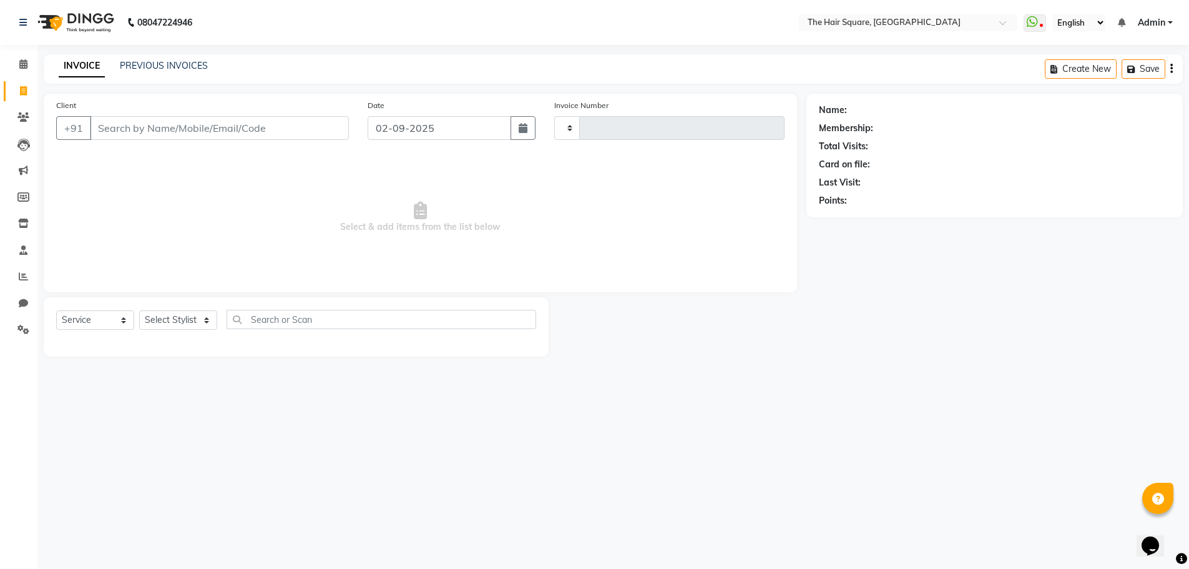
type input "3082"
select select "5768"
drag, startPoint x: 217, startPoint y: 137, endPoint x: 210, endPoint y: 112, distance: 26.3
click at [217, 136] on input "Client" at bounding box center [221, 128] width 262 height 24
type input "9711130185"
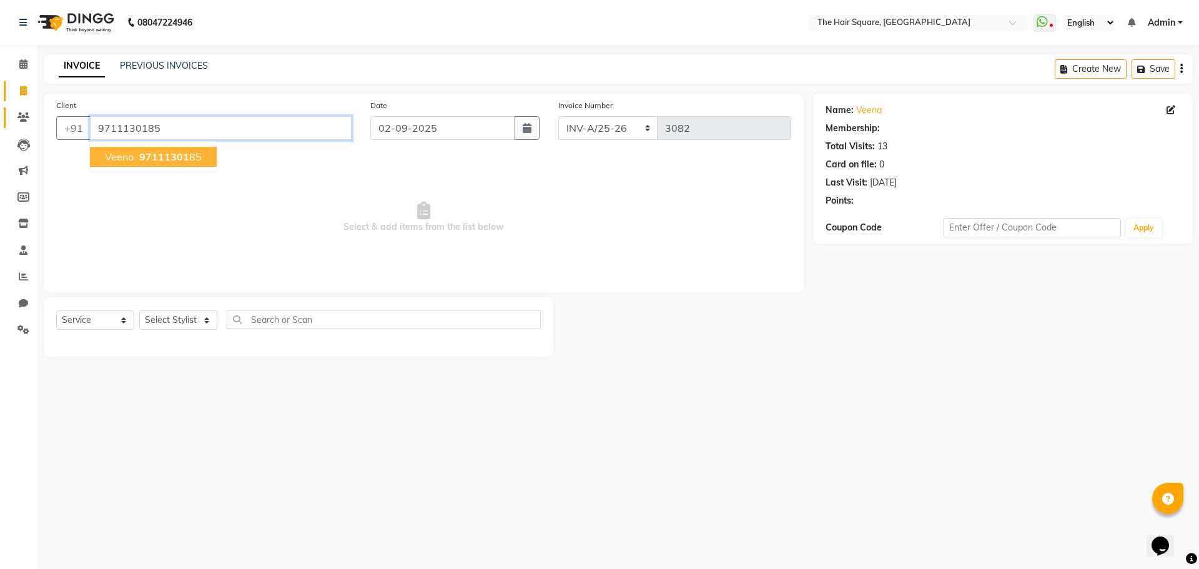
drag, startPoint x: 199, startPoint y: 128, endPoint x: 31, endPoint y: 114, distance: 168.5
click at [31, 114] on app-home "08047224946 Select Location × The Hair Square, Ambience Island WhatsApp Status …" at bounding box center [599, 187] width 1199 height 375
click at [859, 220] on icon "button" at bounding box center [860, 218] width 9 height 9
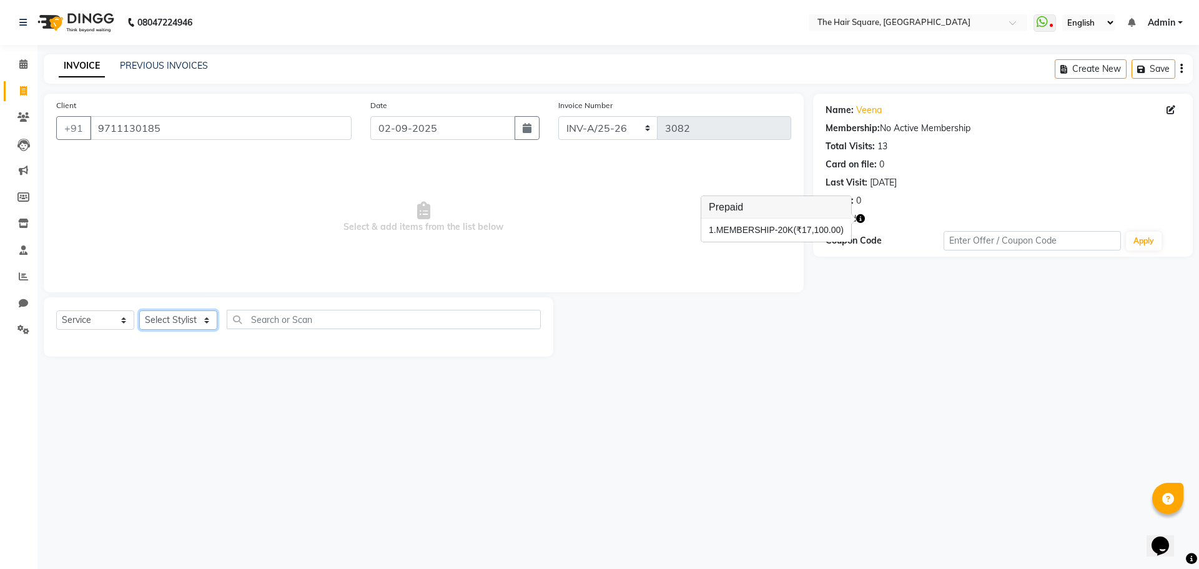
click at [168, 327] on select "Select Stylist Amit Aradhana Bittu Dev Imran Inder Javed Kim Mahendra Manager M…" at bounding box center [178, 319] width 78 height 19
select select "39380"
click at [139, 310] on select "Select Stylist Amit Aradhana Bittu Dev Imran Inder Javed Kim Mahendra Manager M…" at bounding box center [178, 319] width 78 height 19
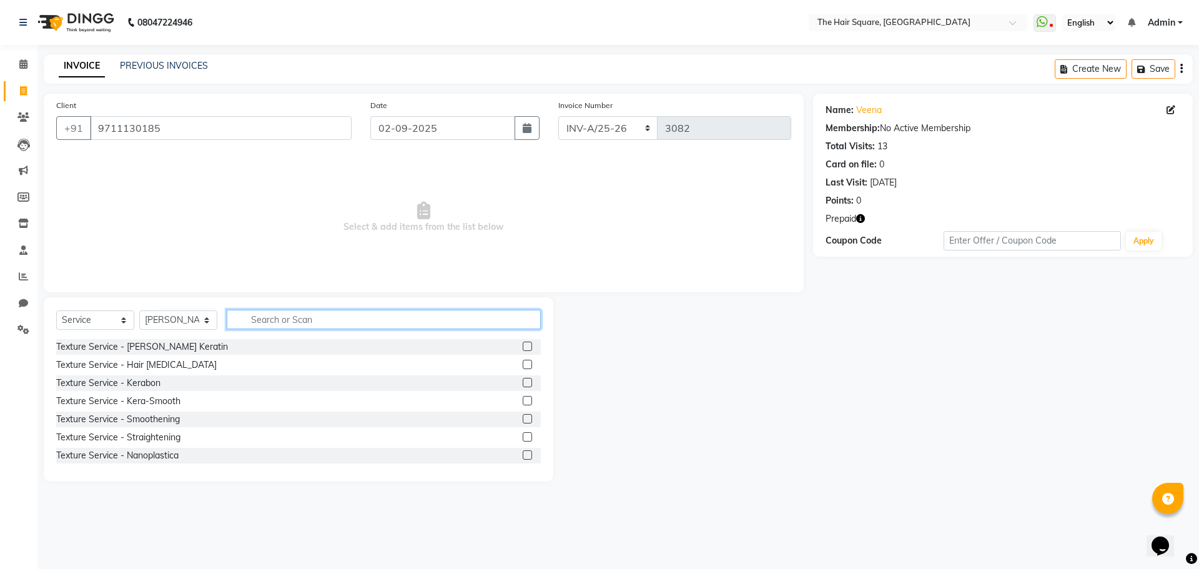
click at [290, 319] on input "text" at bounding box center [384, 319] width 314 height 19
type input "5"
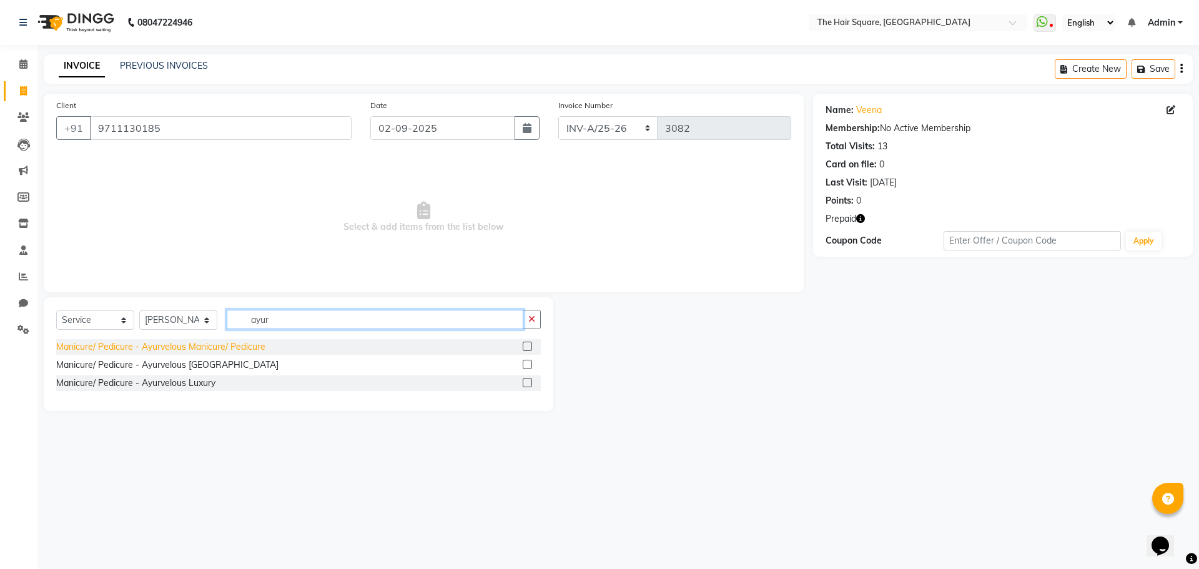
type input "ayur"
click at [215, 344] on div "Manicure/ Pedicure - Ayurvelous Manicure/ Pedicure" at bounding box center [160, 346] width 209 height 13
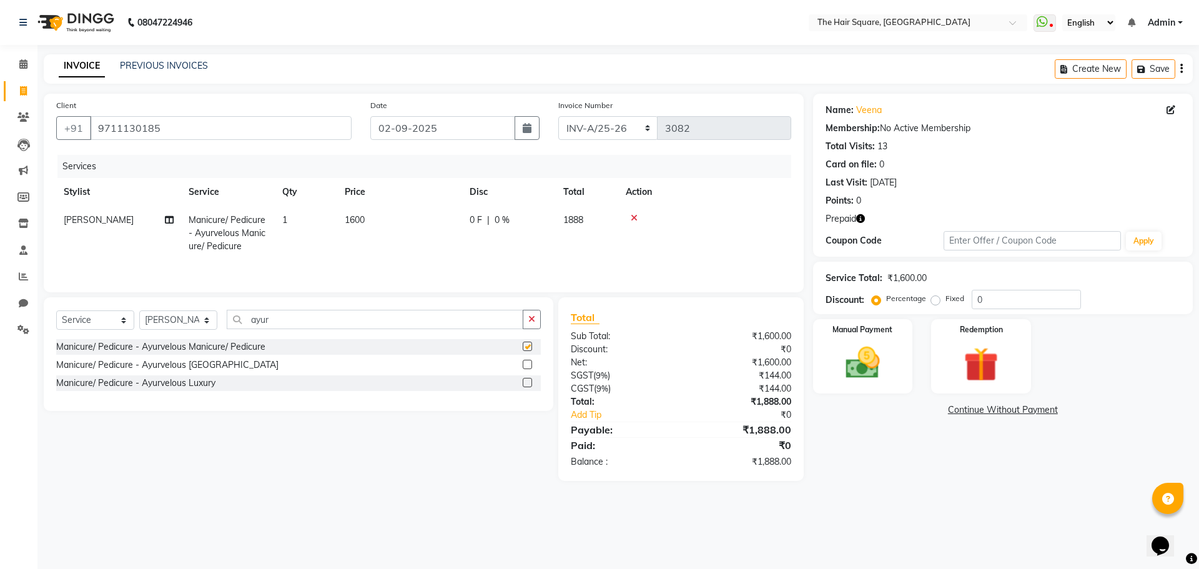
checkbox input "false"
drag, startPoint x: 330, startPoint y: 310, endPoint x: 191, endPoint y: 307, distance: 138.6
click at [193, 307] on div "Select Service Product Membership Package Voucher Prepaid Gift Card Select Styl…" at bounding box center [298, 354] width 509 height 114
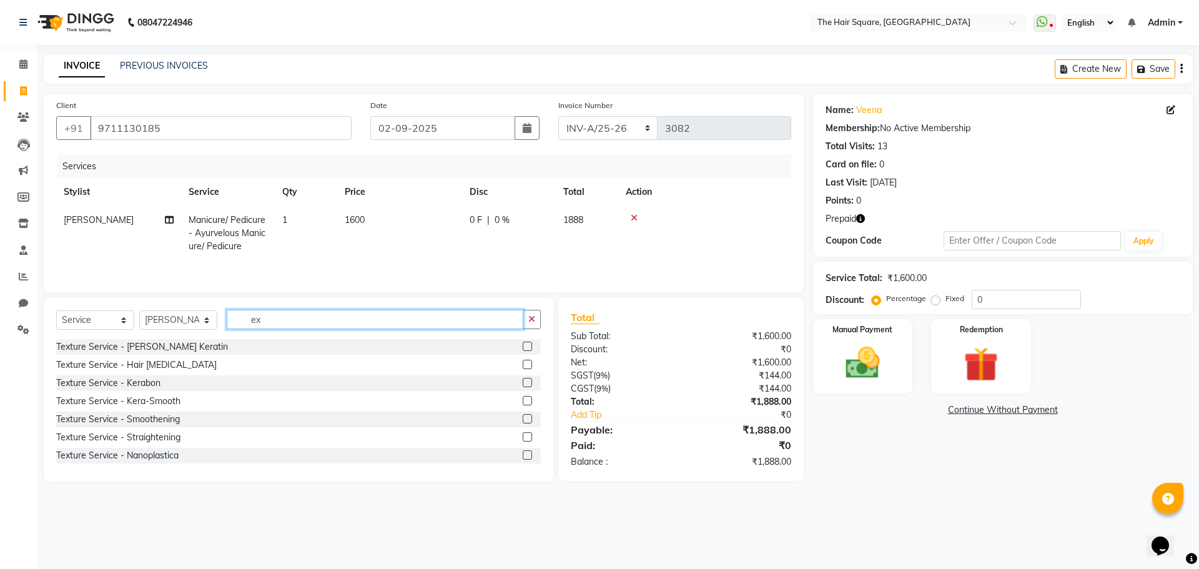
type input "e"
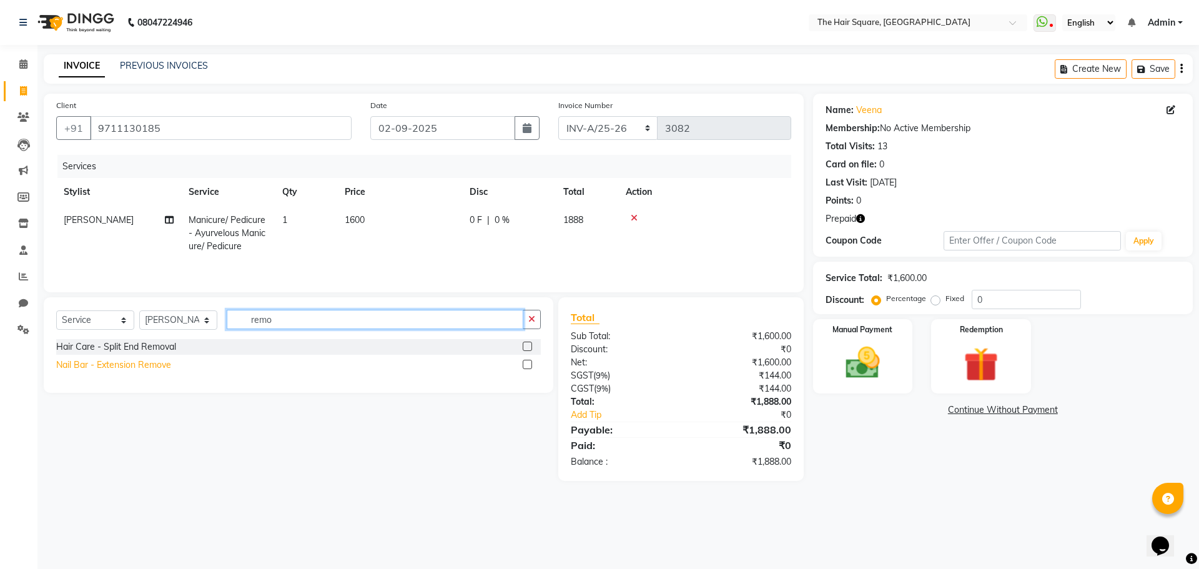
type input "remo"
click at [109, 370] on div "Nail Bar - Extension Remove" at bounding box center [113, 364] width 115 height 13
checkbox input "false"
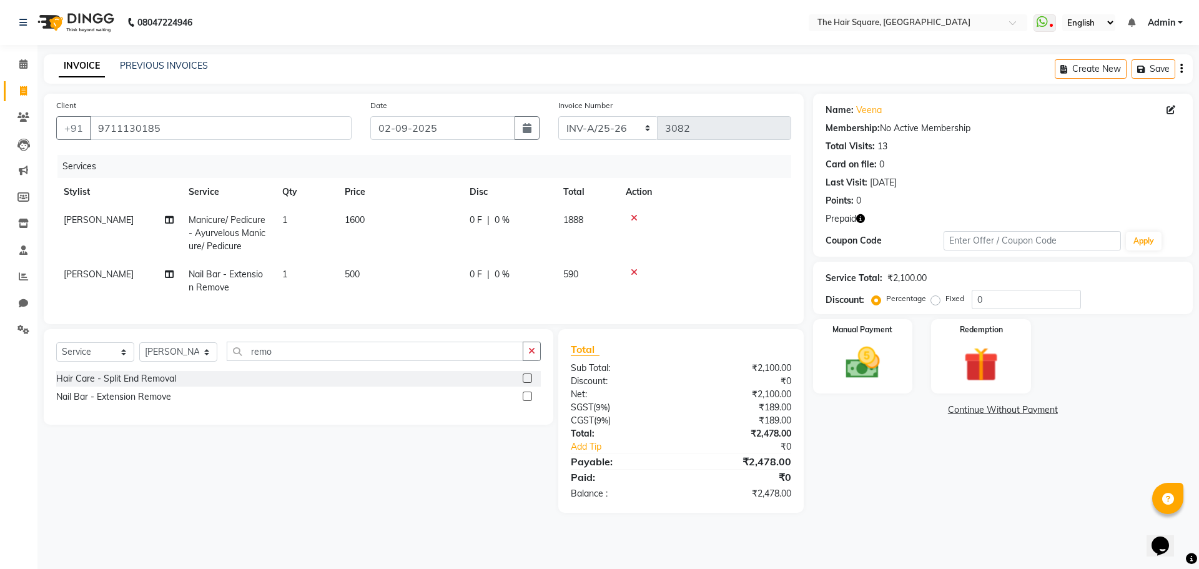
drag, startPoint x: 377, startPoint y: 278, endPoint x: 403, endPoint y: 274, distance: 26.6
click at [378, 278] on td "500" at bounding box center [399, 280] width 125 height 41
select select "39380"
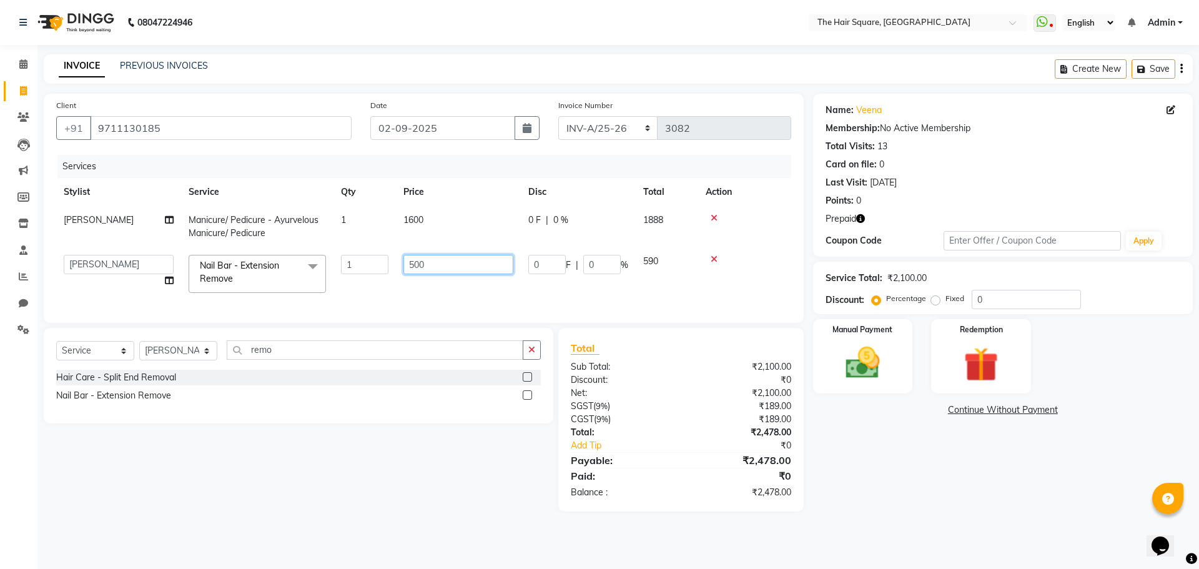
drag, startPoint x: 467, startPoint y: 265, endPoint x: 273, endPoint y: 265, distance: 193.5
click at [277, 265] on tr "Amit Aradhana Bittu Dev Imran Inder Javed Kim Mahendra Manager Mukesh Raaj Radh…" at bounding box center [423, 273] width 735 height 53
type input "300"
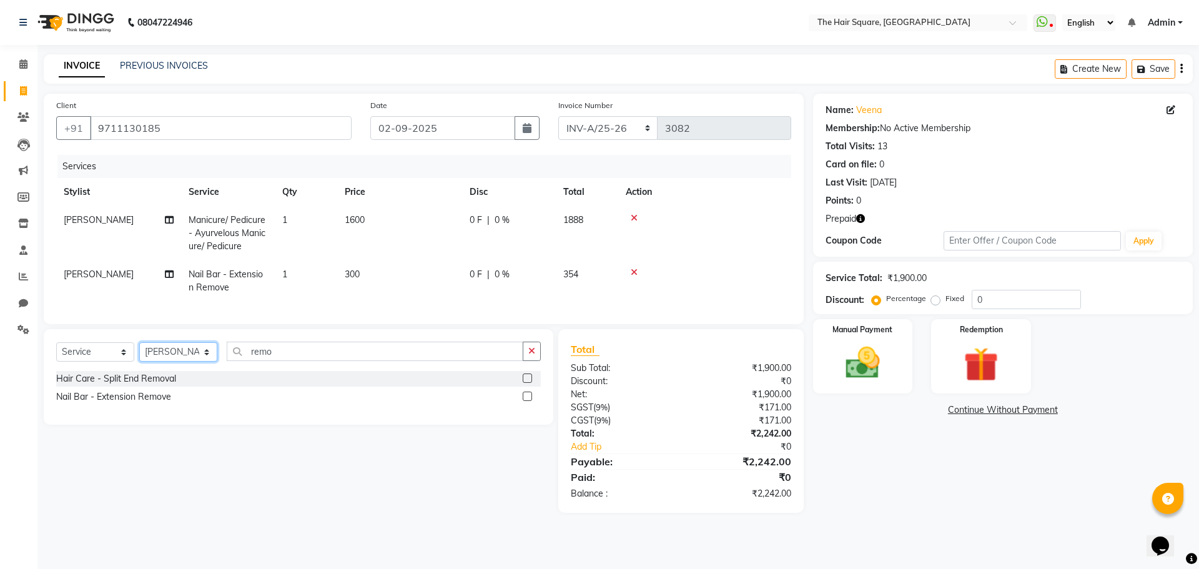
click at [165, 361] on select "Select Stylist Amit Aradhana Bittu Dev Imran Inder Javed Kim Mahendra Manager M…" at bounding box center [178, 351] width 78 height 19
click at [164, 360] on select "Select Stylist Amit Aradhana Bittu Dev Imran Inder Javed Kim Mahendra Manager M…" at bounding box center [178, 351] width 78 height 19
click at [164, 361] on select "Select Stylist Amit Aradhana Bittu Dev Imran Inder Javed Kim Mahendra Manager M…" at bounding box center [178, 351] width 78 height 19
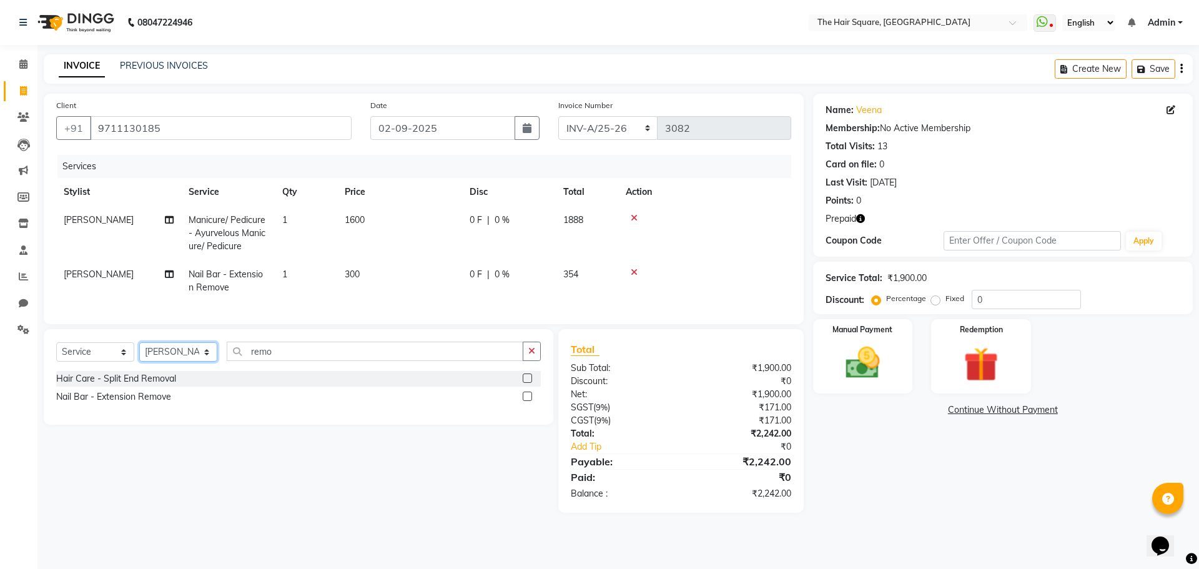
select select "39358"
click at [139, 351] on select "Select Stylist Amit Aradhana Bittu Dev Imran Inder Javed Kim Mahendra Manager M…" at bounding box center [178, 351] width 78 height 19
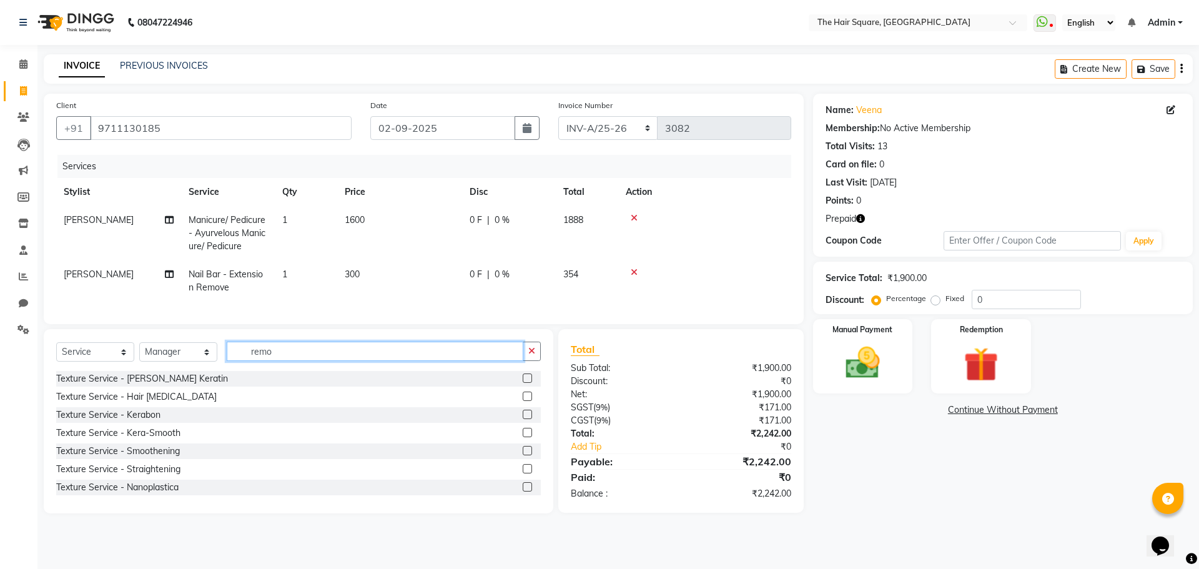
drag, startPoint x: 298, startPoint y: 362, endPoint x: 0, endPoint y: 344, distance: 298.3
click at [0, 344] on app-home "08047224946 Select Location × The Hair Square, Ambience Island WhatsApp Status …" at bounding box center [599, 266] width 1199 height 532
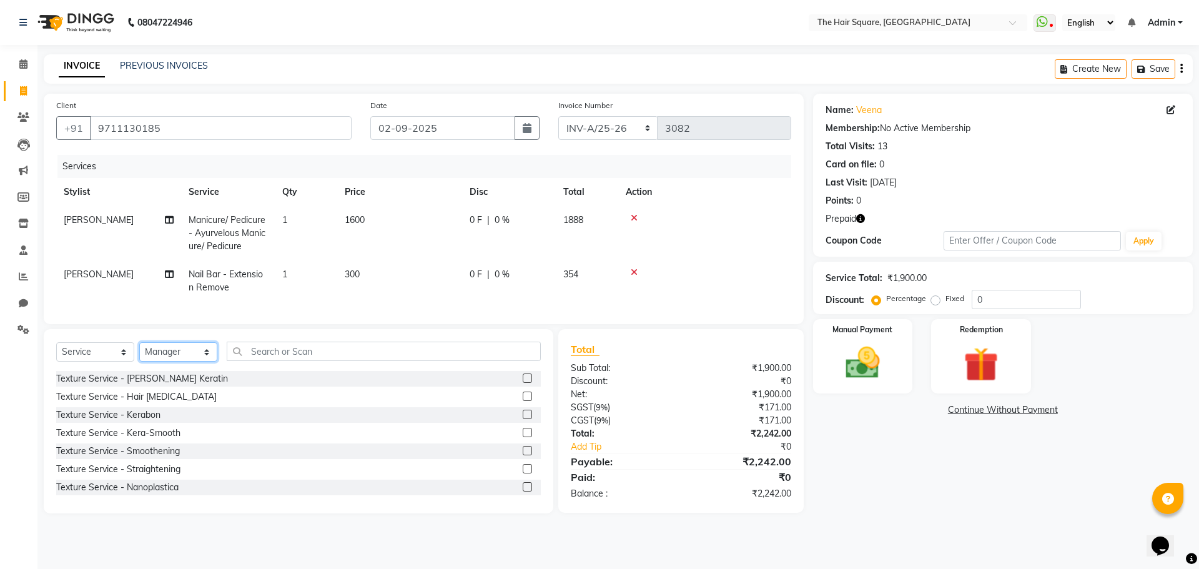
drag, startPoint x: 179, startPoint y: 363, endPoint x: 177, endPoint y: 351, distance: 11.4
click at [179, 361] on select "Select Stylist Amit Aradhana Bittu Dev Imran Inder Javed Kim Mahendra Manager M…" at bounding box center [178, 351] width 78 height 19
click at [139, 351] on select "Select Stylist Amit Aradhana Bittu Dev Imran Inder Javed Kim Mahendra Manager M…" at bounding box center [178, 351] width 78 height 19
click at [160, 361] on select "Select Stylist Amit Aradhana Bittu Dev Imran Inder Javed Kim Mahendra Manager M…" at bounding box center [178, 351] width 78 height 19
select select "39380"
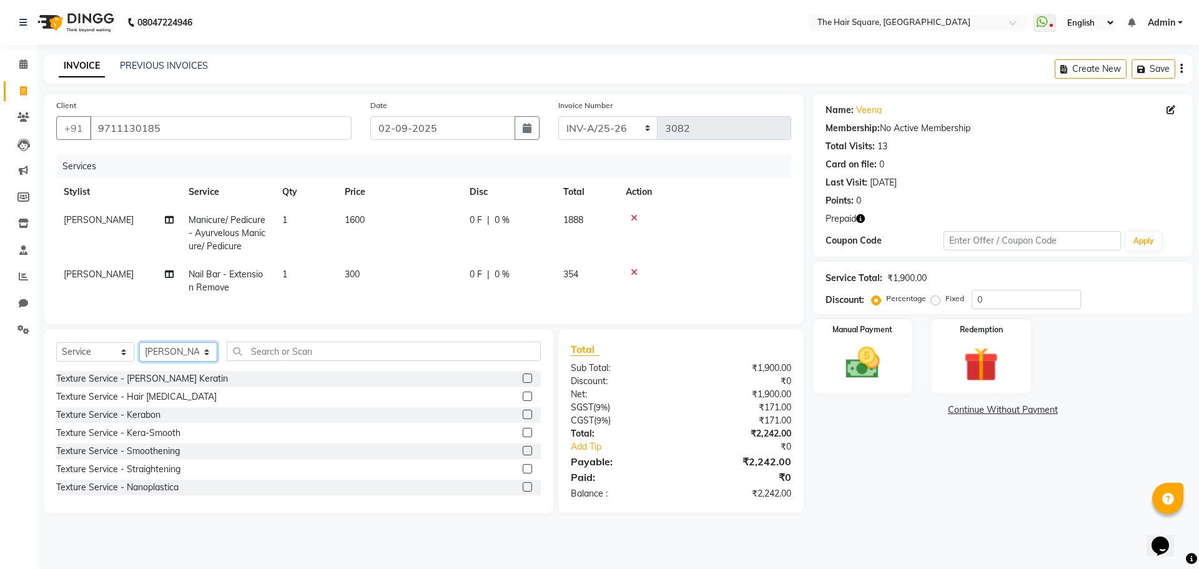
click at [139, 351] on select "Select Stylist Amit Aradhana Bittu Dev Imran Inder Javed Kim Mahendra Manager M…" at bounding box center [178, 351] width 78 height 19
click at [319, 352] on input "text" at bounding box center [384, 350] width 314 height 19
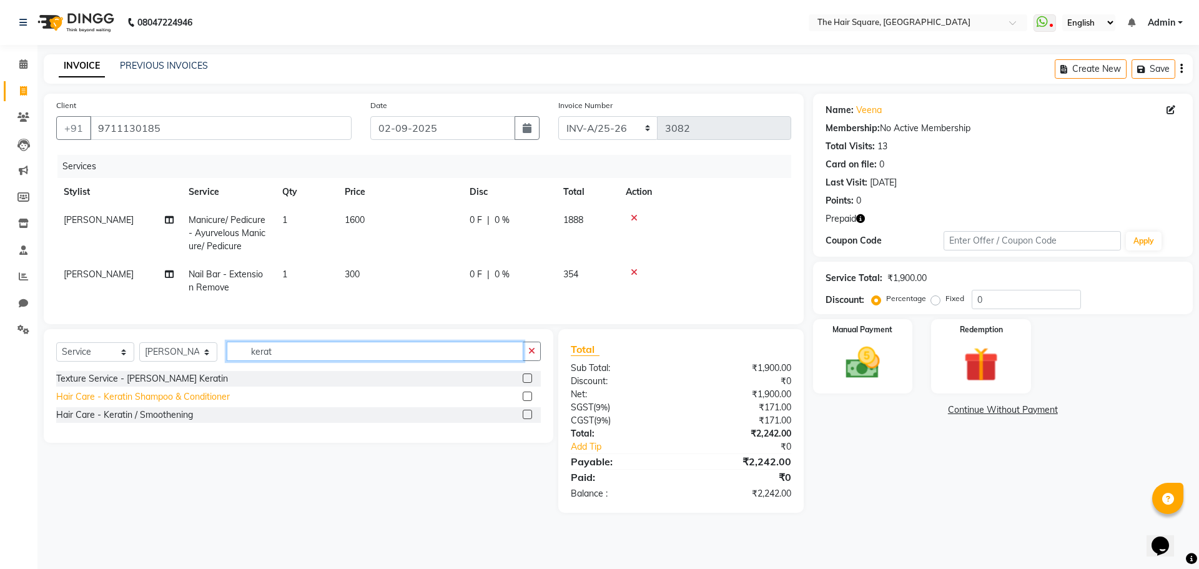
type input "kerat"
click at [117, 403] on div "Hair Care - Keratin Shampoo & Conditioner" at bounding box center [143, 396] width 174 height 13
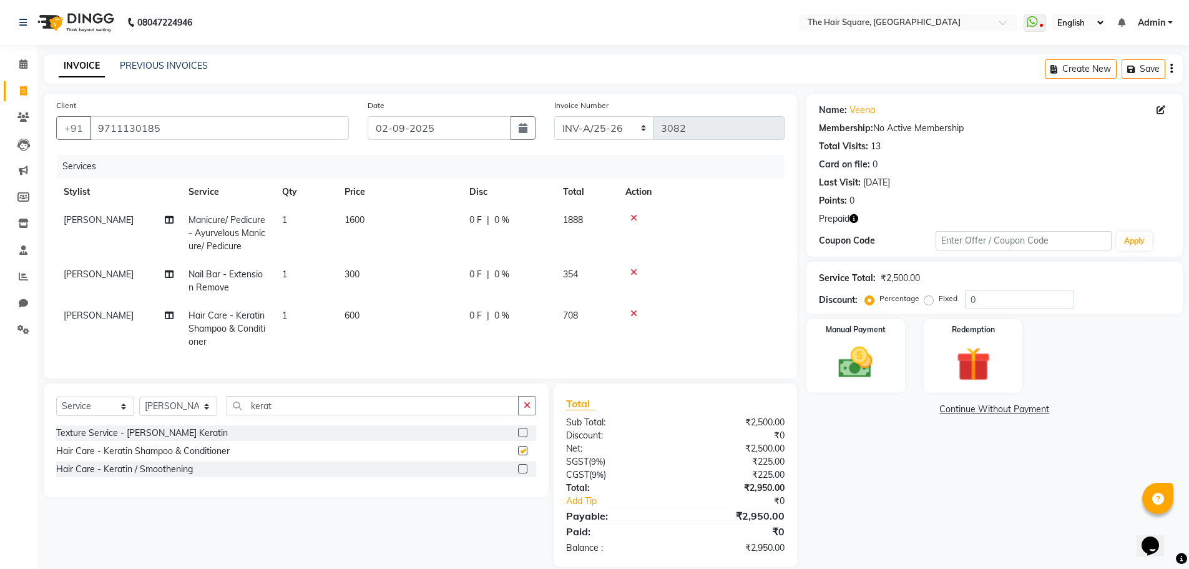
checkbox input "false"
click at [852, 223] on button "button" at bounding box center [854, 218] width 9 height 13
click at [604, 122] on select "INV-A-M/25-26 INV-A/25-26" at bounding box center [604, 128] width 100 height 24
select select "5954"
click at [554, 116] on select "INV-A-M/25-26 INV-A/25-26" at bounding box center [604, 128] width 100 height 24
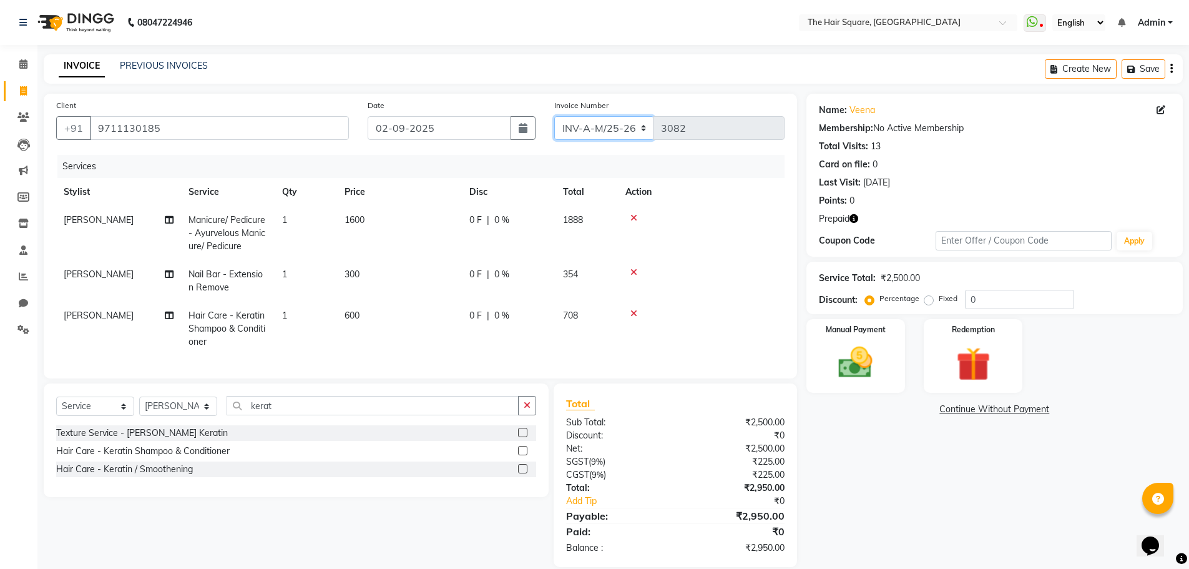
type input "0947"
click at [214, 122] on input "9711130185" at bounding box center [219, 128] width 259 height 24
drag, startPoint x: 249, startPoint y: 123, endPoint x: 0, endPoint y: 123, distance: 249.1
click at [0, 123] on app-home "08047224946 Select Location × The Hair Square, Ambience Island WhatsApp Status …" at bounding box center [594, 293] width 1189 height 586
click at [991, 345] on img at bounding box center [973, 364] width 57 height 44
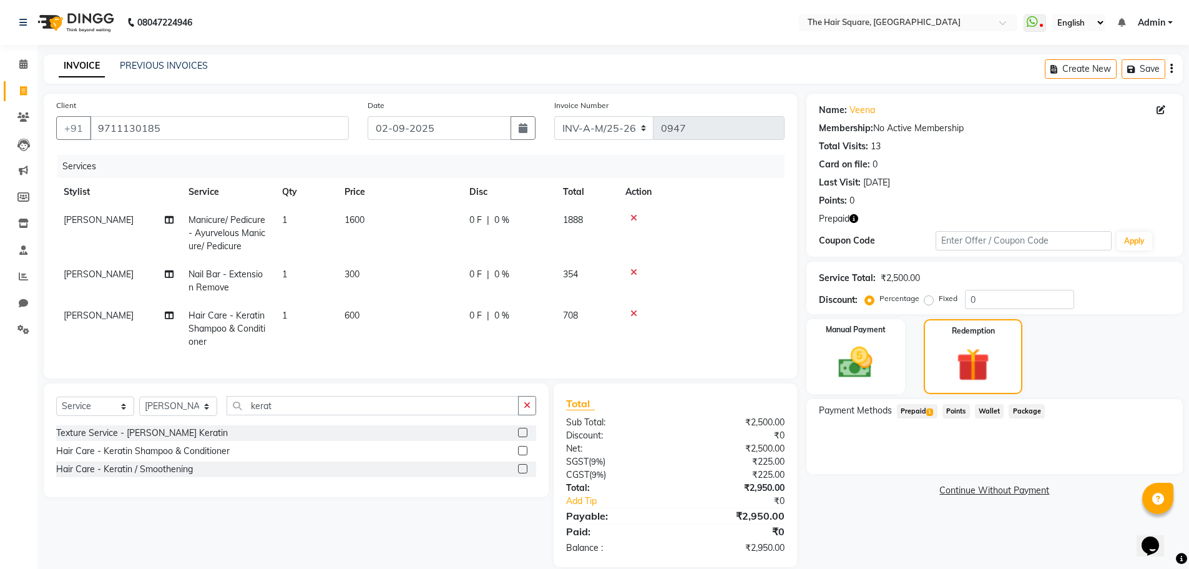
click at [920, 410] on span "Prepaid 1" at bounding box center [917, 411] width 41 height 14
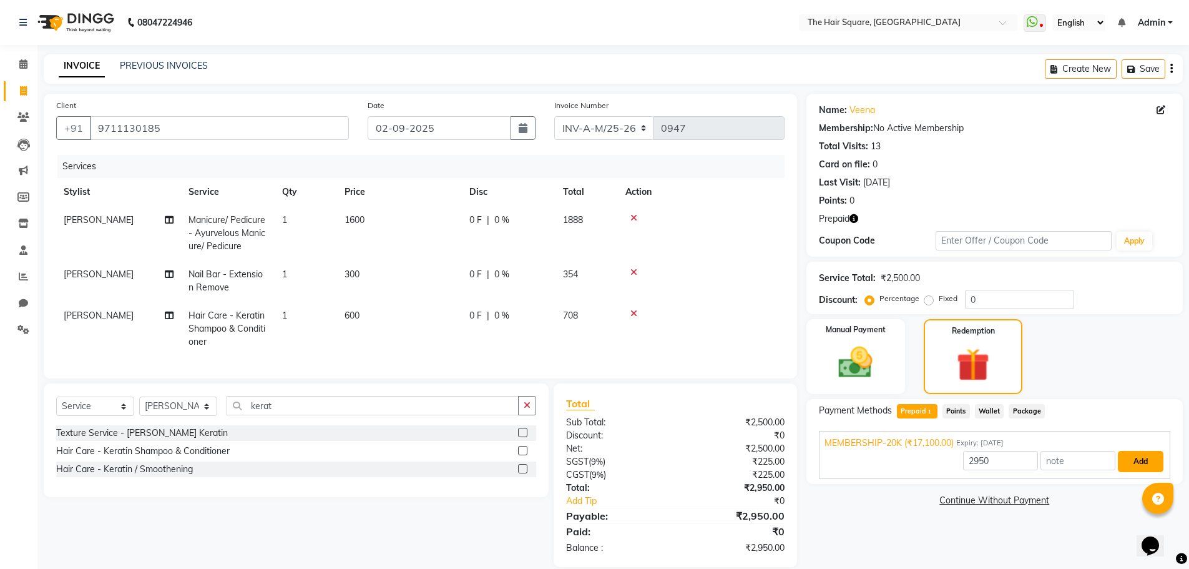
click at [1149, 466] on button "Add" at bounding box center [1141, 461] width 46 height 21
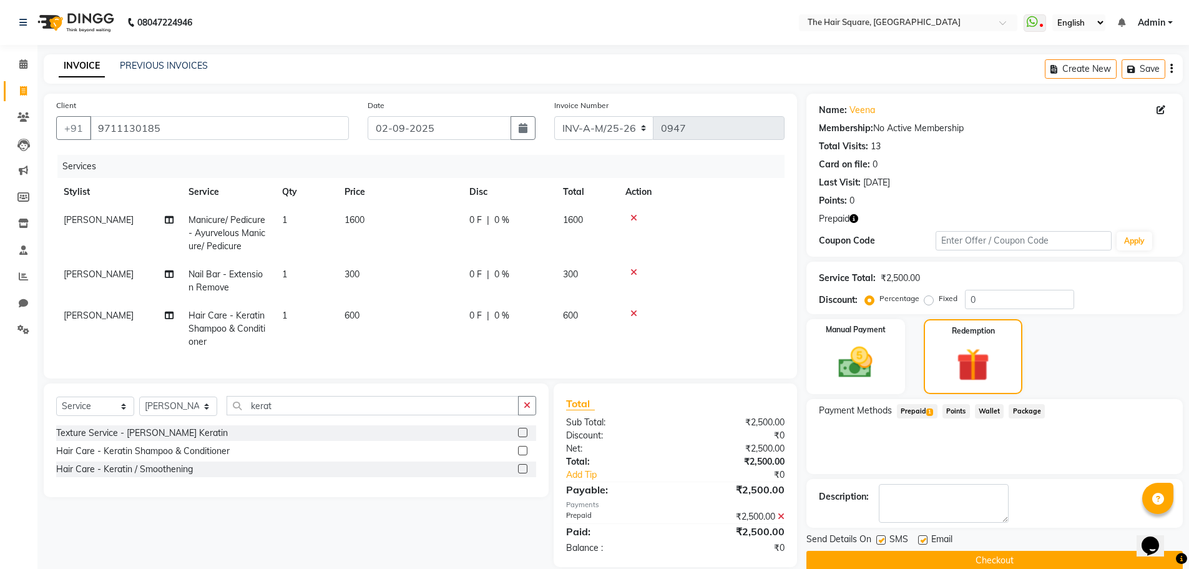
click at [855, 215] on icon "button" at bounding box center [854, 218] width 9 height 9
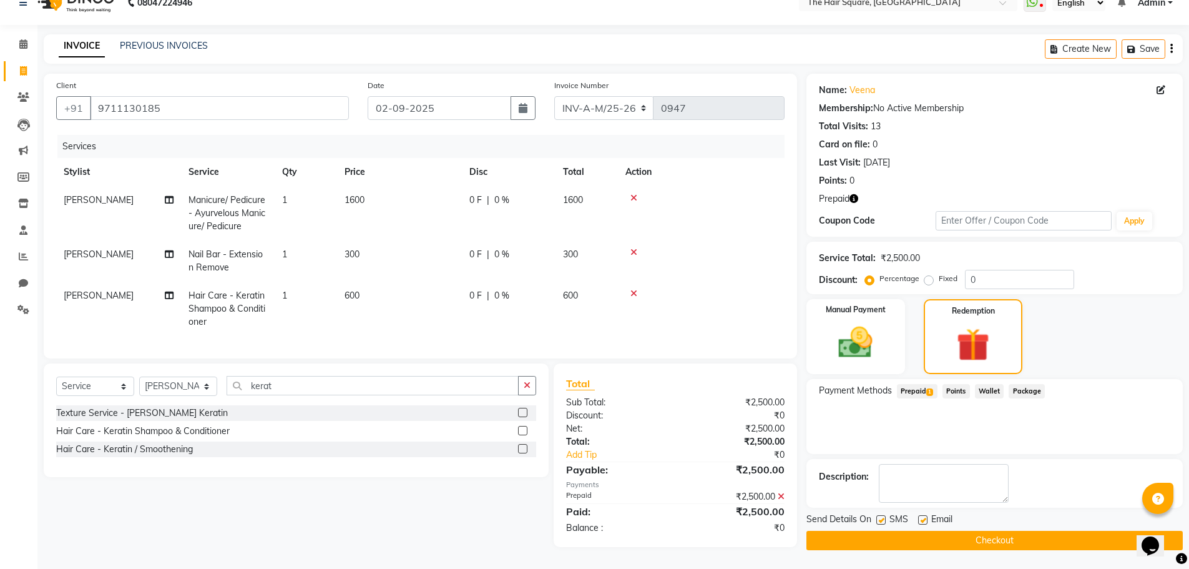
click at [949, 534] on button "Checkout" at bounding box center [995, 540] width 376 height 19
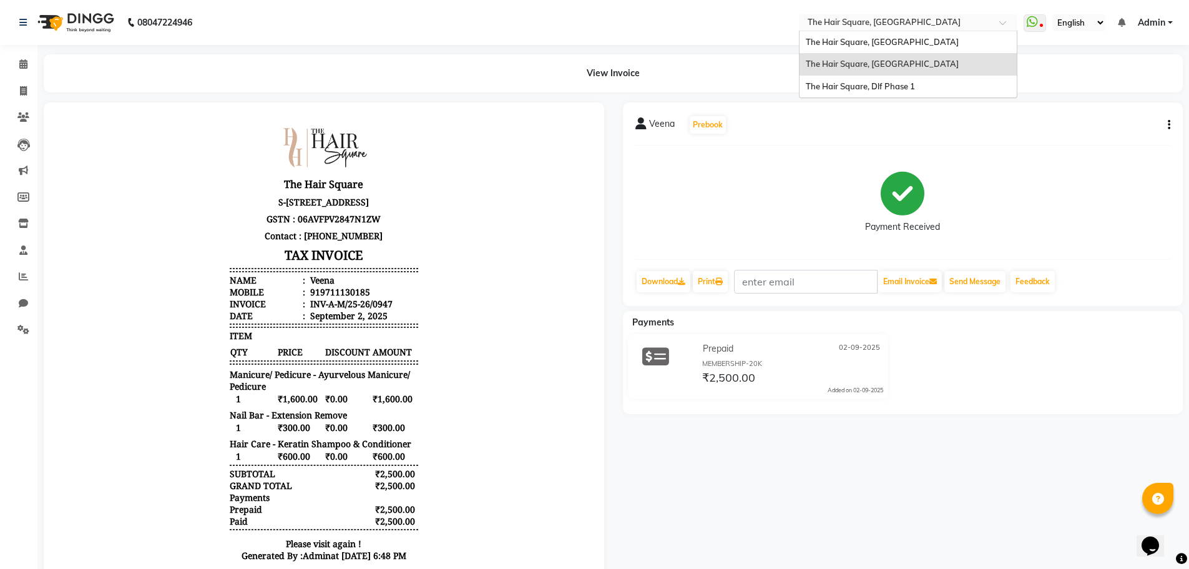
click at [920, 21] on input "text" at bounding box center [895, 23] width 181 height 12
click at [899, 67] on span "The Hair Square, [GEOGRAPHIC_DATA]" at bounding box center [882, 64] width 153 height 10
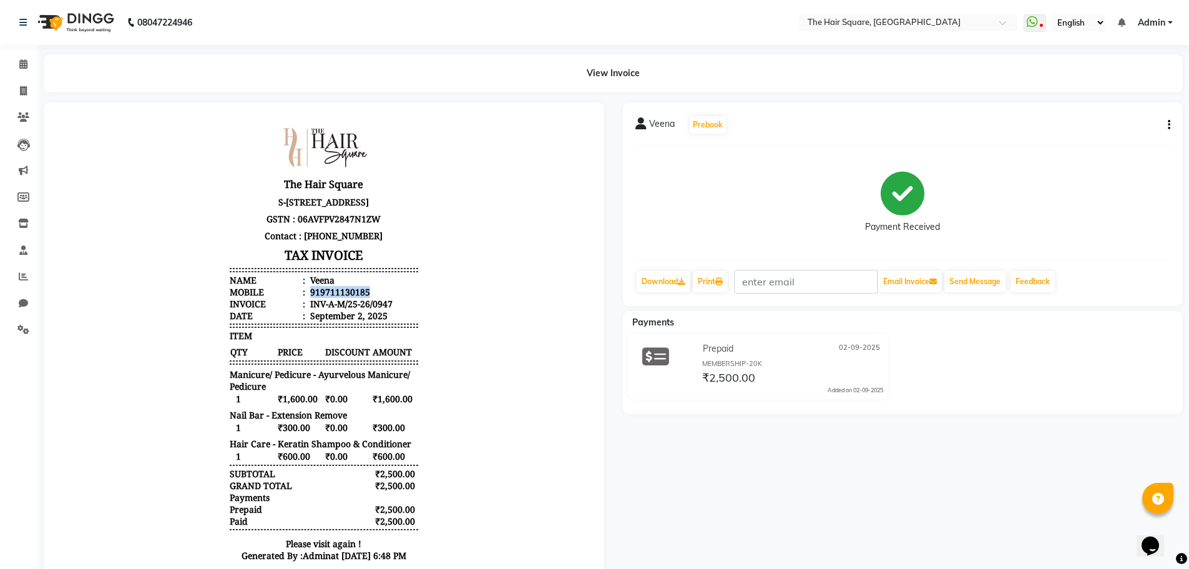
drag, startPoint x: 298, startPoint y: 317, endPoint x: 391, endPoint y: 319, distance: 93.0
click at [391, 298] on li "Mobile : 919711130185" at bounding box center [324, 292] width 189 height 12
copy div "919711130185"
click at [19, 84] on span at bounding box center [23, 91] width 22 height 14
select select "service"
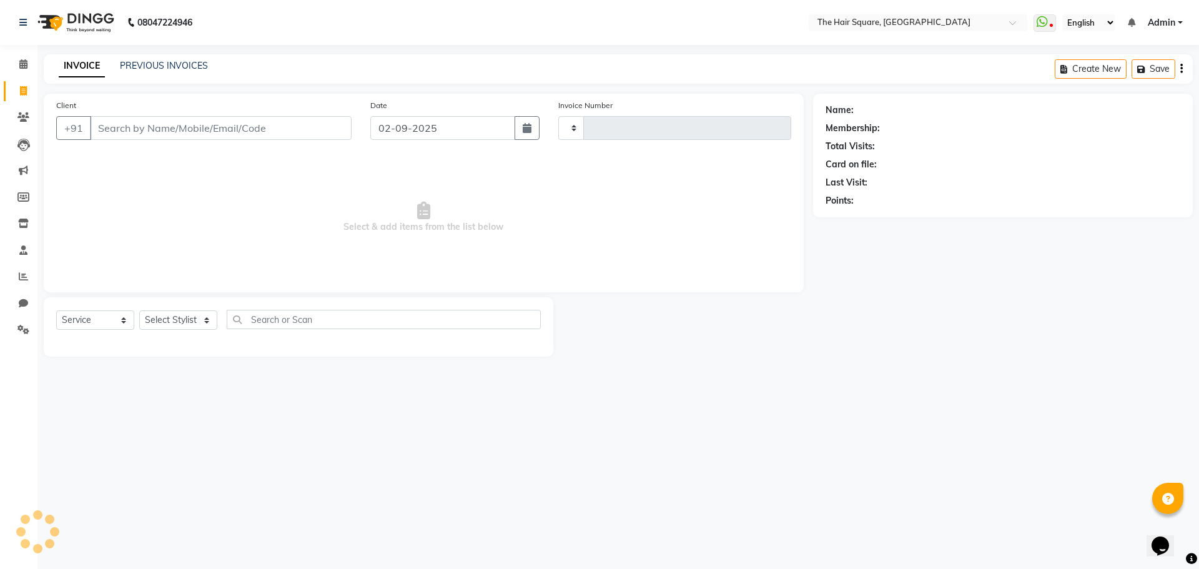
type input "3082"
select select "5768"
click at [156, 64] on link "PREVIOUS INVOICES" at bounding box center [164, 65] width 88 height 11
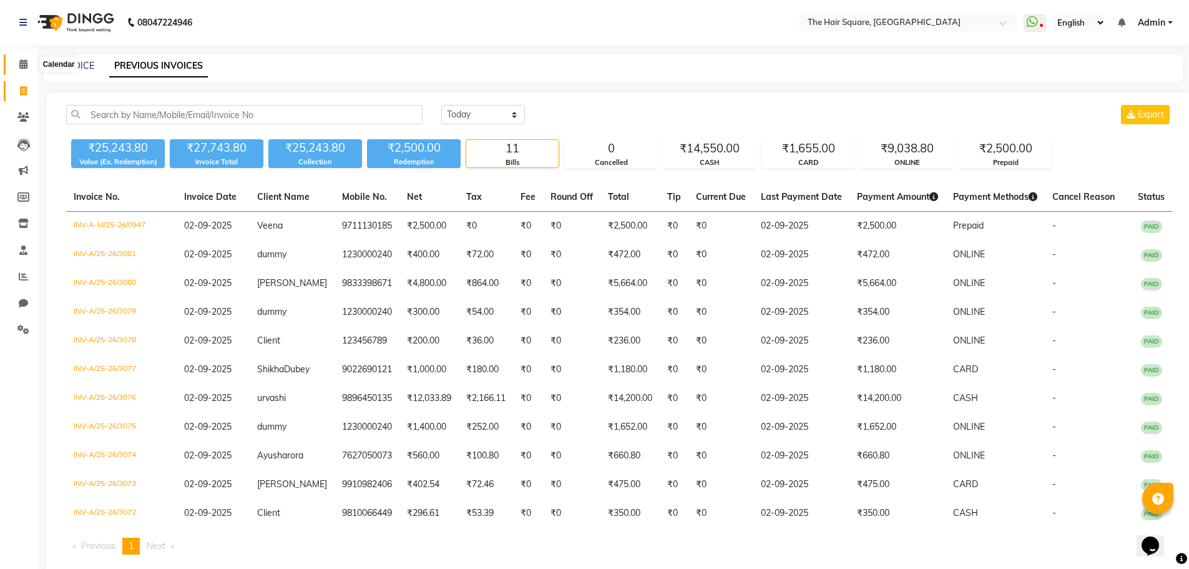
click at [20, 64] on icon at bounding box center [23, 63] width 8 height 9
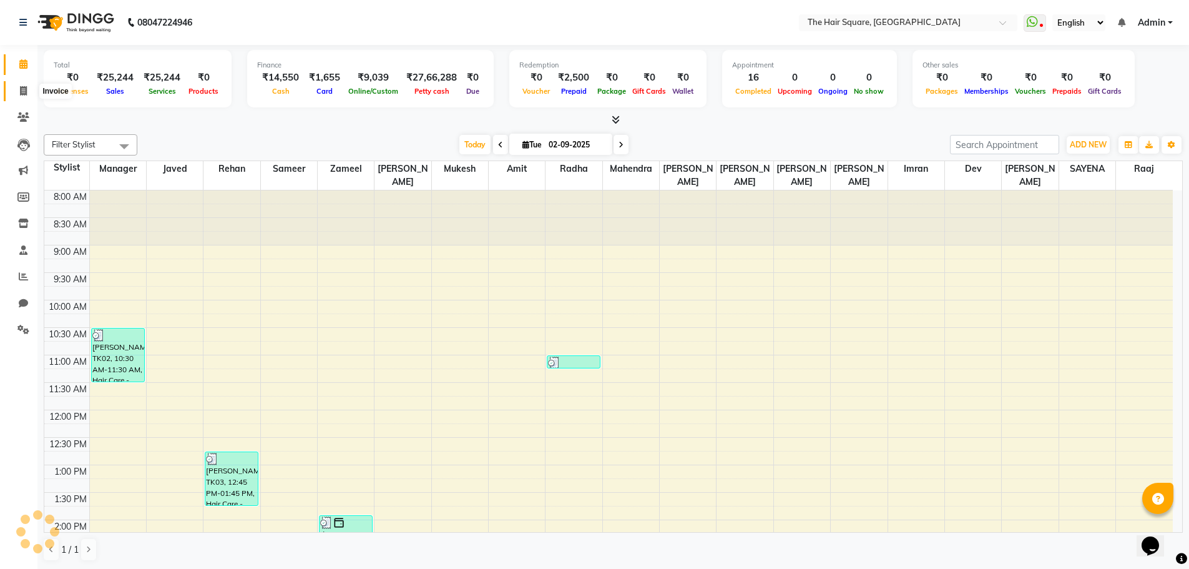
click at [17, 94] on span at bounding box center [23, 91] width 22 height 14
select select "service"
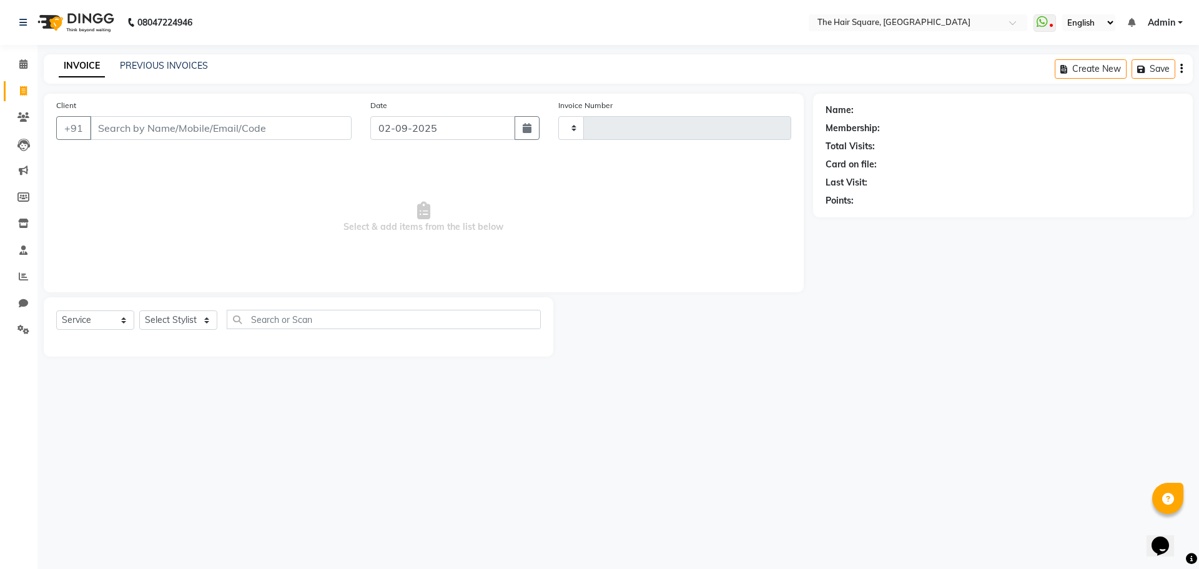
type input "3082"
select select "5768"
click at [155, 319] on select "Select Stylist Amit Aradhana Bittu Dev Imran Inder Javed Kim Mahendra Manager M…" at bounding box center [178, 319] width 78 height 19
select select "39370"
click at [139, 310] on select "Select Stylist Amit Aradhana Bittu Dev Imran Inder Javed Kim Mahendra Manager M…" at bounding box center [178, 319] width 78 height 19
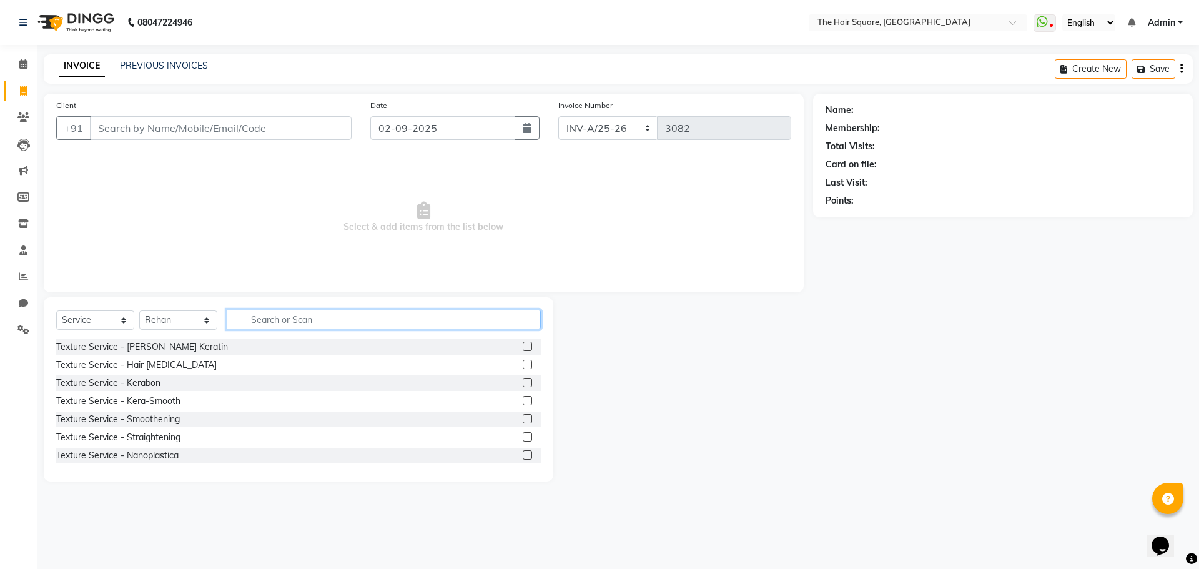
click at [280, 325] on input "text" at bounding box center [384, 319] width 314 height 19
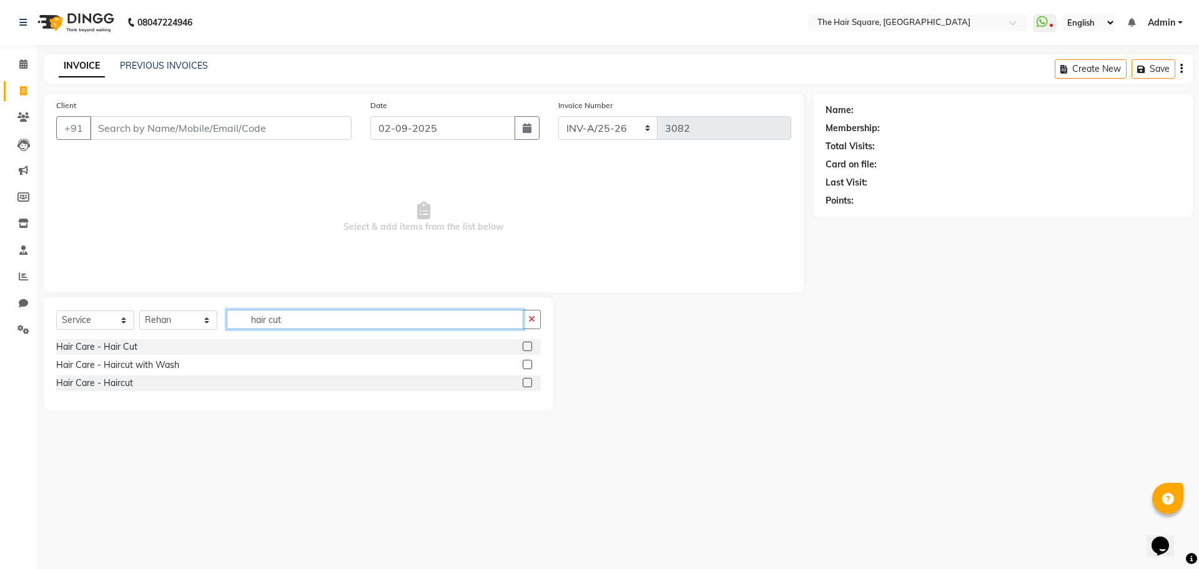
type input "hair cut"
click at [523, 385] on label at bounding box center [527, 382] width 9 height 9
click at [523, 385] on input "checkbox" at bounding box center [527, 383] width 8 height 8
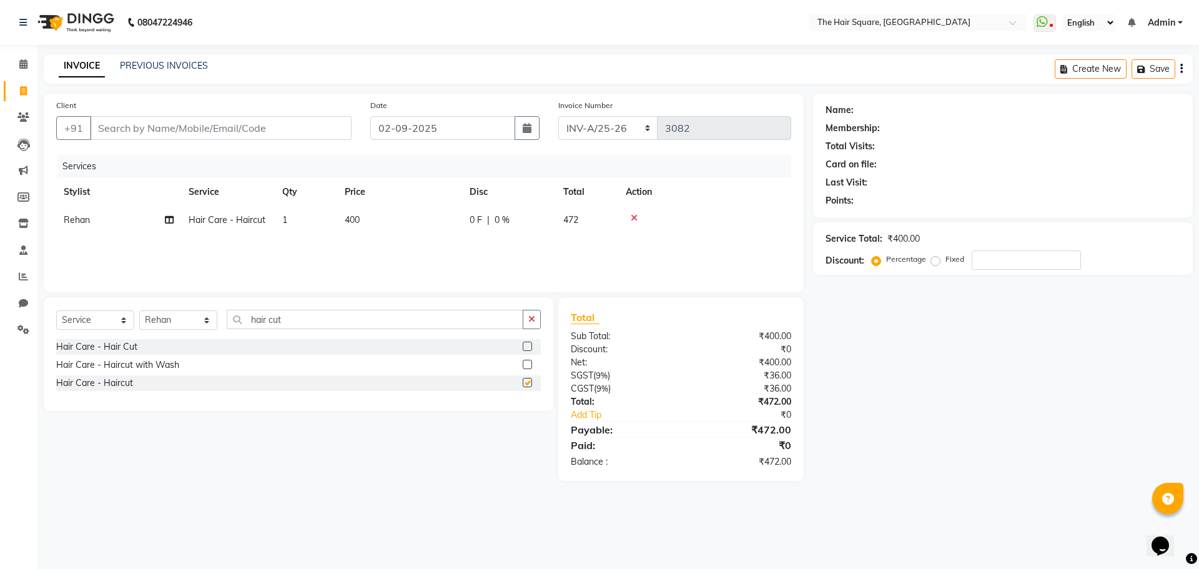
checkbox input "false"
drag, startPoint x: 289, startPoint y: 322, endPoint x: 0, endPoint y: 285, distance: 291.4
click at [0, 294] on app-home "08047224946 Select Location × The Hair Square, Ambience Island WhatsApp Status …" at bounding box center [599, 249] width 1199 height 499
type input "beard"
click at [529, 344] on label at bounding box center [527, 345] width 9 height 9
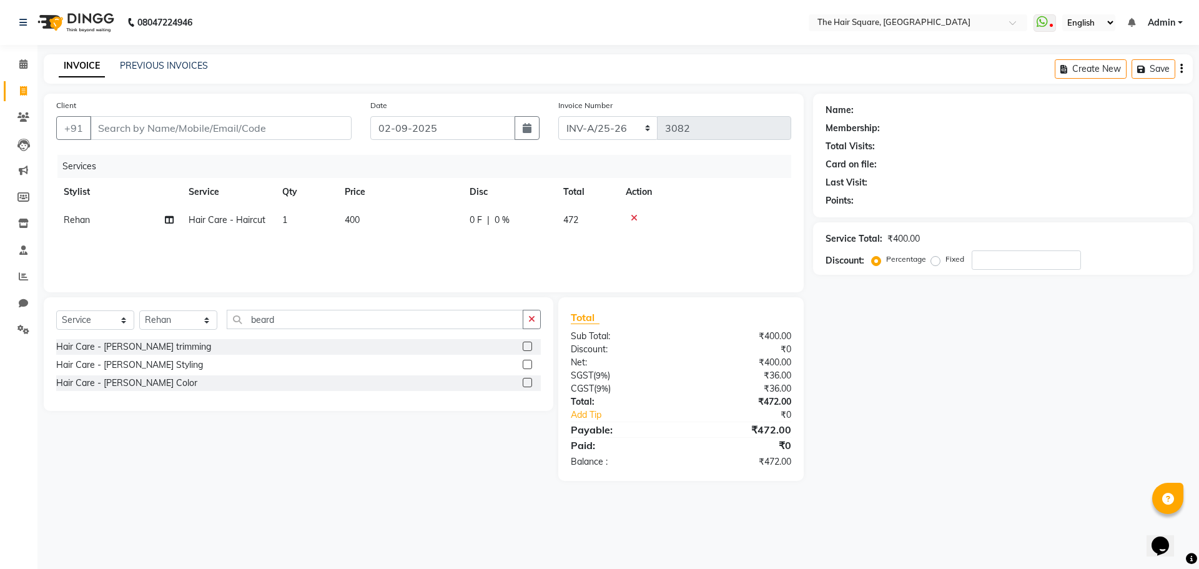
click at [529, 344] on input "checkbox" at bounding box center [527, 347] width 8 height 8
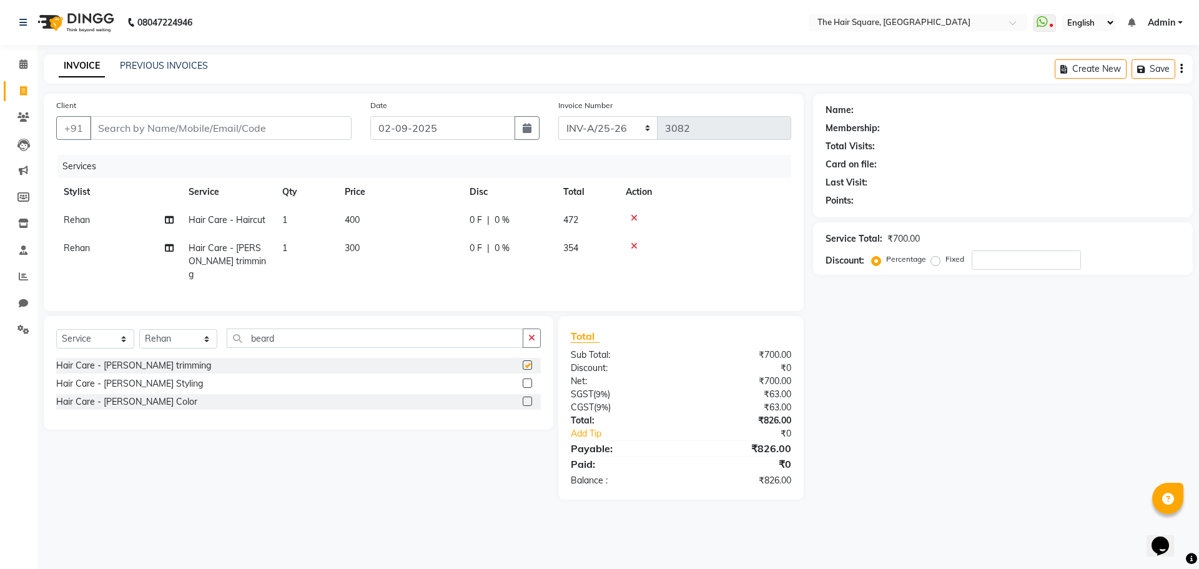
checkbox input "false"
click at [247, 137] on input "Client" at bounding box center [221, 128] width 262 height 24
click at [356, 245] on span "300" at bounding box center [352, 247] width 15 height 11
select select "39370"
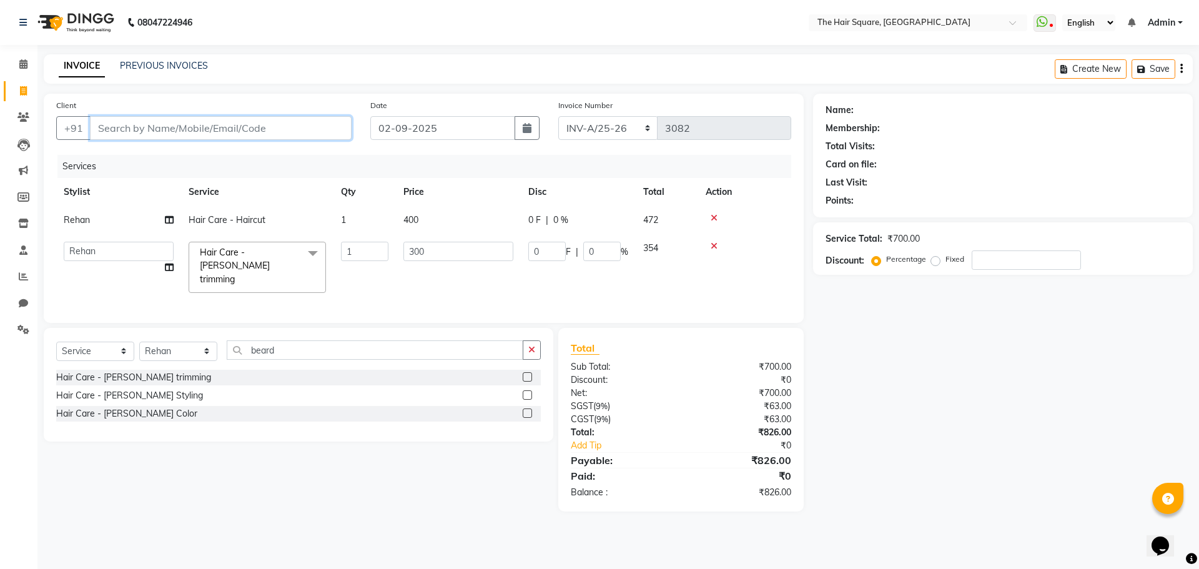
click at [305, 132] on input "Client" at bounding box center [221, 128] width 262 height 24
type input "d"
type input "0"
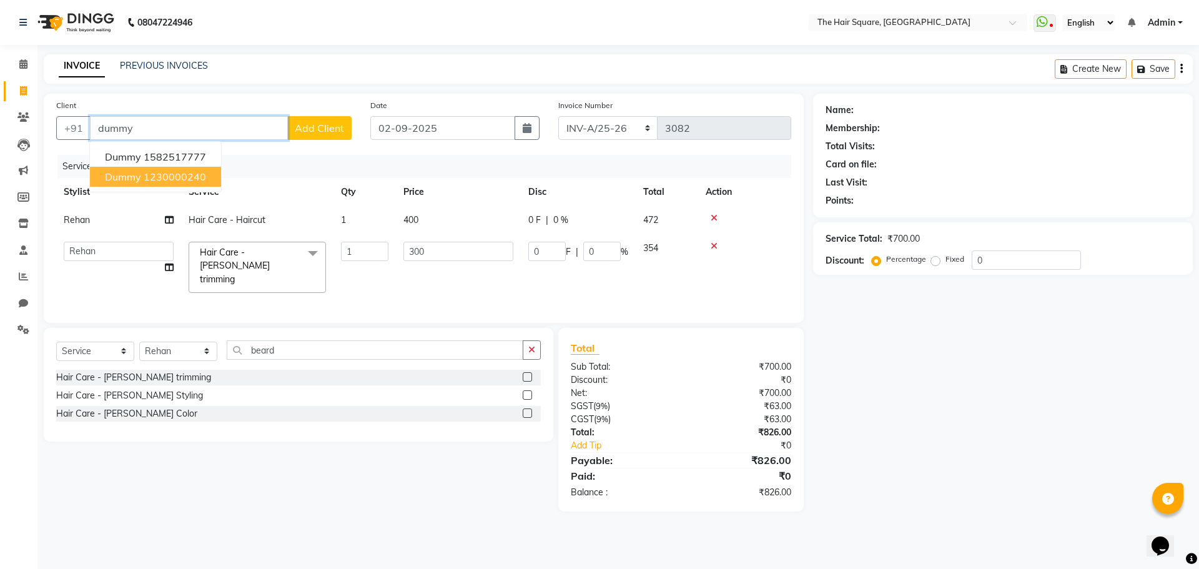
click at [210, 174] on button "dummy 1230000240" at bounding box center [155, 177] width 131 height 20
type input "1230000240"
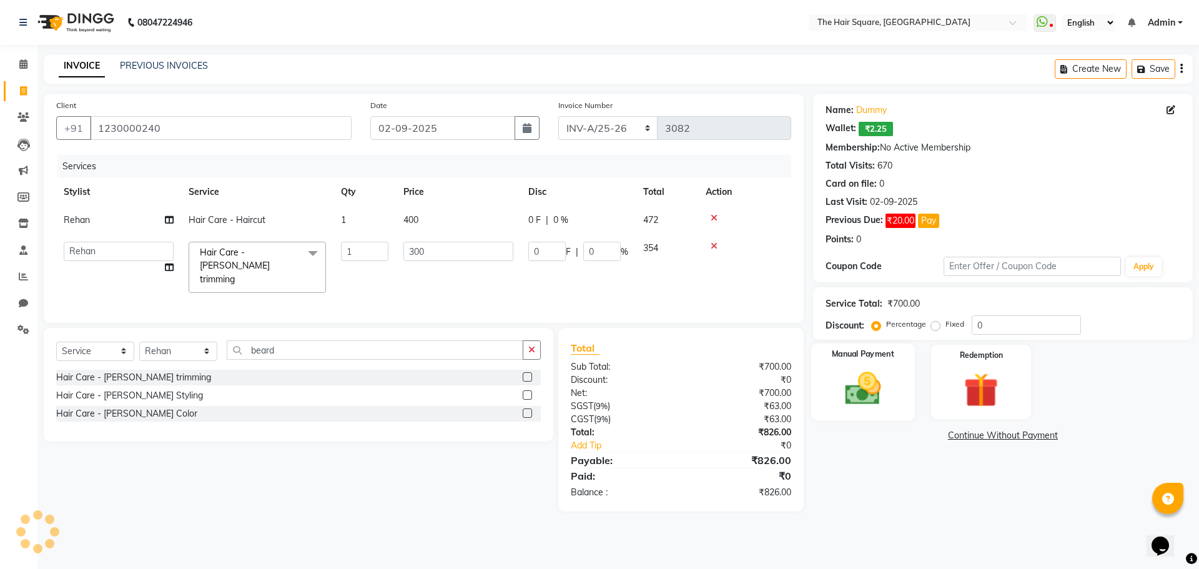
click at [885, 371] on img at bounding box center [862, 388] width 58 height 41
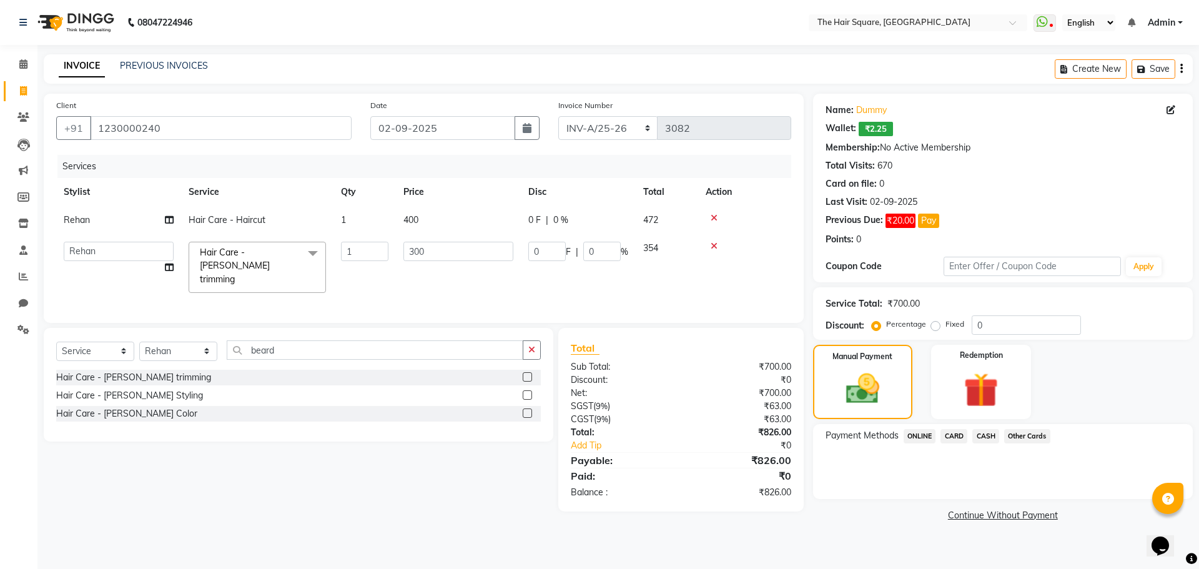
click at [911, 430] on span "ONLINE" at bounding box center [919, 436] width 32 height 14
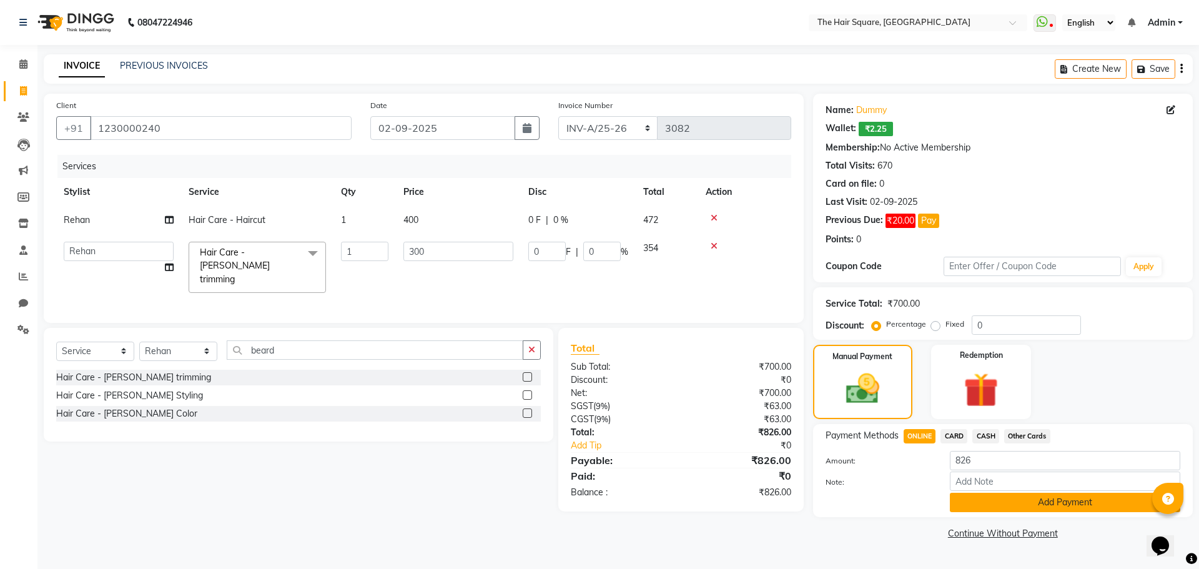
click at [1021, 504] on button "Add Payment" at bounding box center [1065, 502] width 230 height 19
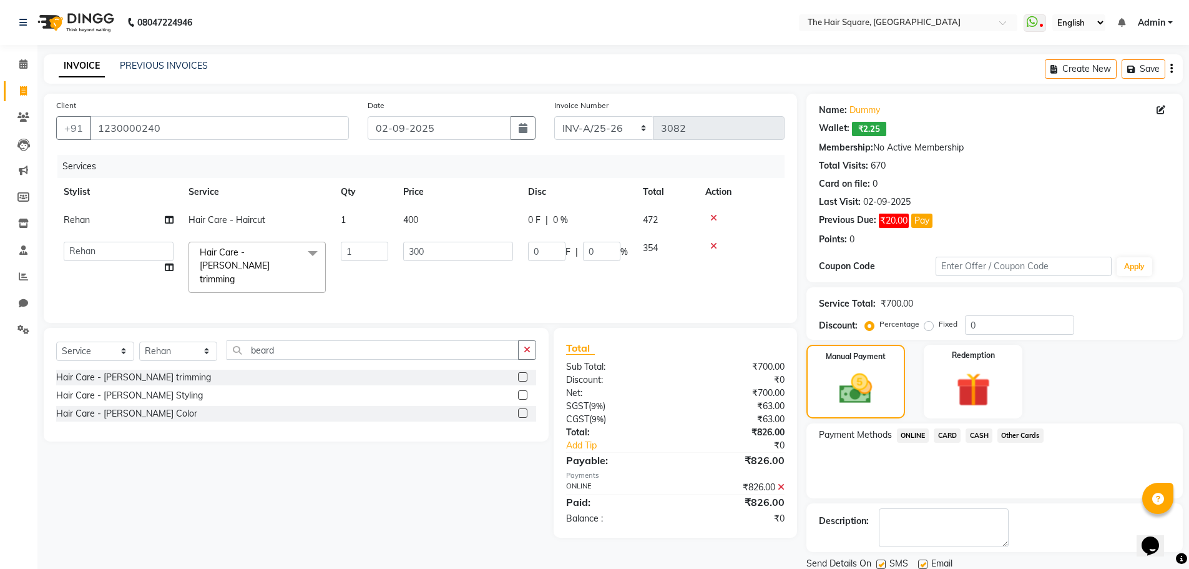
scroll to position [44, 0]
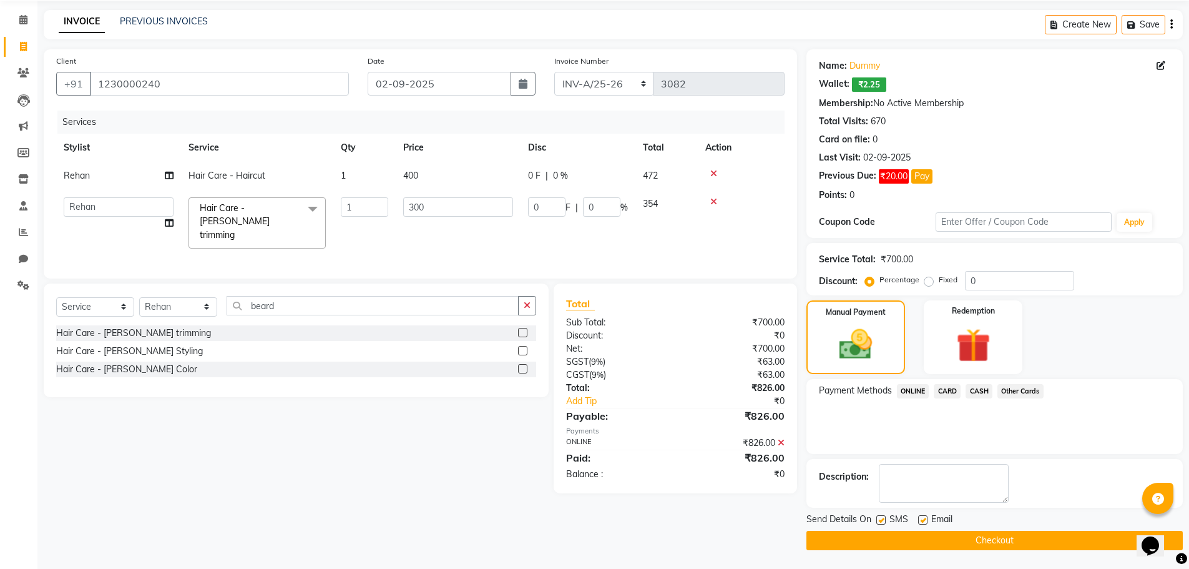
click at [1018, 542] on button "Checkout" at bounding box center [995, 540] width 376 height 19
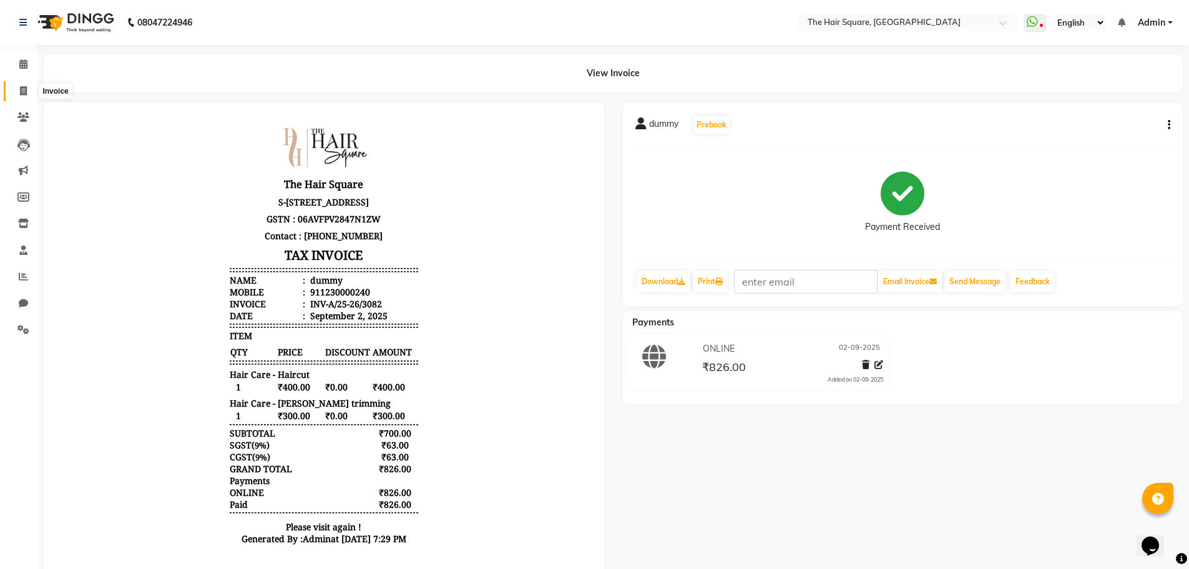
click at [26, 84] on span at bounding box center [23, 91] width 22 height 14
select select "service"
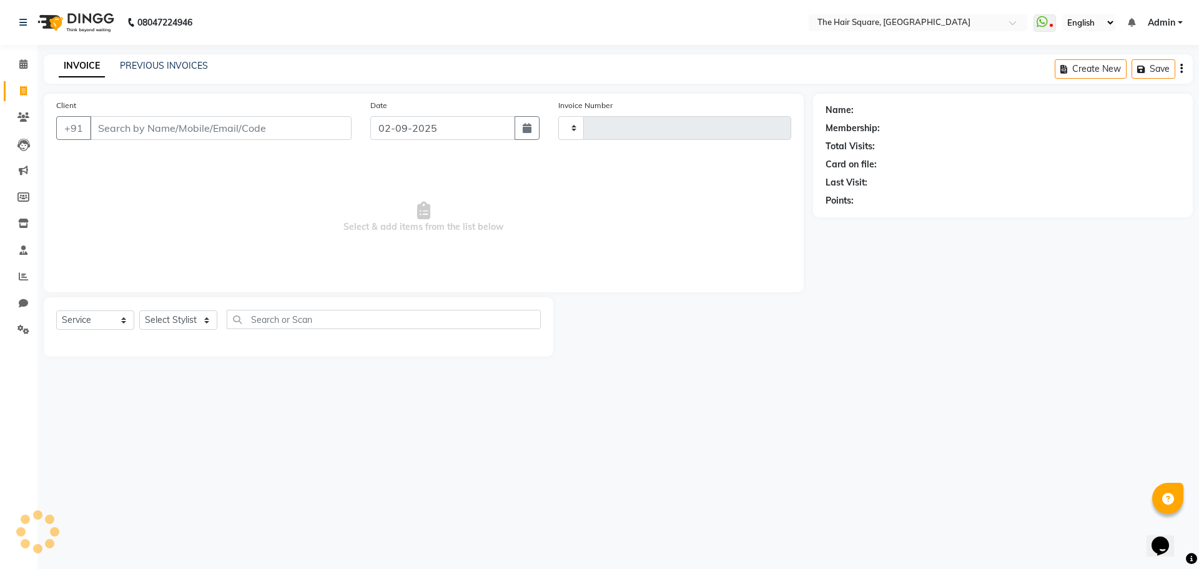
type input "3083"
select select "5768"
click at [181, 311] on select "Select Stylist Amit Aradhana Bittu Dev Imran Inder Javed Kim Mahendra Manager M…" at bounding box center [178, 319] width 78 height 19
select select "39372"
click at [139, 310] on select "Select Stylist Amit Aradhana Bittu Dev Imran Inder Javed Kim Mahendra Manager M…" at bounding box center [178, 319] width 78 height 19
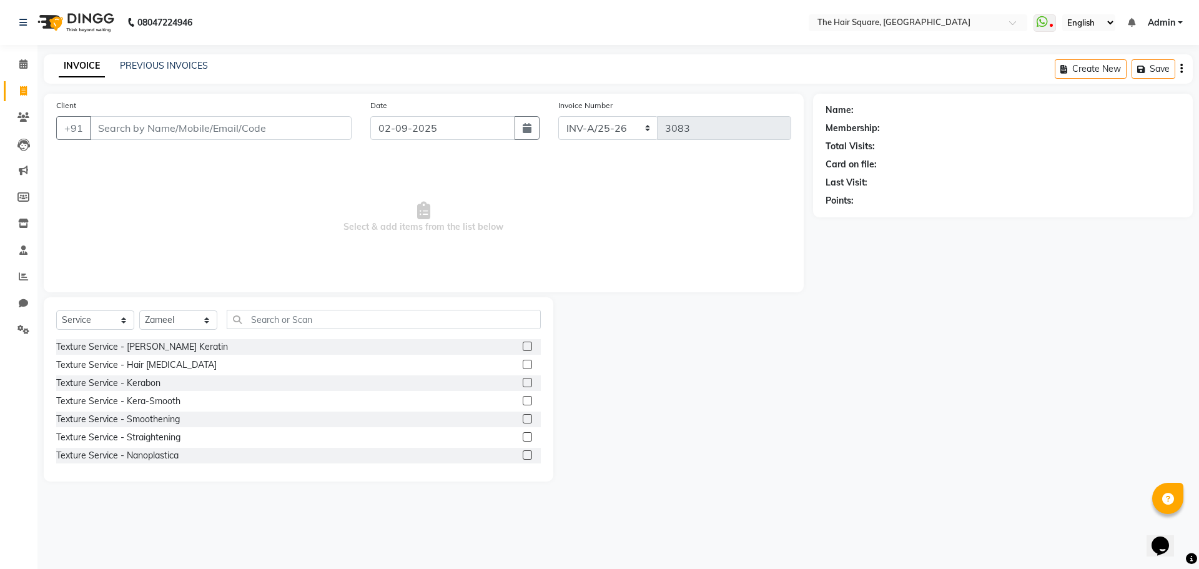
drag, startPoint x: 260, startPoint y: 308, endPoint x: 524, endPoint y: 283, distance: 265.3
click at [270, 308] on div "Select Service Product Membership Package Voucher Prepaid Gift Card Select Styl…" at bounding box center [298, 389] width 509 height 184
click at [489, 322] on input "text" at bounding box center [384, 319] width 314 height 19
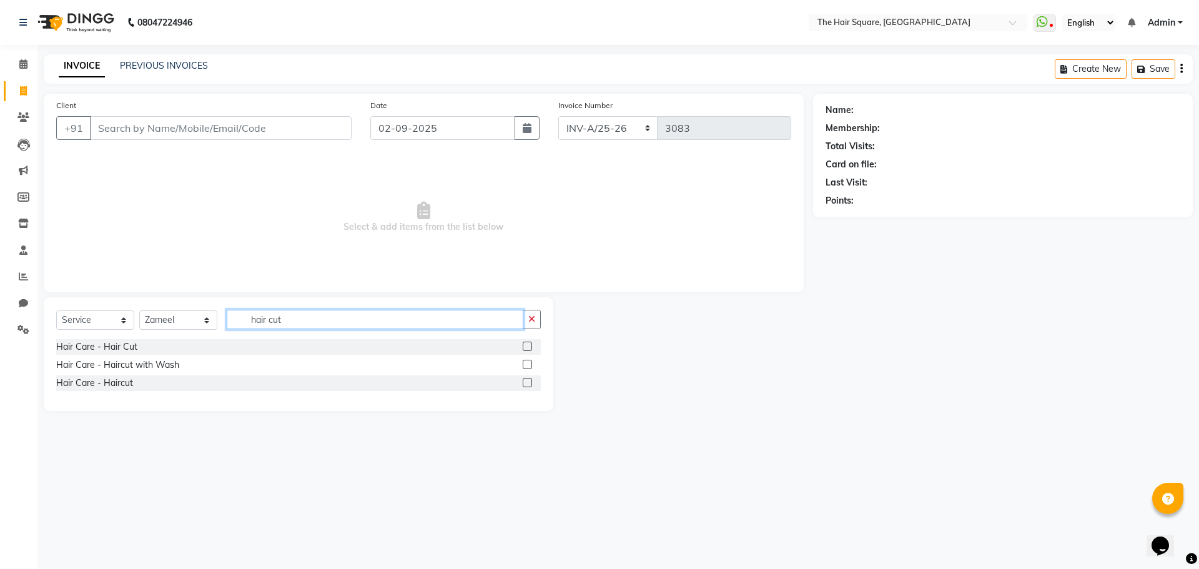
type input "hair cut"
click at [530, 348] on label at bounding box center [527, 345] width 9 height 9
click at [530, 348] on input "checkbox" at bounding box center [527, 347] width 8 height 8
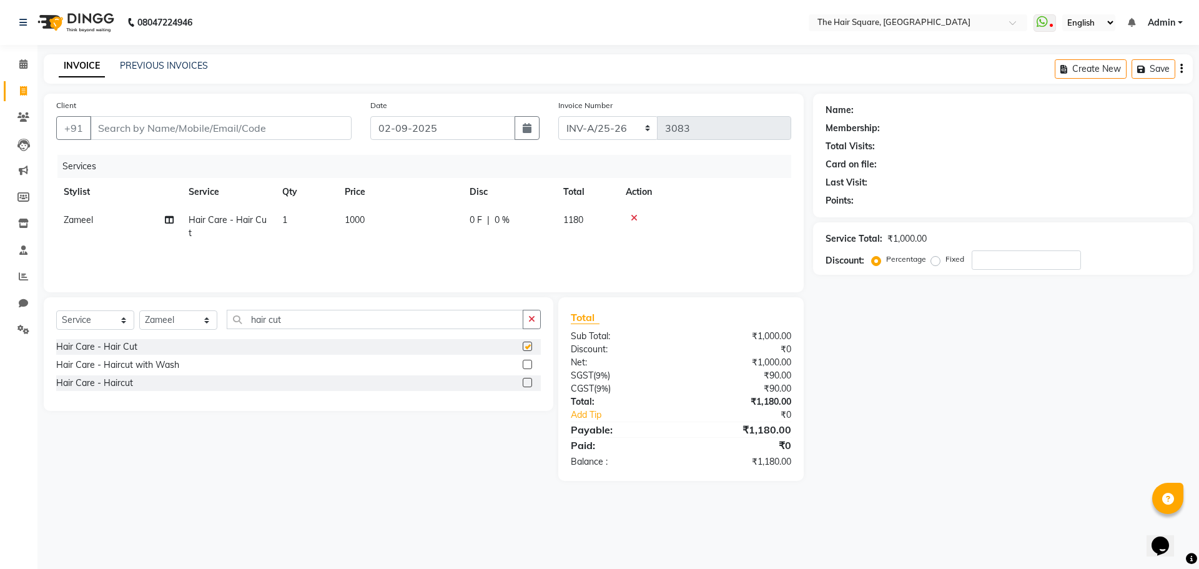
checkbox input "false"
click at [236, 132] on input "Client" at bounding box center [221, 128] width 262 height 24
click at [183, 321] on select "Select Stylist Amit Aradhana Bittu Dev Imran Inder Javed Kim Mahendra Manager M…" at bounding box center [178, 319] width 78 height 19
select select "39376"
click at [139, 310] on select "Select Stylist Amit Aradhana Bittu Dev Imran Inder Javed Kim Mahendra Manager M…" at bounding box center [178, 319] width 78 height 19
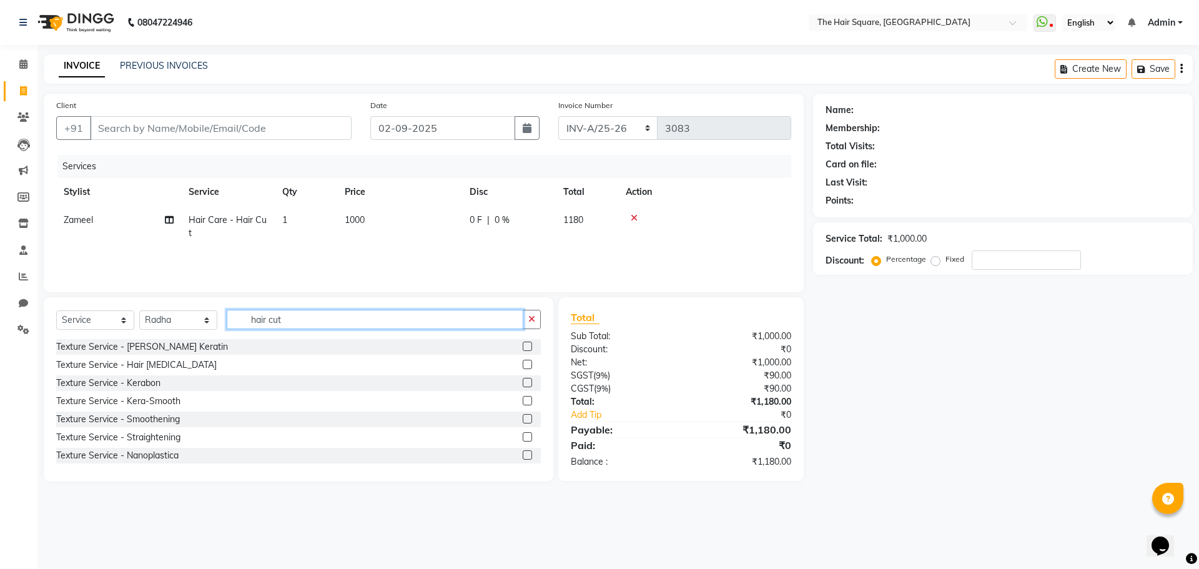
drag, startPoint x: 310, startPoint y: 317, endPoint x: 0, endPoint y: 277, distance: 312.8
click at [0, 278] on app-home "08047224946 Select Location × The Hair Square, Ambience Island WhatsApp Status …" at bounding box center [599, 250] width 1199 height 500
type input "cond"
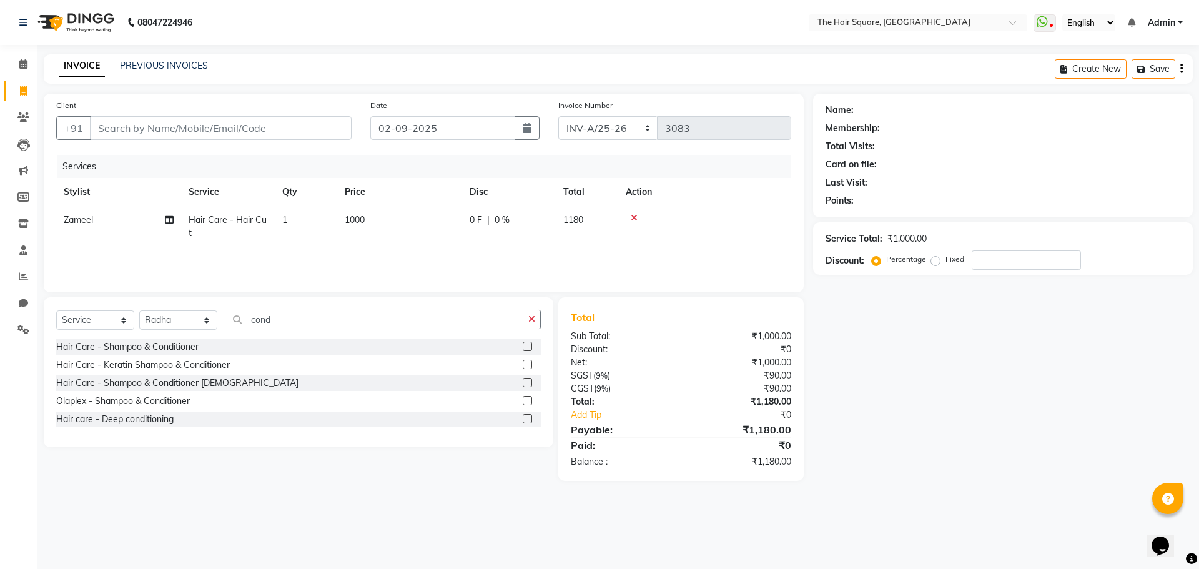
click at [525, 344] on label at bounding box center [527, 345] width 9 height 9
click at [525, 344] on input "checkbox" at bounding box center [527, 347] width 8 height 8
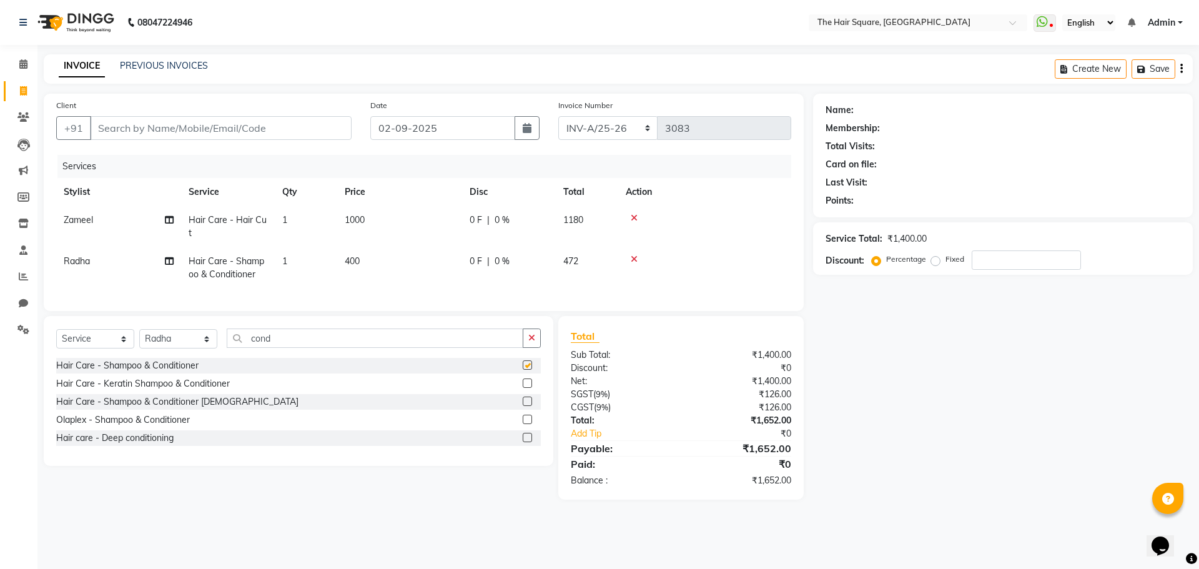
checkbox input "false"
click at [358, 263] on span "400" at bounding box center [352, 260] width 15 height 11
select select "39376"
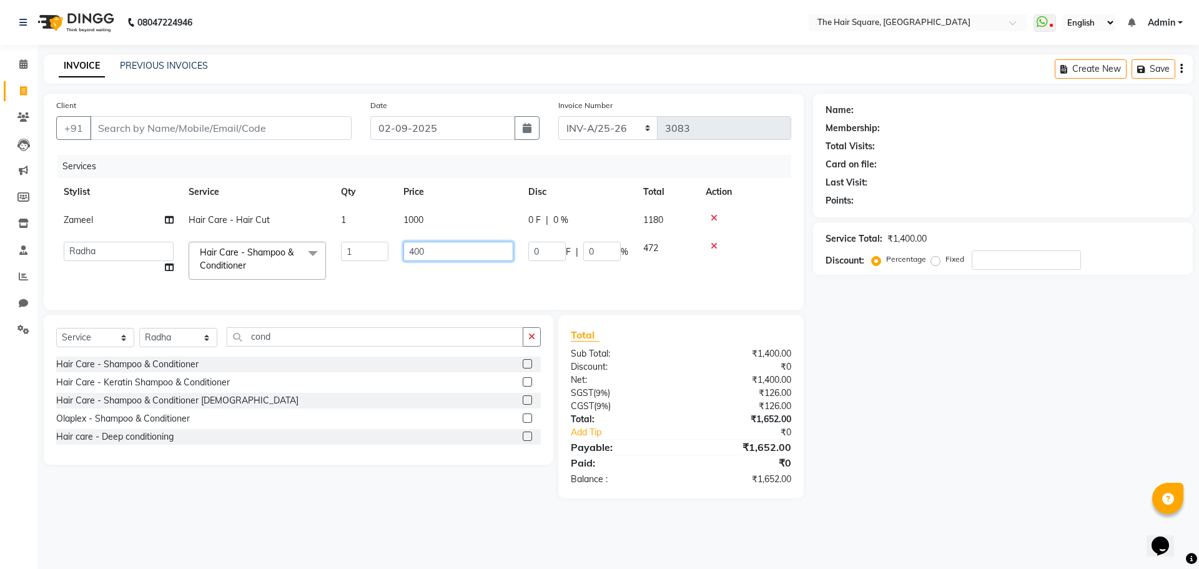
drag, startPoint x: 448, startPoint y: 262, endPoint x: 368, endPoint y: 243, distance: 82.2
click at [368, 243] on tr "Amit Aradhana Bittu Dev Imran Inder Javed Kim Mahendra Manager Mukesh Raaj Radh…" at bounding box center [423, 260] width 735 height 53
type input "250"
click at [376, 274] on tr "Amit Aradhana Bittu Dev Imran Inder Javed Kim Mahendra Manager Mukesh Raaj Radh…" at bounding box center [423, 260] width 735 height 53
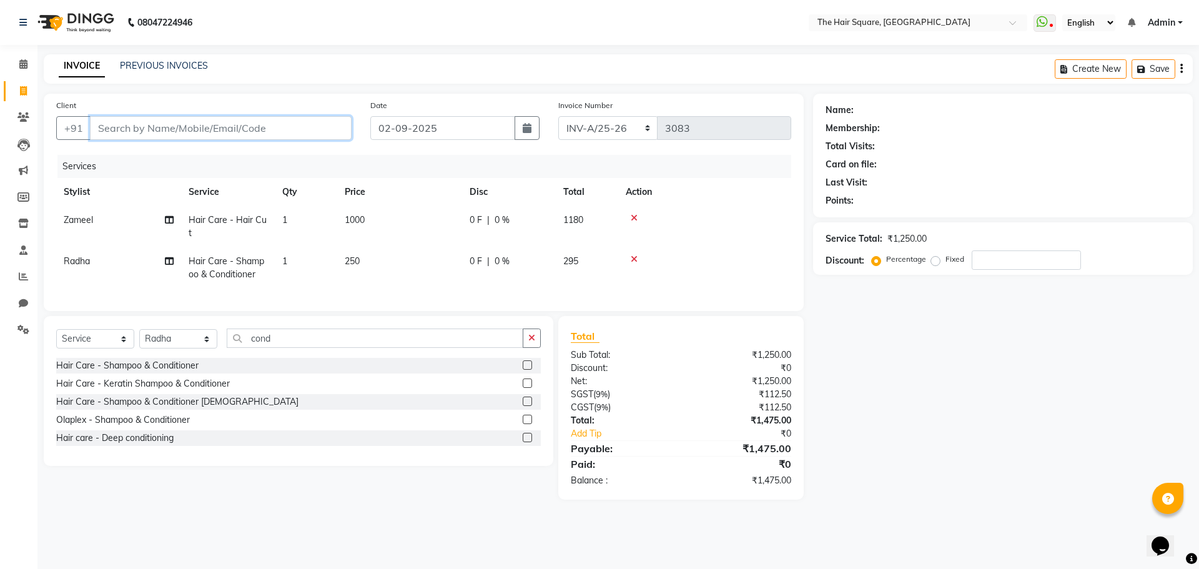
click at [224, 131] on input "Client" at bounding box center [221, 128] width 262 height 24
type input "d"
type input "0"
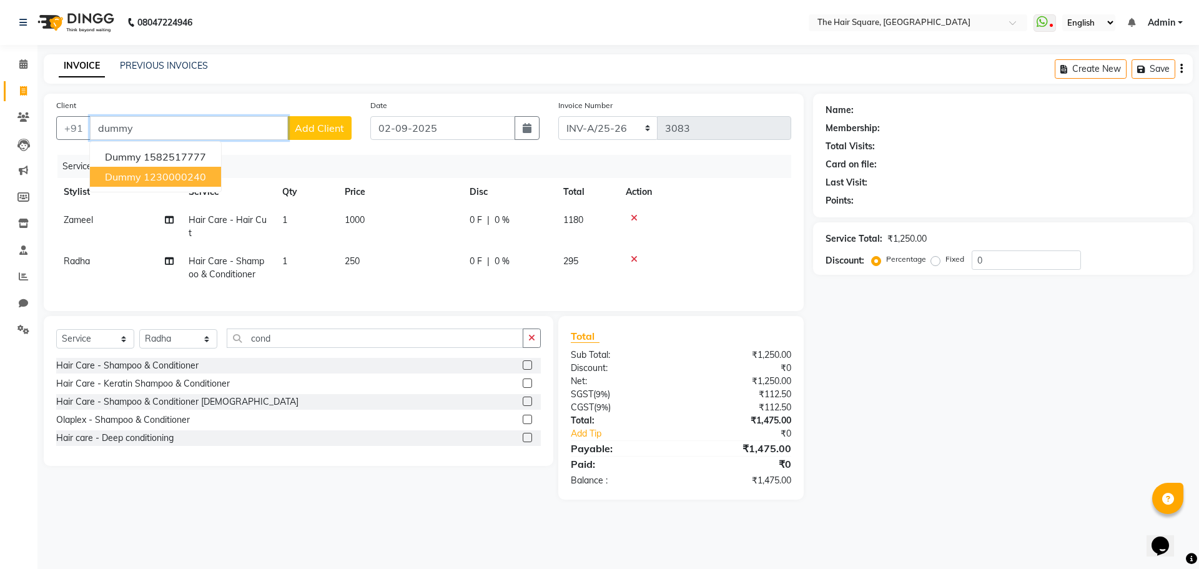
click at [164, 172] on ngb-highlight "1230000240" at bounding box center [175, 176] width 62 height 12
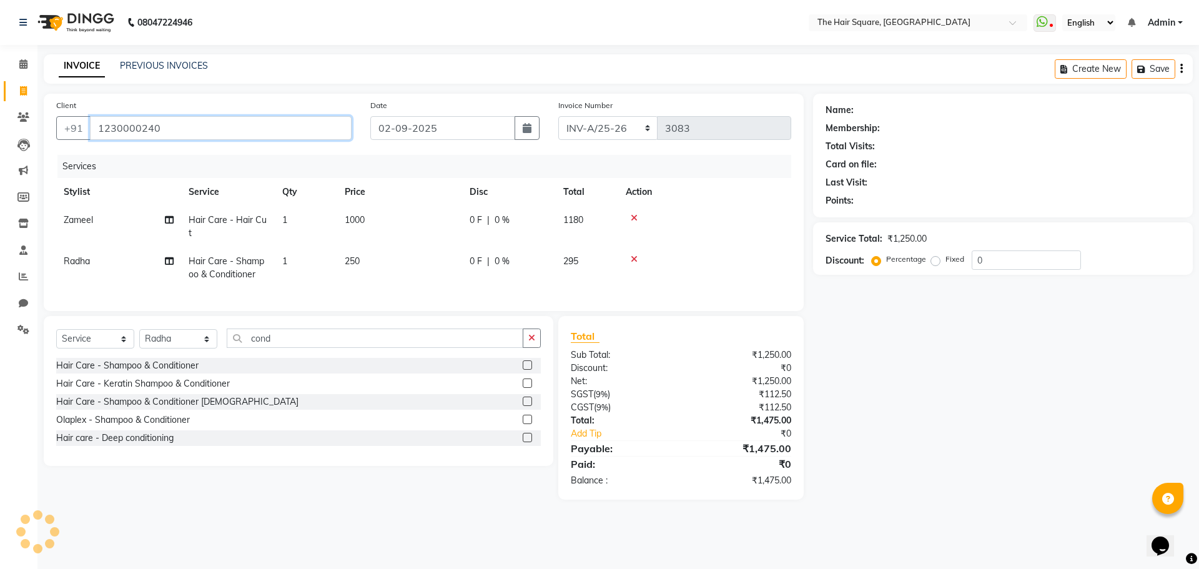
type input "1230000240"
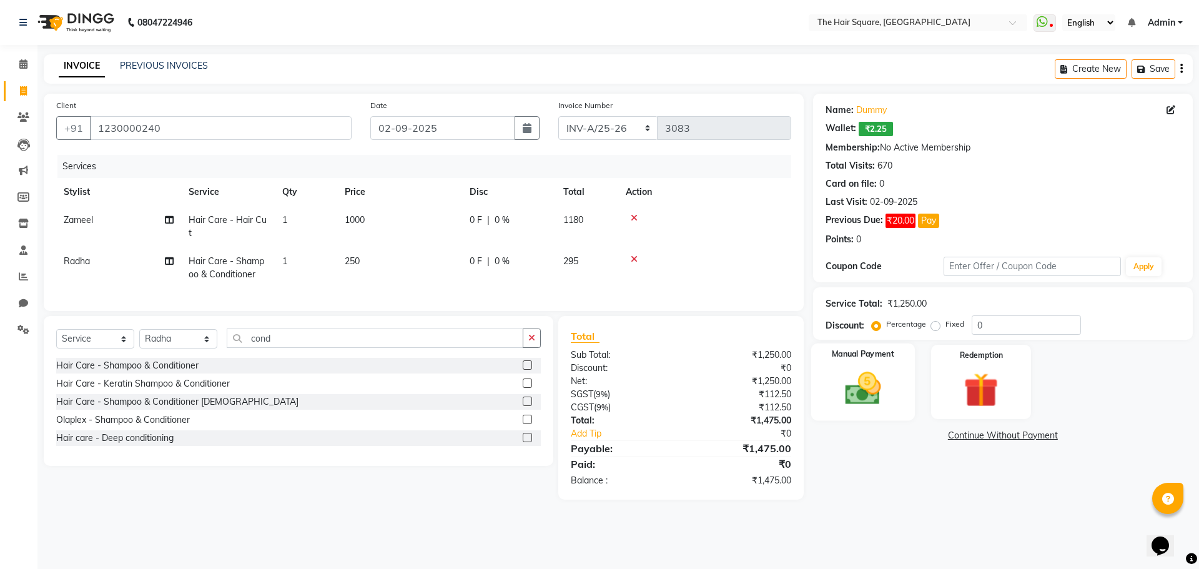
click at [858, 368] on img at bounding box center [862, 388] width 58 height 41
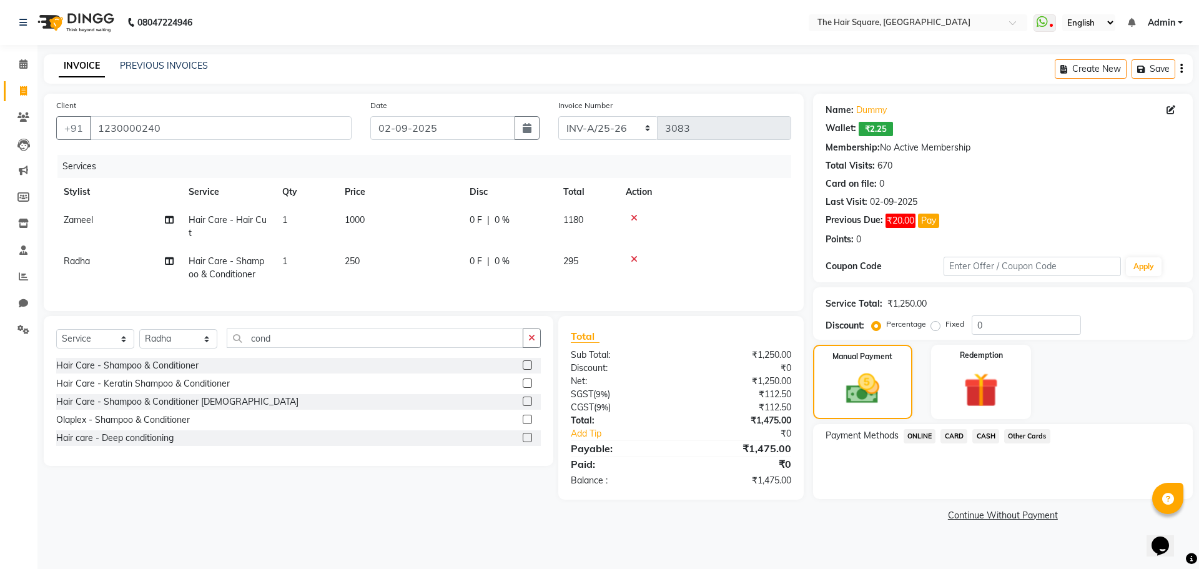
click at [918, 440] on span "ONLINE" at bounding box center [919, 436] width 32 height 14
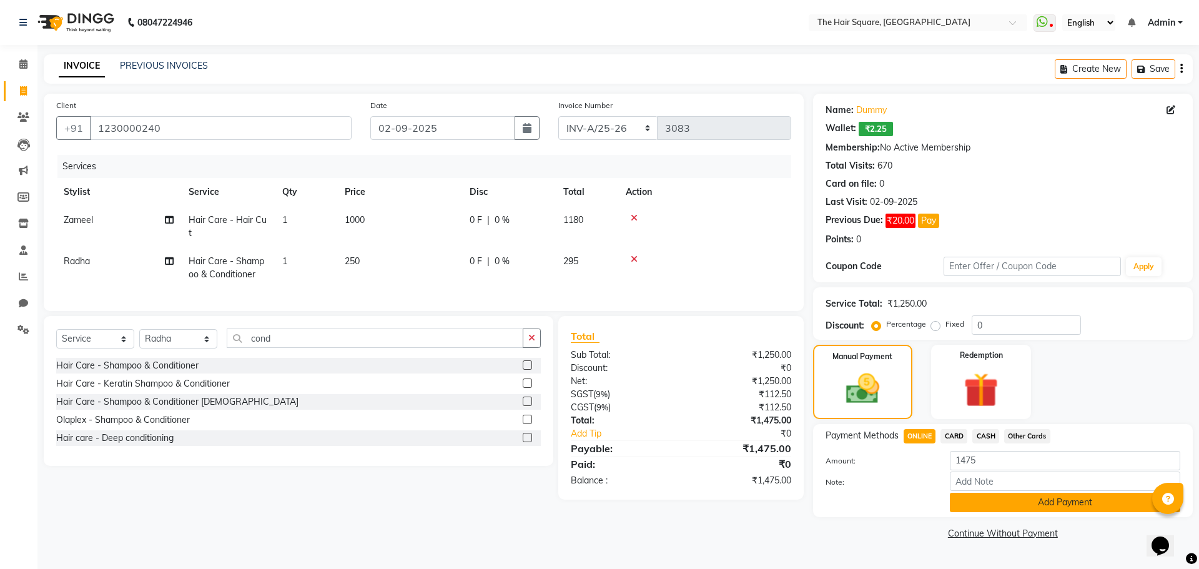
click at [990, 506] on button "Add Payment" at bounding box center [1065, 502] width 230 height 19
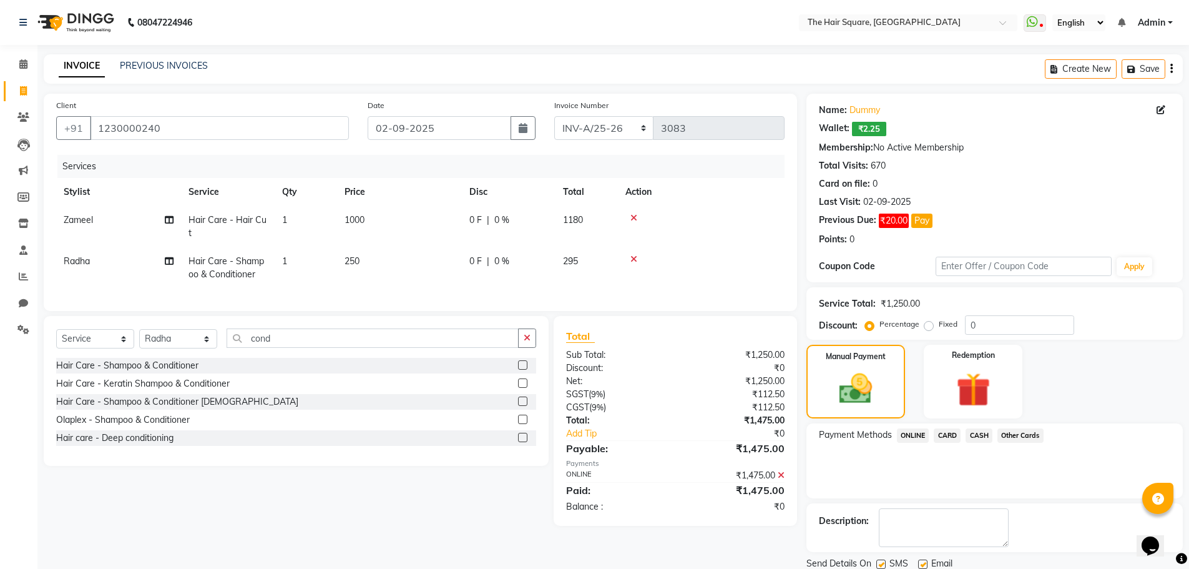
scroll to position [44, 0]
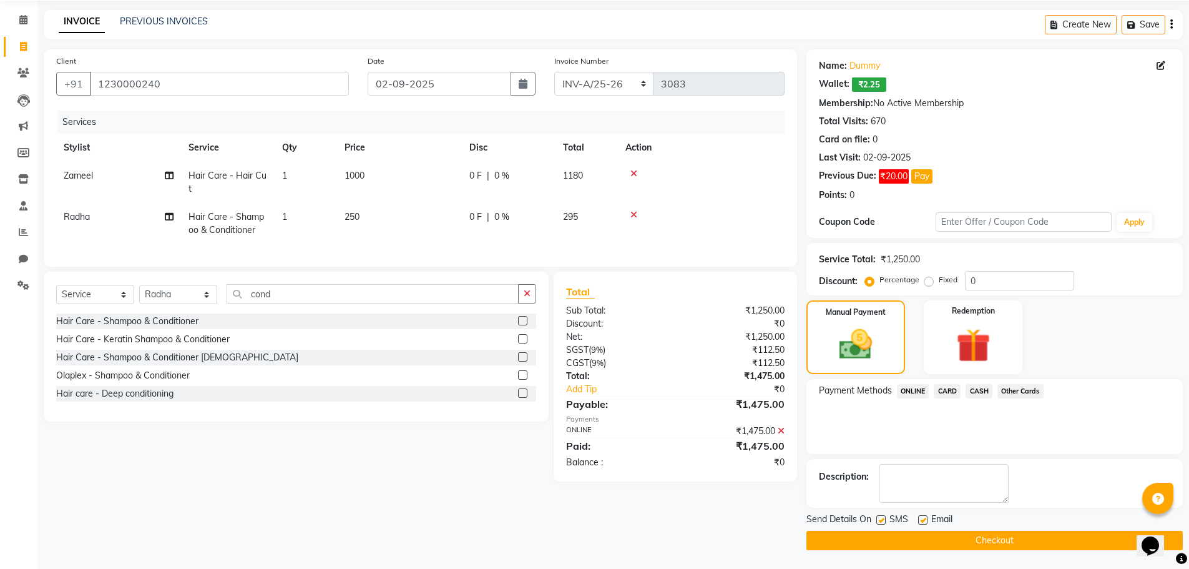
click at [1013, 538] on button "Checkout" at bounding box center [995, 540] width 376 height 19
click at [886, 536] on button "Checkout" at bounding box center [995, 540] width 376 height 19
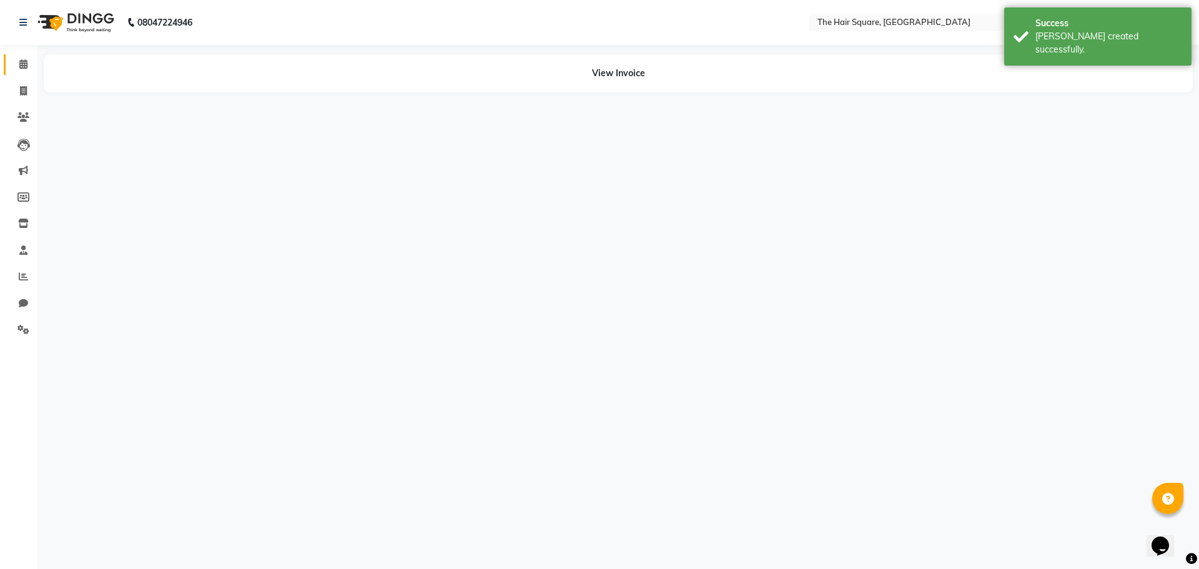
click at [21, 64] on icon at bounding box center [23, 63] width 8 height 9
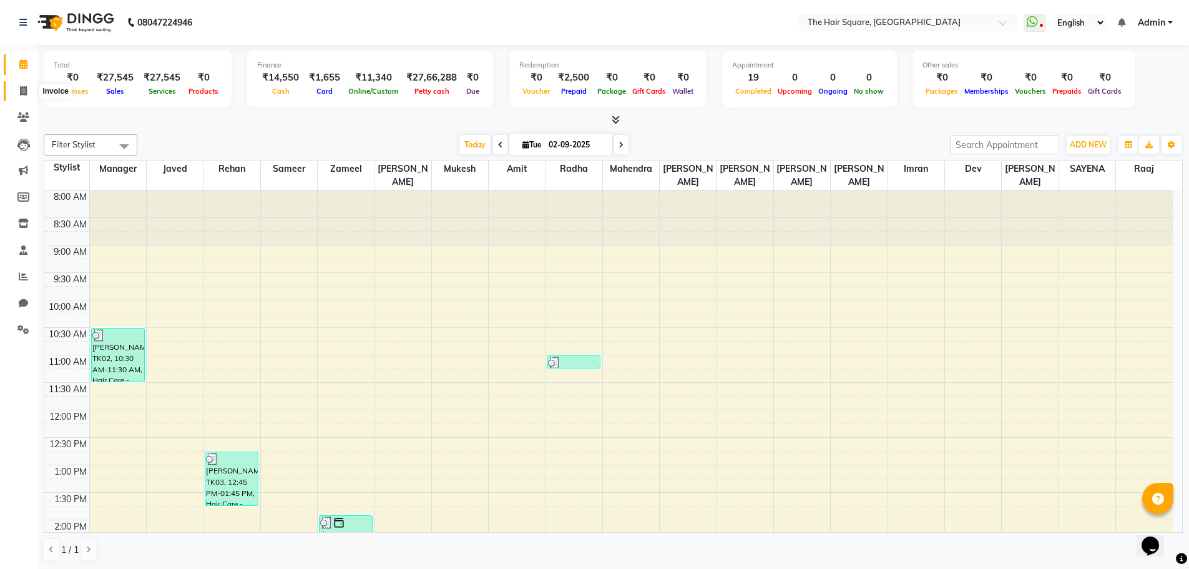
click at [23, 89] on icon at bounding box center [23, 90] width 7 height 9
select select "service"
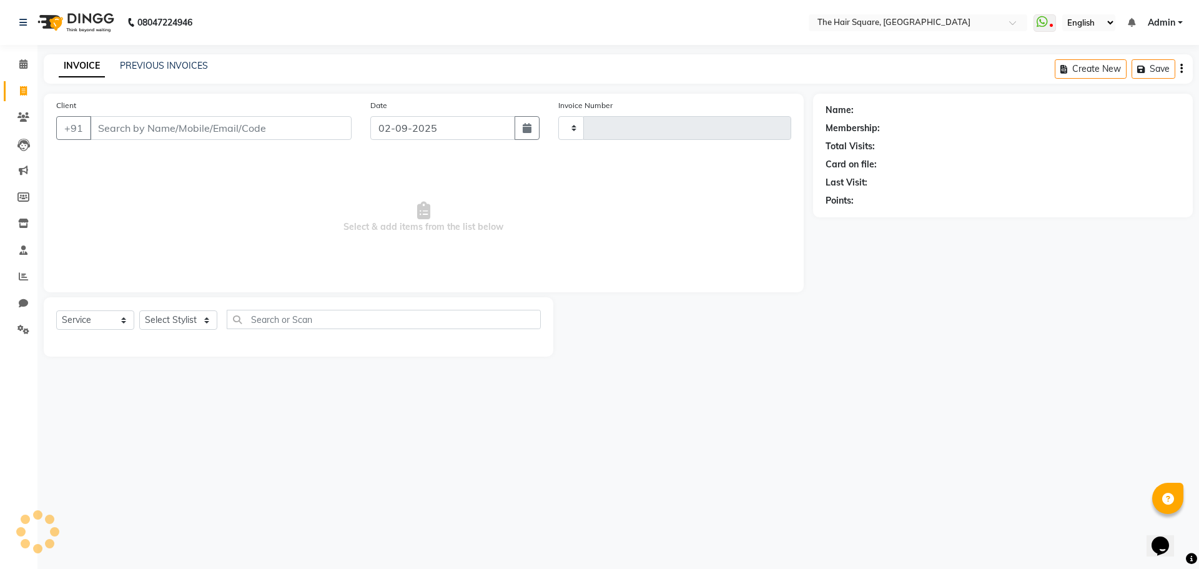
type input "3084"
select select "5768"
click at [975, 21] on input "text" at bounding box center [905, 23] width 181 height 12
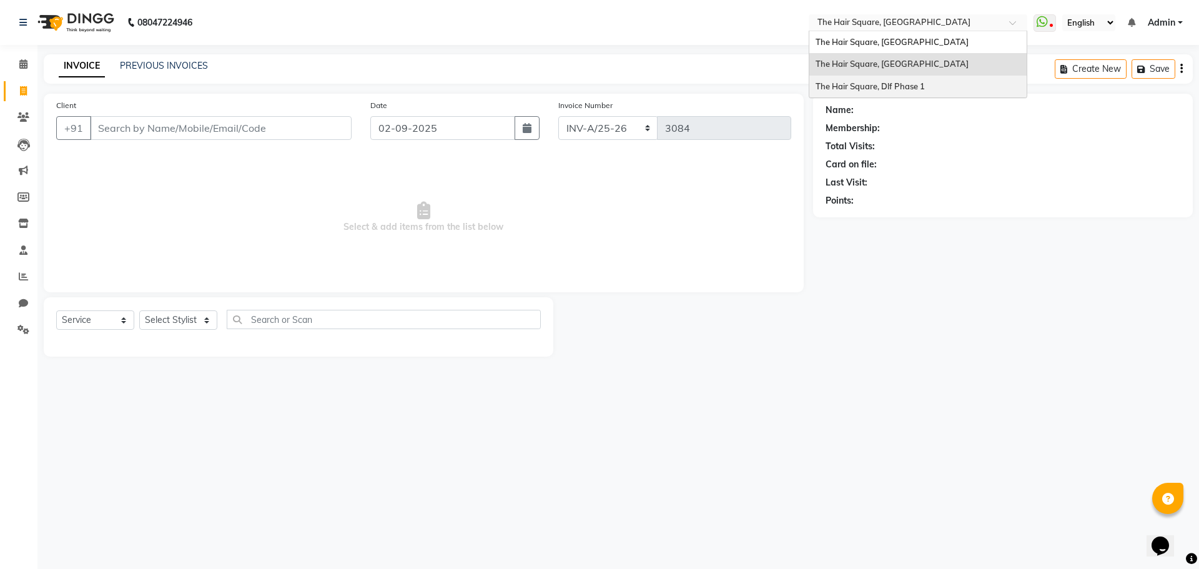
click at [931, 82] on div "The Hair Square, Dlf Phase 1" at bounding box center [917, 87] width 217 height 22
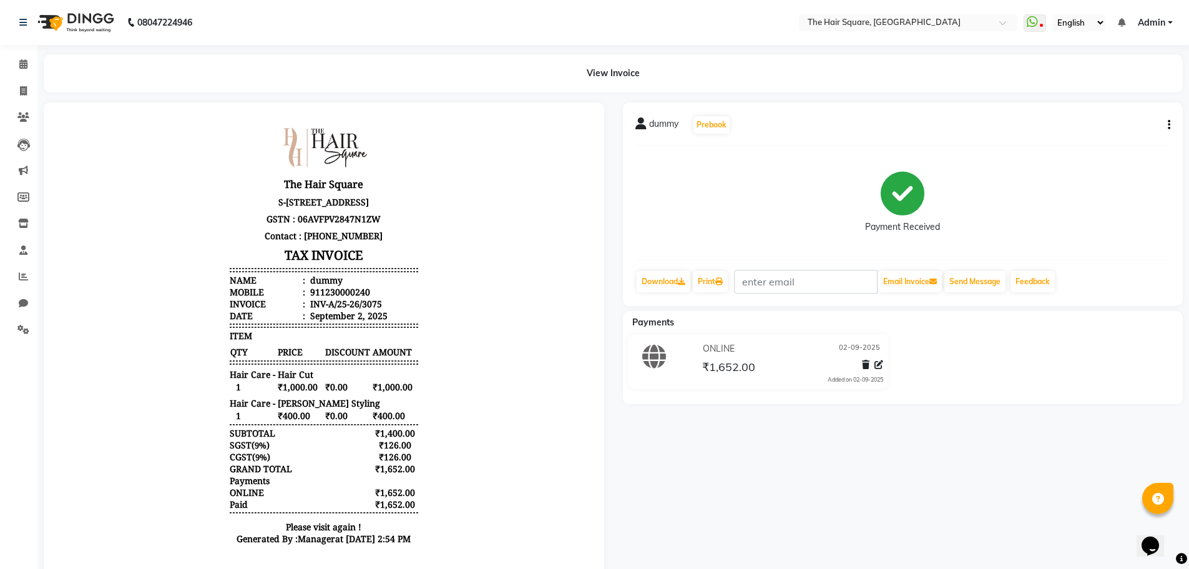
scroll to position [63, 0]
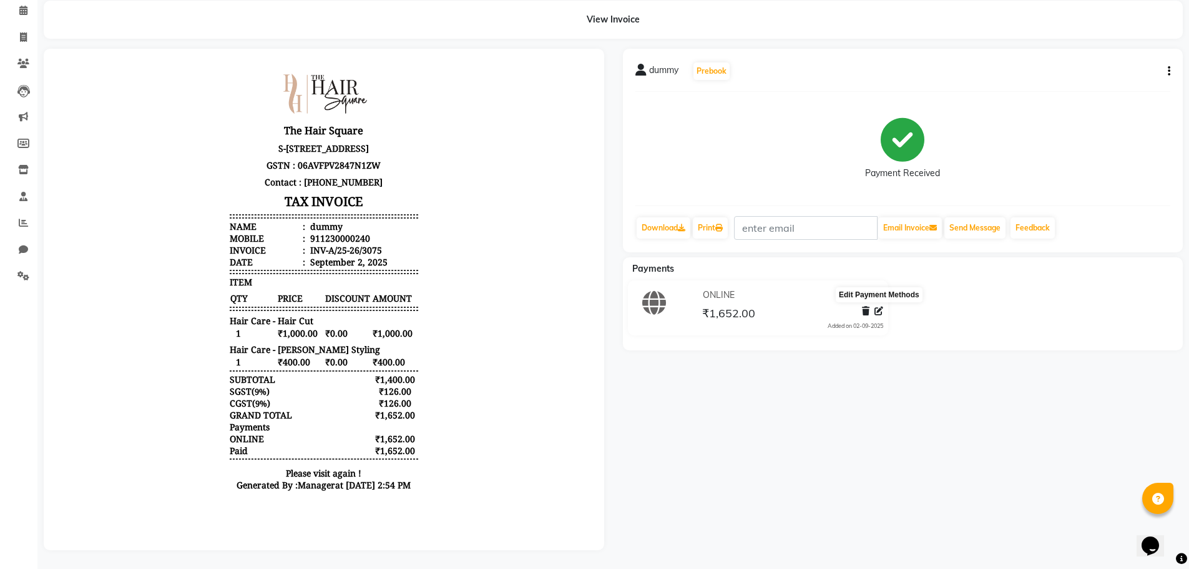
click at [878, 307] on icon at bounding box center [879, 311] width 9 height 9
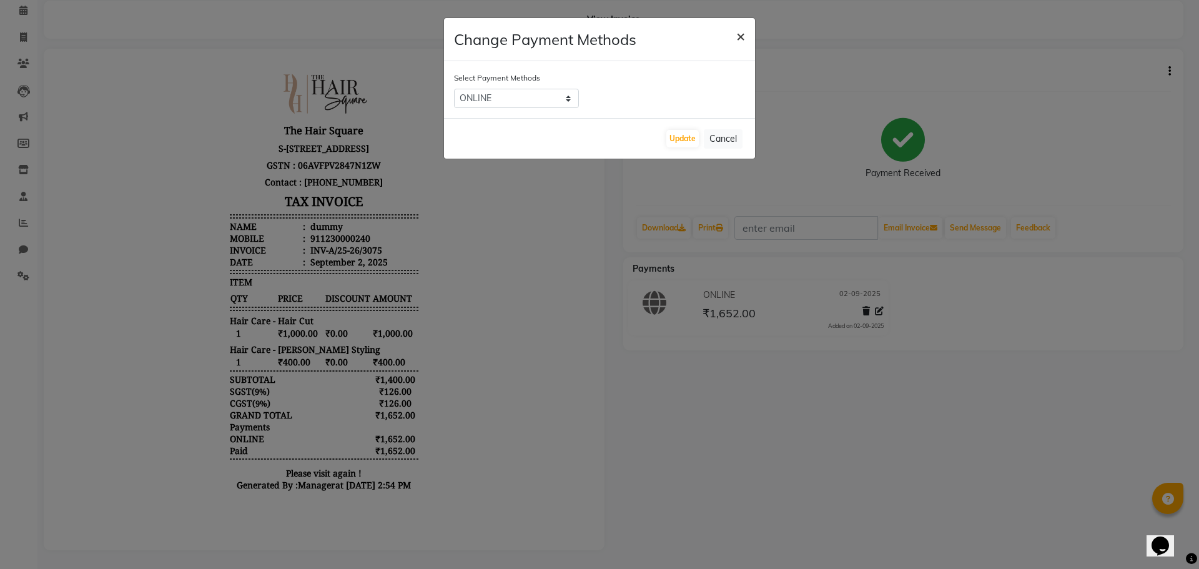
click at [743, 39] on span "×" at bounding box center [740, 35] width 9 height 19
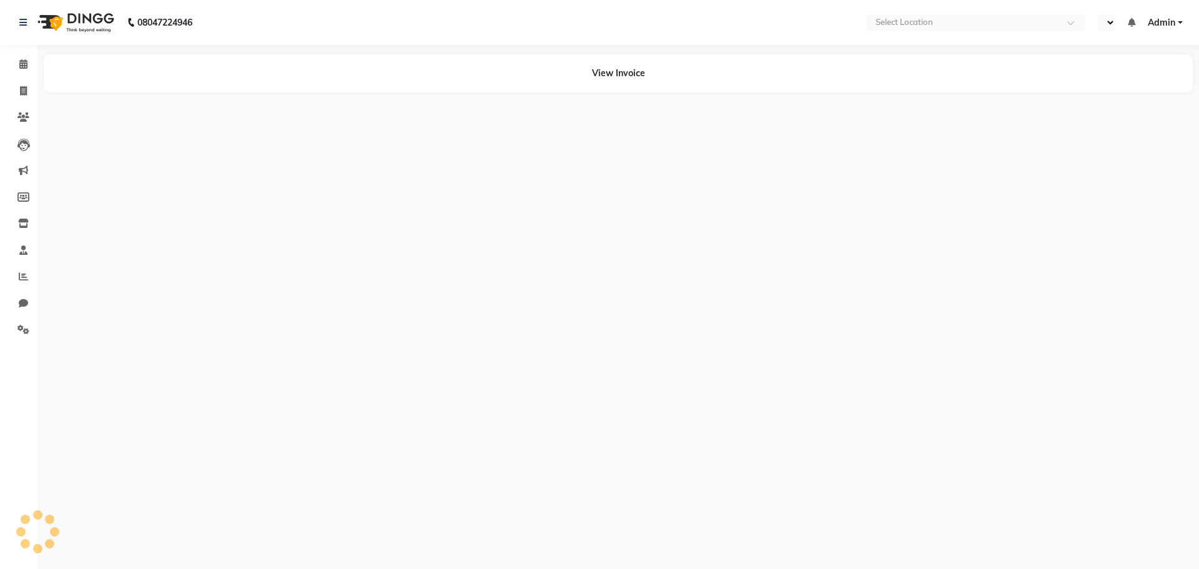
select select "en"
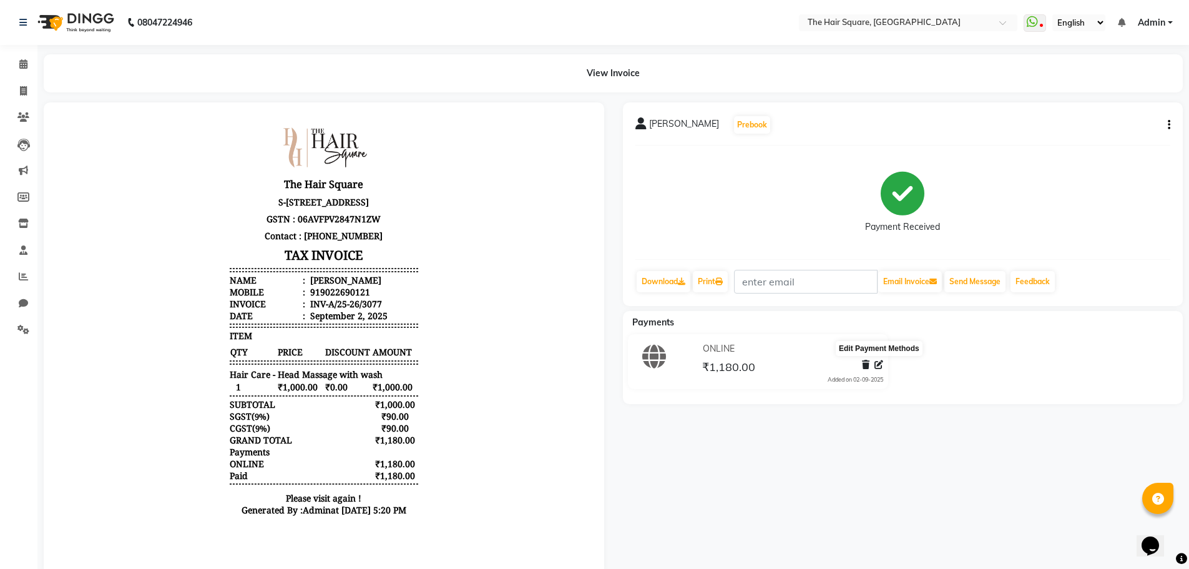
click at [878, 365] on icon at bounding box center [879, 364] width 9 height 9
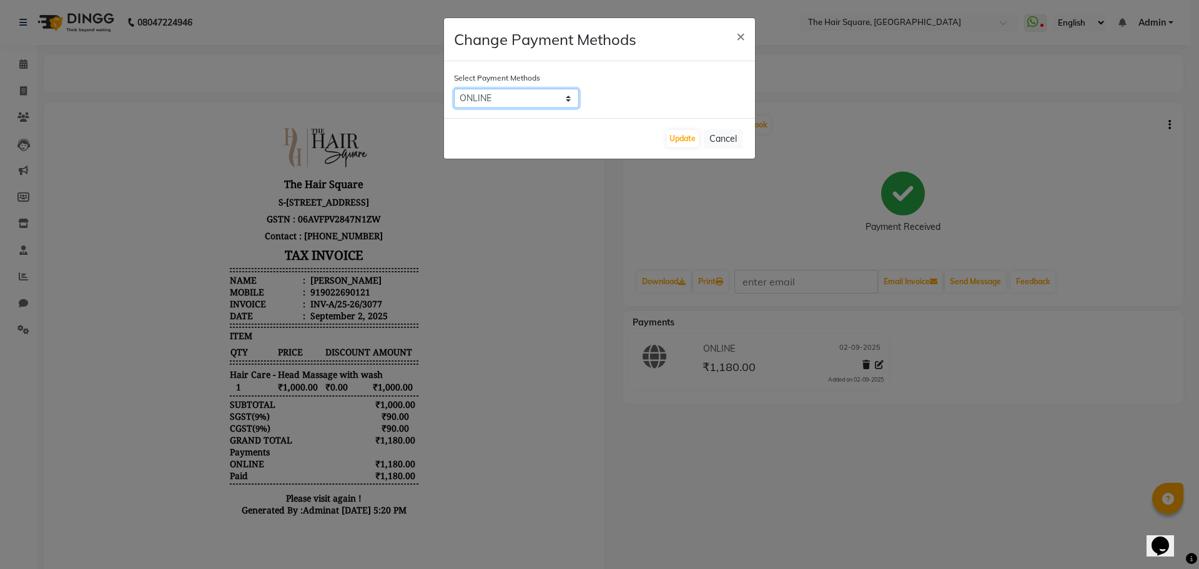
click at [504, 94] on select "ONLINE CARD CASH Other Cards" at bounding box center [516, 98] width 125 height 19
select select "2"
click at [454, 89] on select "ONLINE CARD CASH Other Cards" at bounding box center [516, 98] width 125 height 19
click at [686, 137] on button "Update" at bounding box center [682, 138] width 32 height 17
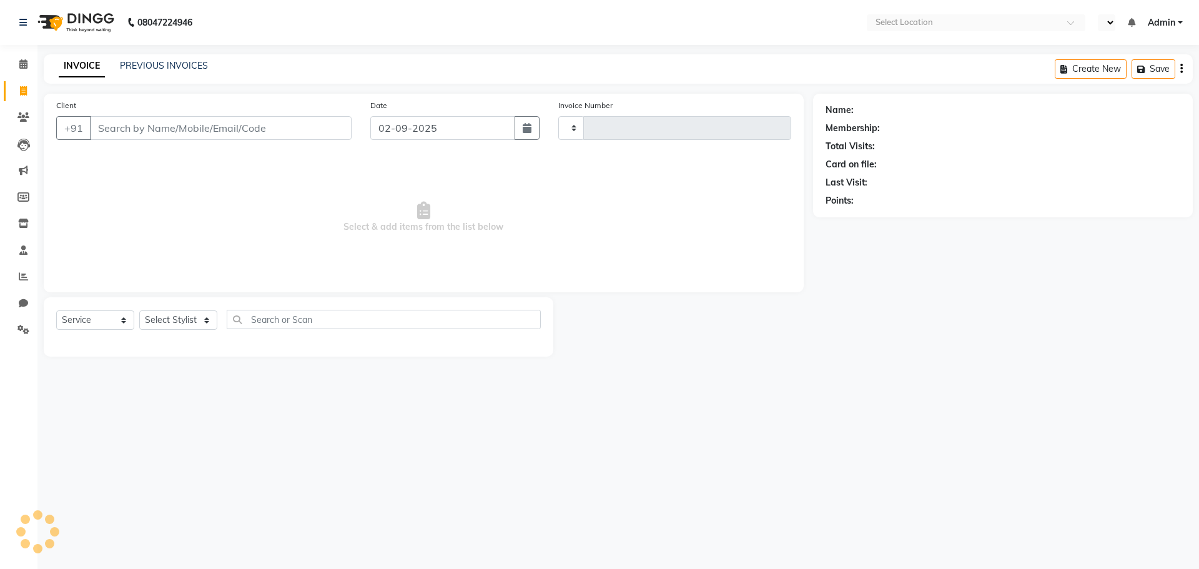
select select "service"
select select "en"
type input "2040"
select select "5766"
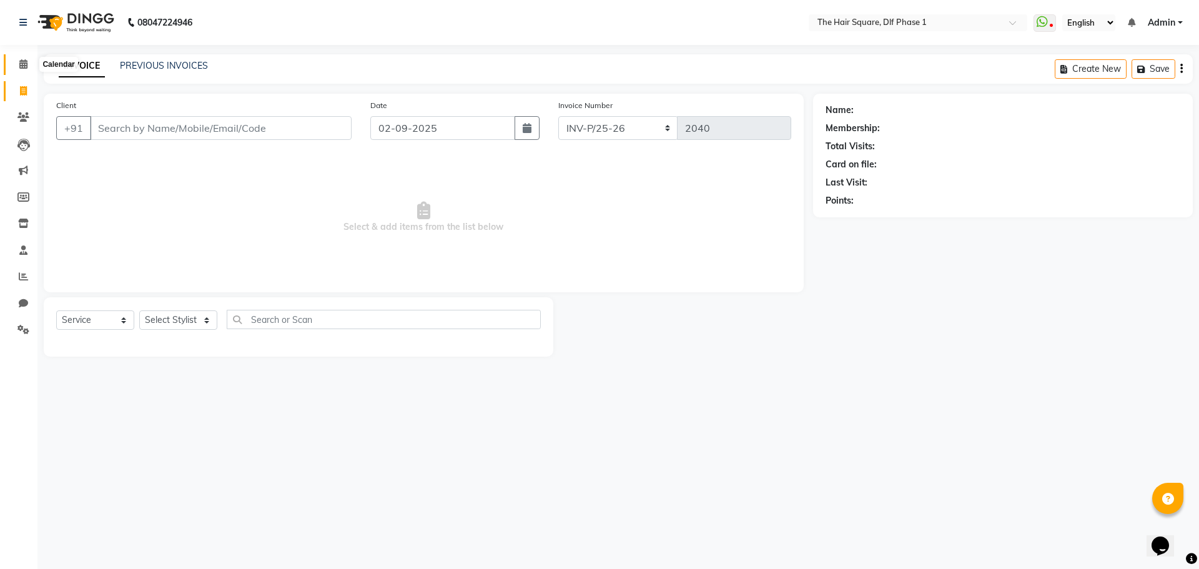
click at [16, 66] on span at bounding box center [23, 64] width 22 height 14
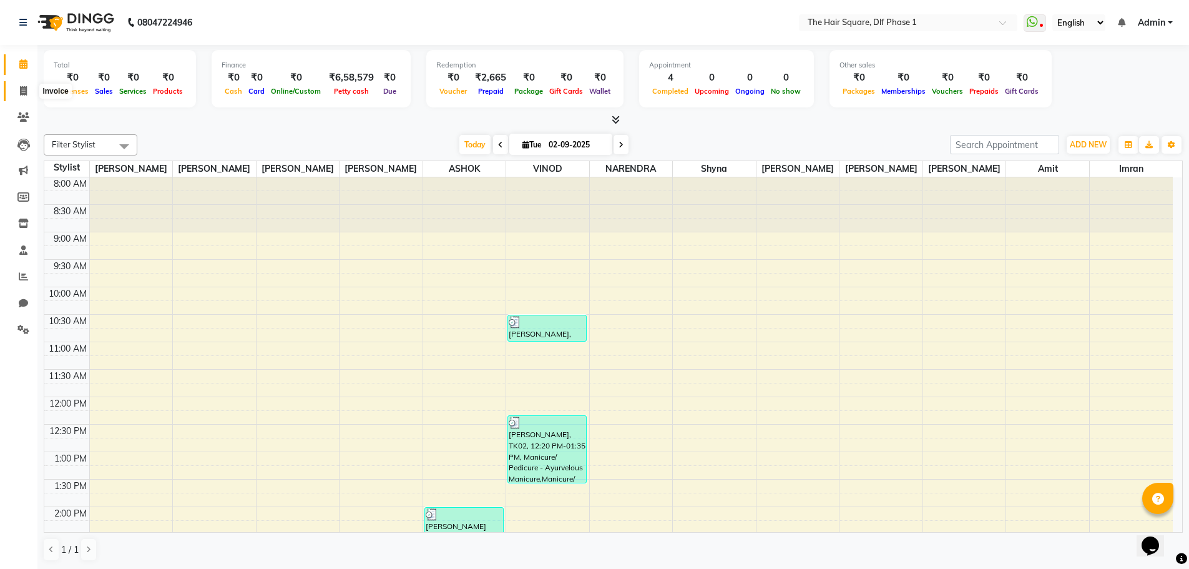
click at [27, 91] on icon at bounding box center [23, 90] width 7 height 9
select select "service"
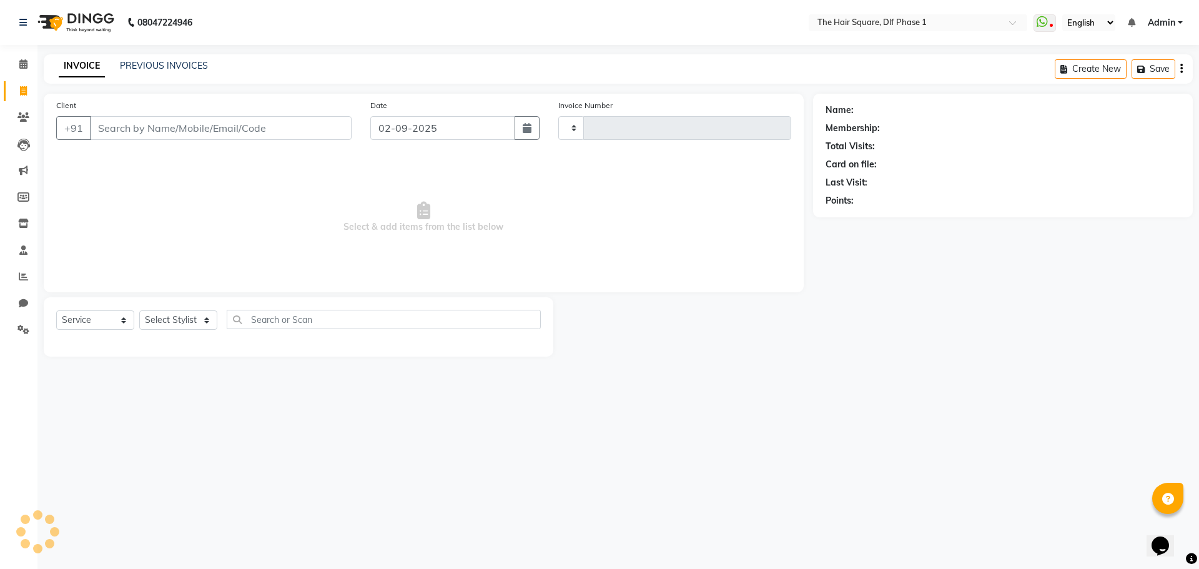
type input "2040"
select select "5766"
click at [154, 69] on link "PREVIOUS INVOICES" at bounding box center [164, 65] width 88 height 11
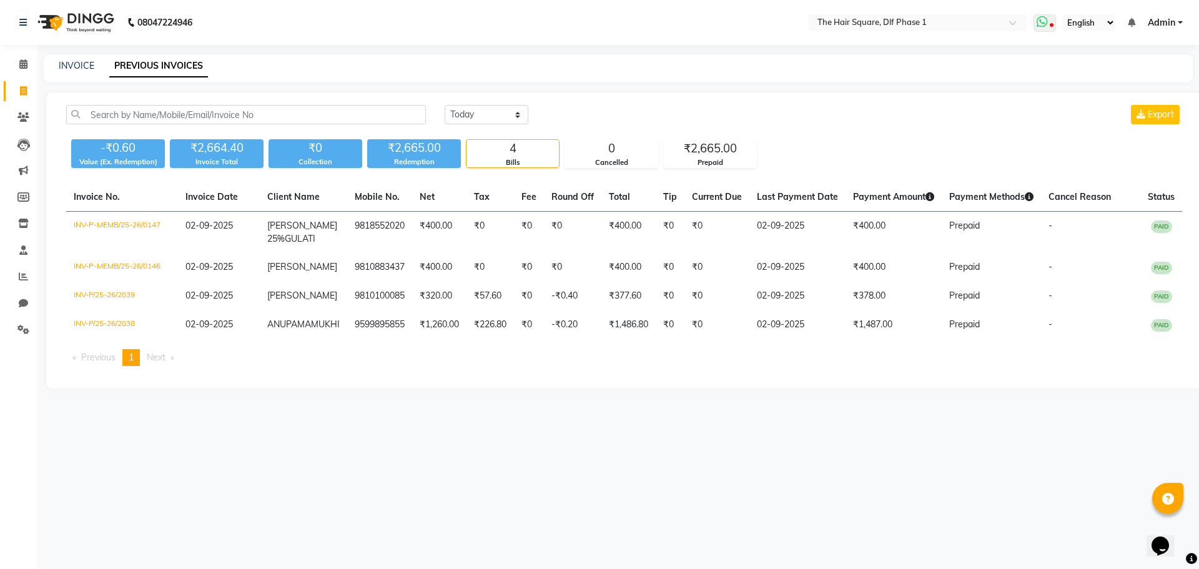
click at [1038, 25] on icon at bounding box center [1041, 22] width 11 height 12
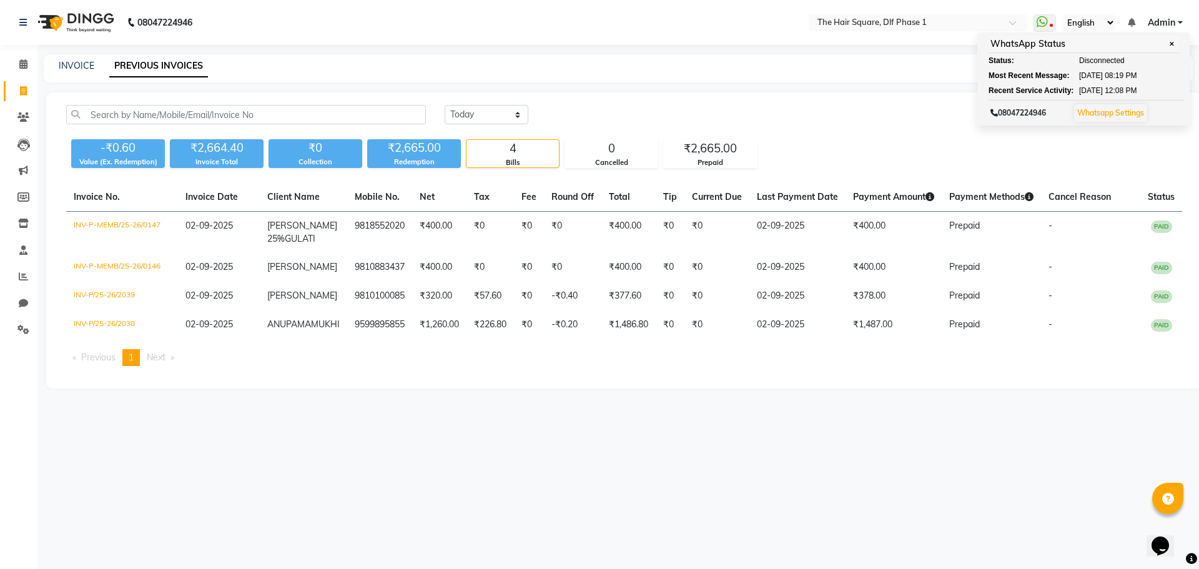
click at [883, 119] on div "Today Yesterday Custom Range Export" at bounding box center [812, 114] width 737 height 19
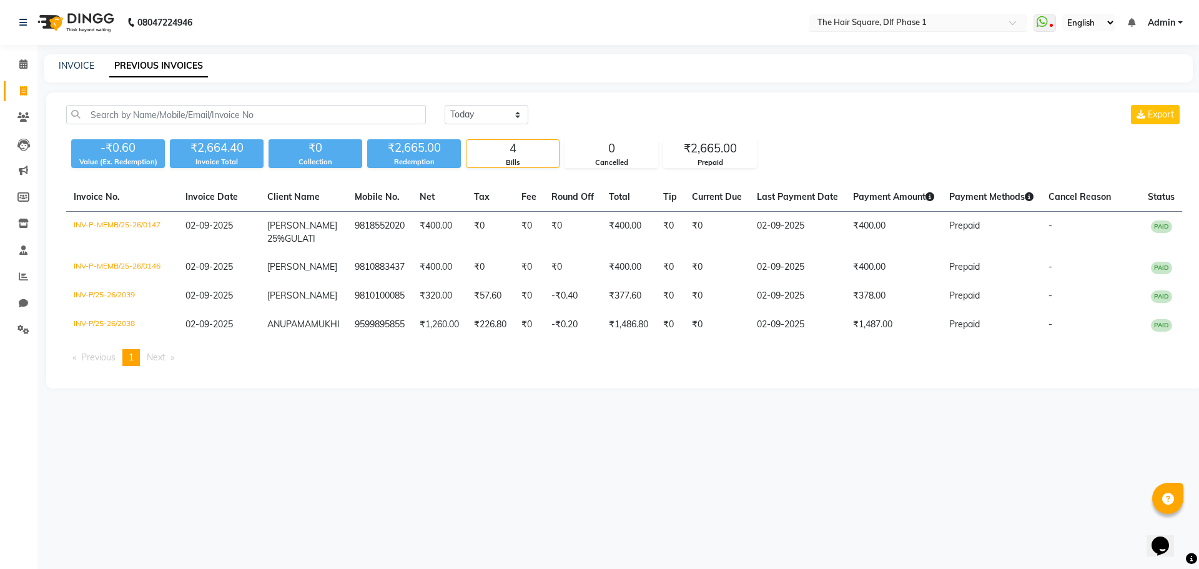
click at [829, 26] on input "text" at bounding box center [905, 23] width 181 height 12
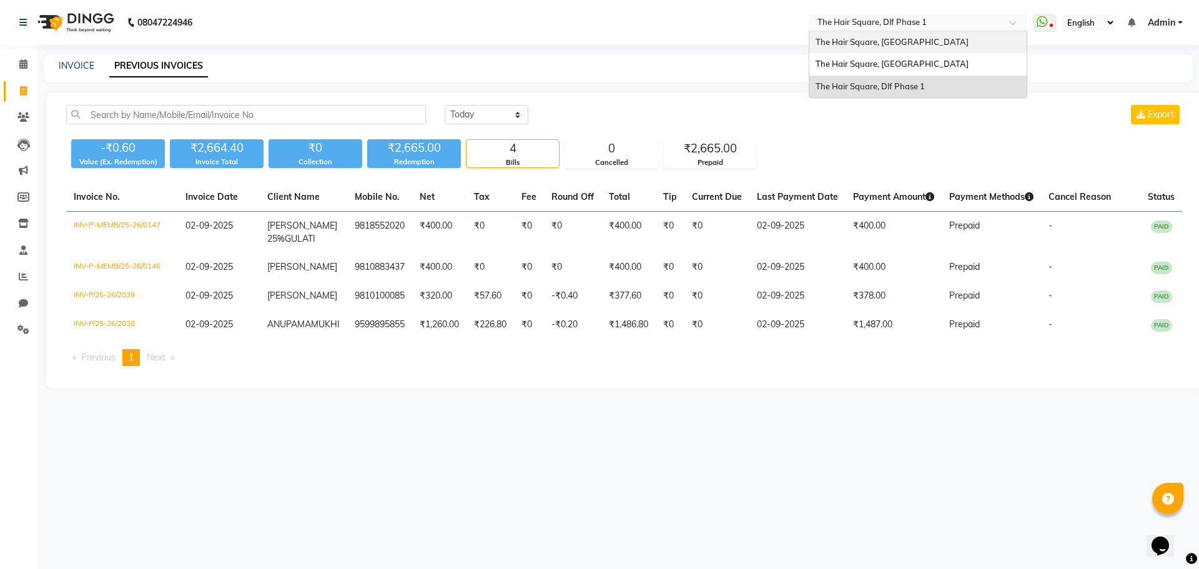
click at [876, 43] on span "The Hair Square, Indira Nagar" at bounding box center [891, 42] width 153 height 10
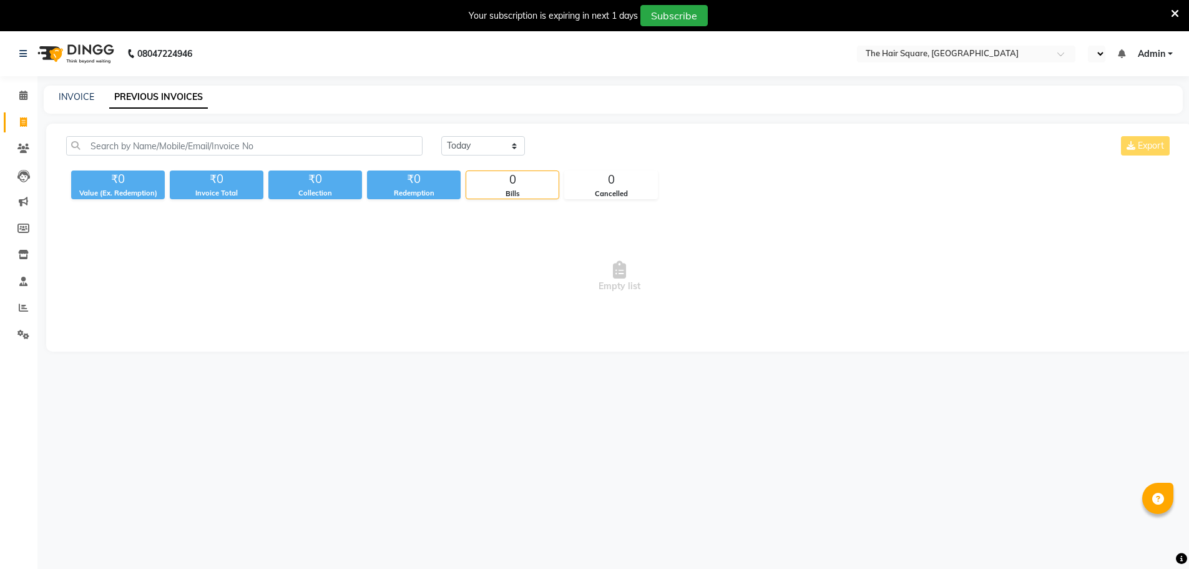
select select "en"
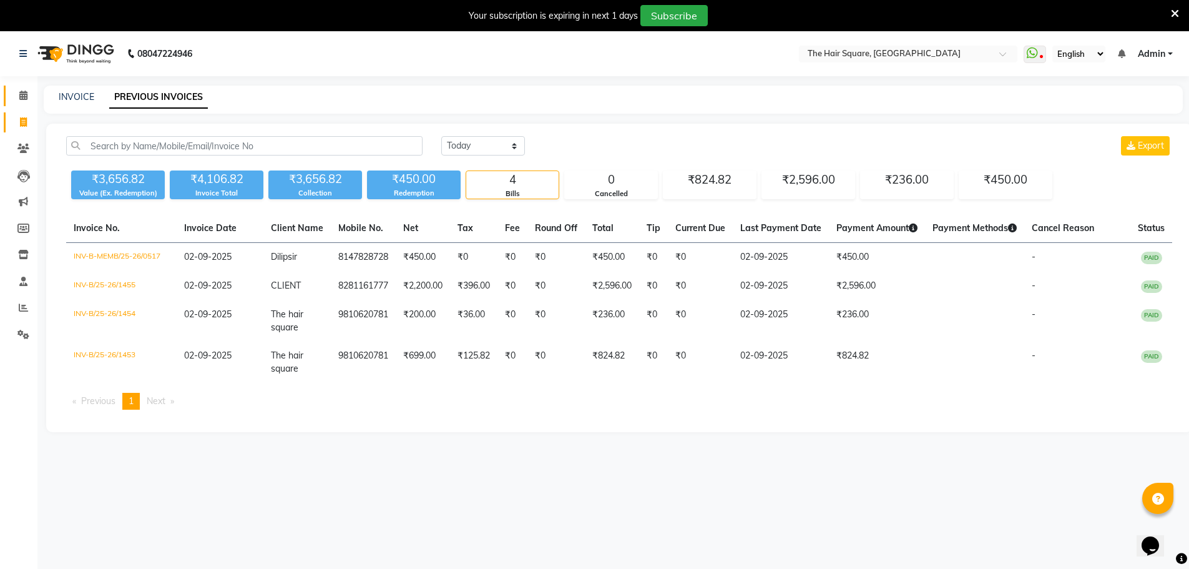
drag, startPoint x: 40, startPoint y: 94, endPoint x: 27, endPoint y: 94, distance: 13.1
click at [36, 94] on app-home "08047224946 Select Location × [GEOGRAPHIC_DATA] WhatsApp Status ✕ Status: Disco…" at bounding box center [594, 241] width 1189 height 420
click at [14, 94] on span at bounding box center [23, 96] width 22 height 14
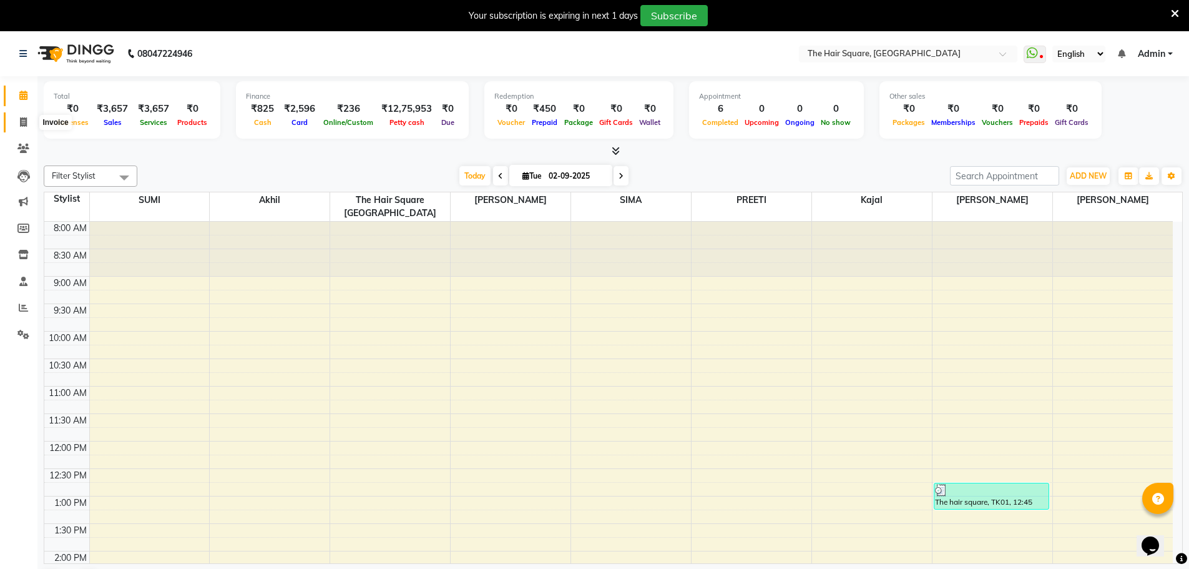
click at [26, 123] on icon at bounding box center [23, 121] width 7 height 9
select select "service"
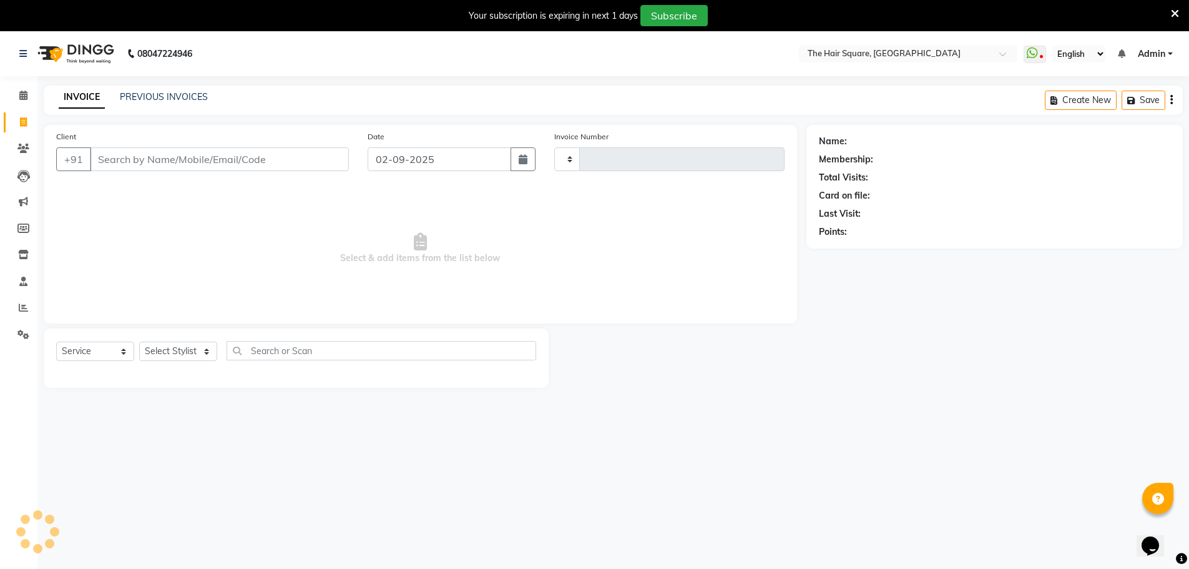
type input "1456"
select select "5769"
select select "39719"
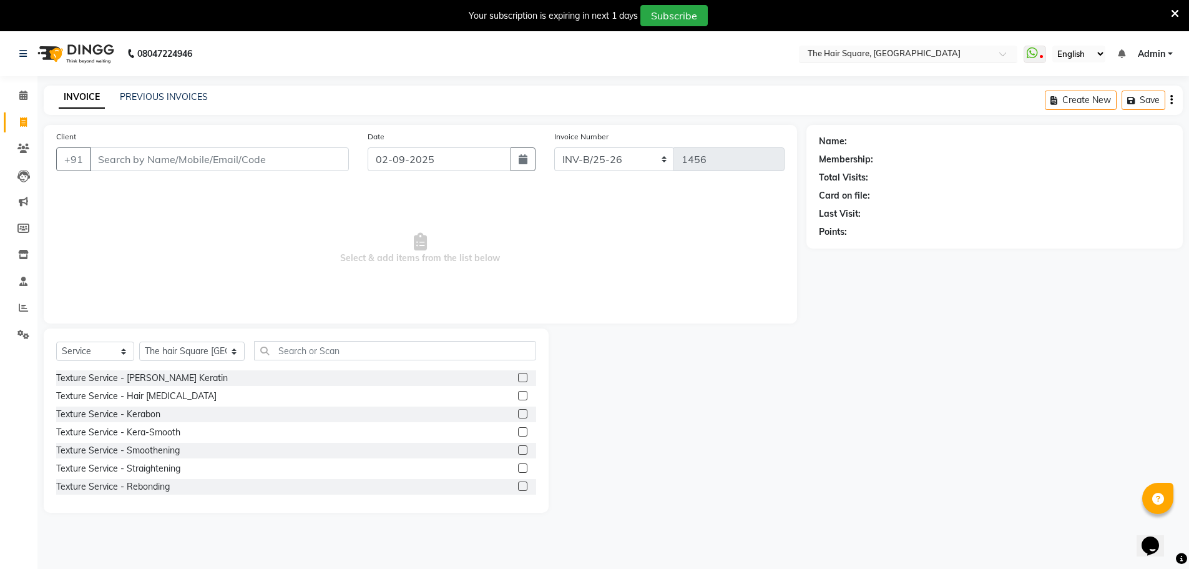
click at [862, 50] on input "text" at bounding box center [895, 55] width 181 height 12
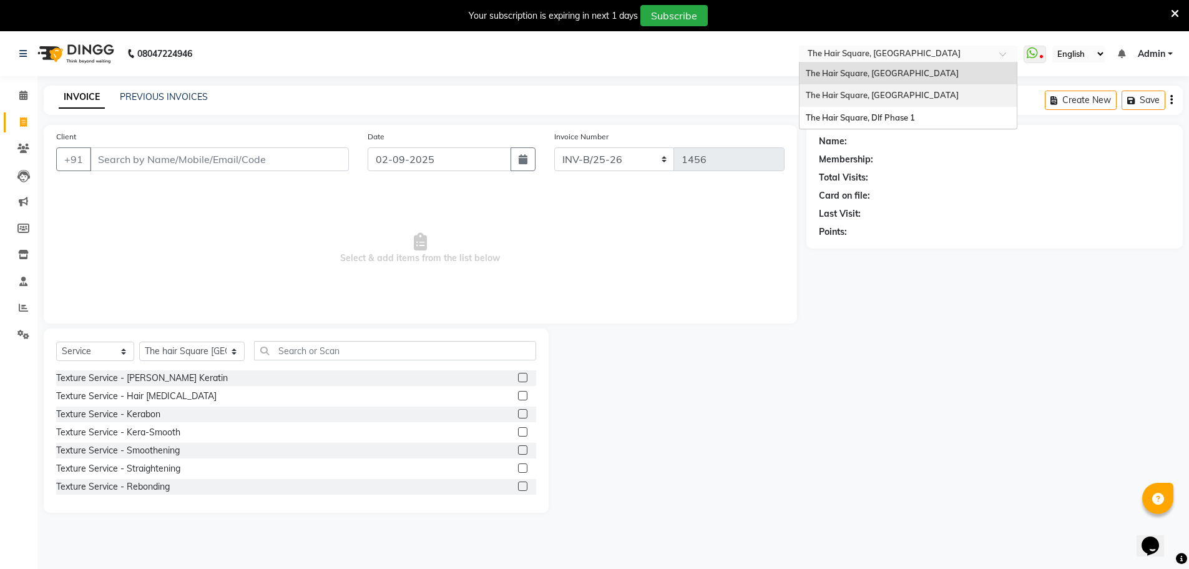
click at [868, 95] on span "The Hair Square, [GEOGRAPHIC_DATA]" at bounding box center [882, 95] width 153 height 10
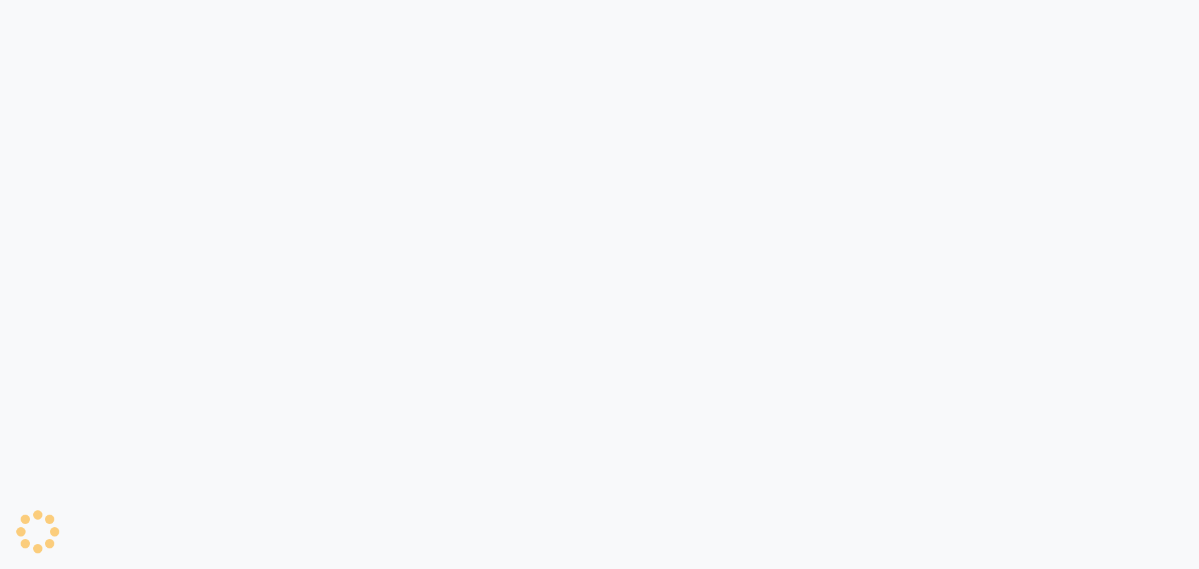
select select "service"
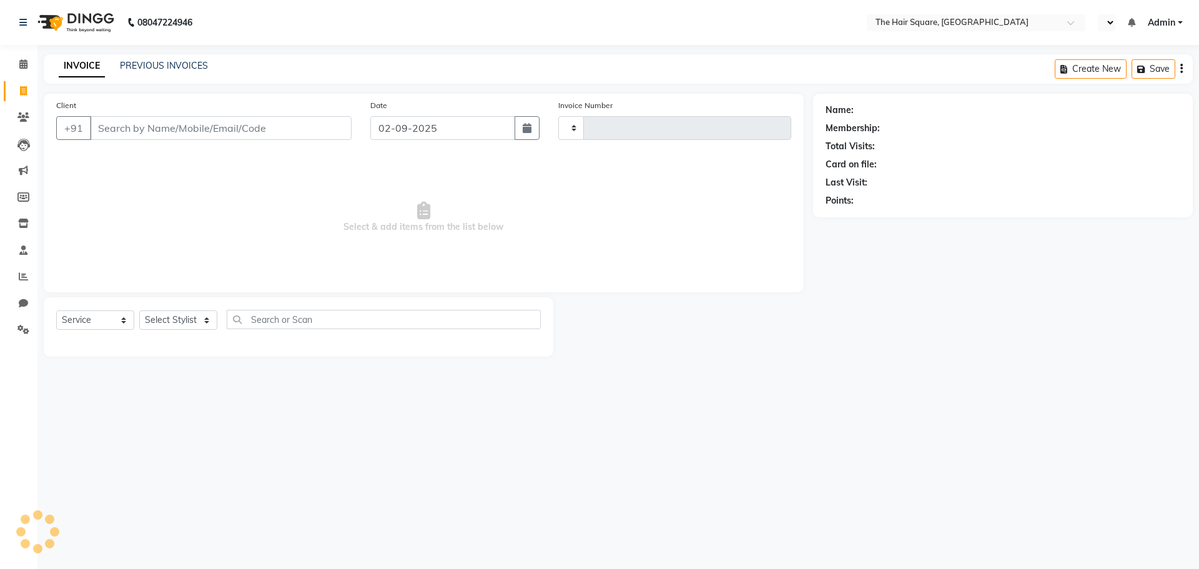
select select "en"
type input "3084"
select select "5768"
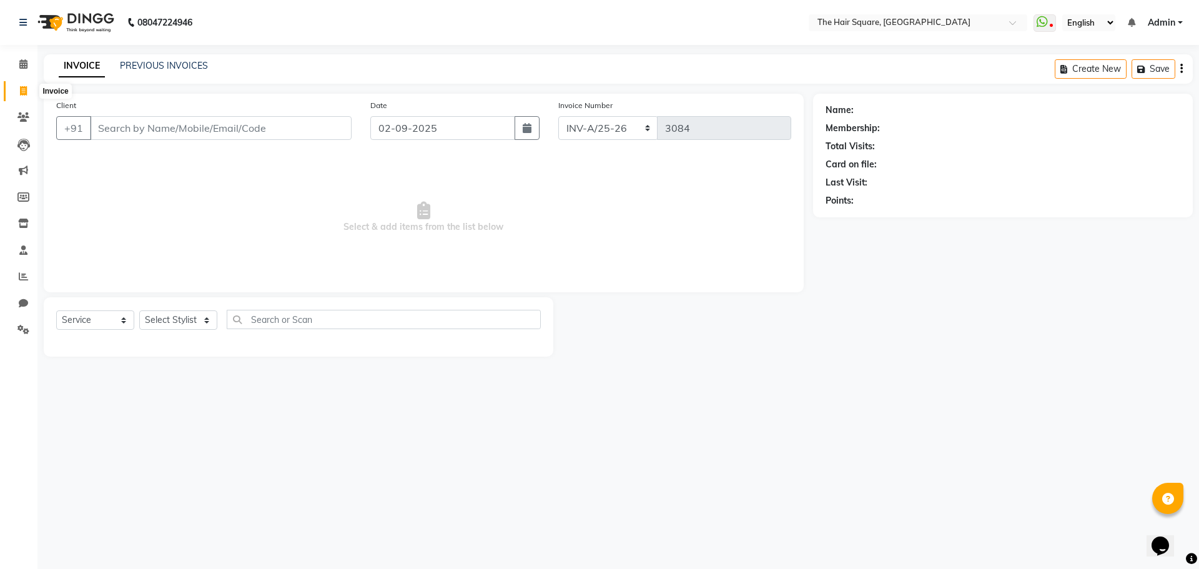
click at [24, 90] on icon at bounding box center [23, 90] width 7 height 9
select select "5768"
select select "service"
click at [26, 55] on link "Calendar" at bounding box center [19, 64] width 30 height 21
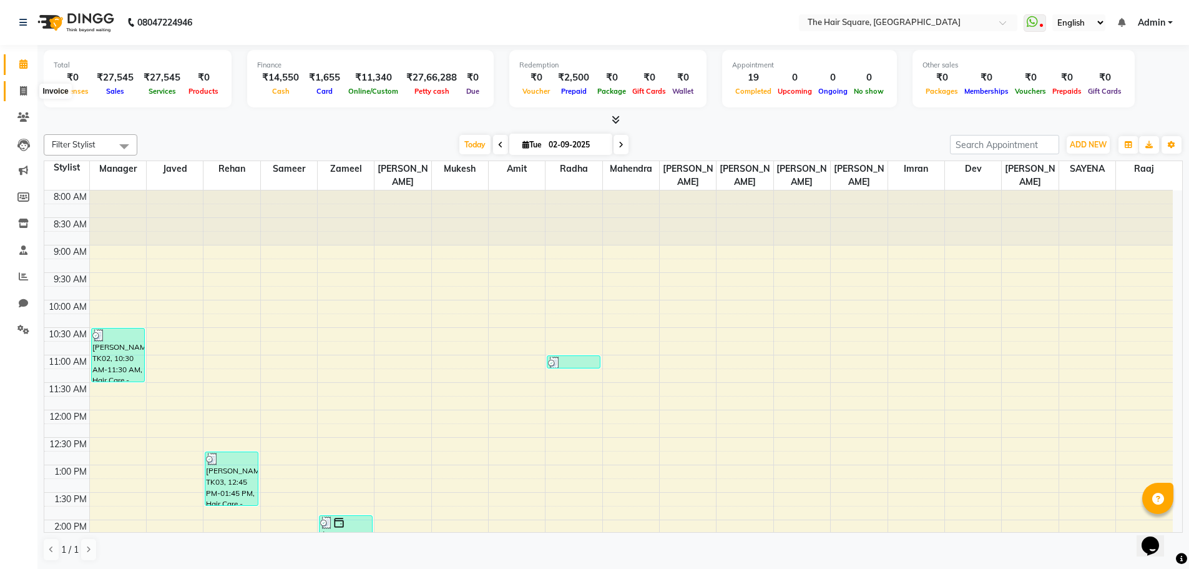
click at [25, 89] on icon at bounding box center [23, 90] width 7 height 9
select select "service"
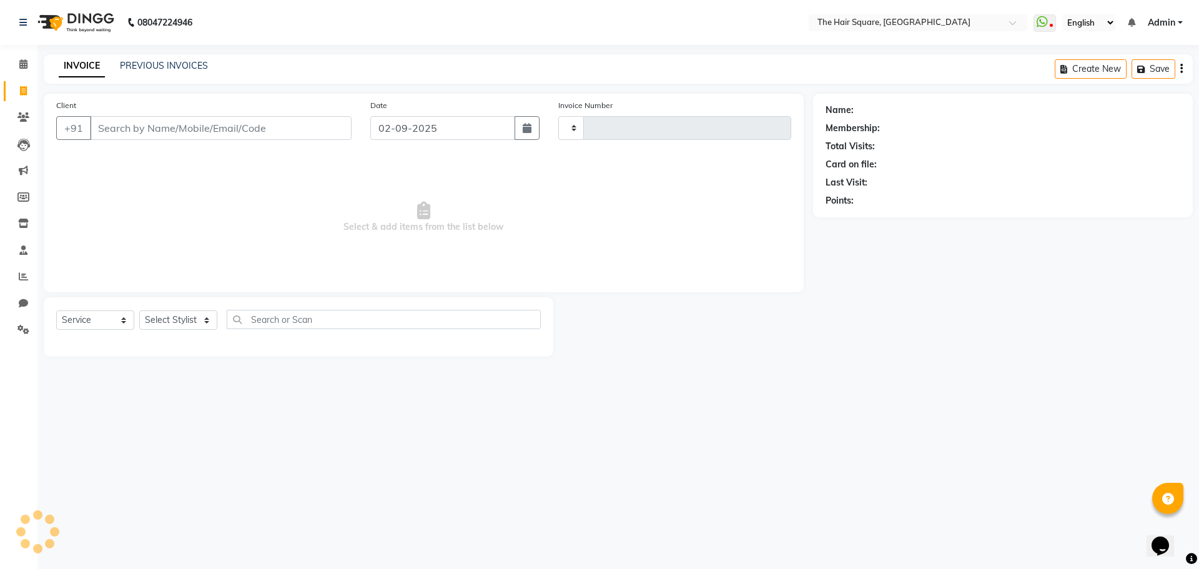
type input "3084"
select select "5768"
click at [1159, 17] on span "Admin" at bounding box center [1160, 22] width 27 height 13
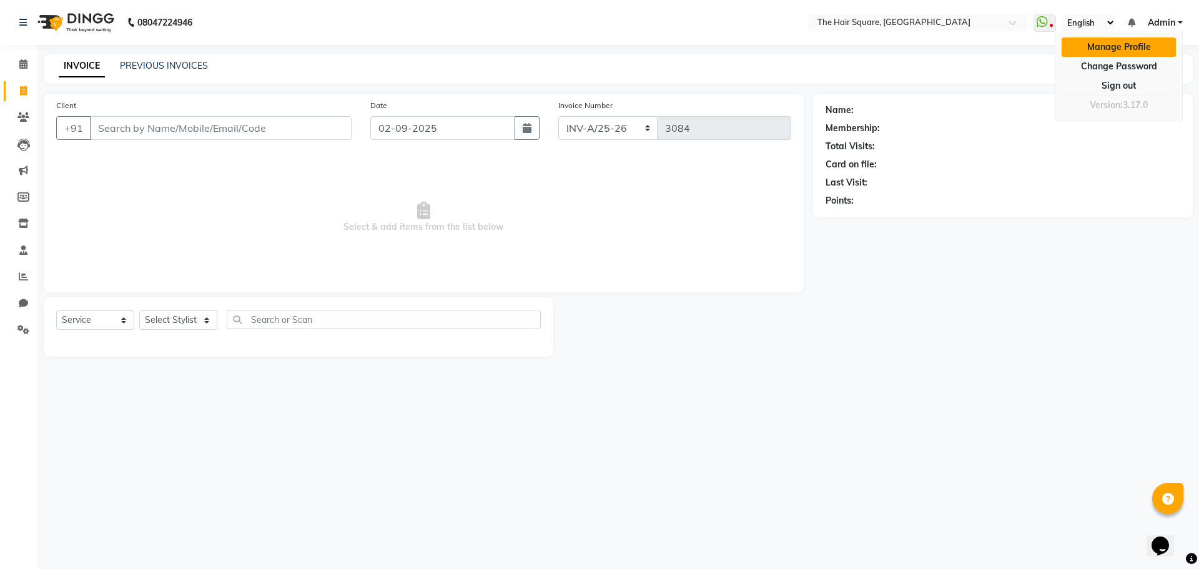
click at [1159, 45] on link "Manage Profile" at bounding box center [1118, 46] width 114 height 19
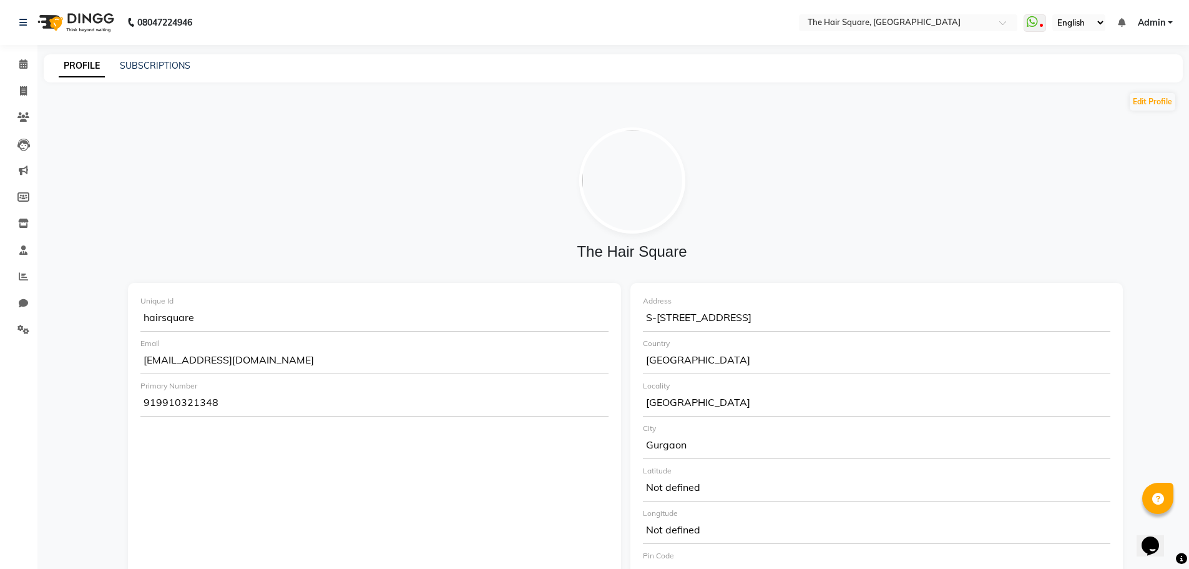
click at [1142, 21] on span "Admin" at bounding box center [1151, 22] width 27 height 13
click at [1149, 60] on link "Change Password" at bounding box center [1109, 66] width 114 height 19
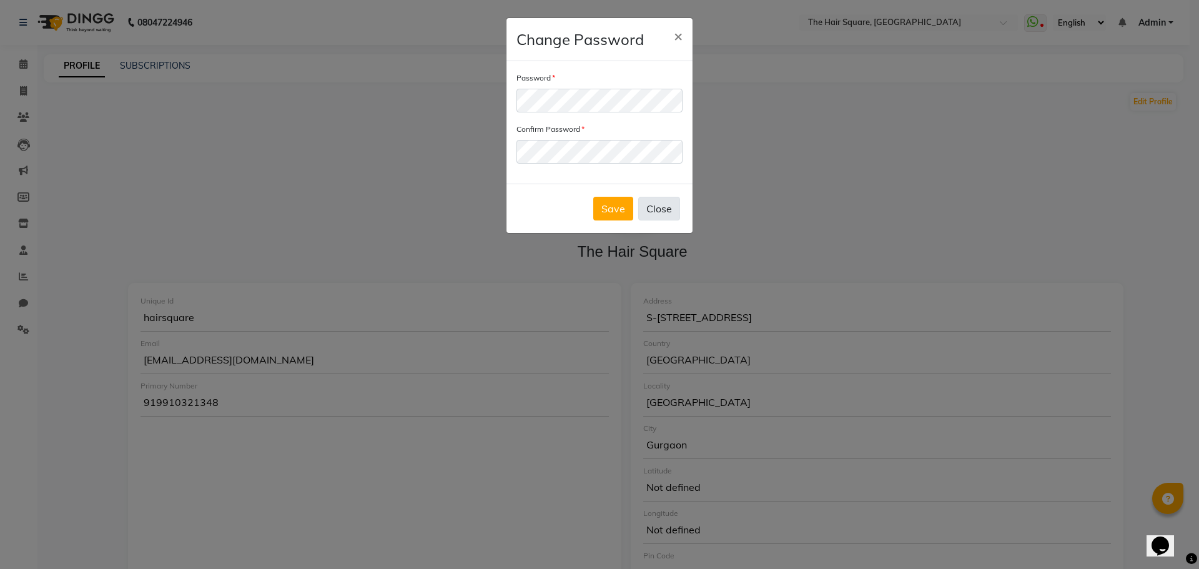
click at [665, 210] on button "Close" at bounding box center [659, 209] width 42 height 24
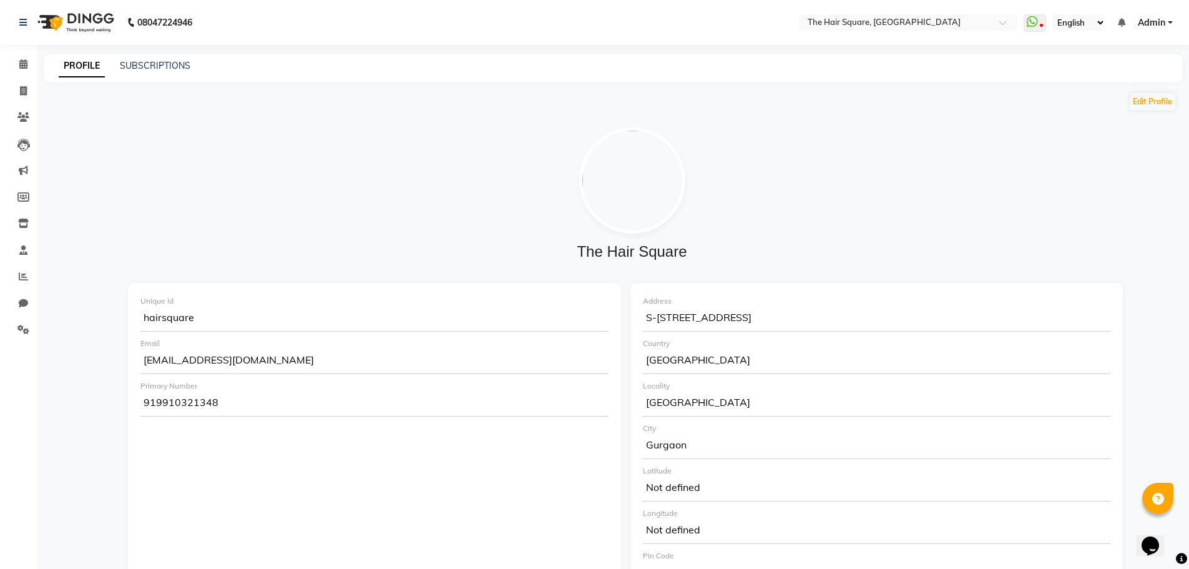
click at [1136, 20] on ul "WhatsApp Status ✕ Status: Disconnected Most Recent Message: 03-07-2025 09:28 PM…" at bounding box center [1101, 22] width 155 height 17
click at [1139, 20] on span "Admin" at bounding box center [1151, 22] width 27 height 13
click at [1049, 136] on div at bounding box center [632, 180] width 990 height 106
drag, startPoint x: 1178, startPoint y: 0, endPoint x: 606, endPoint y: 146, distance: 590.2
click at [637, 164] on img at bounding box center [632, 180] width 106 height 106
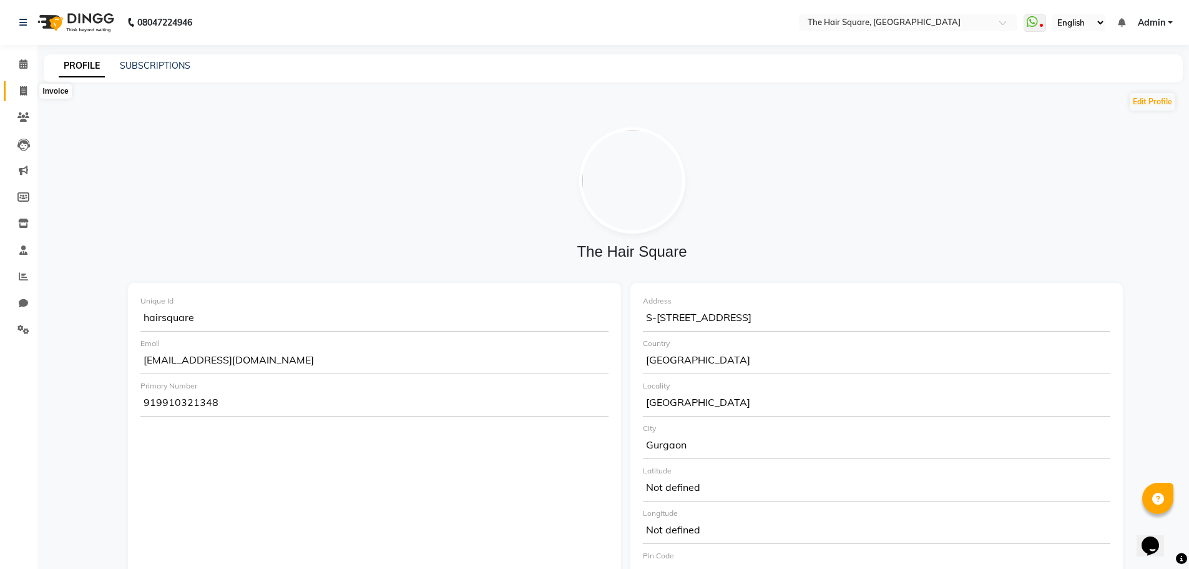
click at [14, 97] on span at bounding box center [23, 91] width 22 height 14
select select "5768"
select select "service"
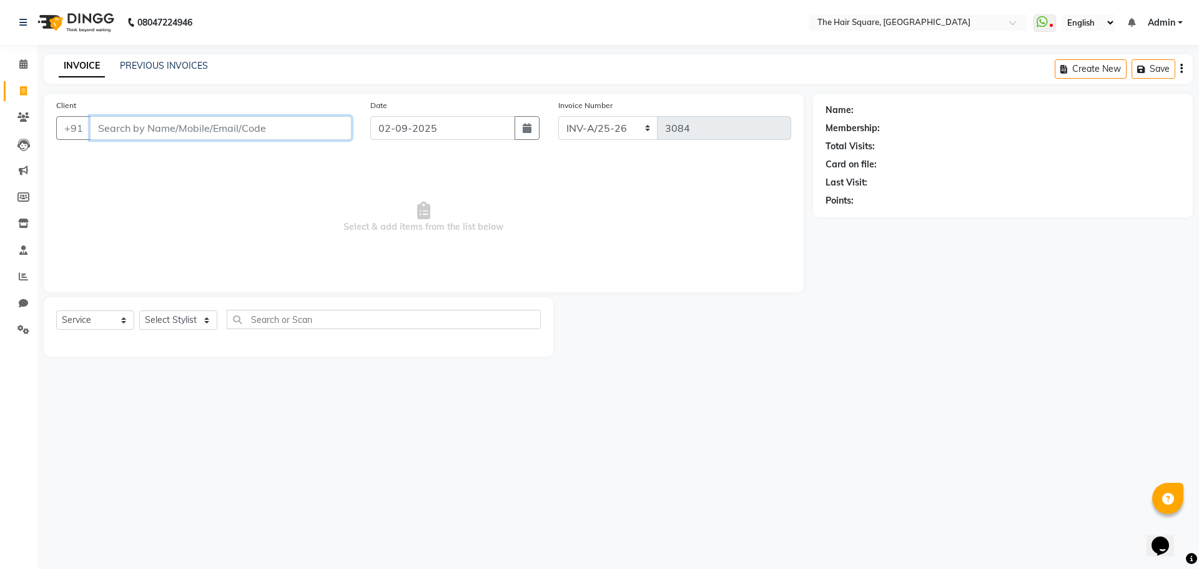
click at [194, 135] on input "Client" at bounding box center [221, 128] width 262 height 24
click at [192, 132] on input "Client" at bounding box center [221, 128] width 262 height 24
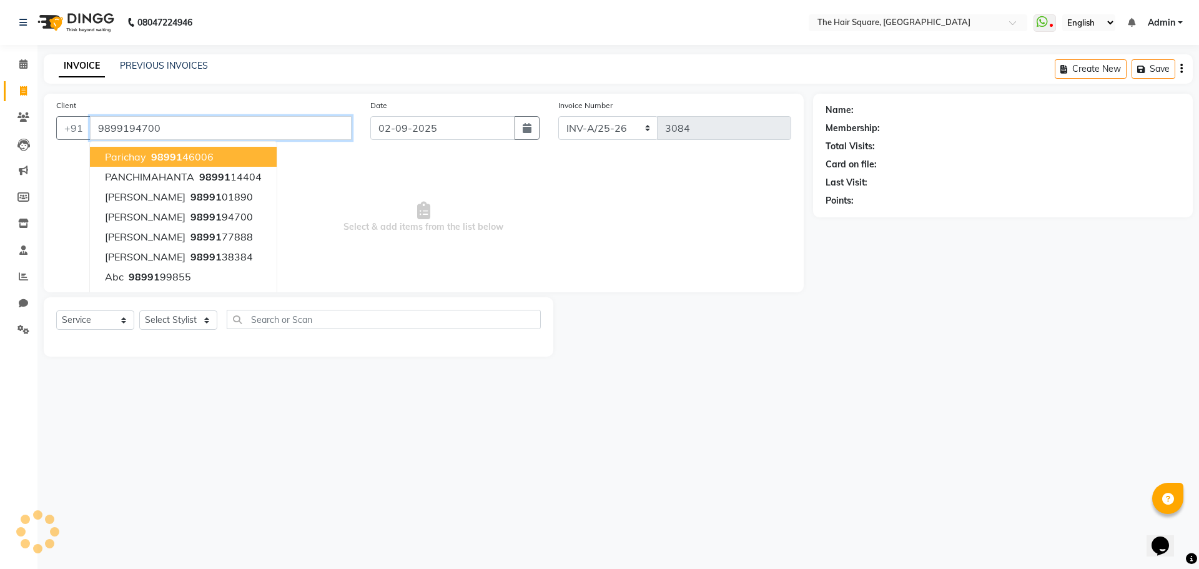
type input "9899194700"
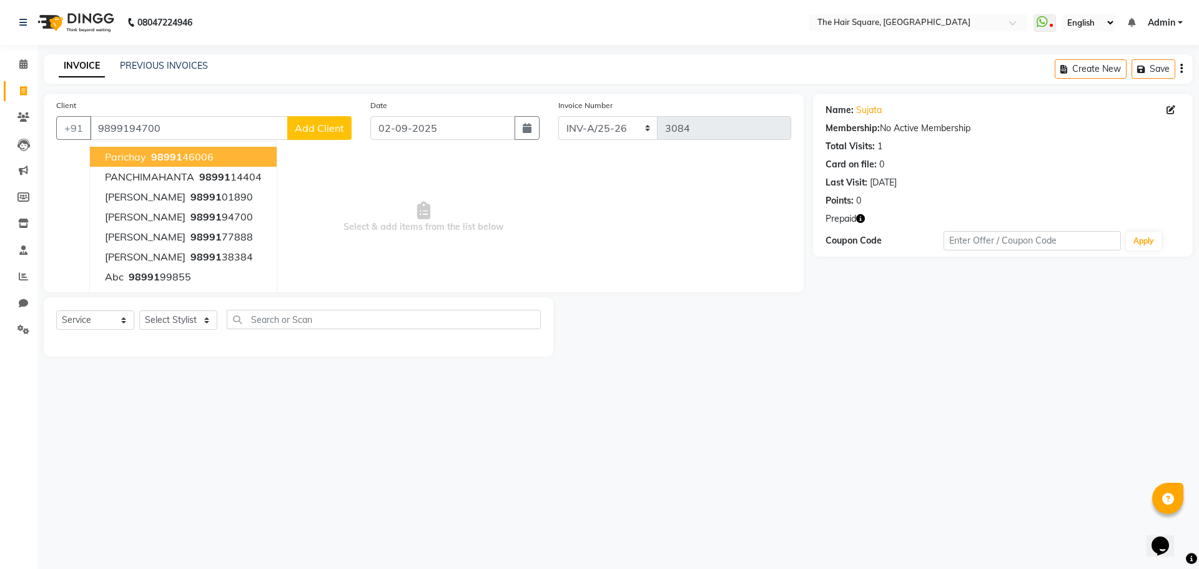
drag, startPoint x: 785, startPoint y: 356, endPoint x: 797, endPoint y: 348, distance: 14.9
click at [787, 356] on div at bounding box center [683, 326] width 260 height 59
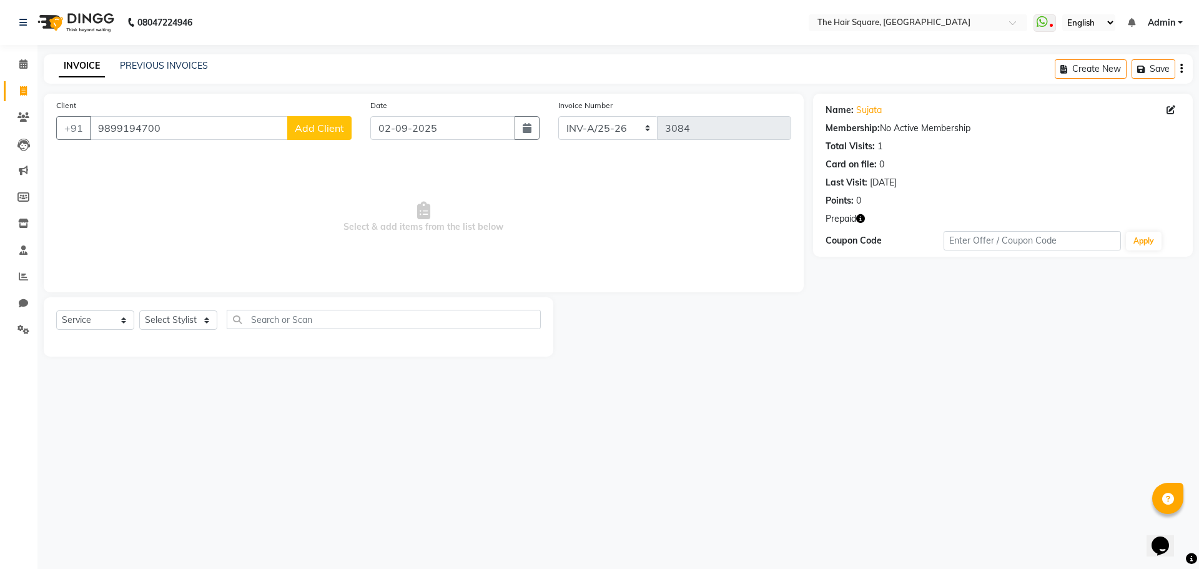
click at [860, 217] on icon "button" at bounding box center [860, 218] width 9 height 9
click at [194, 325] on select "Select Stylist Amit Aradhana Bittu Dev Imran Inder Javed Kim Mahendra Manager M…" at bounding box center [178, 319] width 78 height 19
select select "44563"
click at [139, 310] on select "Select Stylist Amit Aradhana Bittu Dev Imran Inder Javed Kim Mahendra Manager M…" at bounding box center [178, 319] width 78 height 19
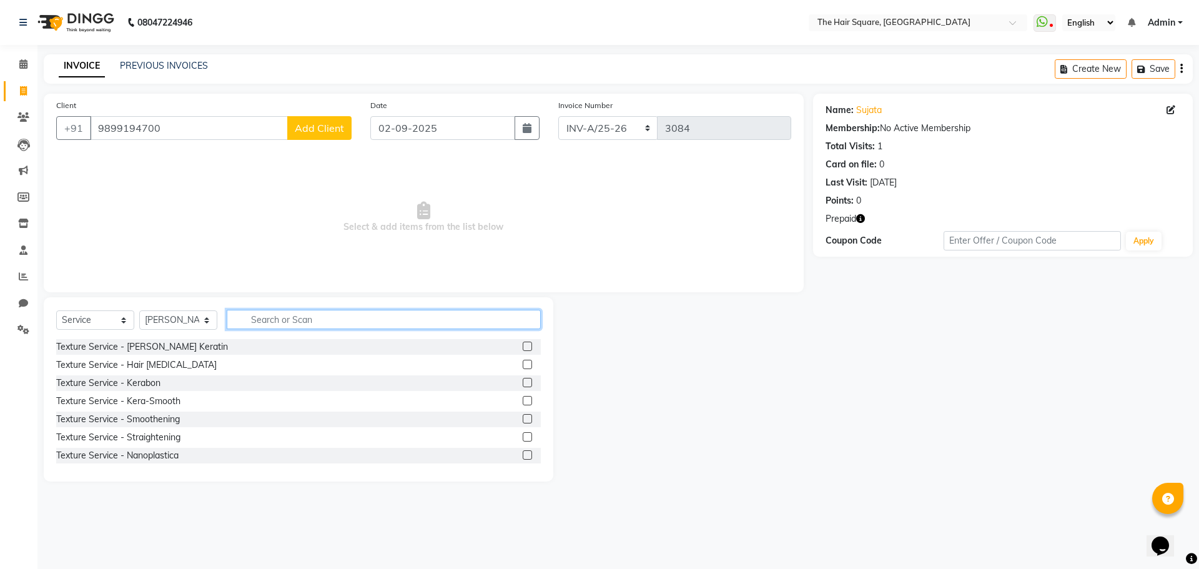
click at [333, 316] on input "text" at bounding box center [384, 319] width 314 height 19
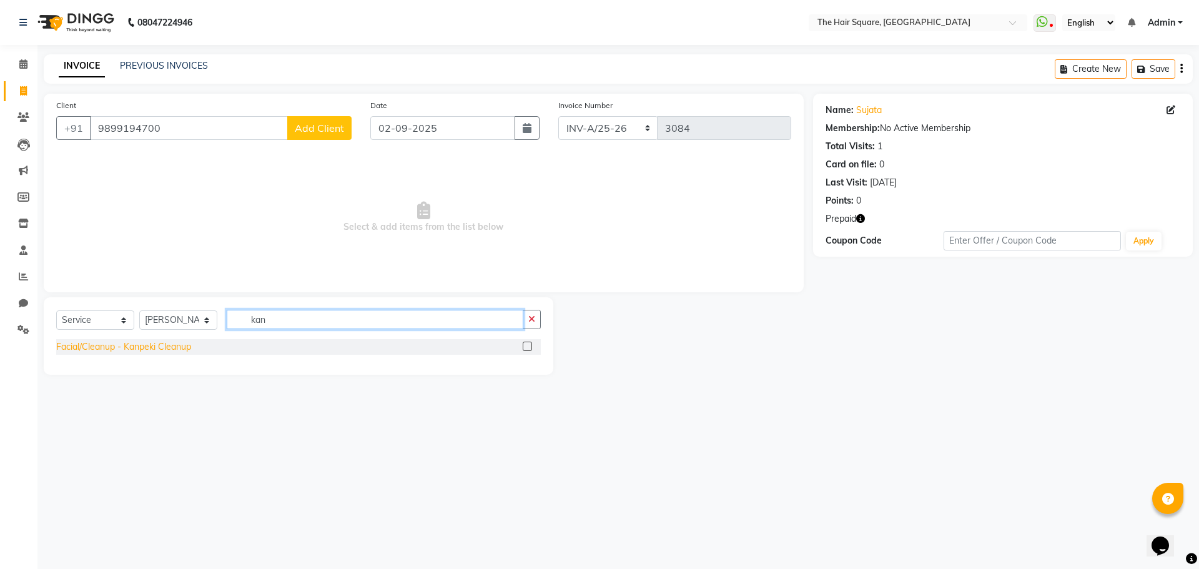
type input "kan"
click at [130, 349] on div "Facial/Cleanup - Kanpeki Cleanup" at bounding box center [123, 346] width 135 height 13
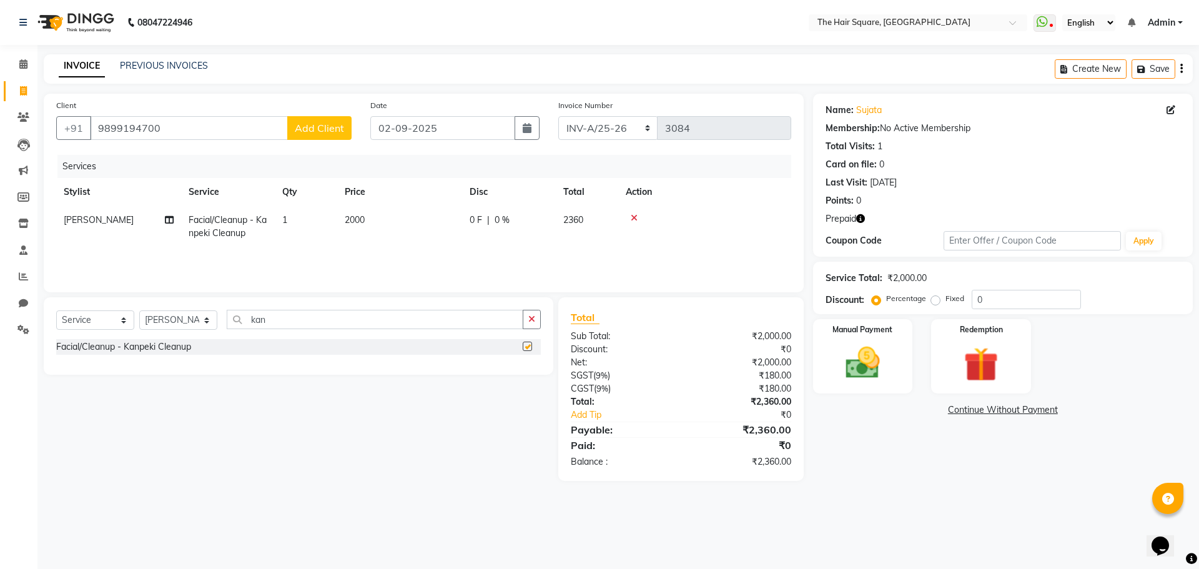
checkbox input "false"
drag, startPoint x: 318, startPoint y: 322, endPoint x: 115, endPoint y: 345, distance: 204.1
click at [127, 346] on div "Select Service Product Membership Package Voucher Prepaid Gift Card Select Styl…" at bounding box center [298, 335] width 509 height 77
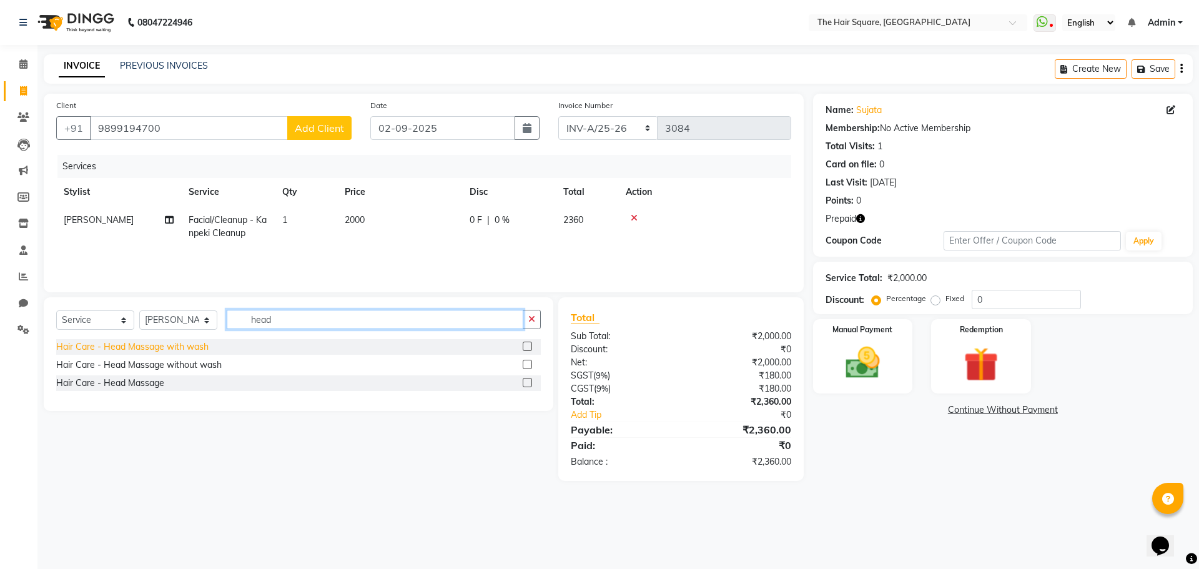
type input "head"
drag, startPoint x: 110, startPoint y: 350, endPoint x: 385, endPoint y: 288, distance: 281.4
click at [111, 350] on div "Hair Care - Head Massage with wash" at bounding box center [132, 346] width 152 height 13
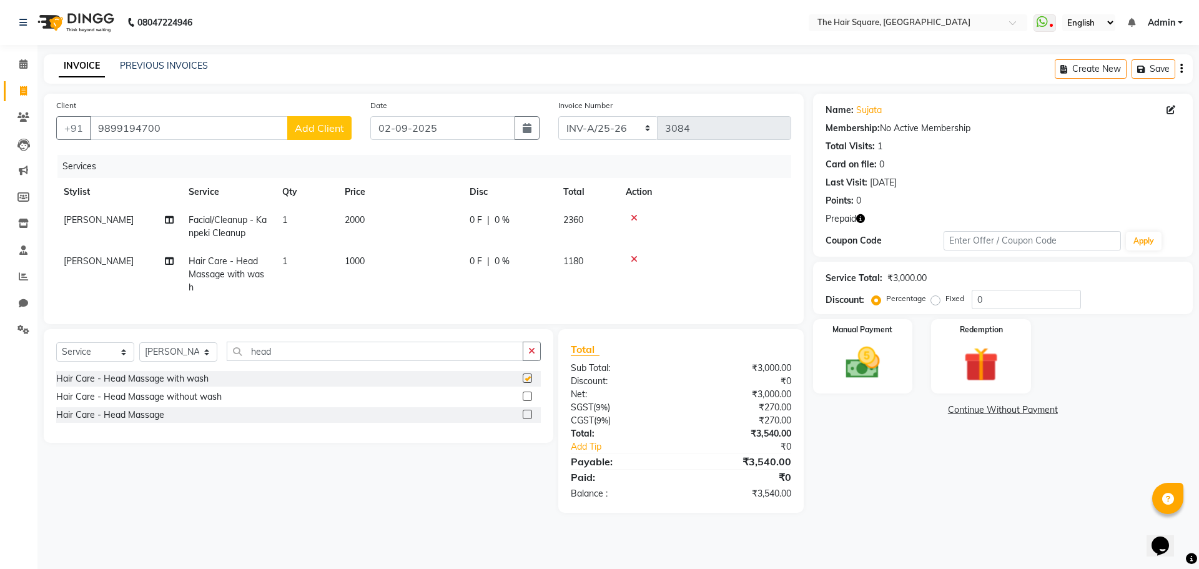
checkbox input "false"
click at [393, 260] on td "1000" at bounding box center [399, 274] width 125 height 54
select select "44563"
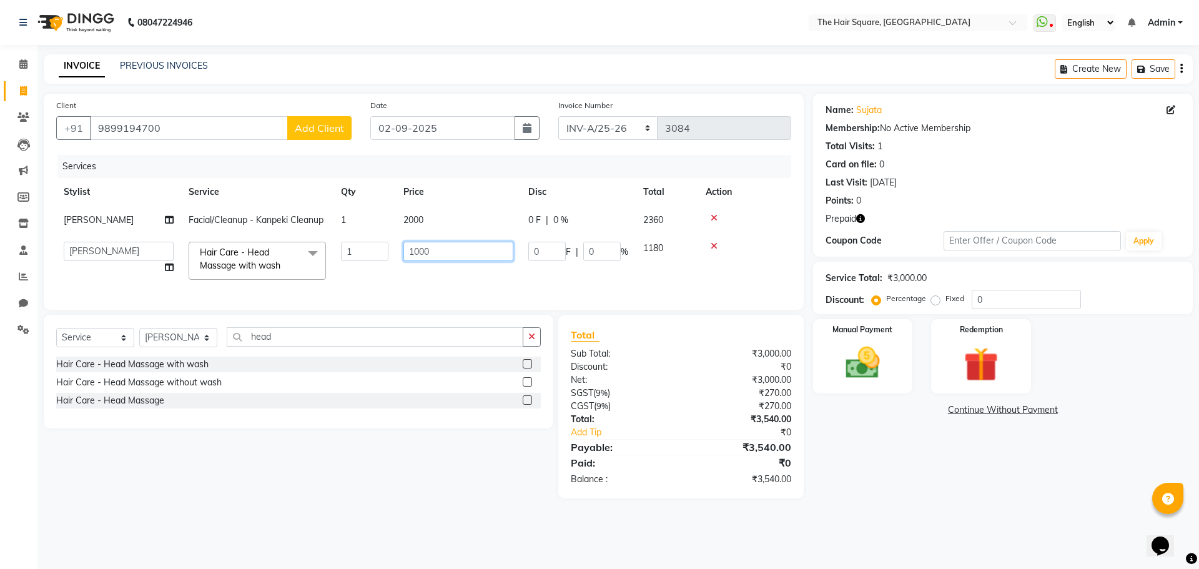
drag, startPoint x: 438, startPoint y: 255, endPoint x: 321, endPoint y: 277, distance: 119.3
click at [309, 260] on tr "Amit Aradhana Bittu Dev Imran Inder Javed Kim Mahendra Manager Mukesh Raaj Radh…" at bounding box center [423, 260] width 735 height 53
type input "700"
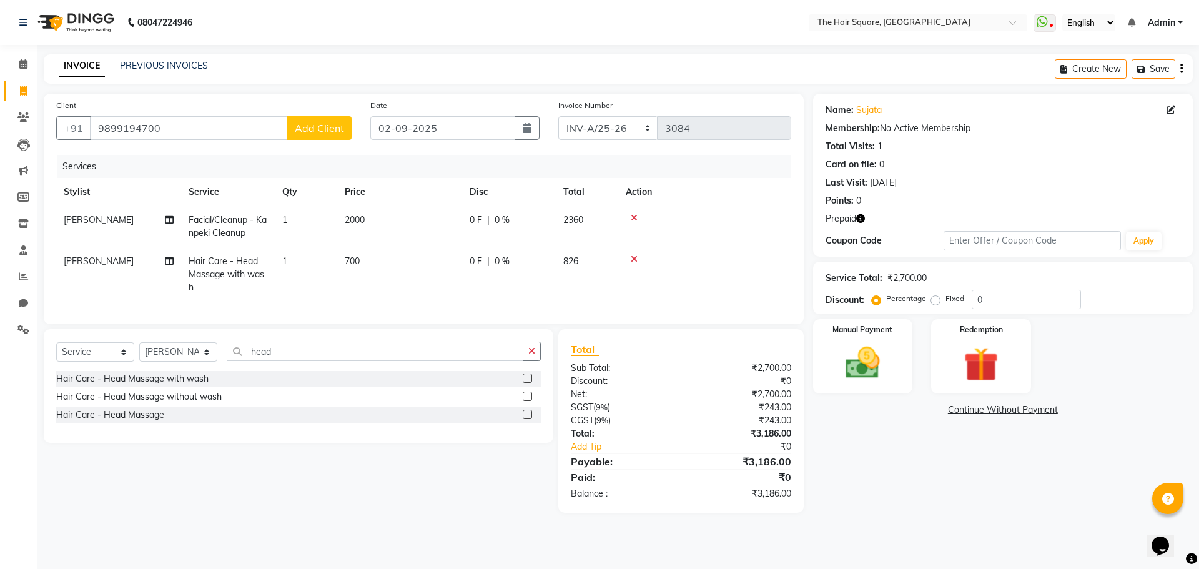
click at [93, 267] on td "[PERSON_NAME]" at bounding box center [118, 274] width 125 height 54
select select "44563"
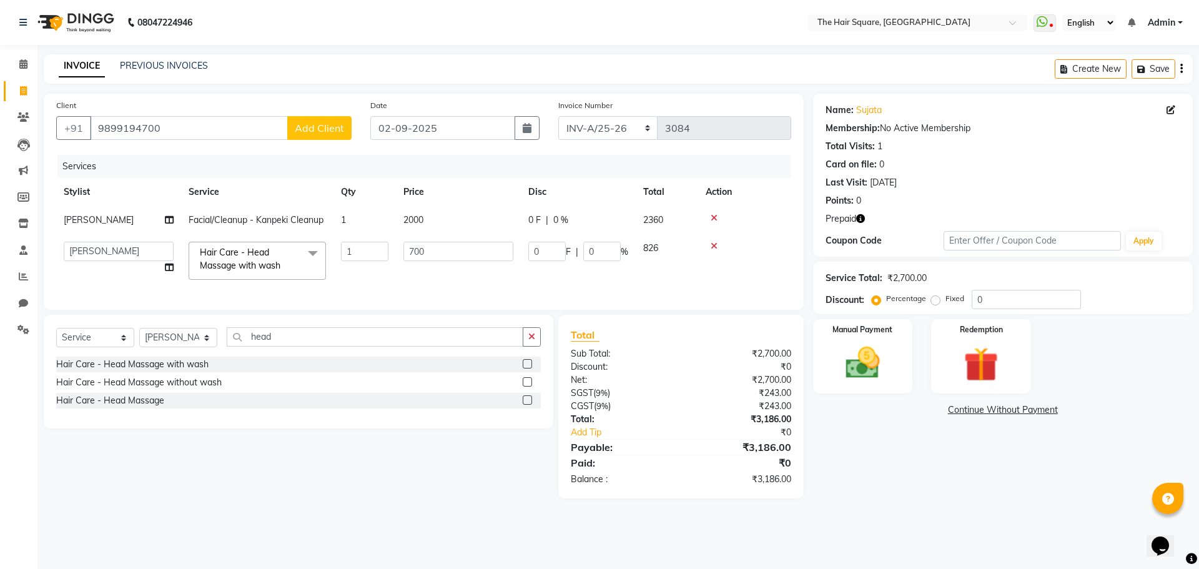
drag, startPoint x: 96, startPoint y: 263, endPoint x: 100, endPoint y: 247, distance: 16.7
click at [100, 248] on td "Amit Aradhana Bittu Dev Imran Inder Javed Kim Mahendra Manager Mukesh Raaj Radh…" at bounding box center [118, 260] width 125 height 53
click at [100, 247] on select "Amit Aradhana Bittu Dev Imran Inder Javed Kim Mahendra Manager Mukesh Raaj Radh…" at bounding box center [119, 251] width 110 height 19
select select "39378"
click at [193, 347] on select "Select Stylist Amit Aradhana Bittu Dev Imran Inder Javed Kim Mahendra Manager M…" at bounding box center [178, 337] width 78 height 19
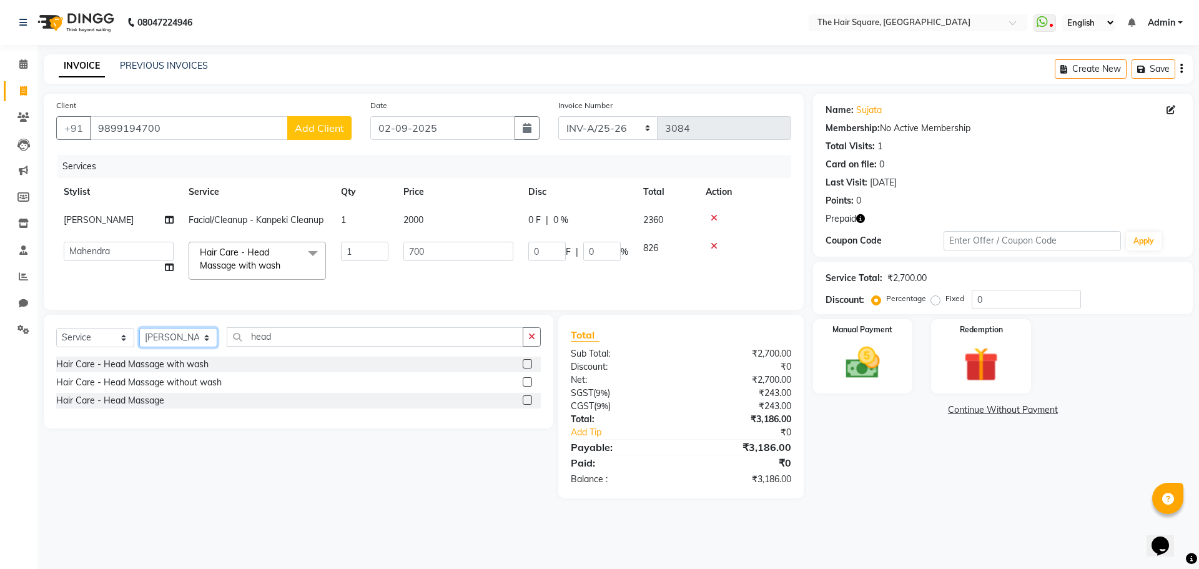
select select "39378"
click at [139, 337] on select "Select Stylist Amit Aradhana Bittu Dev Imran Inder Javed Kim Mahendra Manager M…" at bounding box center [178, 337] width 78 height 19
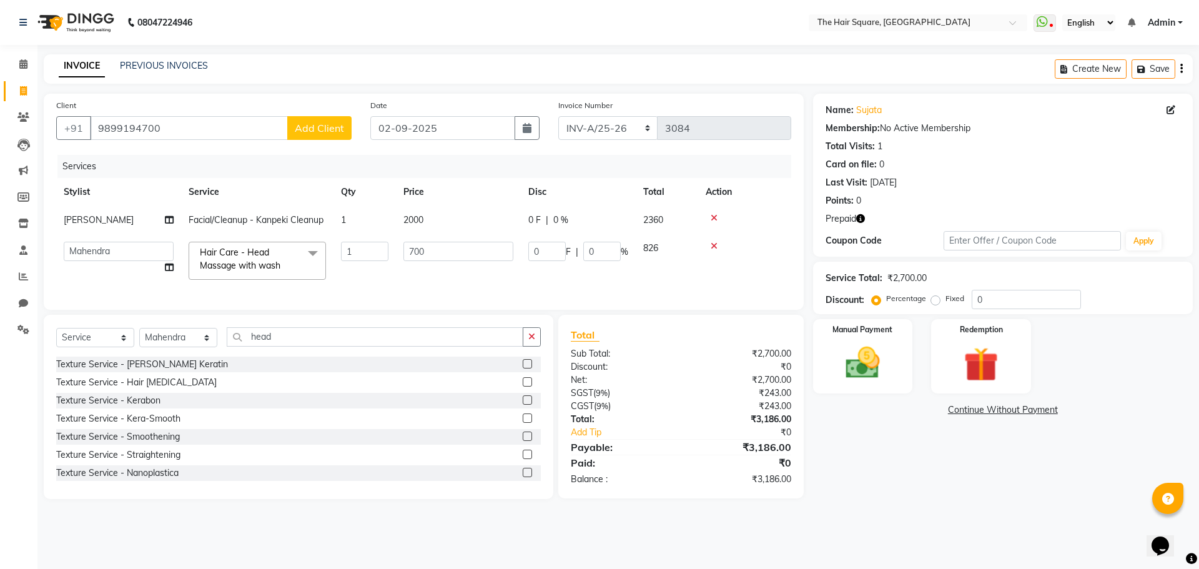
click at [862, 215] on icon "button" at bounding box center [860, 218] width 9 height 9
click at [323, 329] on div "Select Service Product Membership Package Voucher Prepaid Gift Card Select Styl…" at bounding box center [298, 407] width 509 height 184
click at [324, 345] on input "head" at bounding box center [375, 336] width 297 height 19
drag, startPoint x: 324, startPoint y: 345, endPoint x: 65, endPoint y: 370, distance: 260.2
click at [90, 356] on div "Select Service Product Membership Package Voucher Prepaid Gift Card Select Styl…" at bounding box center [298, 341] width 484 height 29
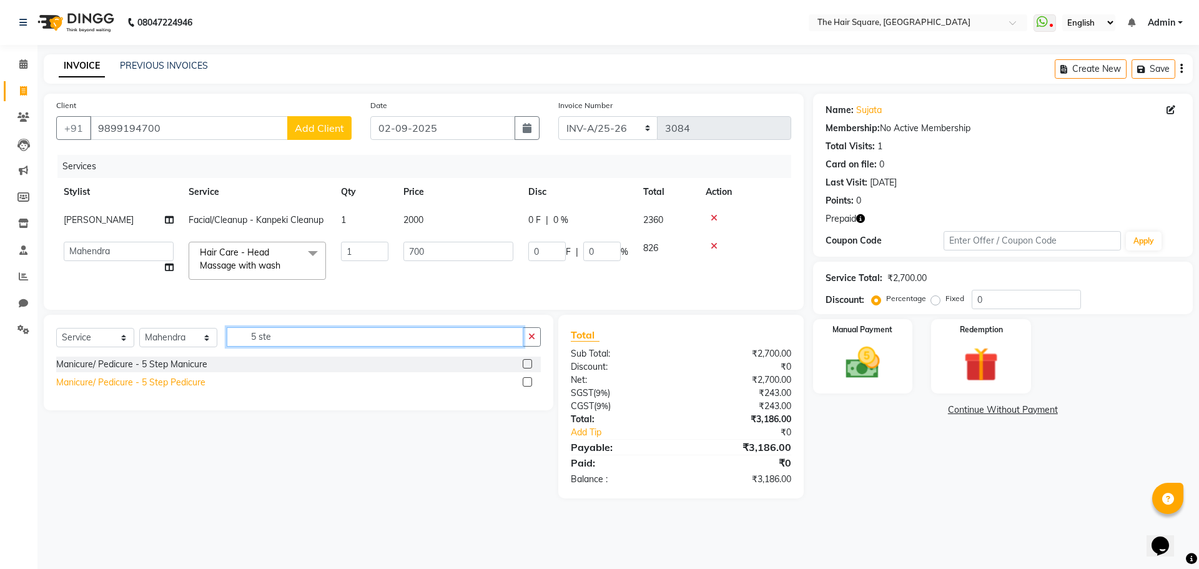
type input "5 ste"
click at [95, 389] on div "Manicure/ Pedicure - 5 Step Pedicure" at bounding box center [130, 382] width 149 height 13
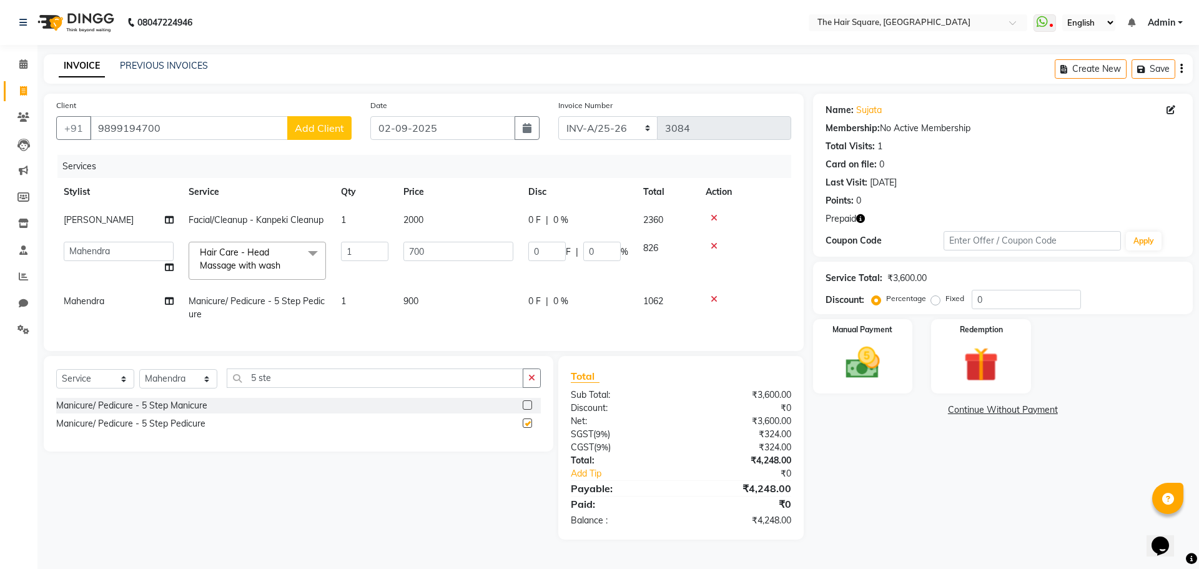
checkbox input "false"
click at [294, 295] on span "Manicure/ Pedicure - 5 Step Pedicure" at bounding box center [257, 307] width 136 height 24
select select "39378"
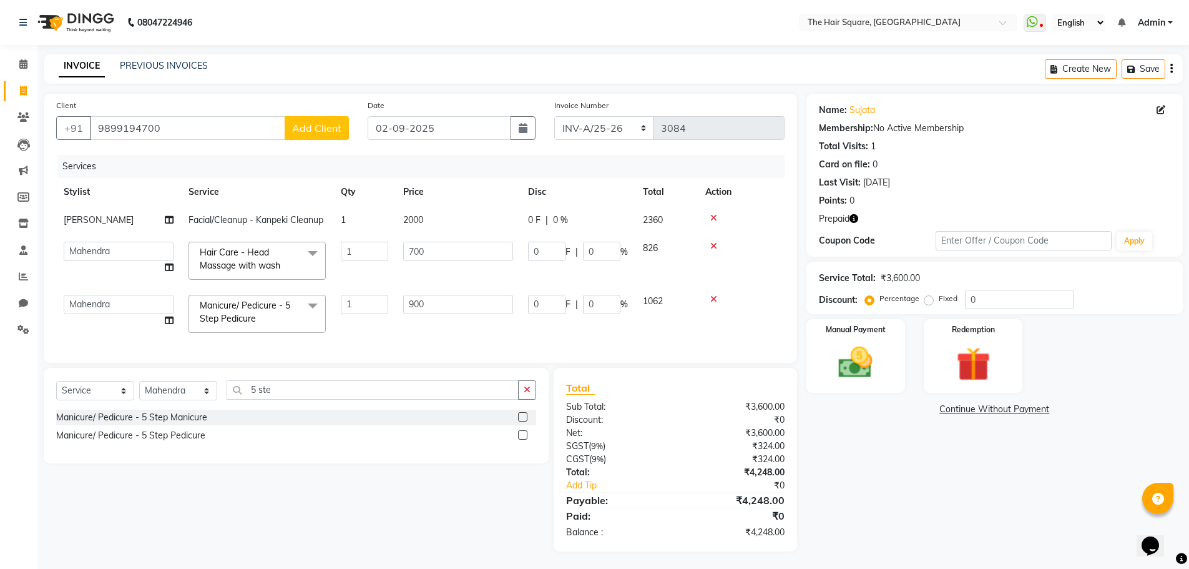
drag, startPoint x: 294, startPoint y: 295, endPoint x: 289, endPoint y: 309, distance: 14.6
click at [297, 303] on span "Manicure/ Pedicure - 5 Step Pedicure x" at bounding box center [252, 312] width 110 height 27
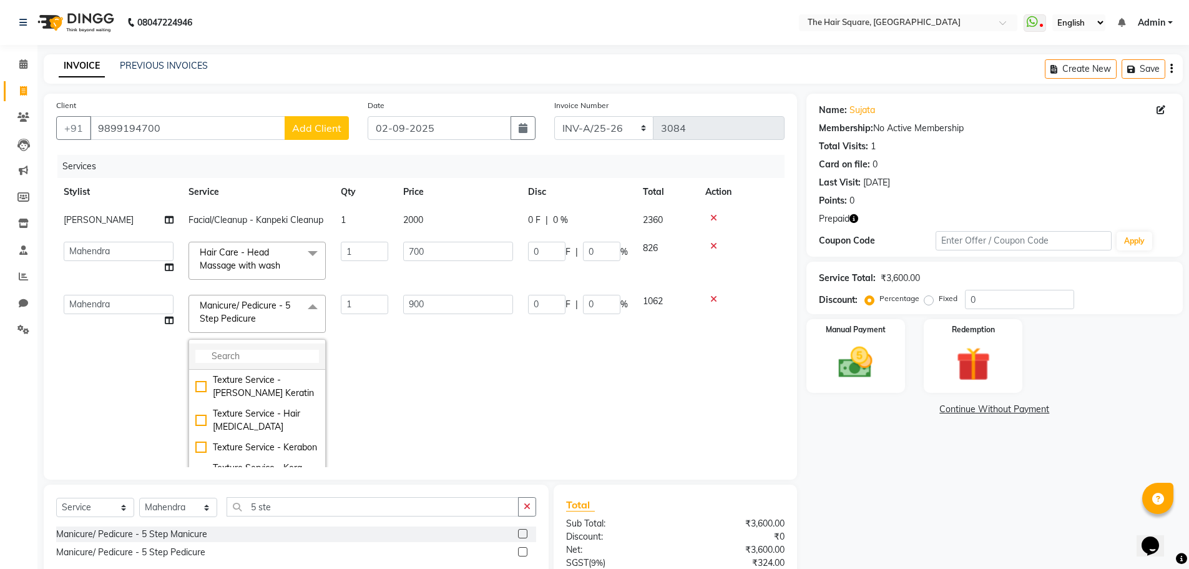
click at [258, 357] on input "multiselect-search" at bounding box center [257, 356] width 124 height 13
type input "cry"
click at [195, 419] on li "Manicure/ Pedicure - Crystal Spa Pedicure" at bounding box center [257, 420] width 136 height 34
checkbox input "true"
type input "1200"
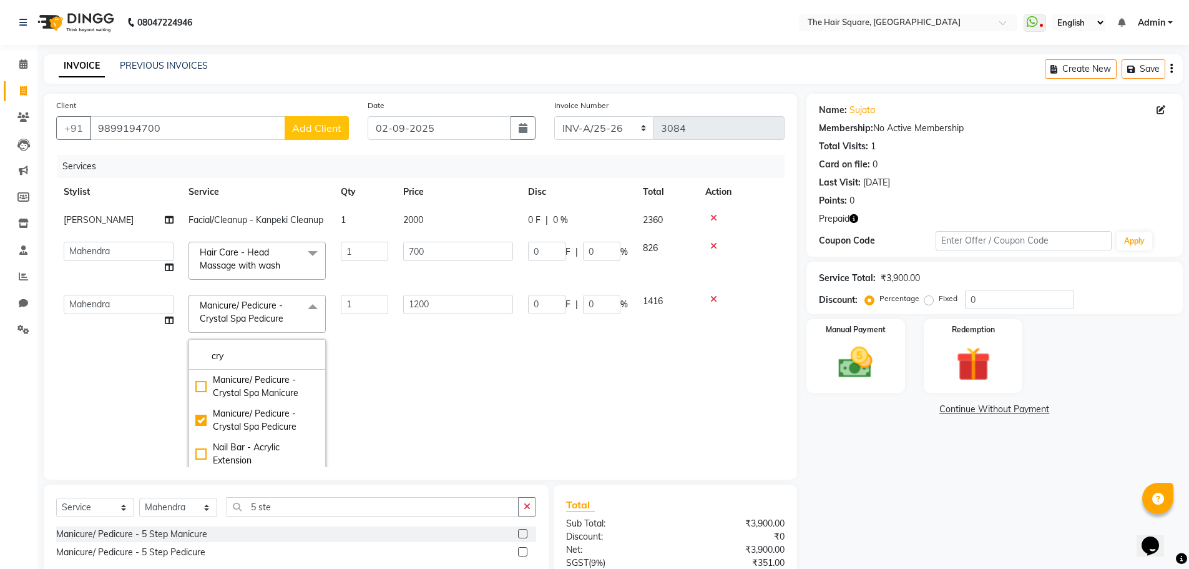
drag, startPoint x: 913, startPoint y: 486, endPoint x: 895, endPoint y: 483, distance: 18.4
click at [913, 486] on div "Name: Sujata Membership: No Active Membership Total Visits: 1 Card on file: 0 L…" at bounding box center [1000, 381] width 386 height 574
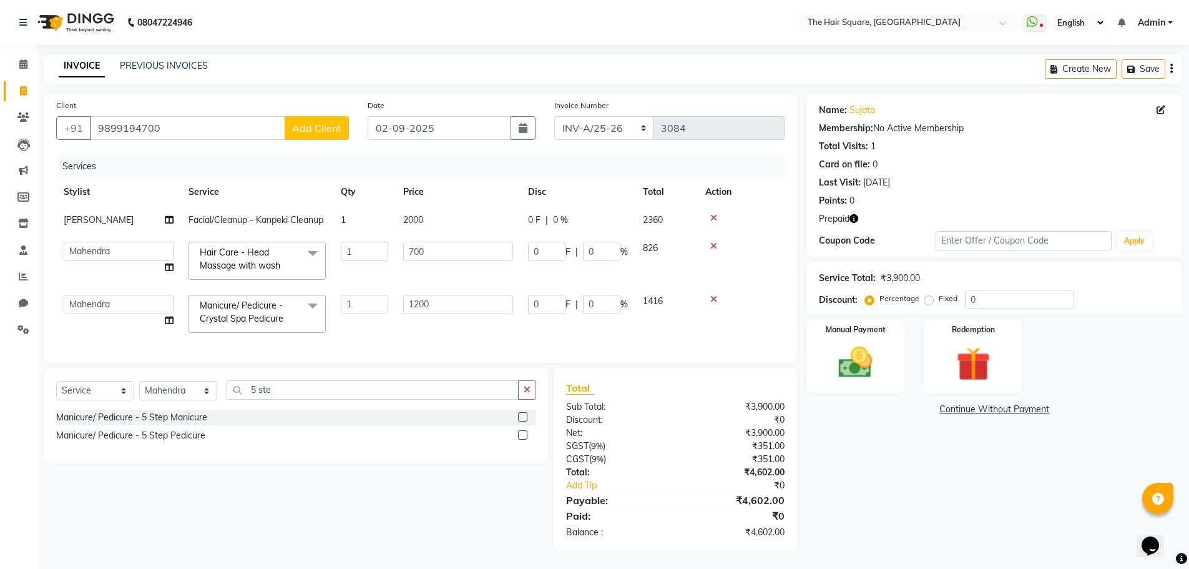
click at [308, 130] on span "Add Client" at bounding box center [316, 128] width 49 height 12
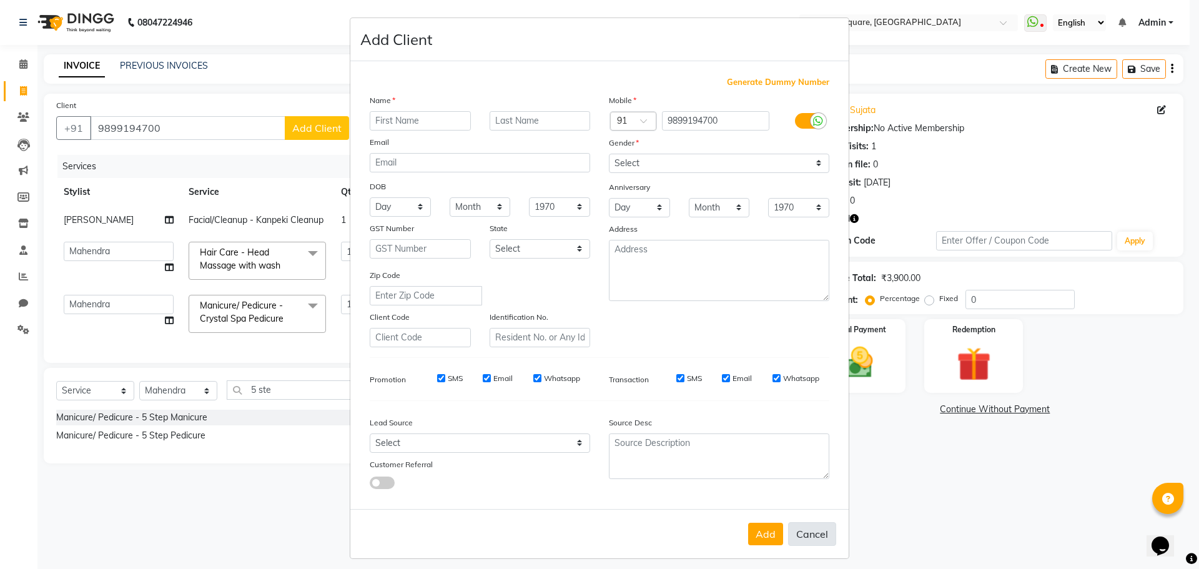
click at [796, 529] on button "Cancel" at bounding box center [812, 534] width 48 height 24
select select
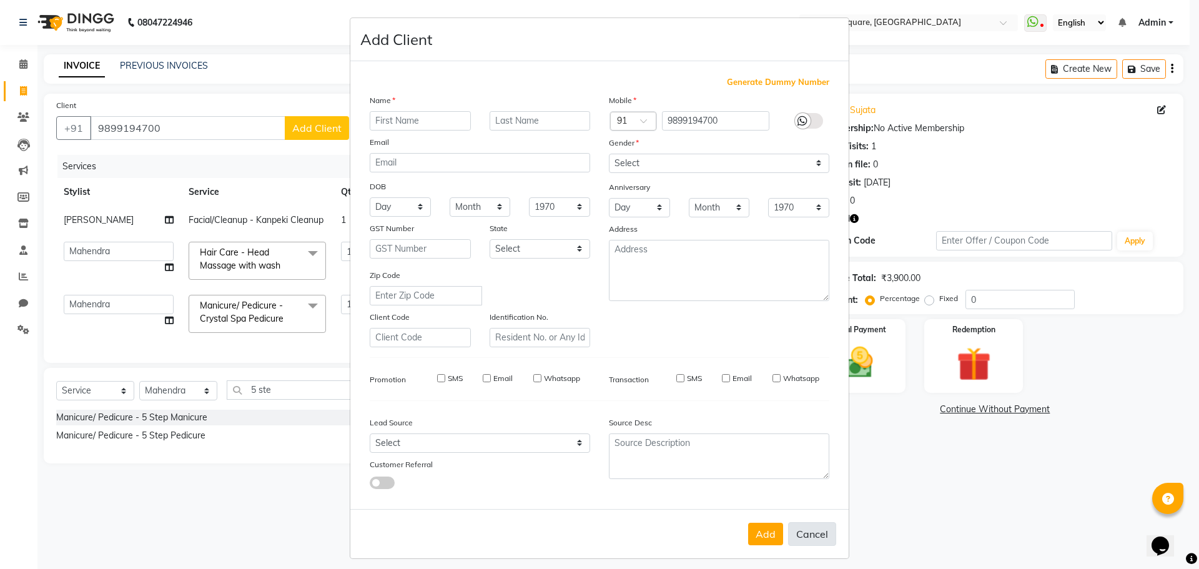
select select
checkbox input "false"
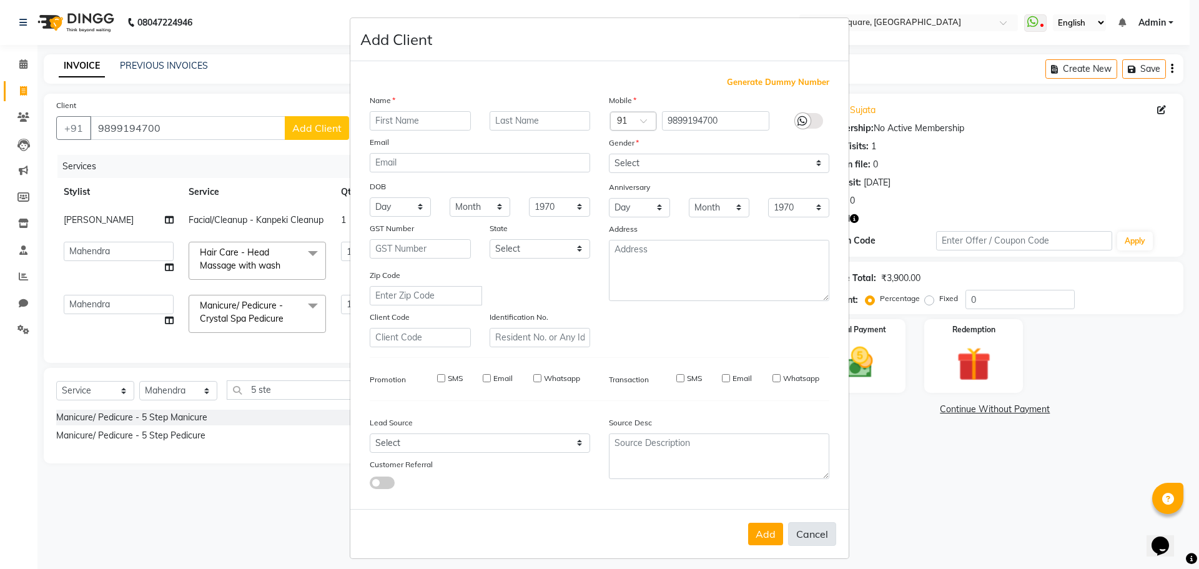
checkbox input "false"
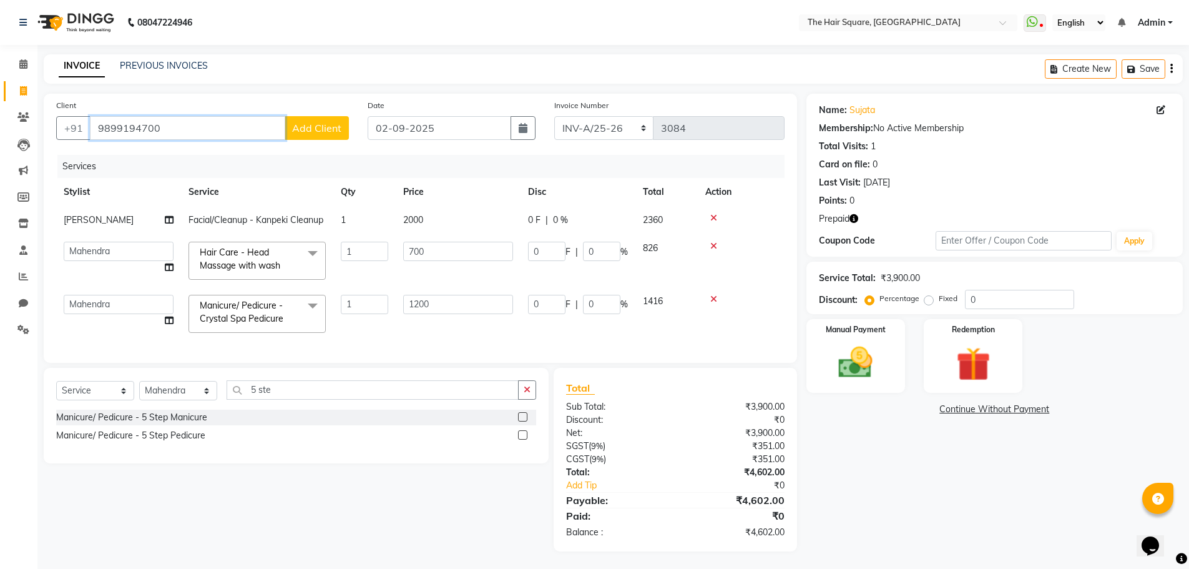
click at [187, 129] on input "9899194700" at bounding box center [187, 128] width 195 height 24
click at [205, 142] on div "Client +91 9899194700 Add Client" at bounding box center [203, 124] width 312 height 51
click at [205, 137] on input "9899194700" at bounding box center [187, 128] width 195 height 24
click at [849, 220] on span "Prepaid" at bounding box center [834, 218] width 31 height 13
click at [854, 222] on icon "button" at bounding box center [854, 218] width 9 height 9
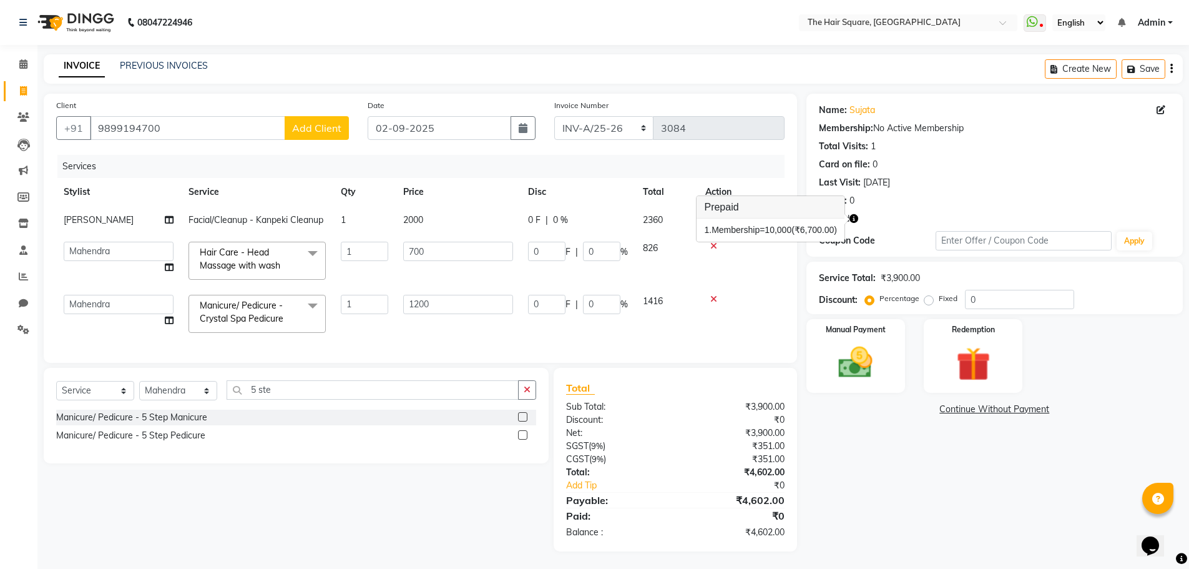
click at [147, 141] on div "Client +91 9899194700 Add Client" at bounding box center [203, 124] width 312 height 51
click at [181, 119] on input "9899194700" at bounding box center [187, 128] width 195 height 24
click at [938, 448] on div "Name: Sujata Membership: No Active Membership Total Visits: 1 Card on file: 0 L…" at bounding box center [1000, 323] width 386 height 458
click at [852, 219] on icon "button" at bounding box center [854, 218] width 9 height 9
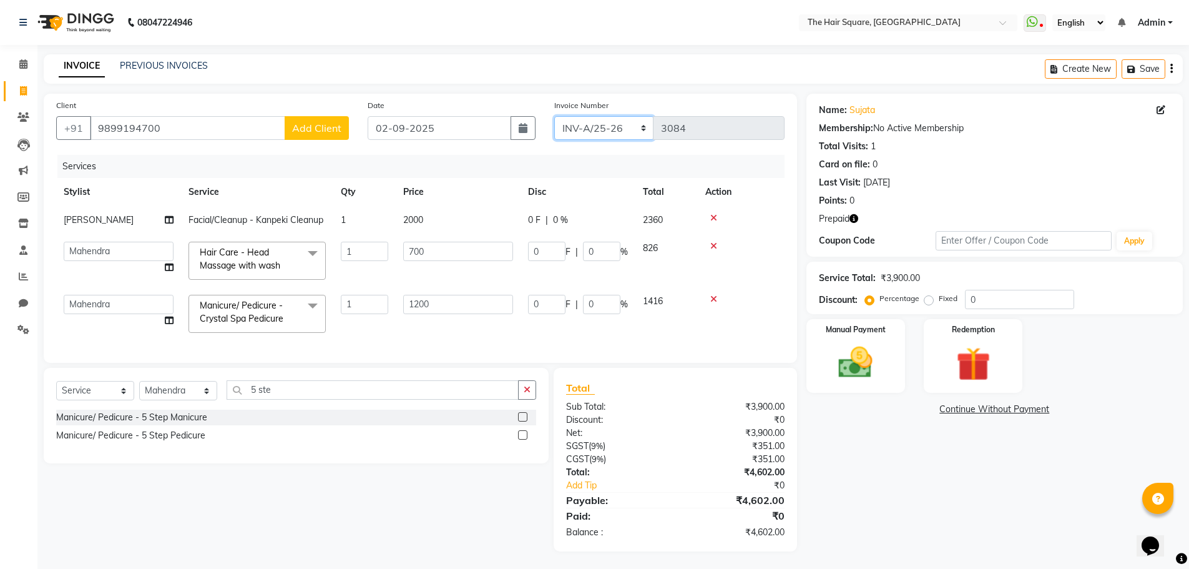
drag, startPoint x: 599, startPoint y: 129, endPoint x: 599, endPoint y: 138, distance: 9.4
click at [599, 129] on select "INV-A-M/25-26 INV-A/25-26" at bounding box center [604, 128] width 100 height 24
select select "5954"
click at [554, 116] on select "INV-A-M/25-26 INV-A/25-26" at bounding box center [604, 128] width 100 height 24
type input "0948"
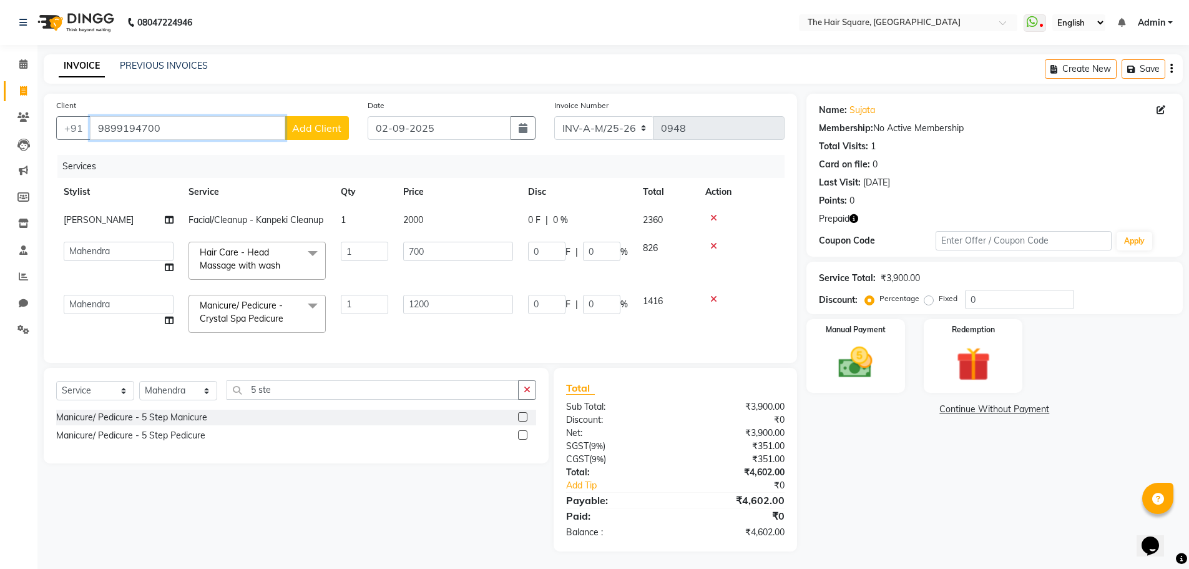
click at [179, 136] on input "9899194700" at bounding box center [187, 128] width 195 height 24
click at [126, 130] on input "9899194700" at bounding box center [187, 128] width 195 height 24
click at [848, 217] on span "Prepaid" at bounding box center [834, 218] width 31 height 13
click at [852, 221] on icon "button" at bounding box center [854, 218] width 9 height 9
click at [955, 349] on img at bounding box center [973, 364] width 57 height 44
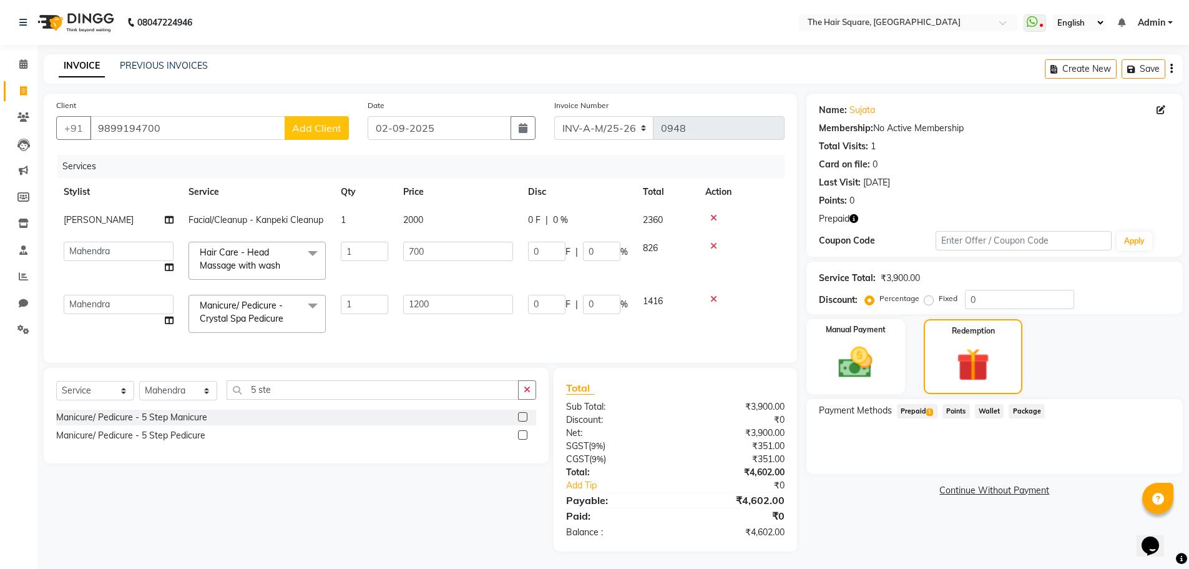
click at [906, 410] on span "Prepaid 1" at bounding box center [917, 411] width 41 height 14
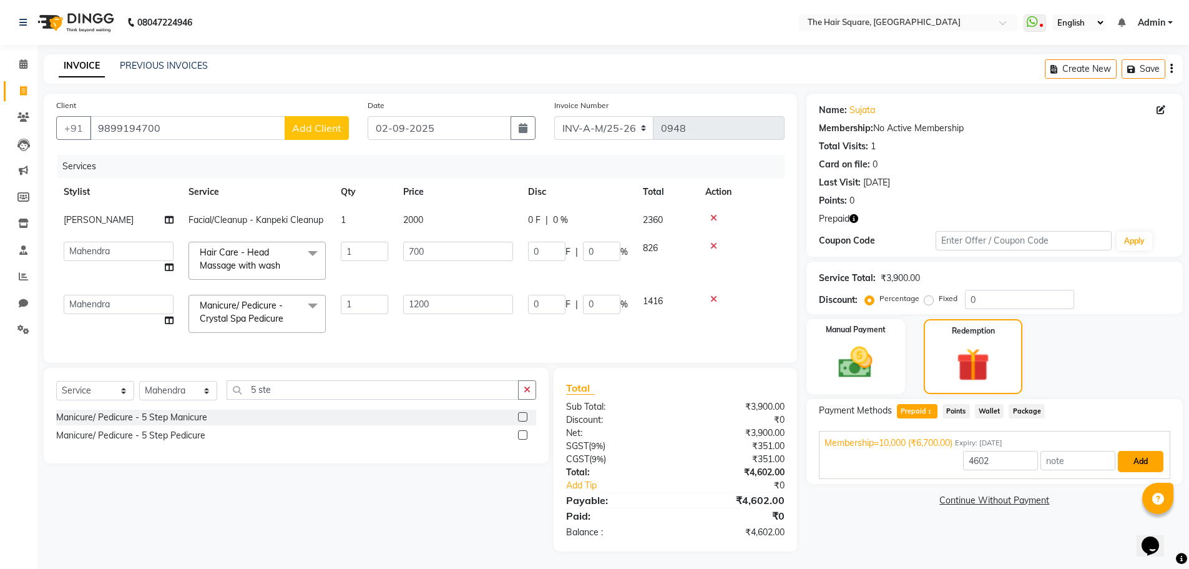
click at [1134, 454] on button "Add" at bounding box center [1141, 461] width 46 height 21
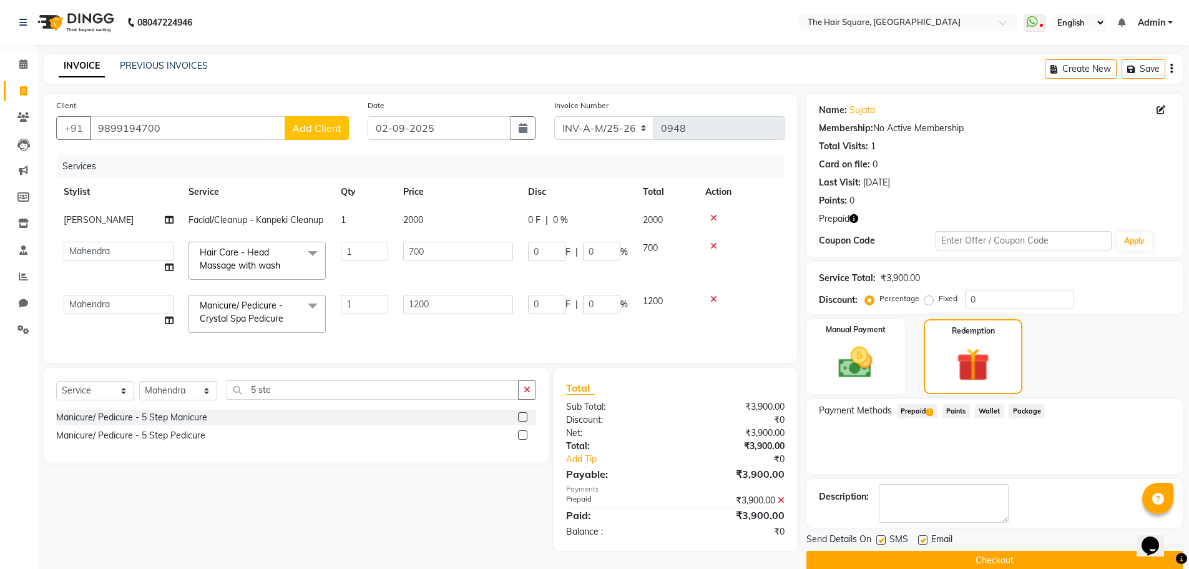
scroll to position [20, 0]
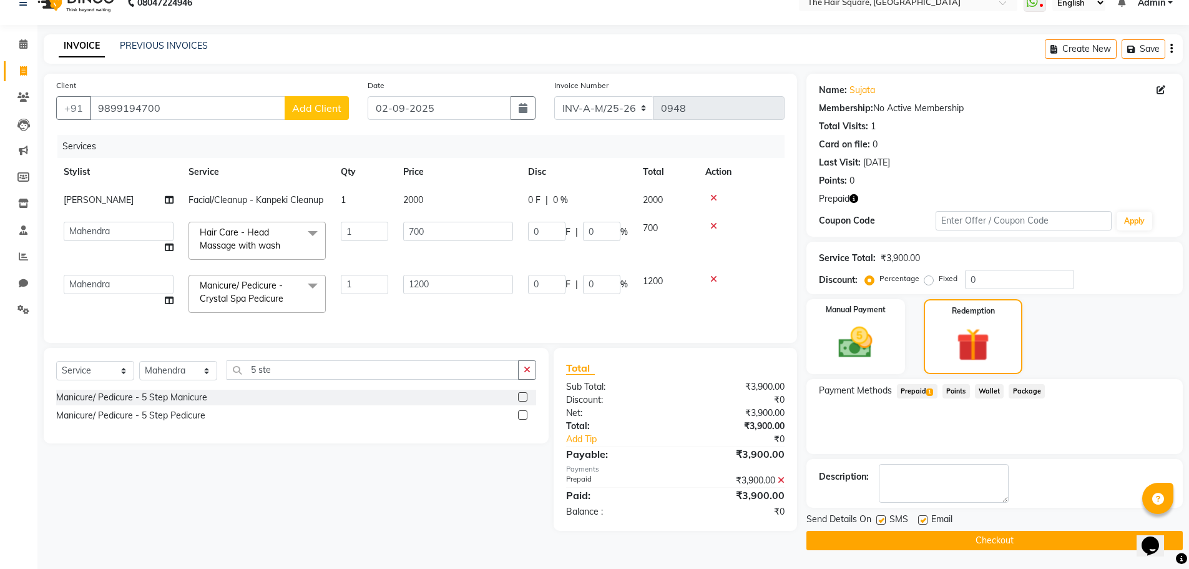
click at [943, 544] on button "Checkout" at bounding box center [995, 540] width 376 height 19
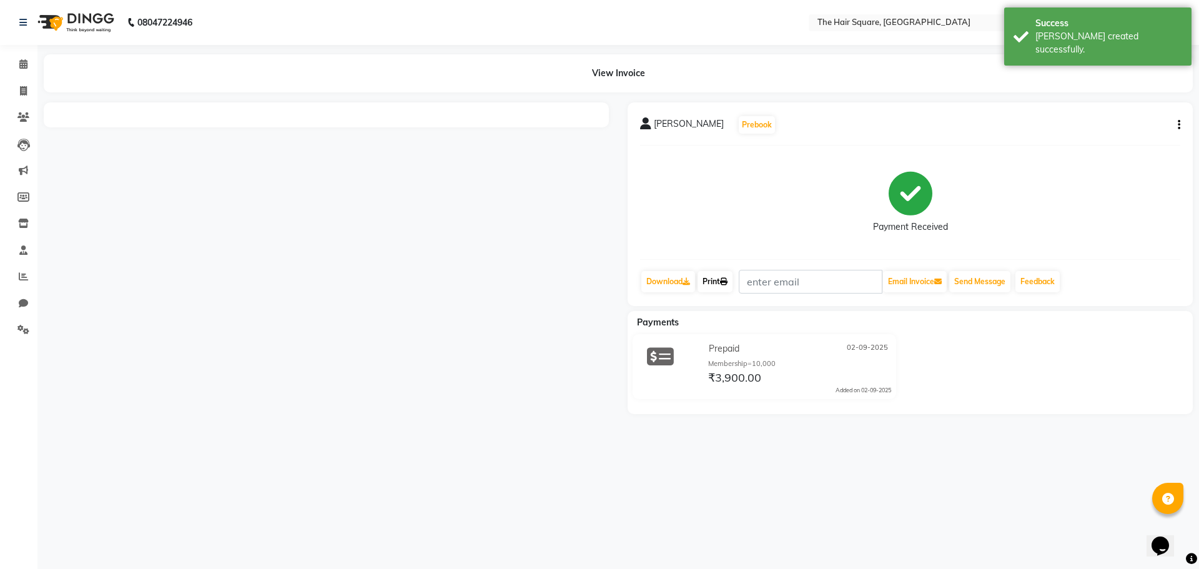
click at [723, 280] on link "Print" at bounding box center [714, 281] width 35 height 21
click at [721, 280] on icon at bounding box center [723, 281] width 7 height 7
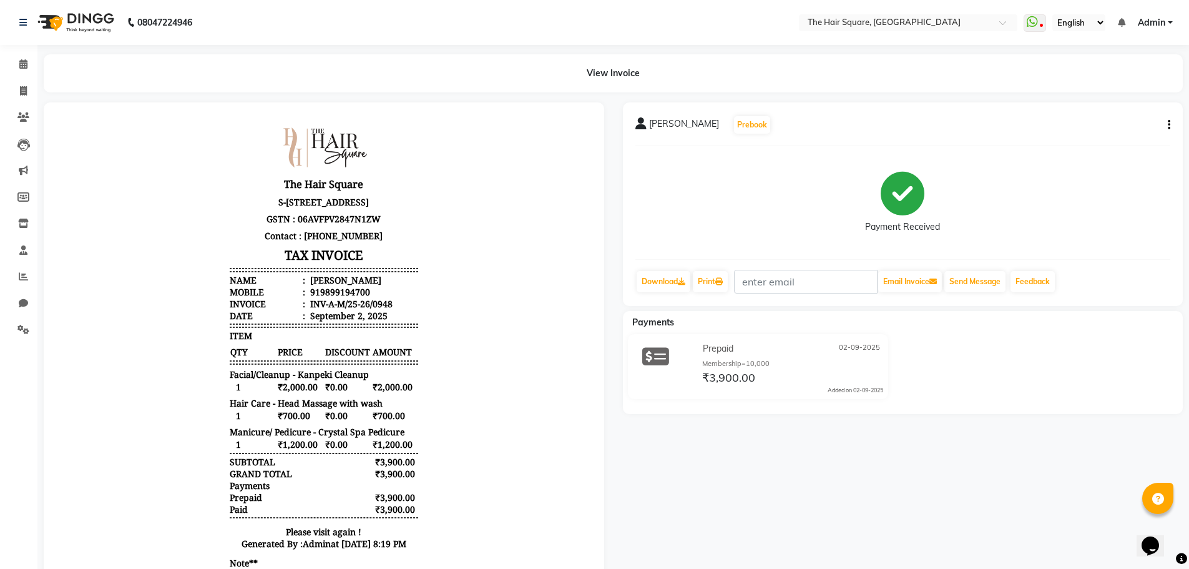
click at [35, 89] on div "View Invoice" at bounding box center [613, 73] width 1158 height 38
click at [26, 89] on icon at bounding box center [23, 90] width 7 height 9
select select "service"
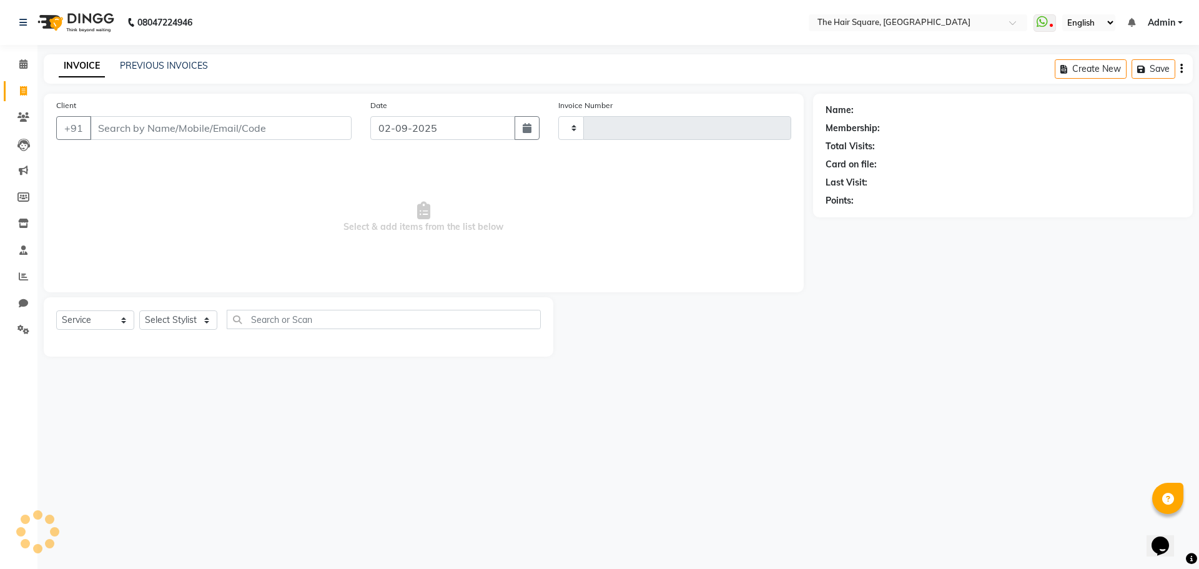
type input "3085"
select select "5768"
click at [187, 64] on link "PREVIOUS INVOICES" at bounding box center [164, 65] width 88 height 11
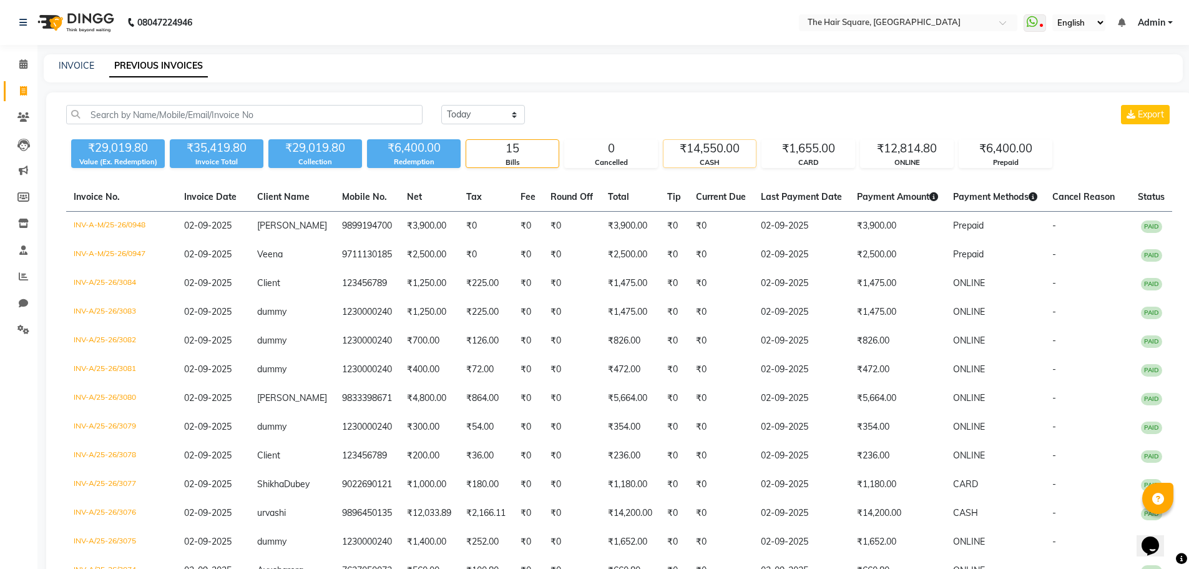
click at [721, 149] on div "₹14,550.00" at bounding box center [710, 148] width 92 height 17
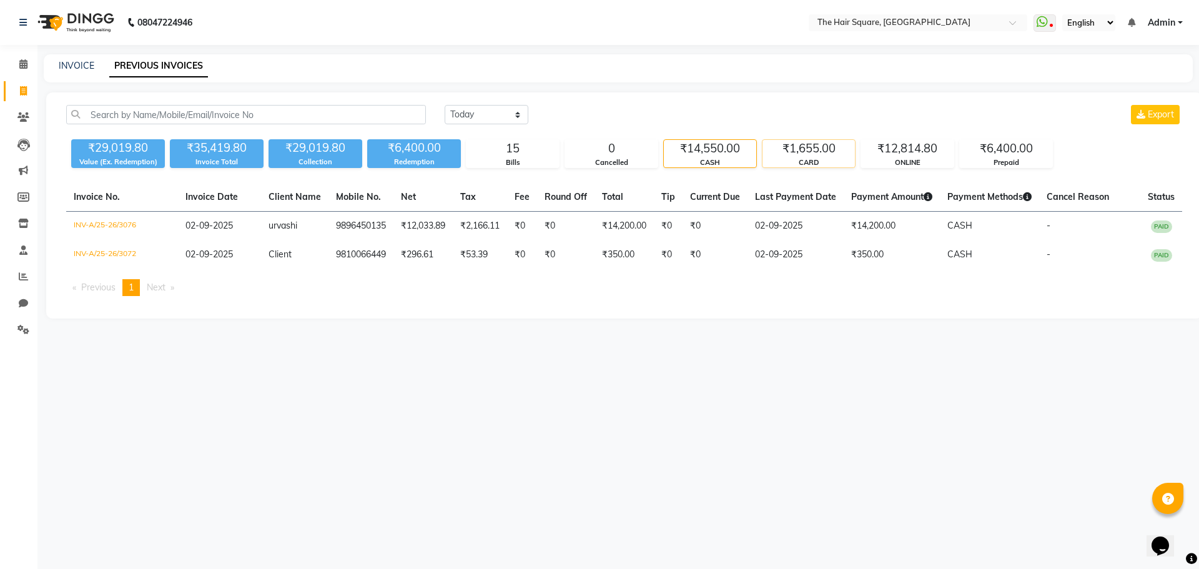
click at [852, 156] on div "₹1,655.00" at bounding box center [808, 148] width 92 height 17
click at [714, 158] on div "CASH" at bounding box center [710, 162] width 92 height 11
click at [700, 155] on div "₹14,550.00" at bounding box center [710, 148] width 92 height 17
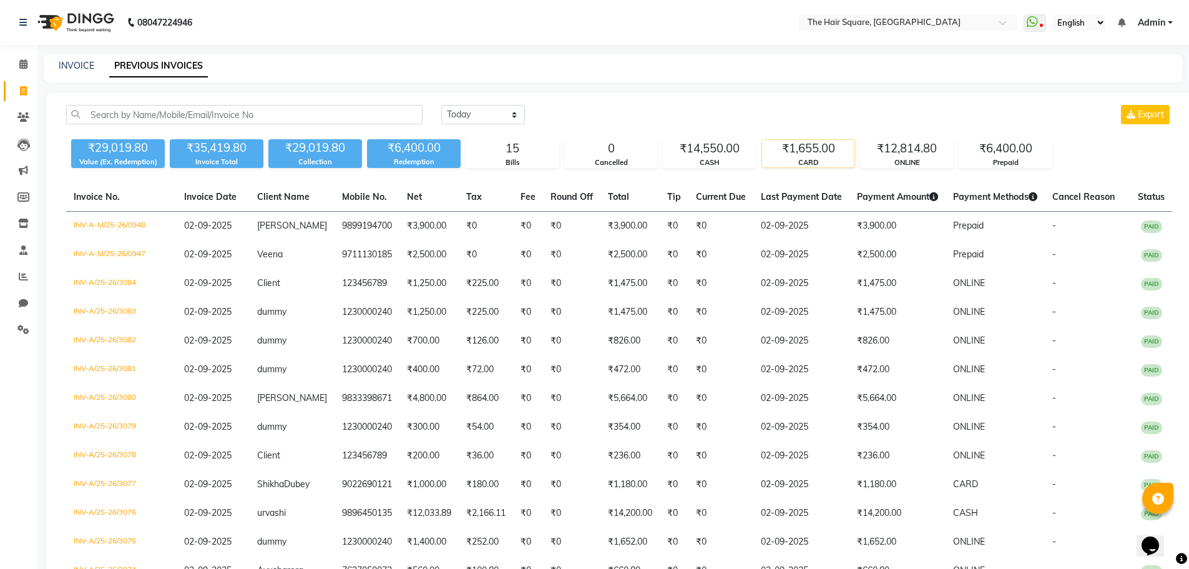
click at [792, 155] on div "₹1,655.00" at bounding box center [808, 148] width 92 height 17
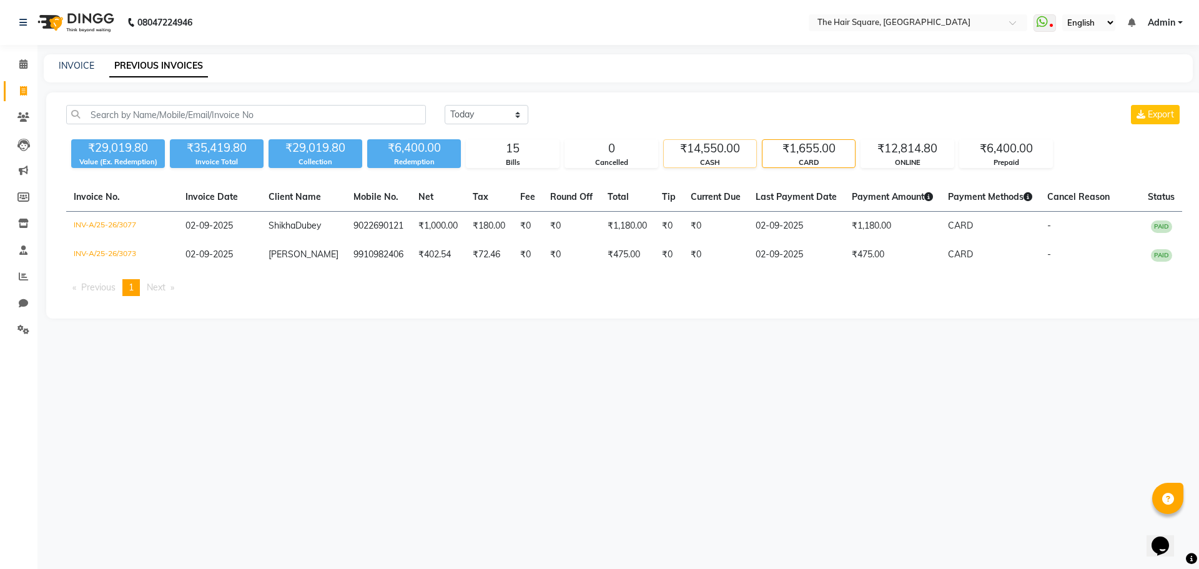
click at [714, 154] on div "₹14,550.00" at bounding box center [710, 148] width 92 height 17
click at [20, 88] on icon at bounding box center [23, 90] width 7 height 9
select select "service"
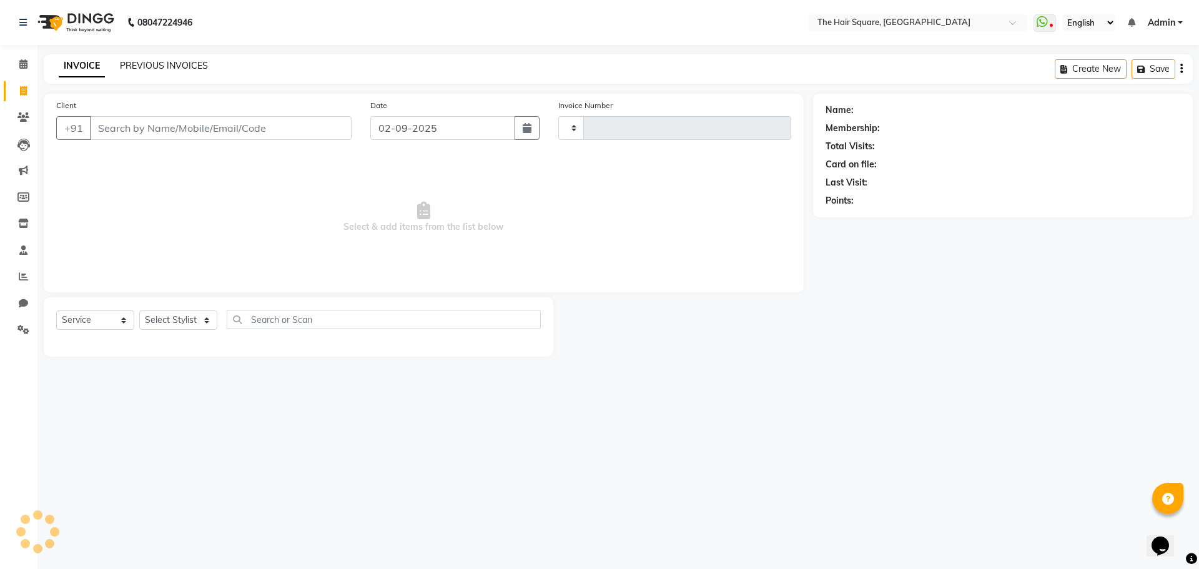
click at [142, 66] on link "PREVIOUS INVOICES" at bounding box center [164, 65] width 88 height 11
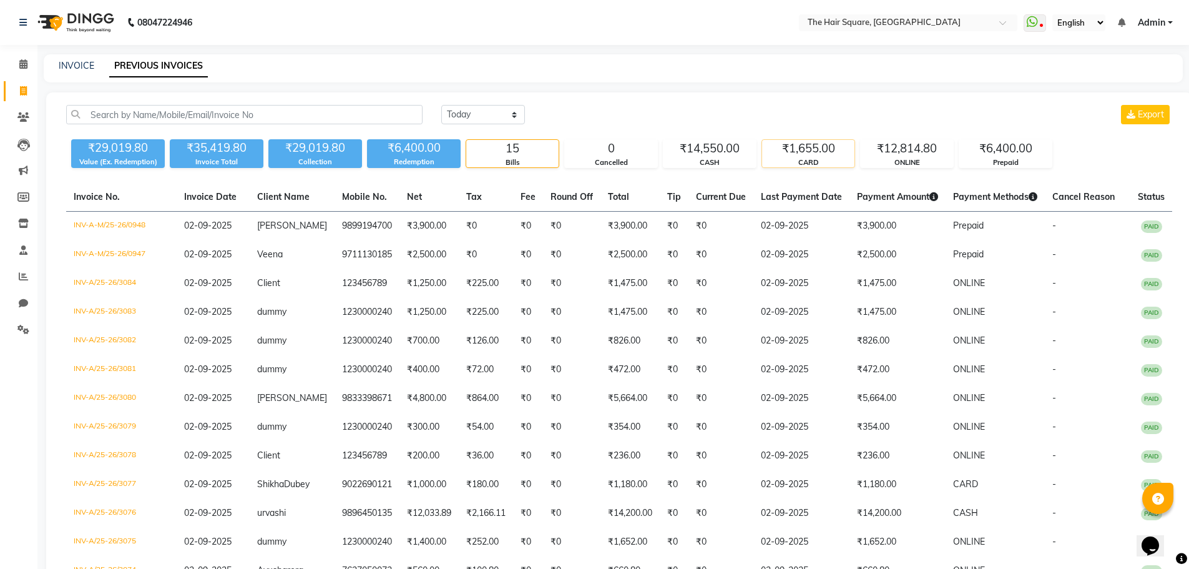
click at [811, 157] on div "CARD" at bounding box center [808, 162] width 92 height 11
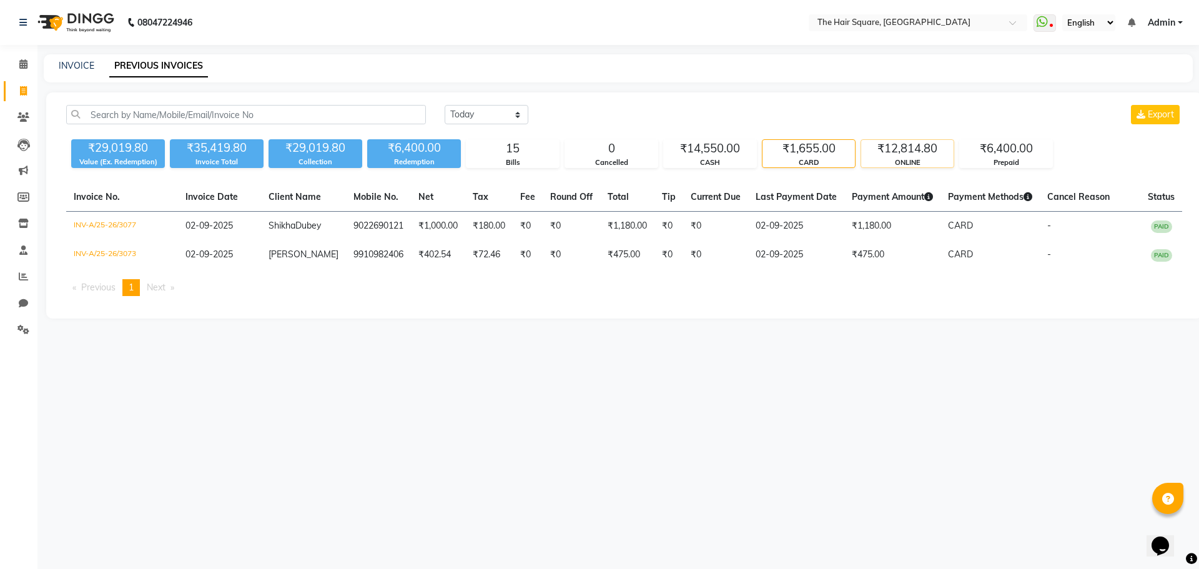
click at [914, 157] on div "ONLINE" at bounding box center [907, 162] width 92 height 11
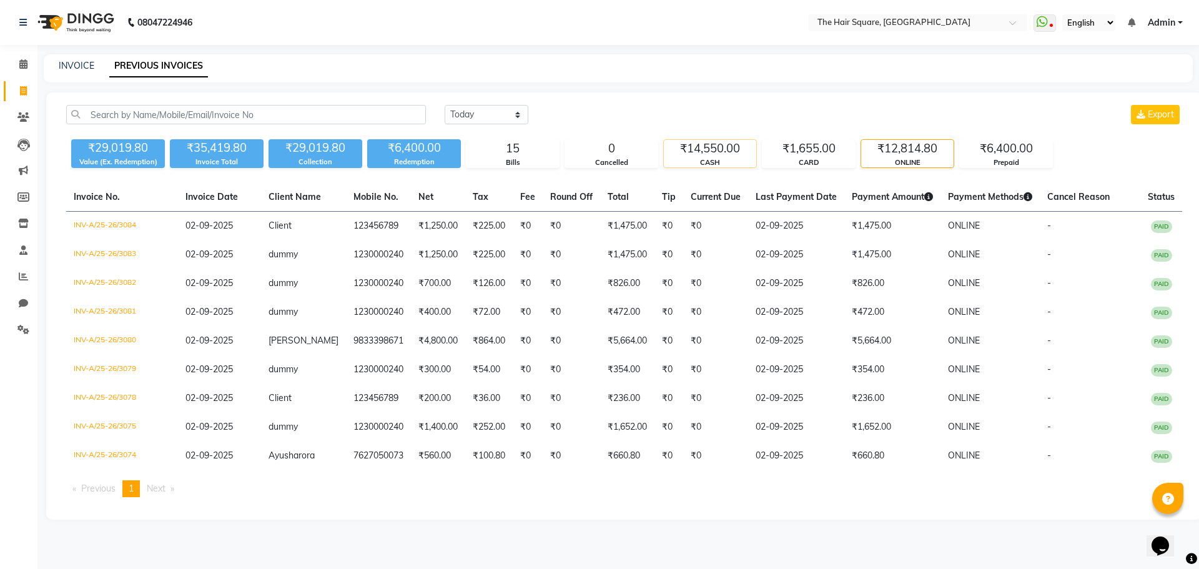
click at [730, 160] on div "CASH" at bounding box center [710, 162] width 92 height 11
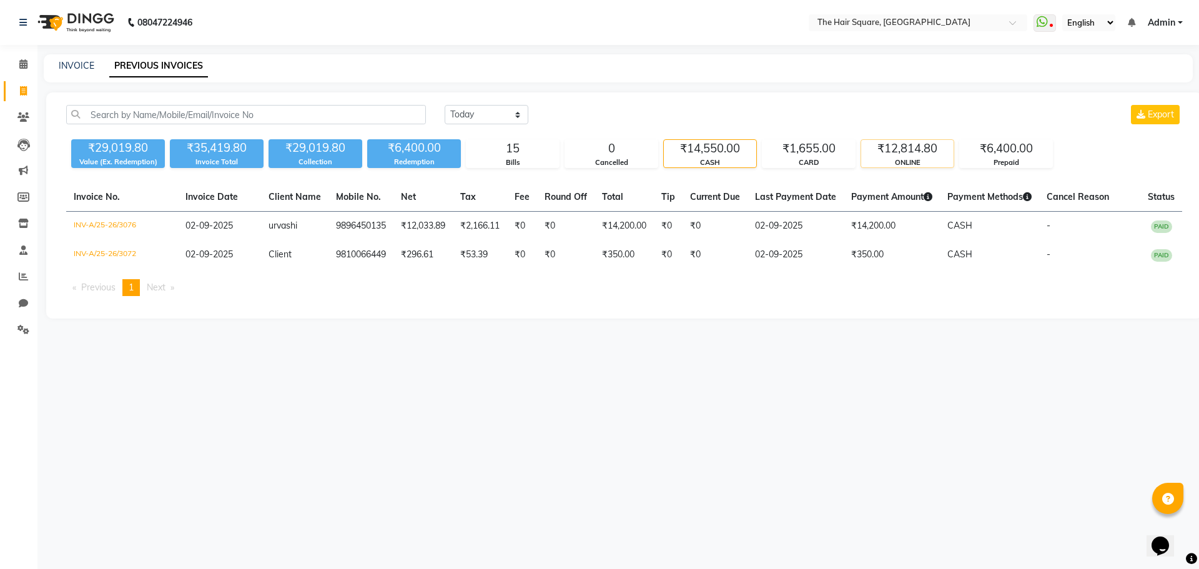
click at [872, 154] on div "₹12,814.80" at bounding box center [907, 148] width 92 height 17
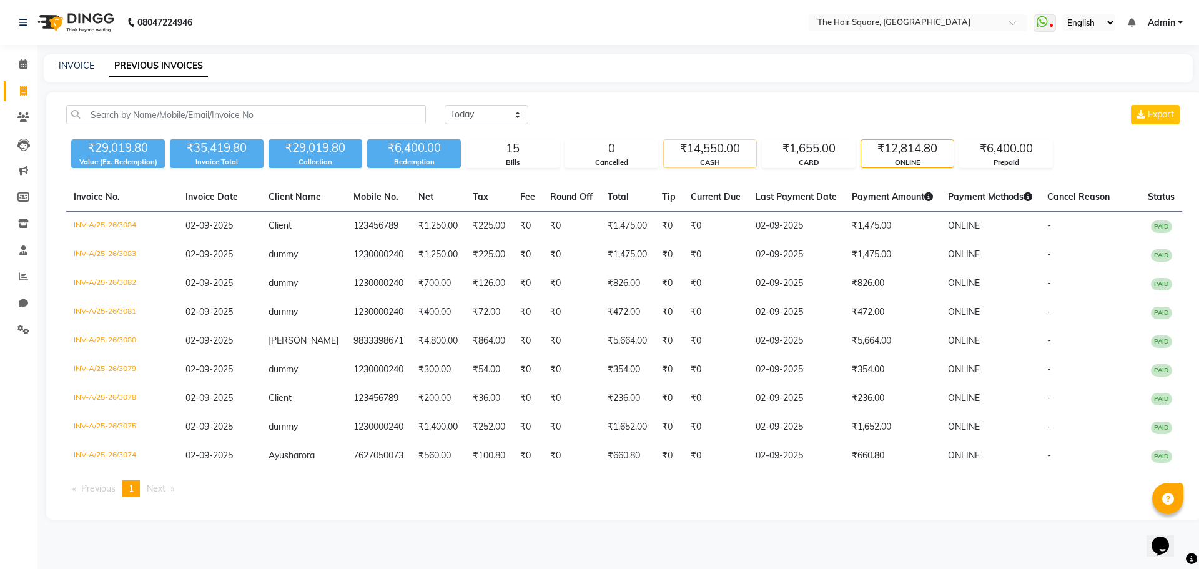
click at [697, 154] on div "₹14,550.00" at bounding box center [710, 148] width 92 height 17
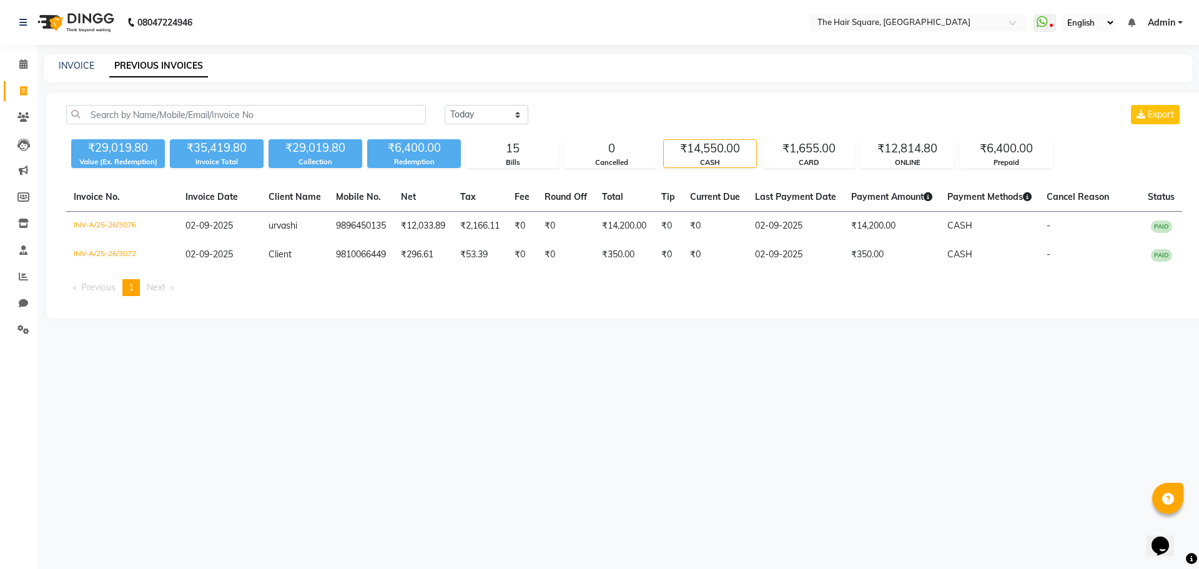
click at [981, 137] on div "₹29,019.80 Value (Ex. Redemption) ₹35,419.80 Invoice Total ₹29,019.80 Collectio…" at bounding box center [624, 151] width 1116 height 34
click at [999, 145] on div "₹6,400.00" at bounding box center [1006, 148] width 92 height 17
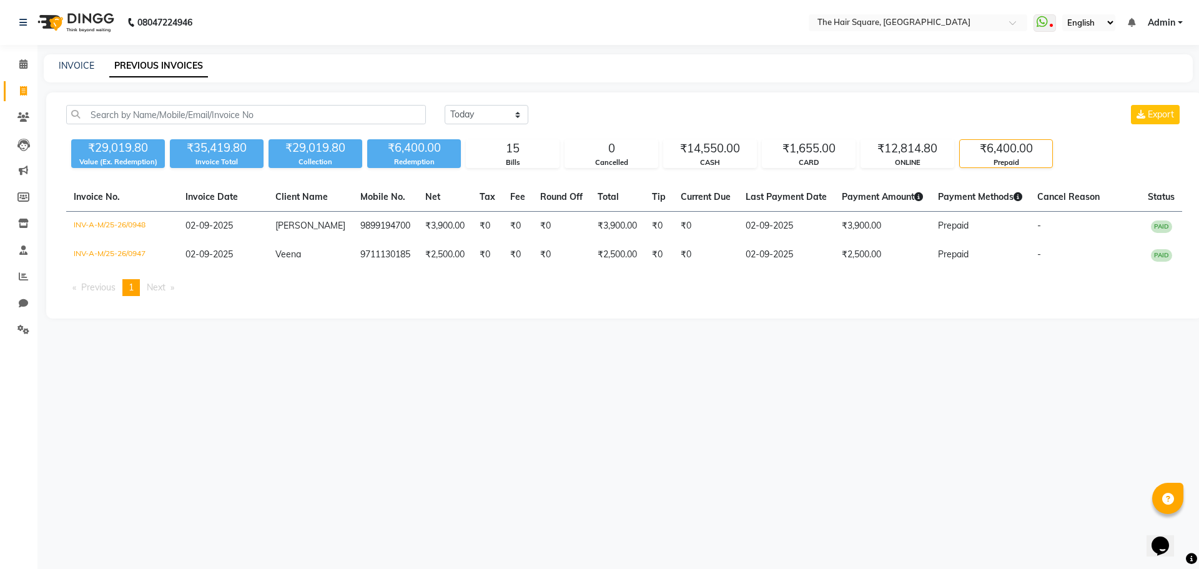
click at [17, 99] on link "Invoice" at bounding box center [19, 91] width 30 height 21
select select "service"
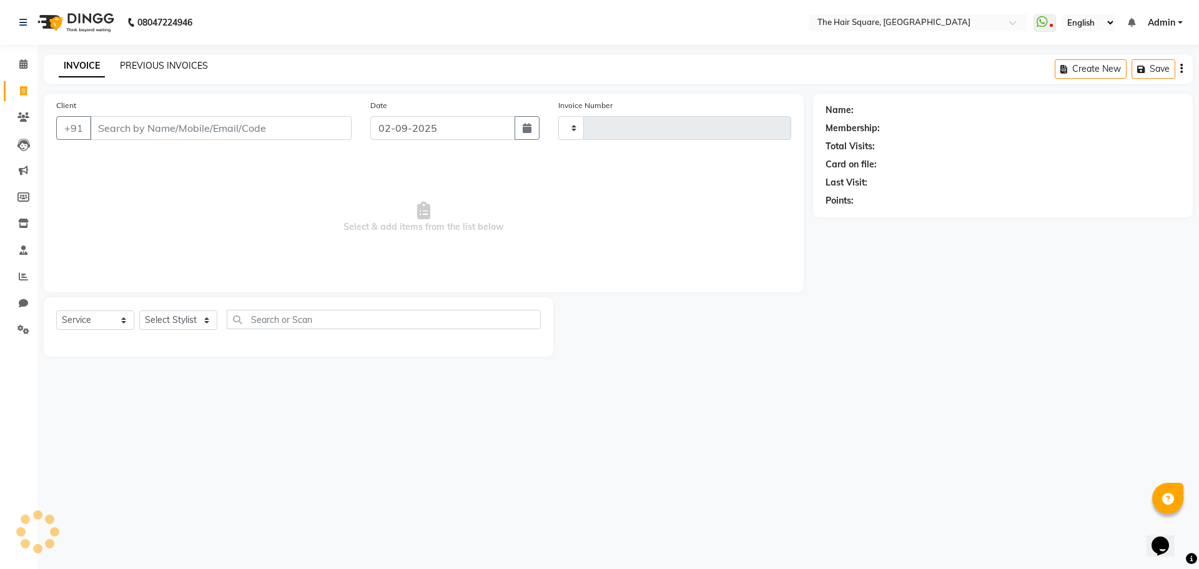
type input "3085"
select select "5768"
click at [185, 66] on link "PREVIOUS INVOICES" at bounding box center [164, 65] width 88 height 11
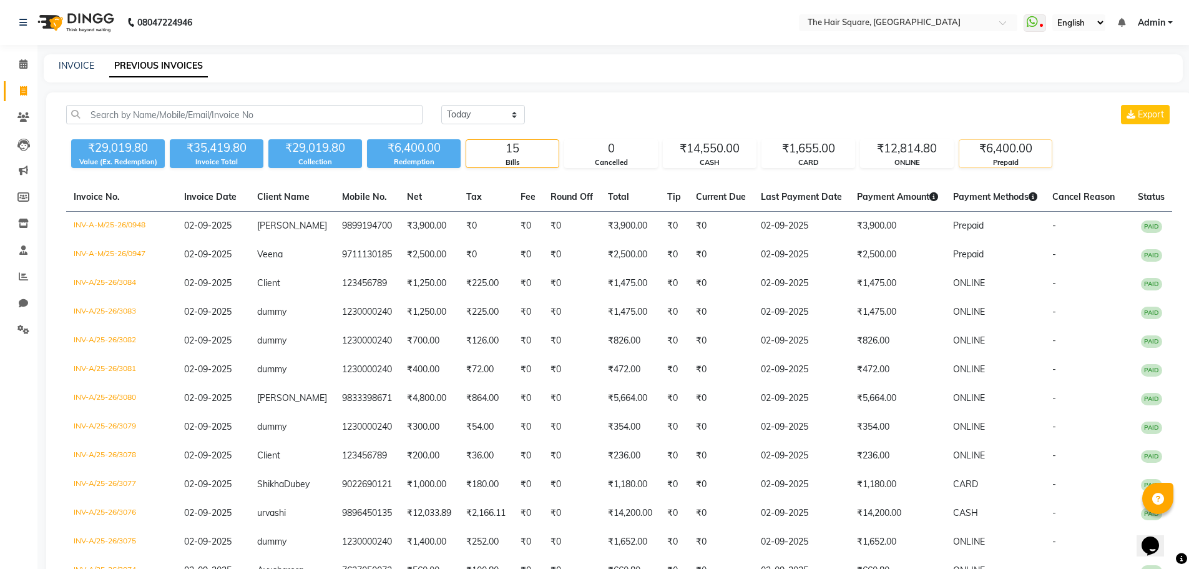
click at [996, 159] on div "Prepaid" at bounding box center [1006, 162] width 92 height 11
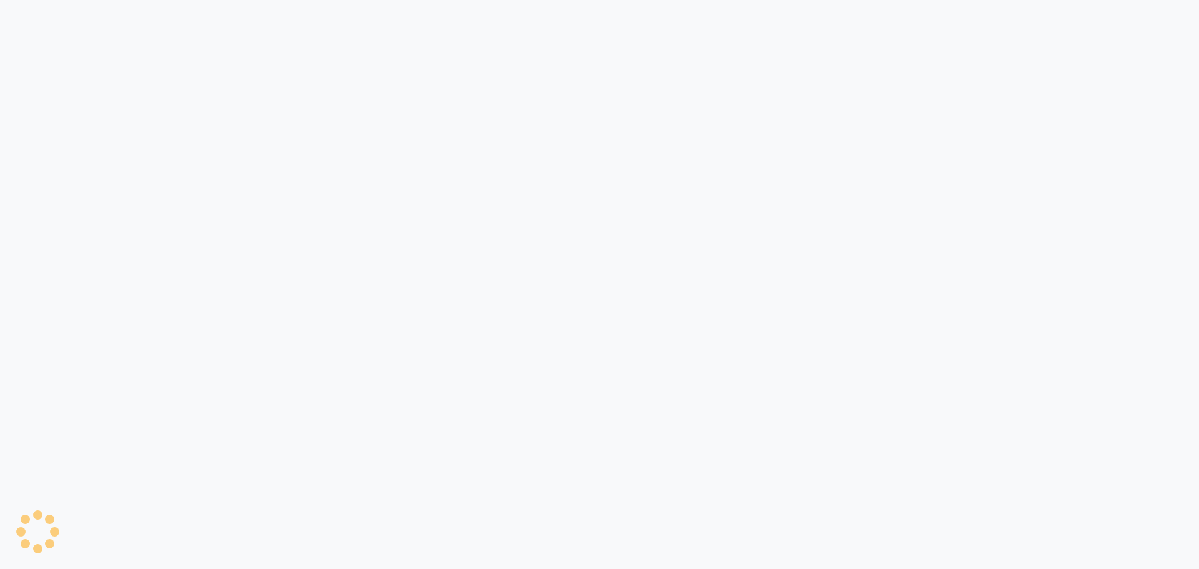
select select "service"
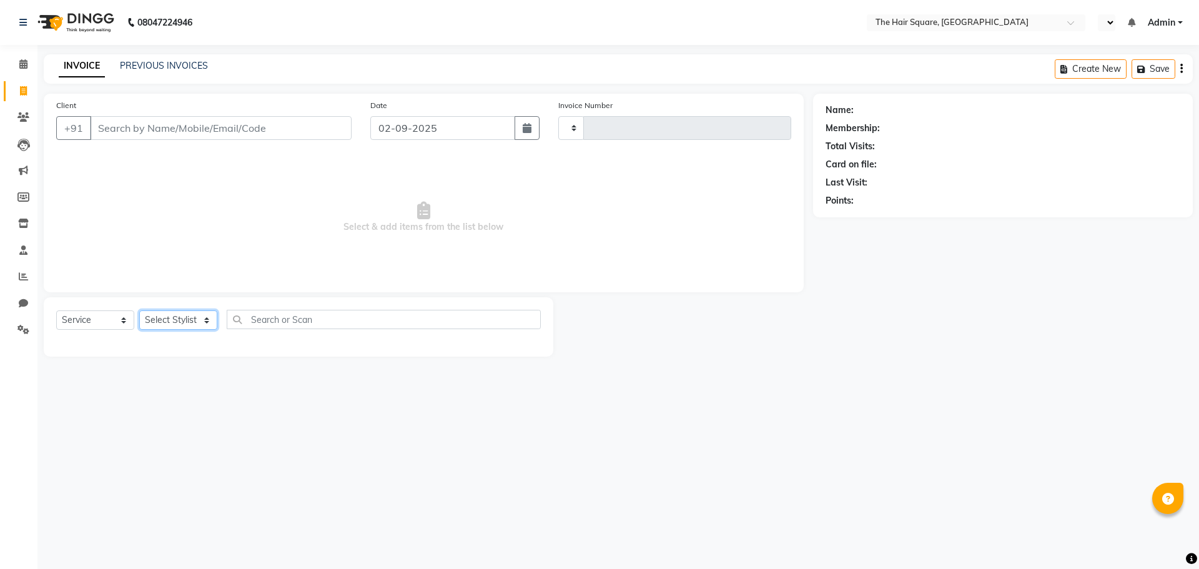
click at [194, 318] on select "Select Stylist" at bounding box center [178, 319] width 78 height 19
select select "en"
select select "5768"
type input "3084"
select select "39373"
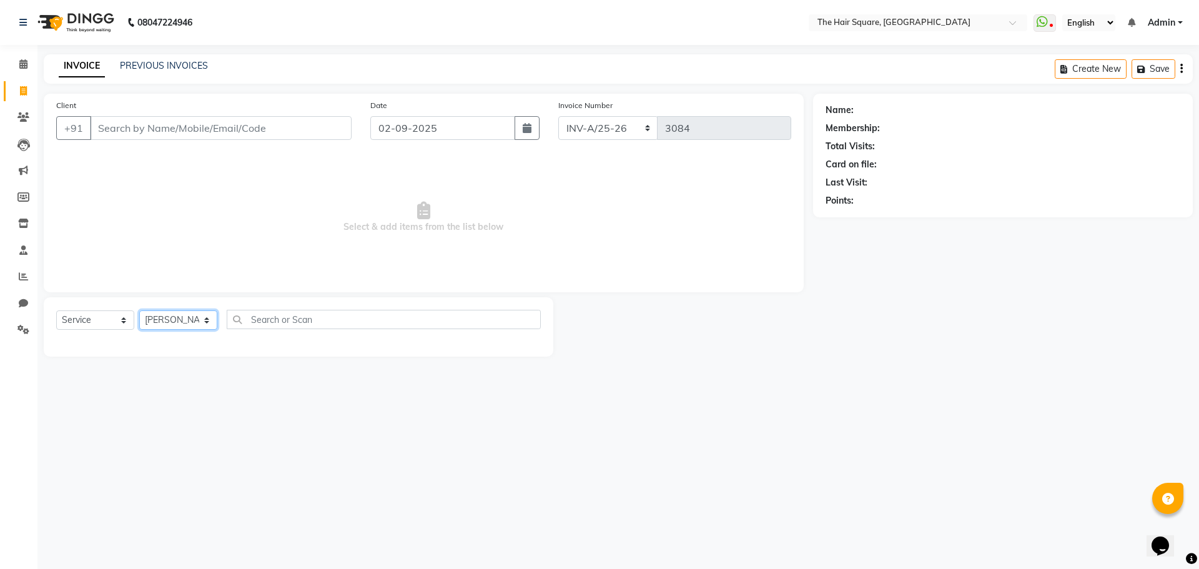
click at [139, 310] on select "Select Stylist Amit [PERSON_NAME] Dev Imran [PERSON_NAME] [PERSON_NAME] Manager…" at bounding box center [178, 319] width 78 height 19
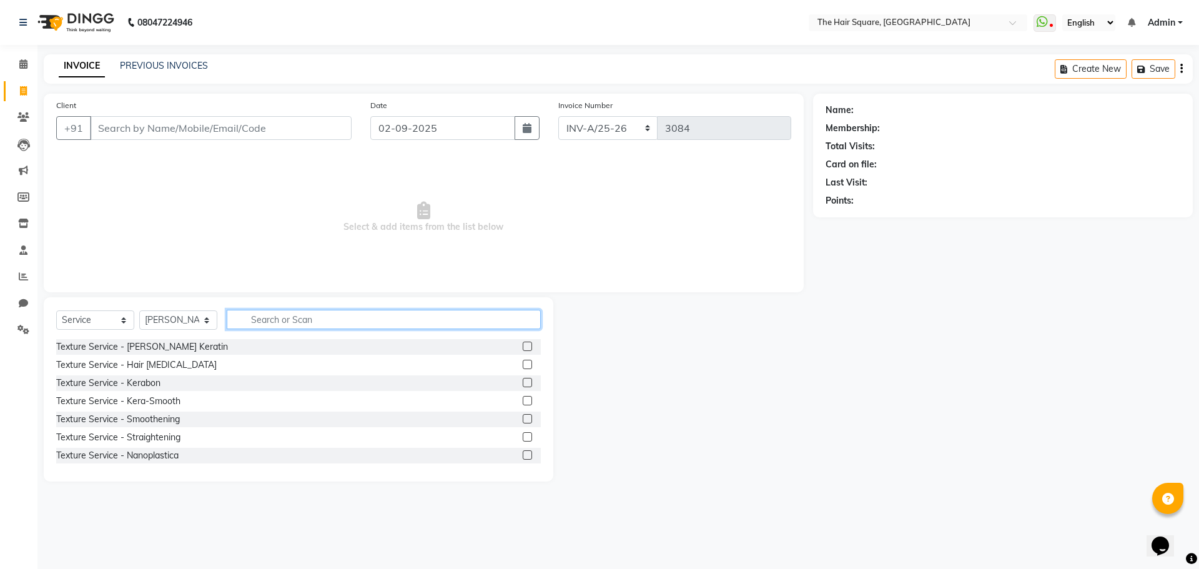
click at [277, 325] on input "text" at bounding box center [384, 319] width 314 height 19
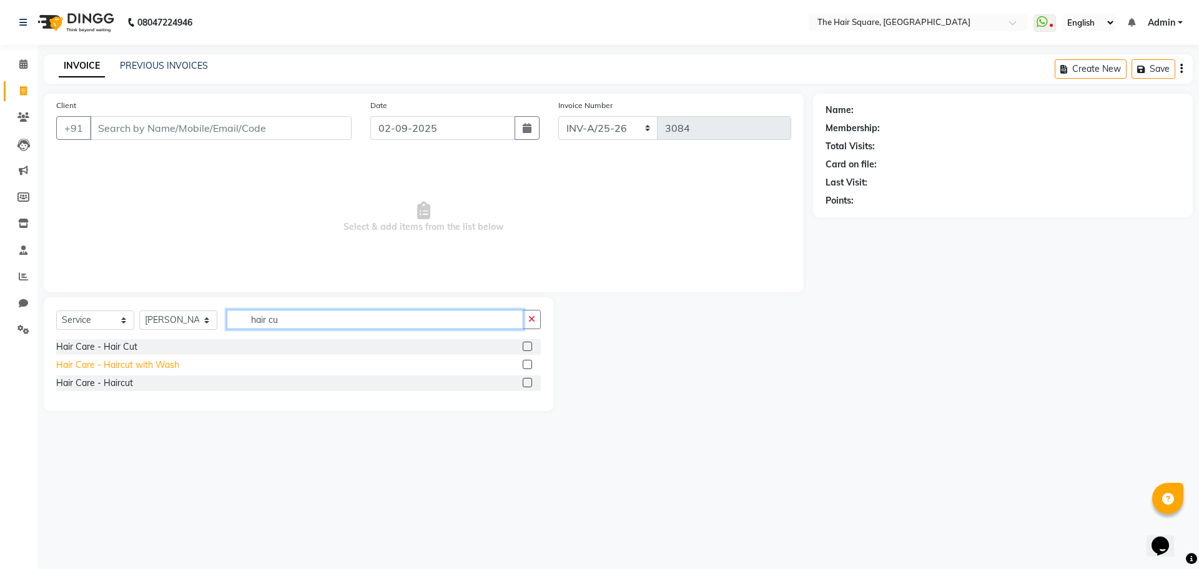
type input "hair cu"
click at [164, 365] on div "Hair Care - Haircut with Wash" at bounding box center [117, 364] width 123 height 13
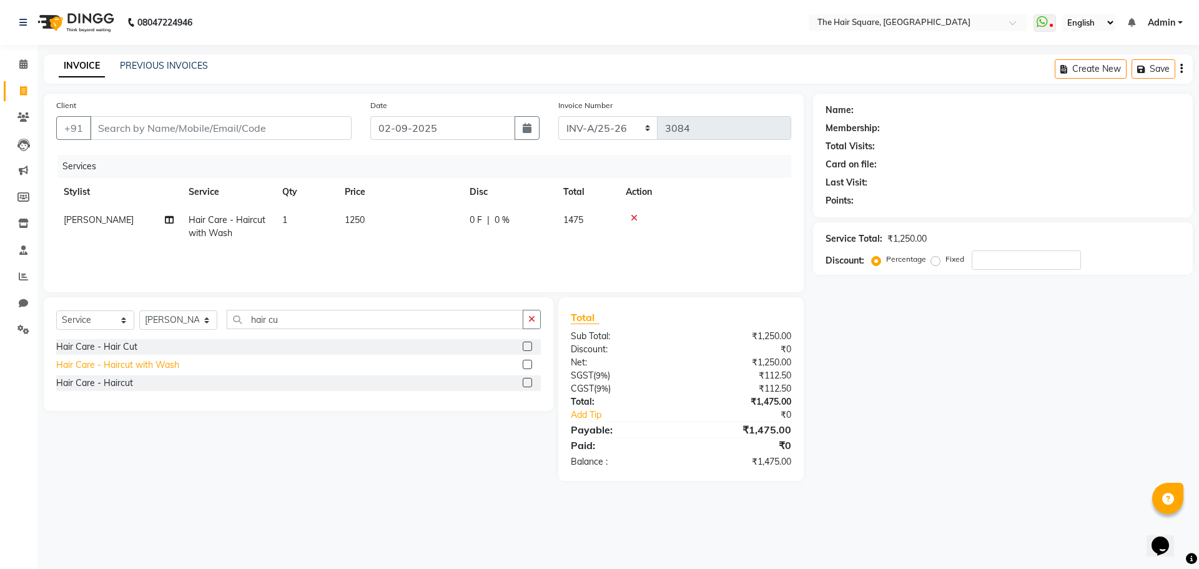
click at [177, 365] on div "Hair Care - Haircut with Wash" at bounding box center [117, 364] width 123 height 13
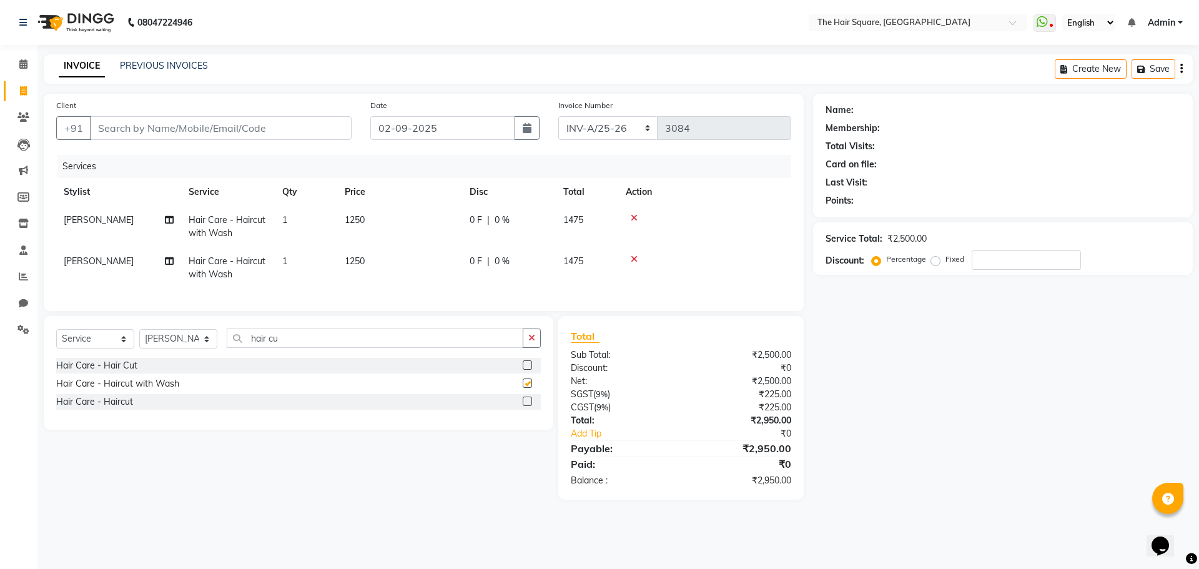
checkbox input "false"
click at [122, 248] on td "Vijender" at bounding box center [118, 267] width 125 height 41
select select "39373"
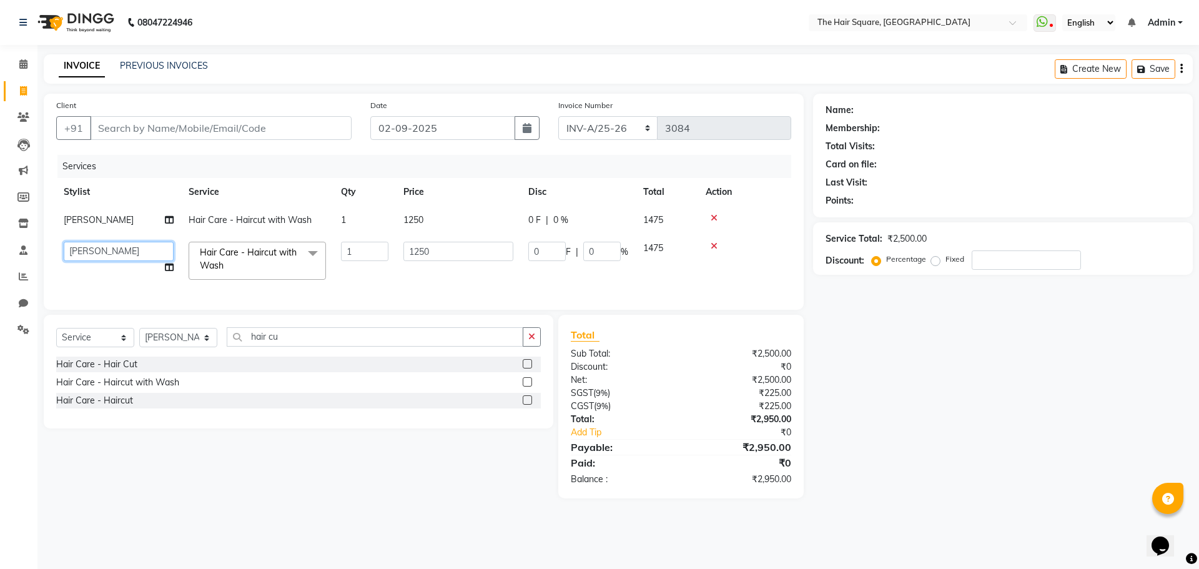
click at [122, 255] on select "Amit Aradhana Bittu Dev Imran Inder Javed Kim Mahendra Manager Mukesh Raaj Radh…" at bounding box center [119, 251] width 110 height 19
select select "39372"
click at [164, 219] on td "Vijender Split Commission" at bounding box center [118, 220] width 125 height 28
select select "39373"
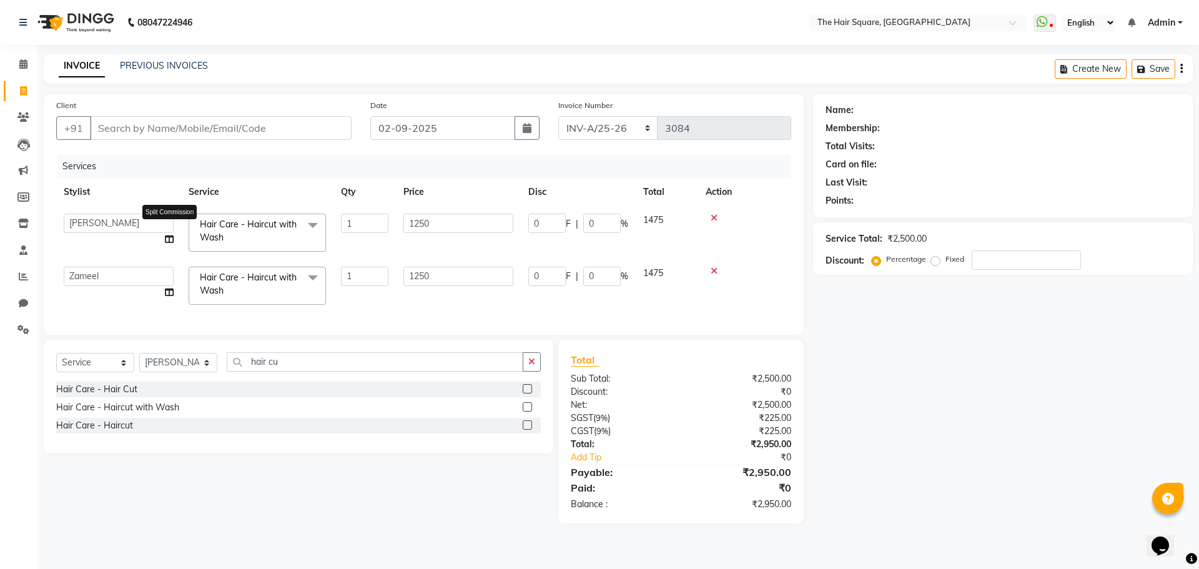
click at [170, 236] on icon at bounding box center [169, 239] width 9 height 9
select select "39373"
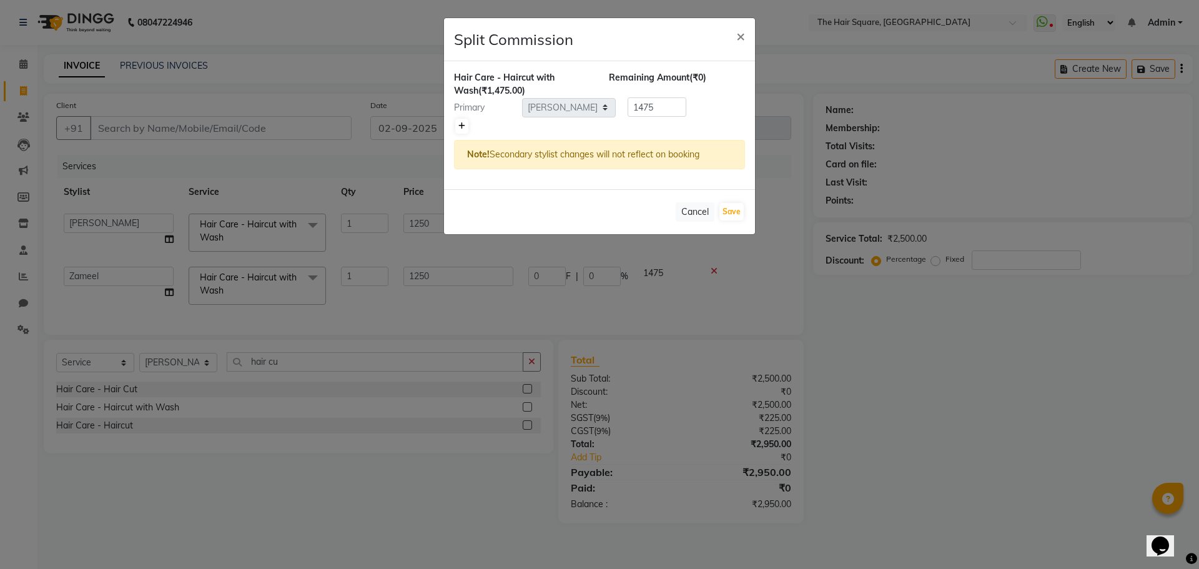
click at [462, 130] on link at bounding box center [461, 126] width 13 height 15
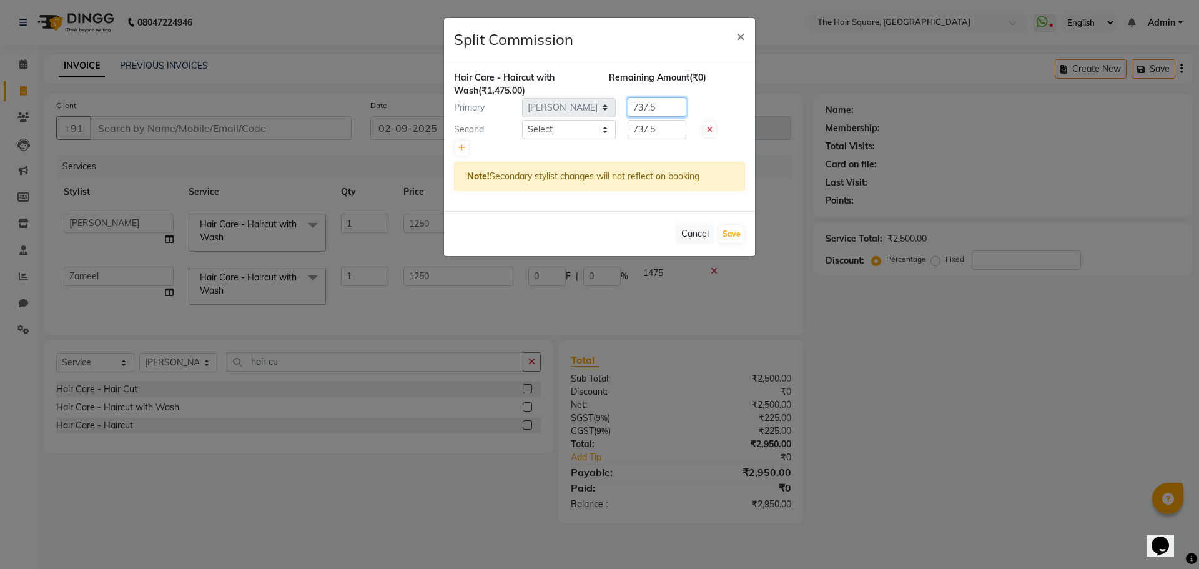
click at [591, 109] on div "Primary Select Amit Aradhana Bittu Dev Imran Inder Javed Kim Mahendra Manager M…" at bounding box center [599, 107] width 310 height 20
type input "1180"
click at [566, 131] on select "Select Amit Aradhana Bittu Dev Imran Inder Javed Kim Mahendra Manager Mukesh Ra…" at bounding box center [569, 129] width 94 height 19
select select "39376"
click at [522, 120] on select "Select Amit Aradhana Bittu Dev Imran Inder Javed Kim Mahendra Manager Mukesh Ra…" at bounding box center [569, 129] width 94 height 19
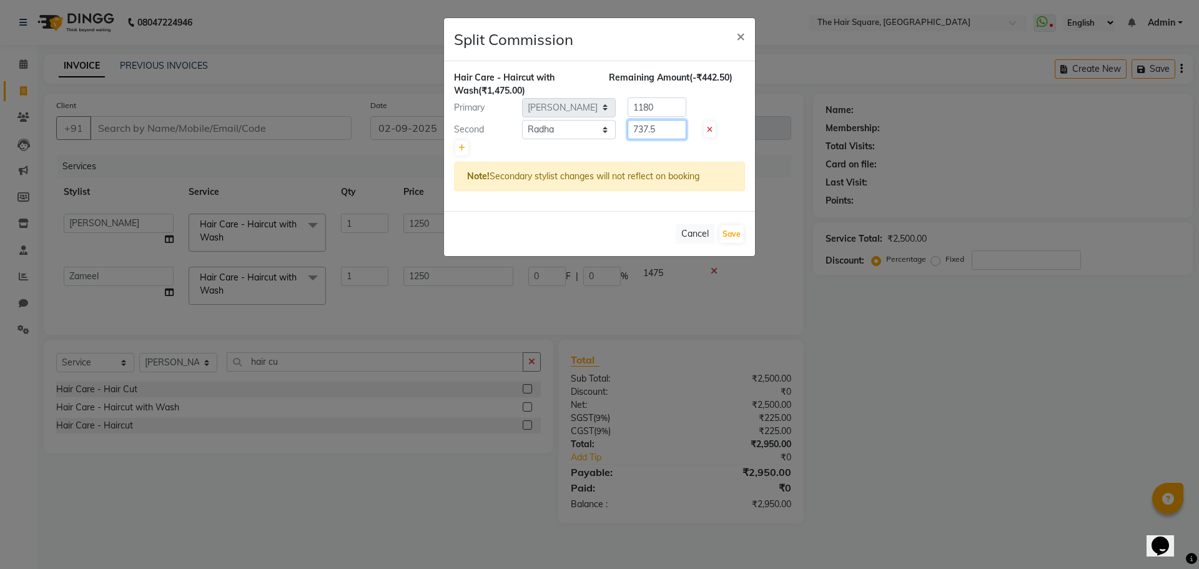
drag, startPoint x: 594, startPoint y: 137, endPoint x: 318, endPoint y: 185, distance: 280.7
click at [337, 177] on ngb-modal-window "Split Commission × Hair Care - Haircut with Wash (₹1,475.00) Remaining Amount (…" at bounding box center [599, 284] width 1199 height 569
type input "295"
click at [729, 237] on button "Save" at bounding box center [731, 233] width 24 height 17
select select "Select"
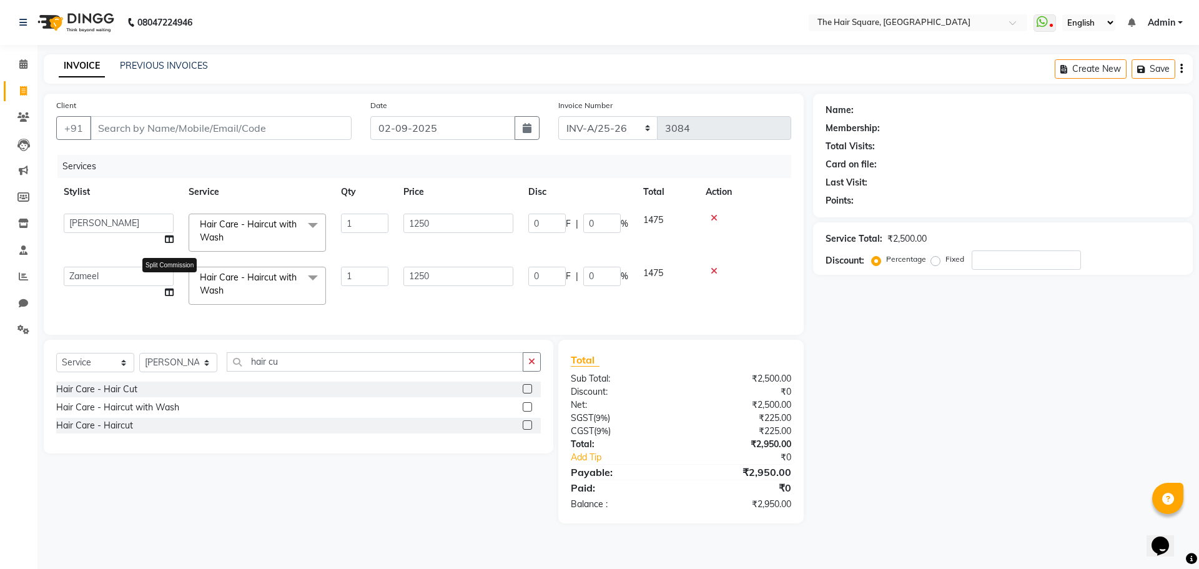
click at [170, 293] on icon at bounding box center [169, 292] width 9 height 9
select select "39372"
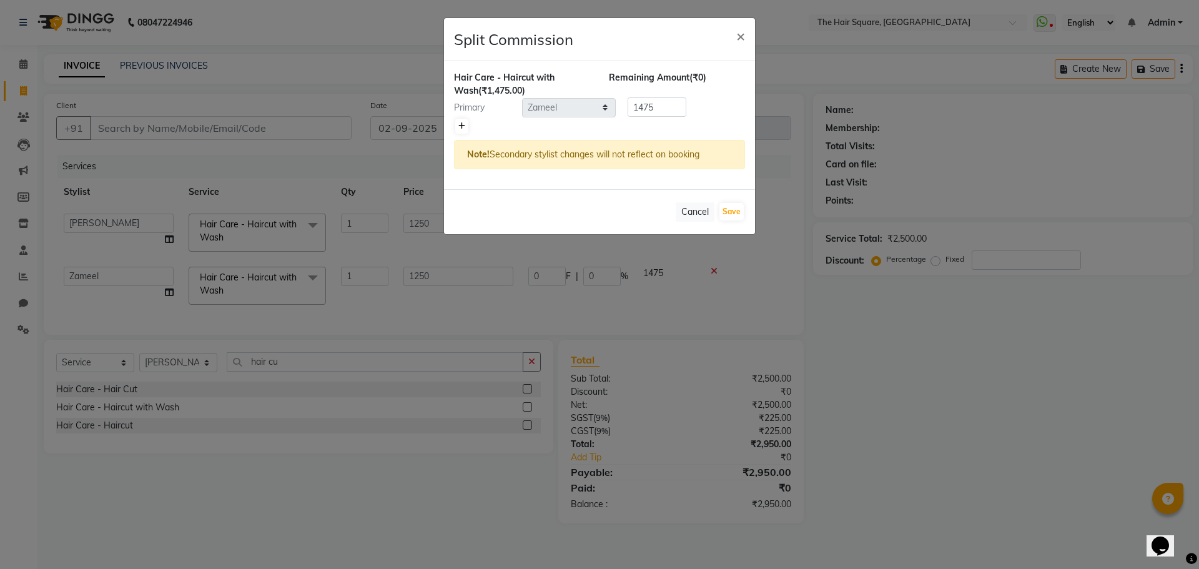
click at [464, 122] on icon at bounding box center [461, 125] width 7 height 7
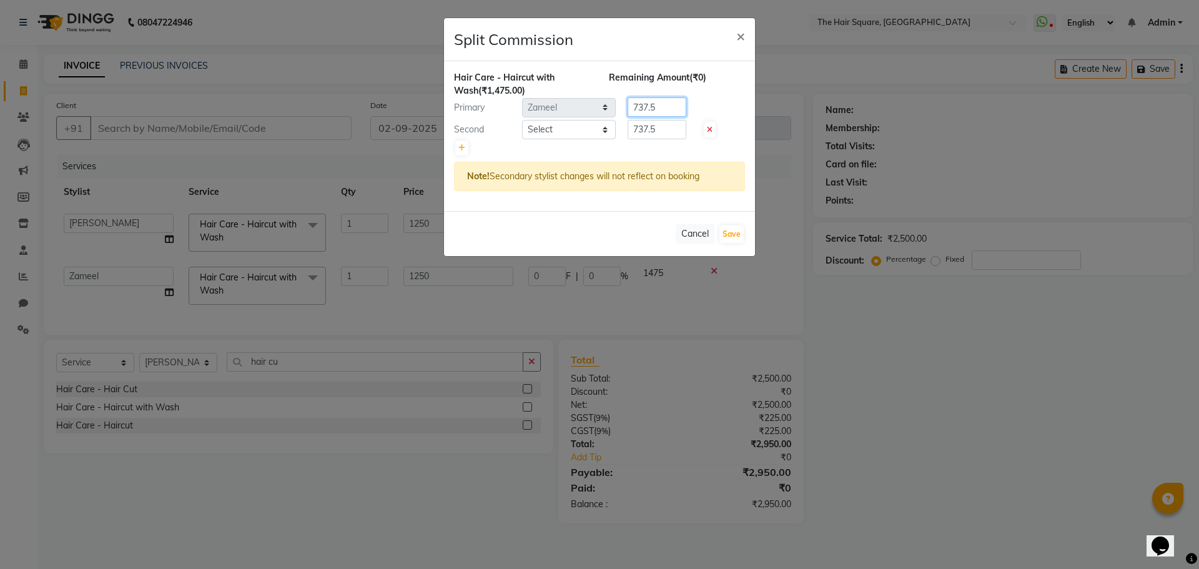
drag, startPoint x: 681, startPoint y: 105, endPoint x: 478, endPoint y: 110, distance: 203.0
click at [495, 108] on div "Primary Select Amit Aradhana Bittu Dev Imran Inder Javed Kim Mahendra Manager M…" at bounding box center [599, 107] width 310 height 20
type input "1180"
click at [563, 134] on select "Select Amit Aradhana Bittu Dev Imran Inder Javed Kim Mahendra Manager Mukesh Ra…" at bounding box center [569, 129] width 94 height 19
select select "39376"
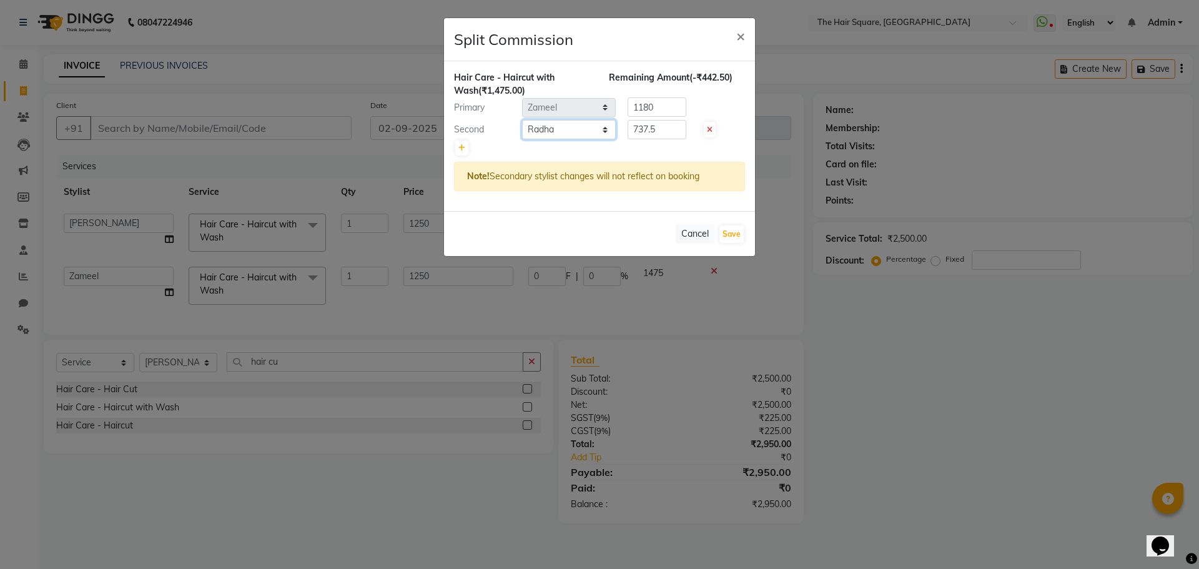
click at [522, 120] on select "Select Amit Aradhana Bittu Dev Imran Inder Javed Kim Mahendra Manager Mukesh Ra…" at bounding box center [569, 129] width 94 height 19
drag, startPoint x: 684, startPoint y: 127, endPoint x: 395, endPoint y: 170, distance: 292.9
click at [433, 167] on ngb-modal-window "Split Commission × Hair Care - Haircut with Wash (₹1,475.00) Remaining Amount (…" at bounding box center [599, 284] width 1199 height 569
type input "295"
click at [737, 238] on button "Save" at bounding box center [731, 233] width 24 height 17
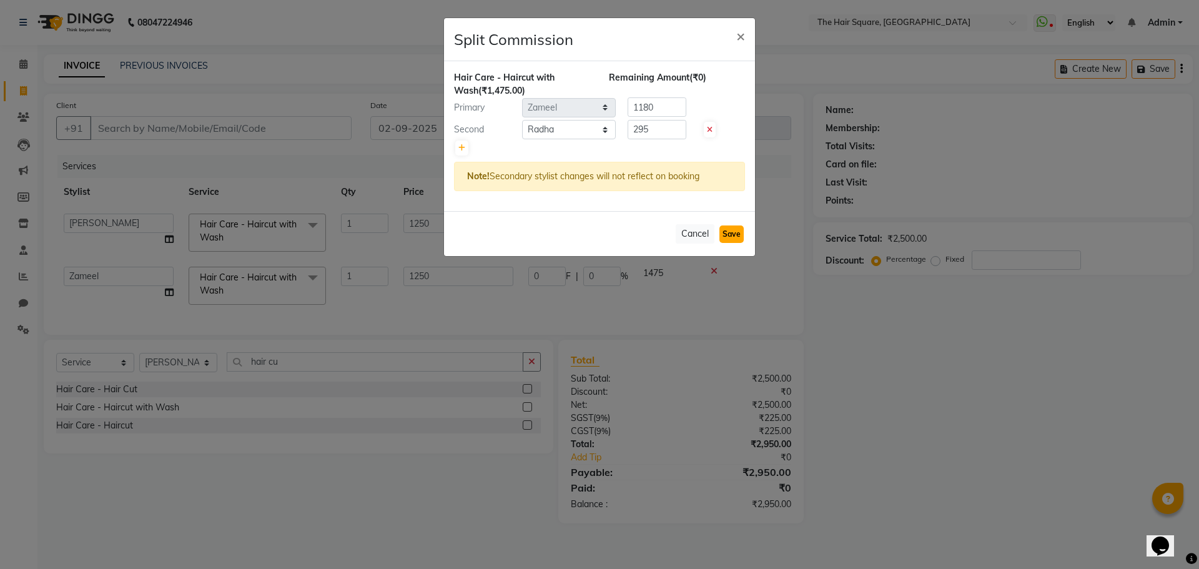
select select "Select"
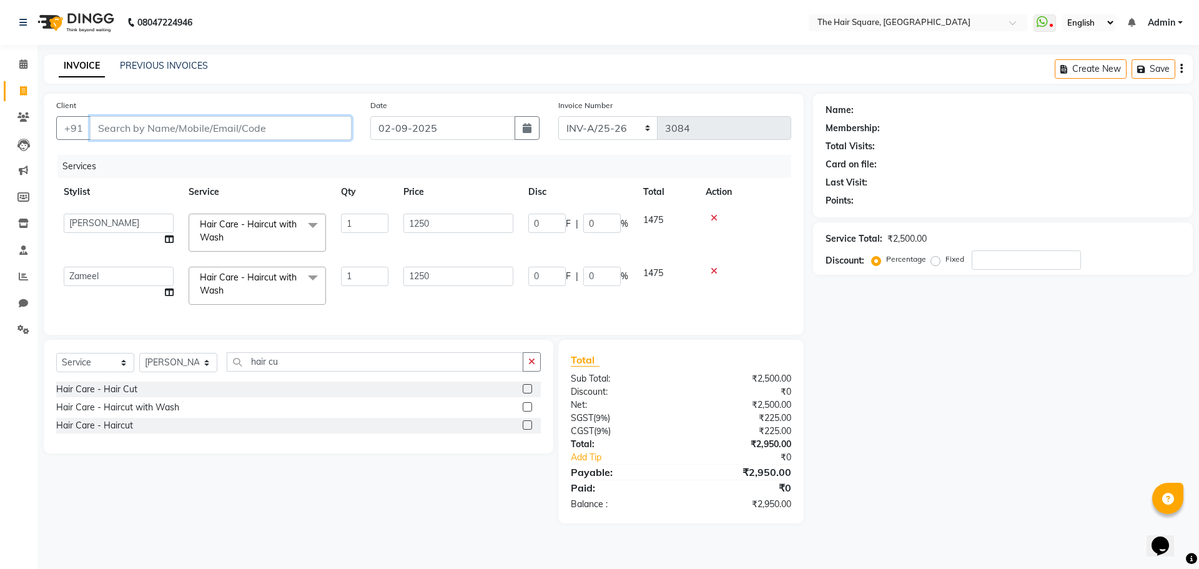
click at [181, 120] on input "Client" at bounding box center [221, 128] width 262 height 24
click at [715, 271] on icon at bounding box center [713, 271] width 7 height 9
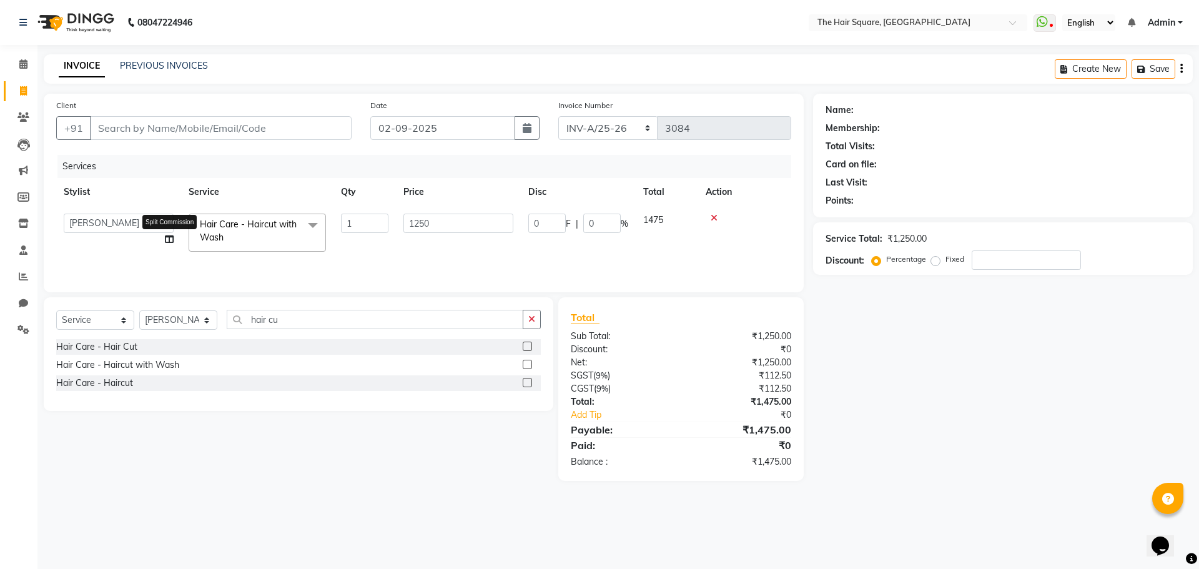
click at [169, 237] on icon at bounding box center [169, 239] width 9 height 9
select select "39373"
select select "39376"
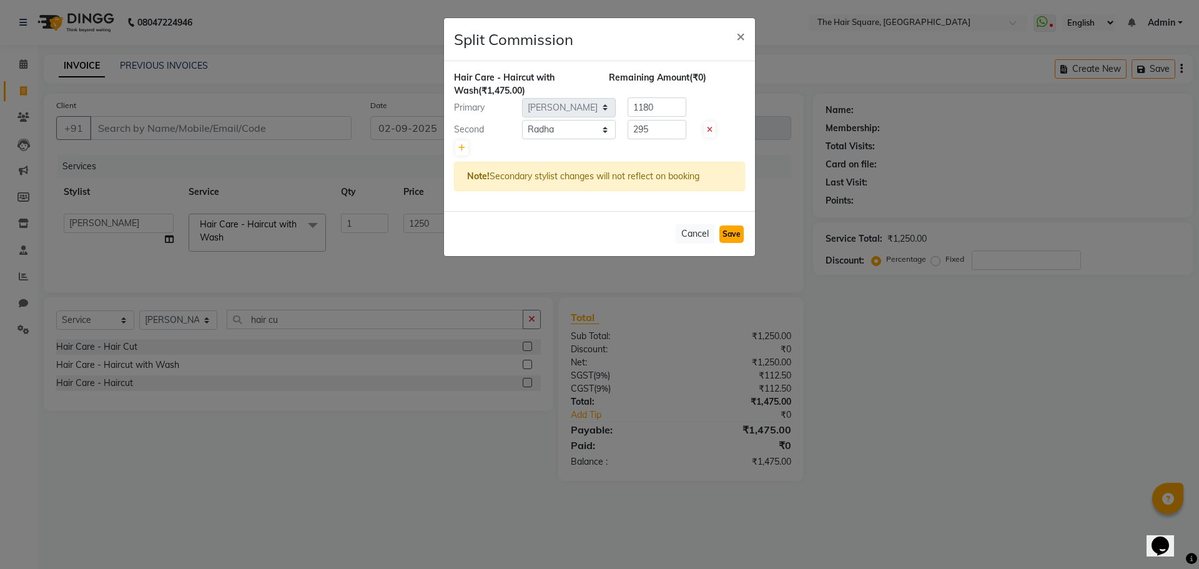
click at [731, 232] on button "Save" at bounding box center [731, 233] width 24 height 17
select select "Select"
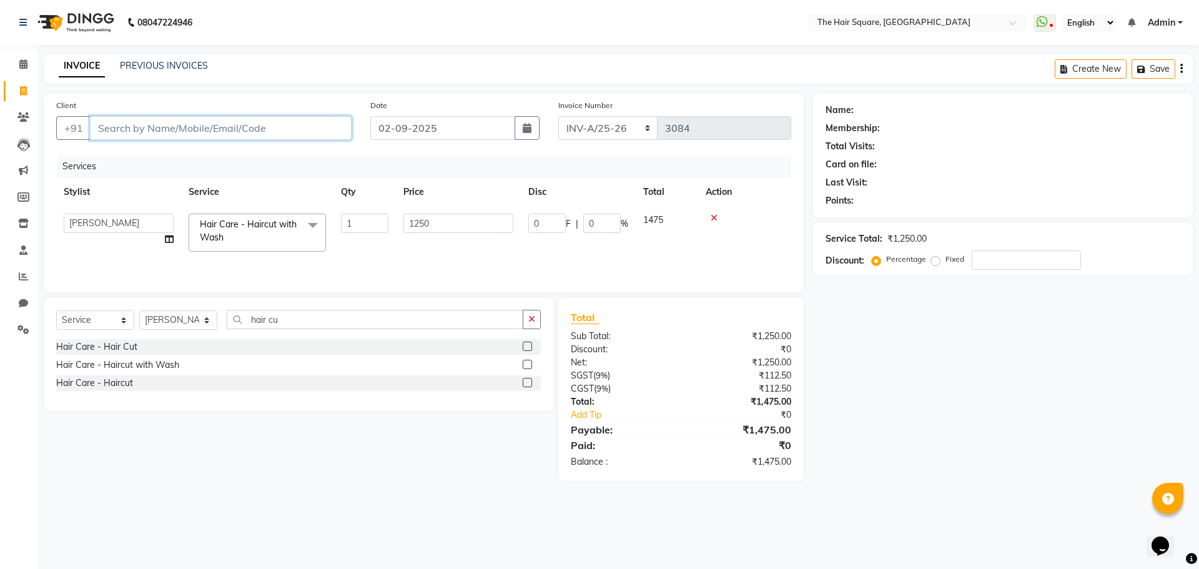
click at [232, 124] on input "Client" at bounding box center [221, 128] width 262 height 24
type input "12"
type input "0"
type input "123456789"
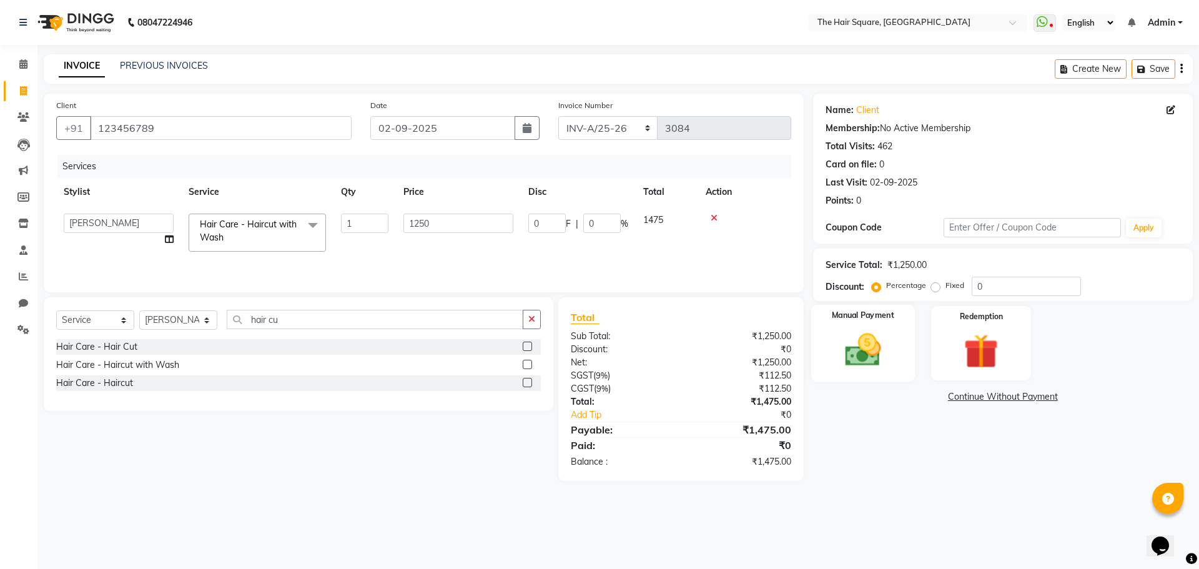
click at [867, 346] on img at bounding box center [862, 349] width 58 height 41
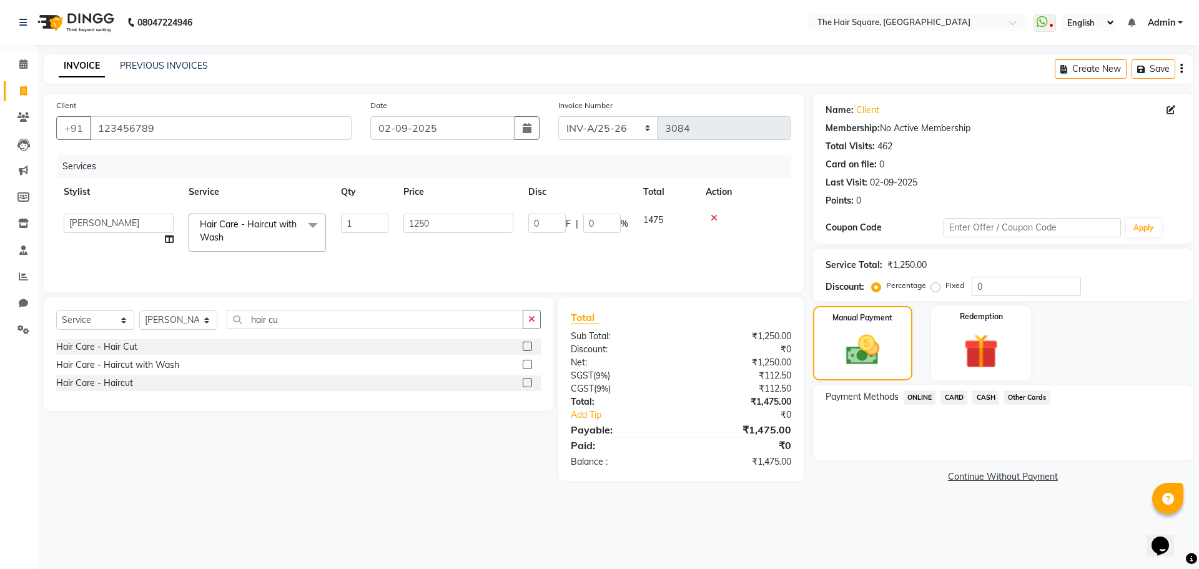
click at [913, 396] on span "ONLINE" at bounding box center [919, 397] width 32 height 14
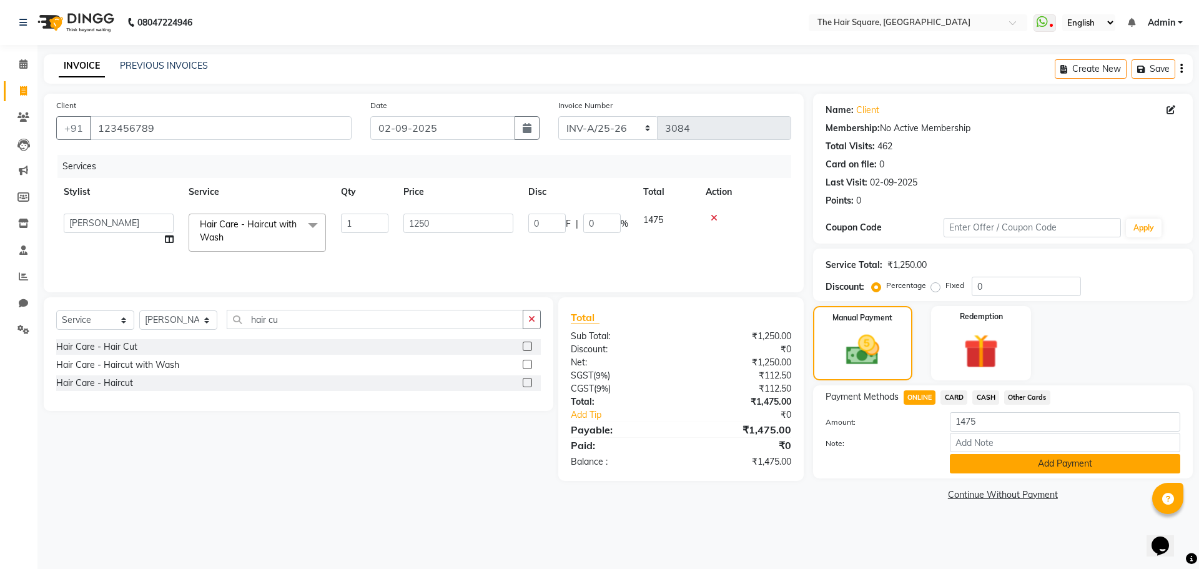
click at [972, 458] on button "Add Payment" at bounding box center [1065, 463] width 230 height 19
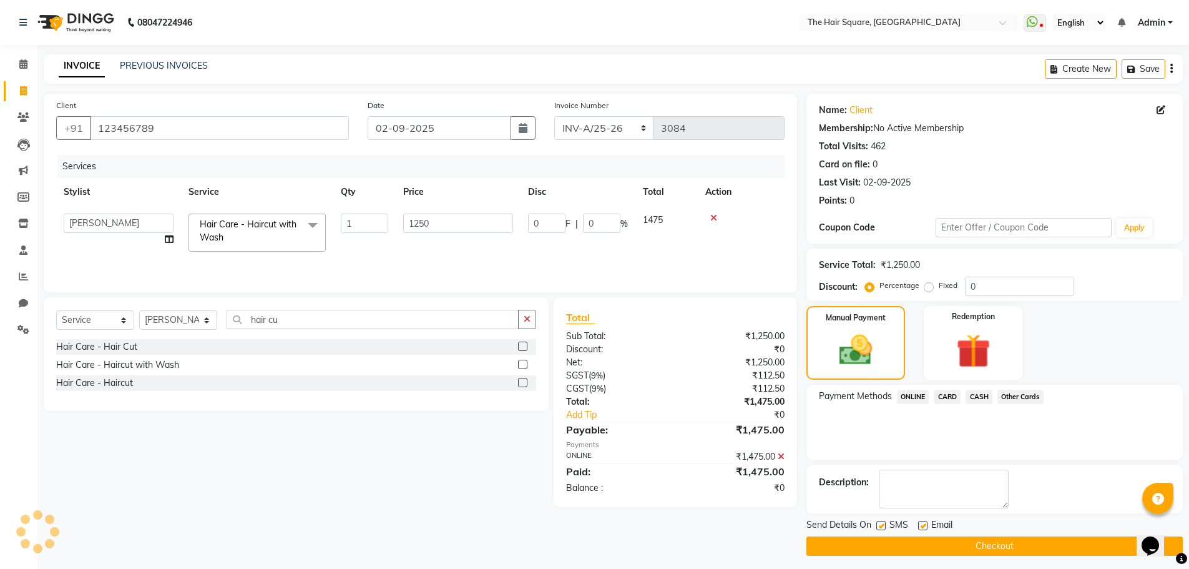
click at [880, 524] on label at bounding box center [881, 525] width 9 height 9
click at [880, 524] on input "checkbox" at bounding box center [881, 526] width 8 height 8
checkbox input "false"
click at [925, 526] on label at bounding box center [922, 525] width 9 height 9
click at [925, 526] on input "checkbox" at bounding box center [922, 526] width 8 height 8
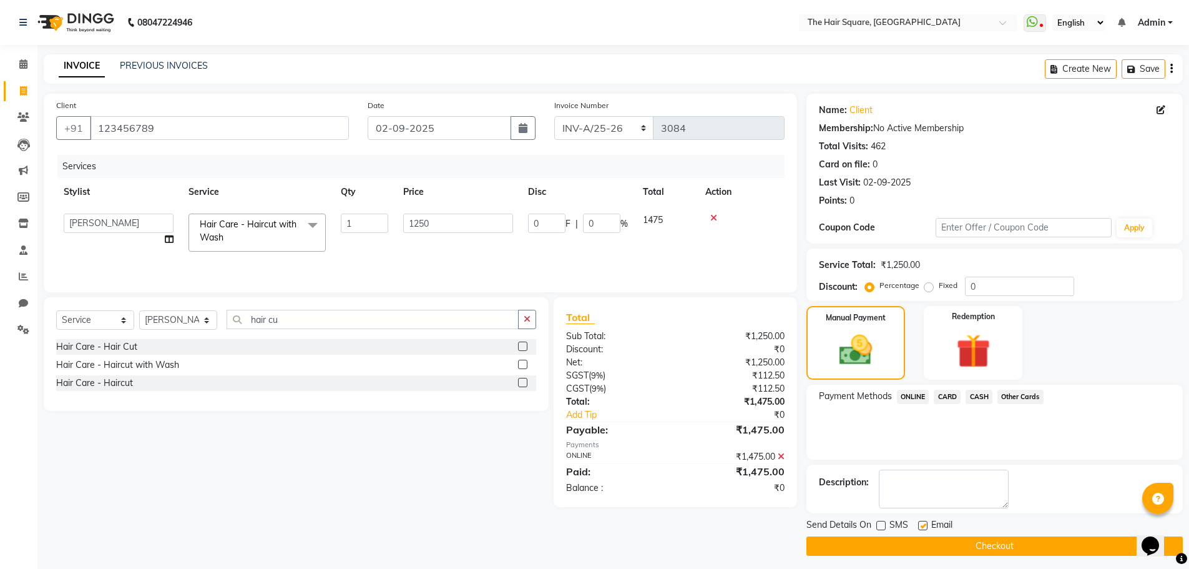
checkbox input "false"
click at [926, 544] on button "Checkout" at bounding box center [995, 545] width 376 height 19
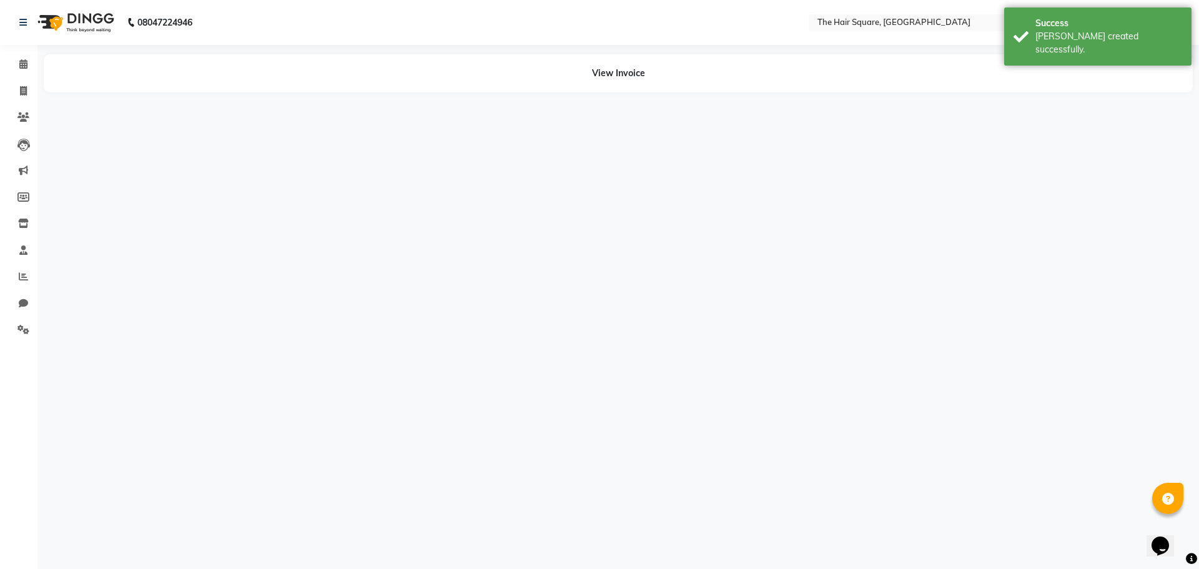
select select "39373"
select select "39376"
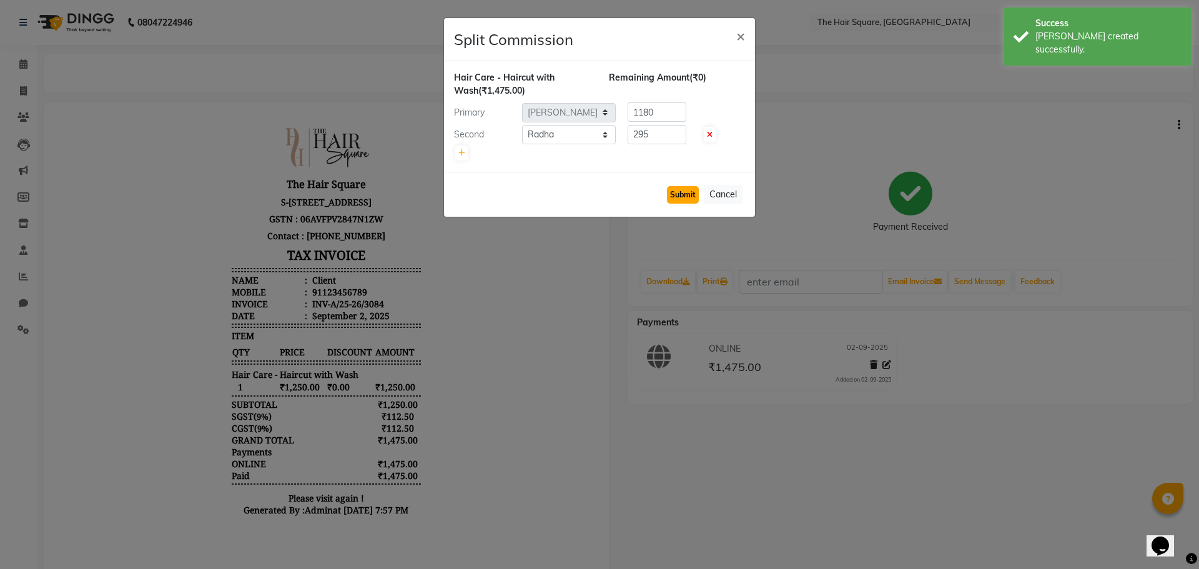
click at [685, 195] on button "Submit" at bounding box center [683, 194] width 32 height 17
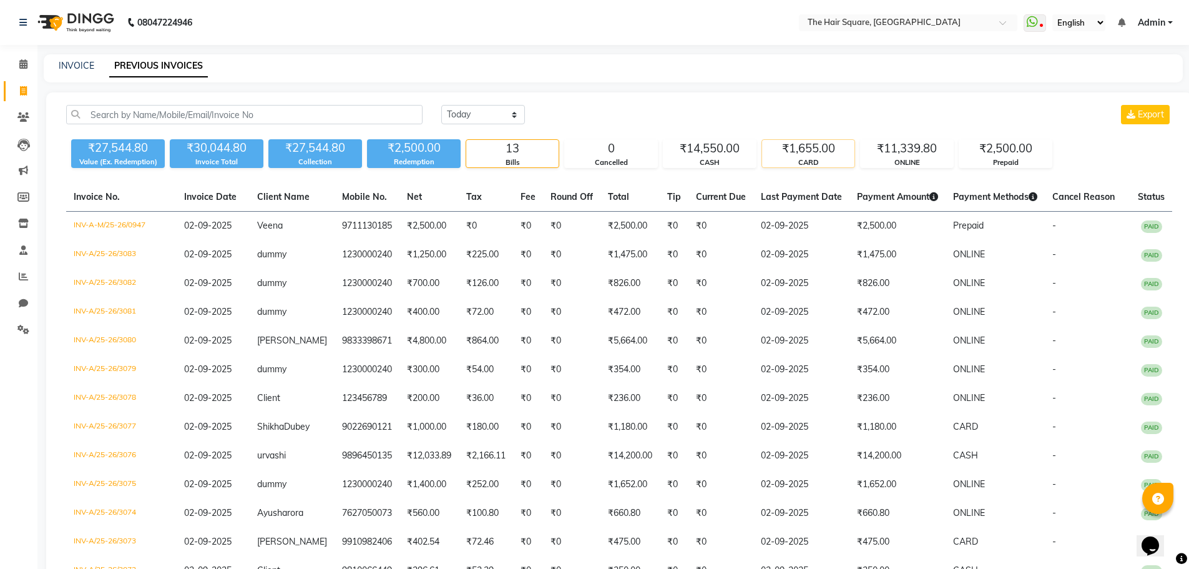
click at [801, 160] on div "CARD" at bounding box center [808, 162] width 92 height 11
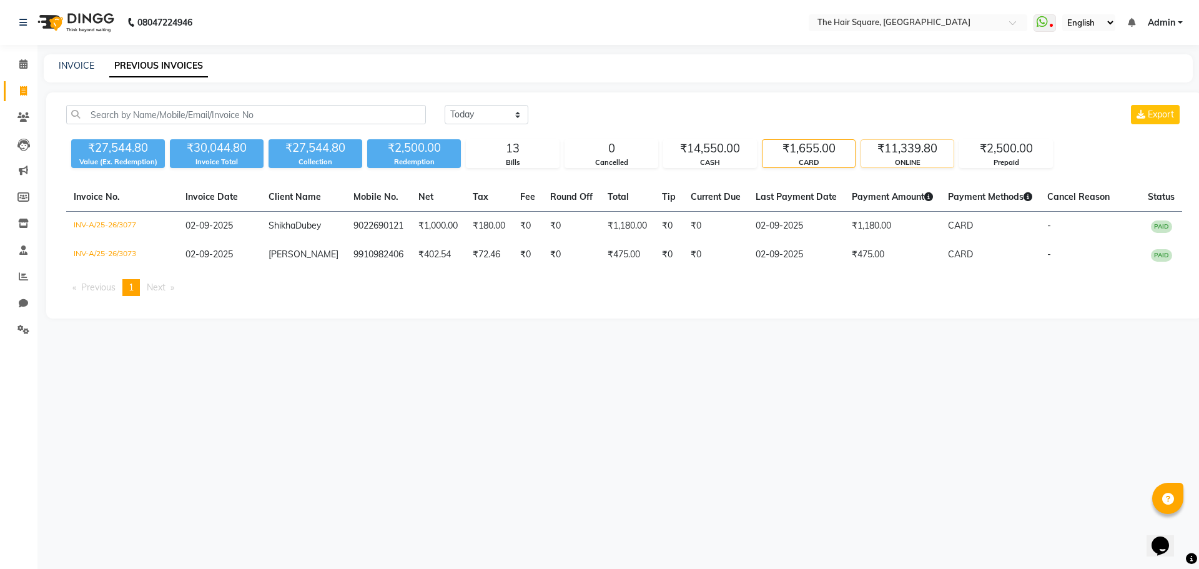
click at [882, 154] on div "₹11,339.80" at bounding box center [907, 148] width 92 height 17
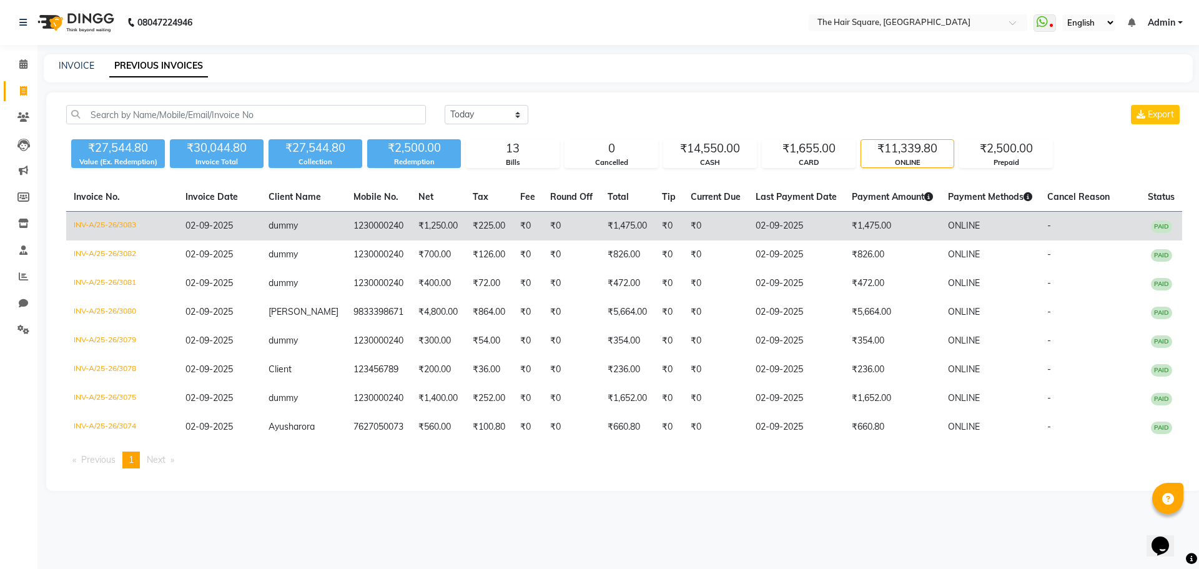
click at [785, 217] on td "02-09-2025" at bounding box center [796, 226] width 96 height 29
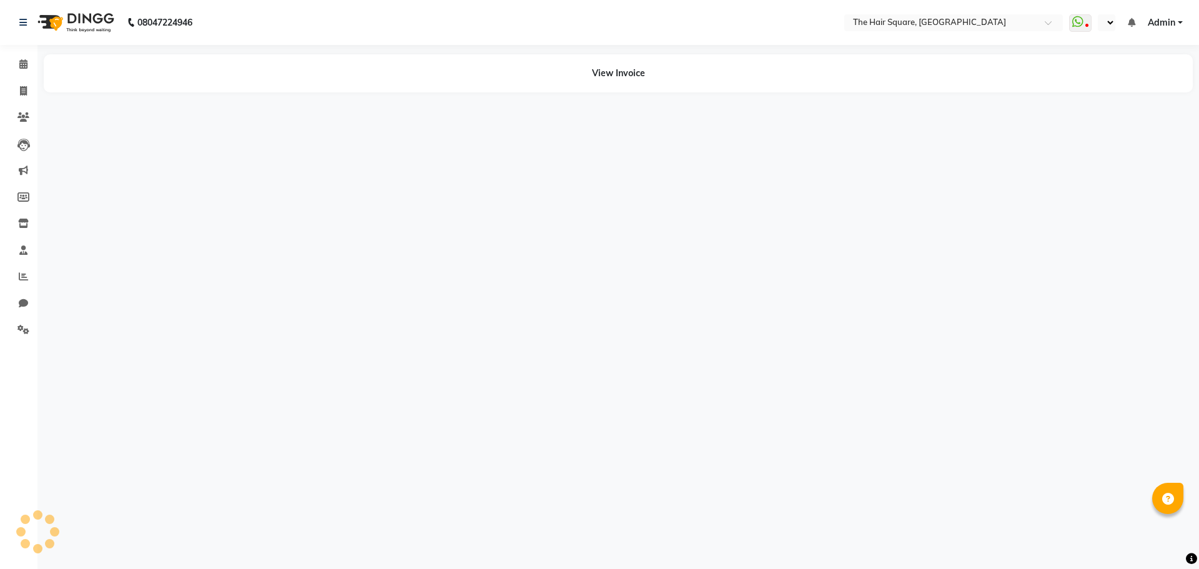
select select "en"
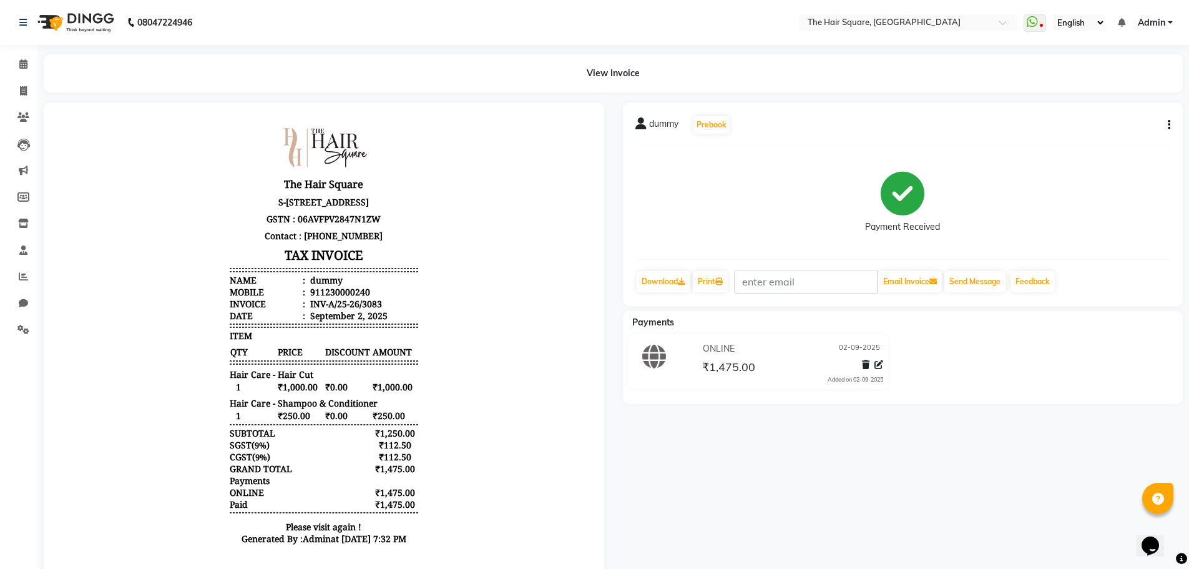
click at [1169, 125] on icon "button" at bounding box center [1169, 125] width 2 height 1
click at [1103, 120] on div "Edit Item Staff" at bounding box center [1107, 125] width 86 height 16
select select "39372"
select select "39376"
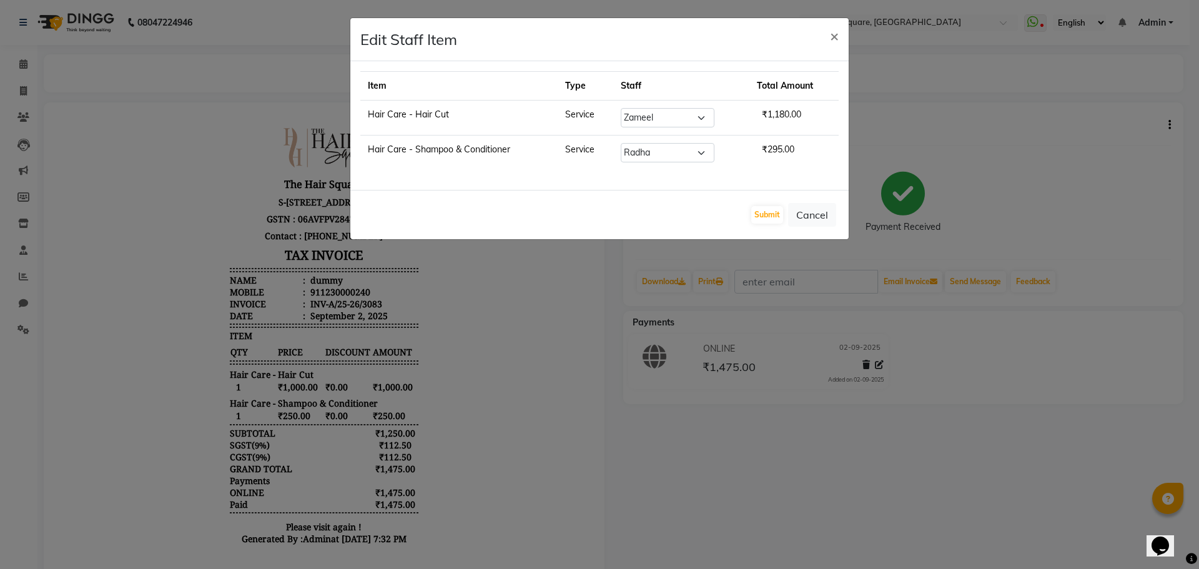
click at [784, 214] on div "Submit Cancel" at bounding box center [599, 214] width 498 height 49
click at [755, 215] on button "Submit" at bounding box center [767, 214] width 32 height 17
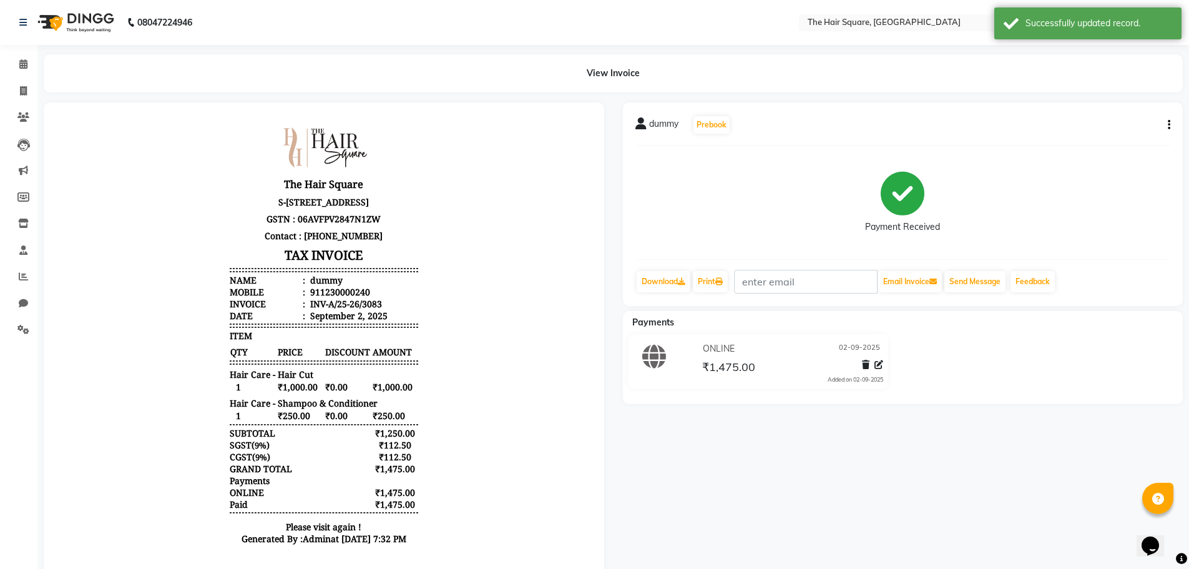
click at [1166, 125] on button "button" at bounding box center [1166, 125] width 7 height 13
click at [1084, 125] on div "Edit Item Staff" at bounding box center [1107, 125] width 86 height 16
select select "39372"
select select "39376"
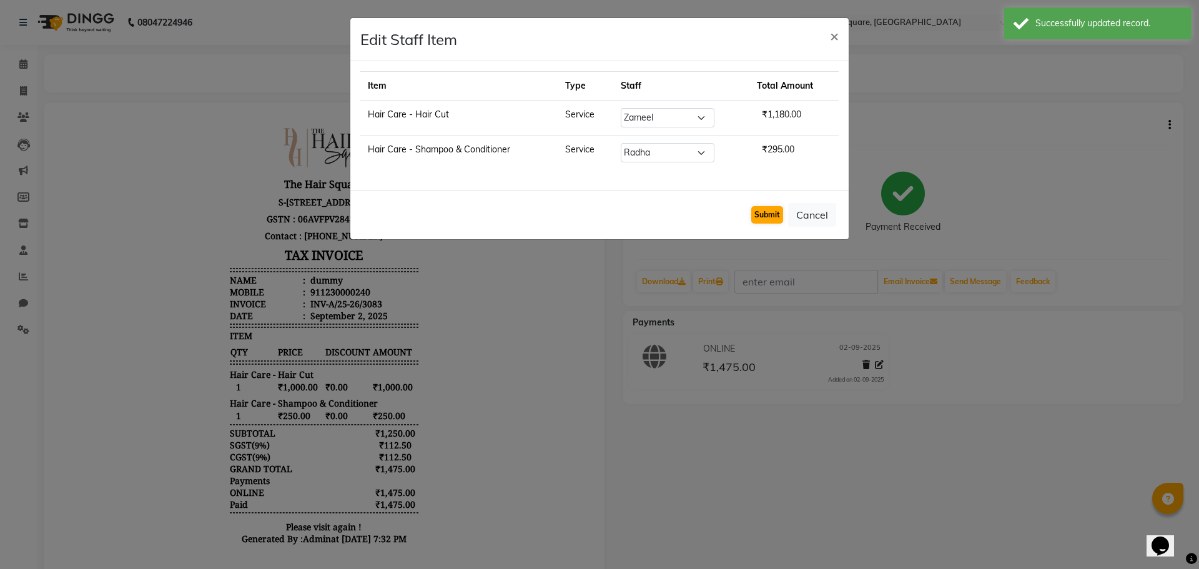
click at [752, 212] on div "Submit Cancel" at bounding box center [599, 214] width 498 height 49
click at [762, 213] on button "Submit" at bounding box center [767, 214] width 32 height 17
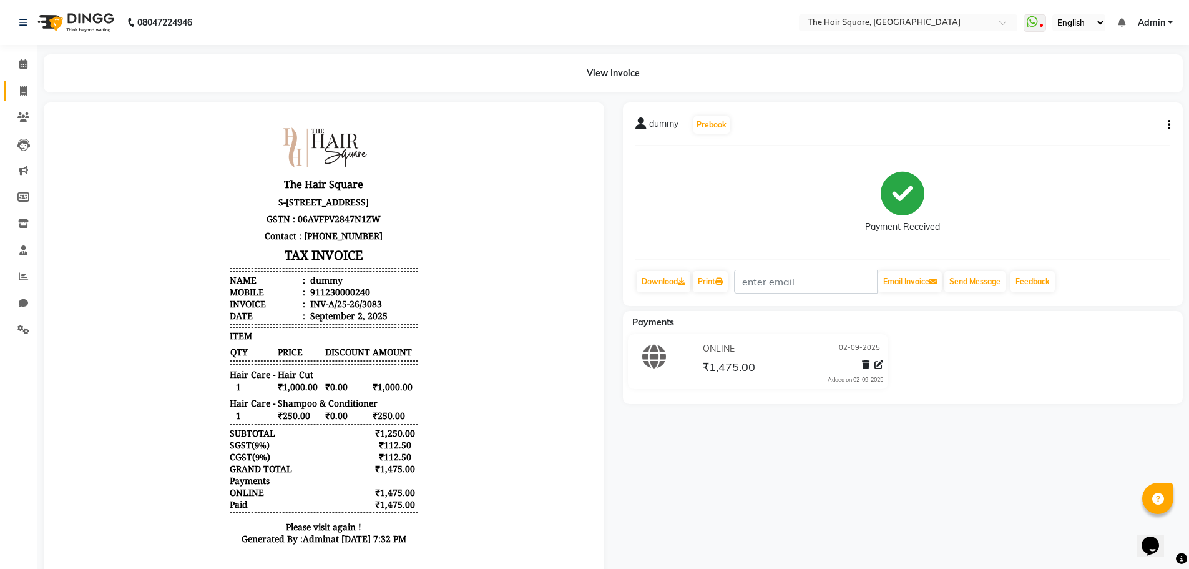
click at [11, 97] on link "Invoice" at bounding box center [19, 91] width 30 height 21
select select "service"
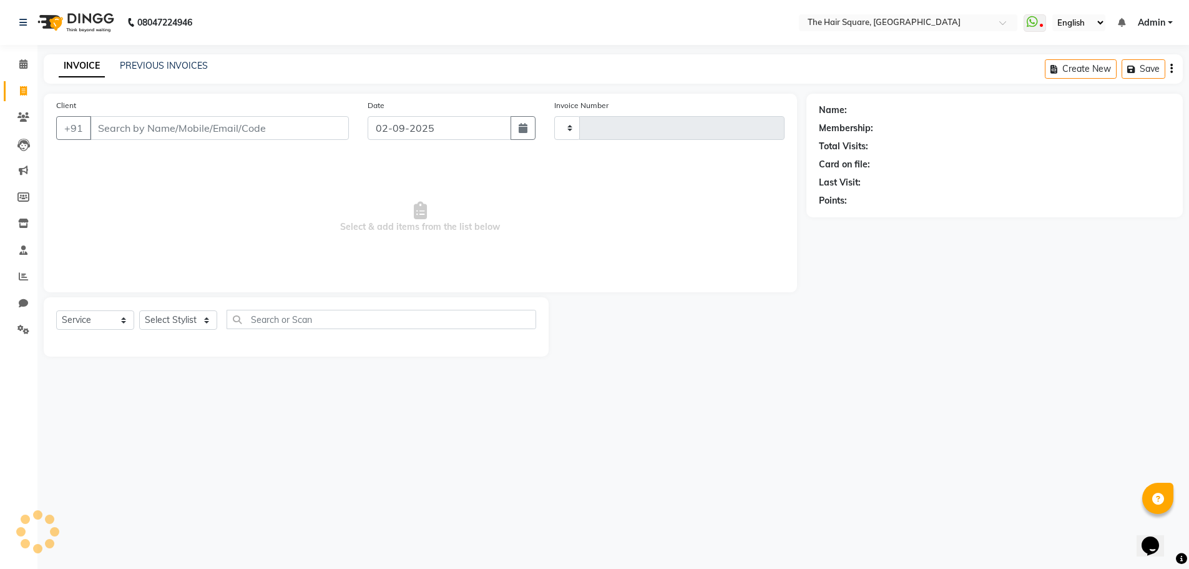
type input "3085"
select select "5768"
click at [11, 66] on link "Calendar" at bounding box center [19, 64] width 30 height 21
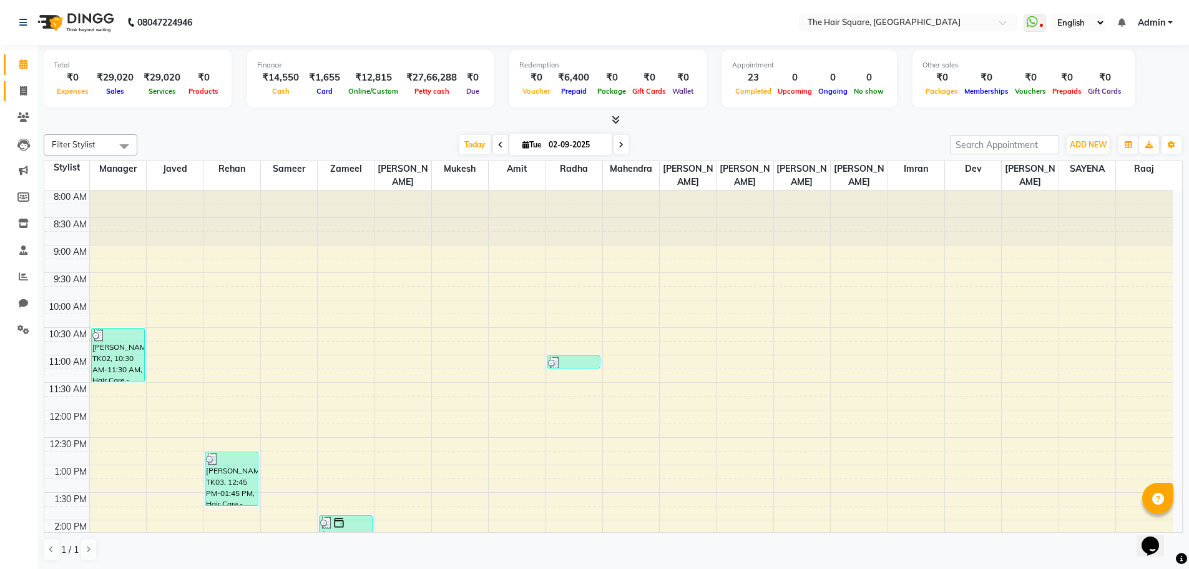
click at [13, 91] on span at bounding box center [23, 91] width 22 height 14
select select "service"
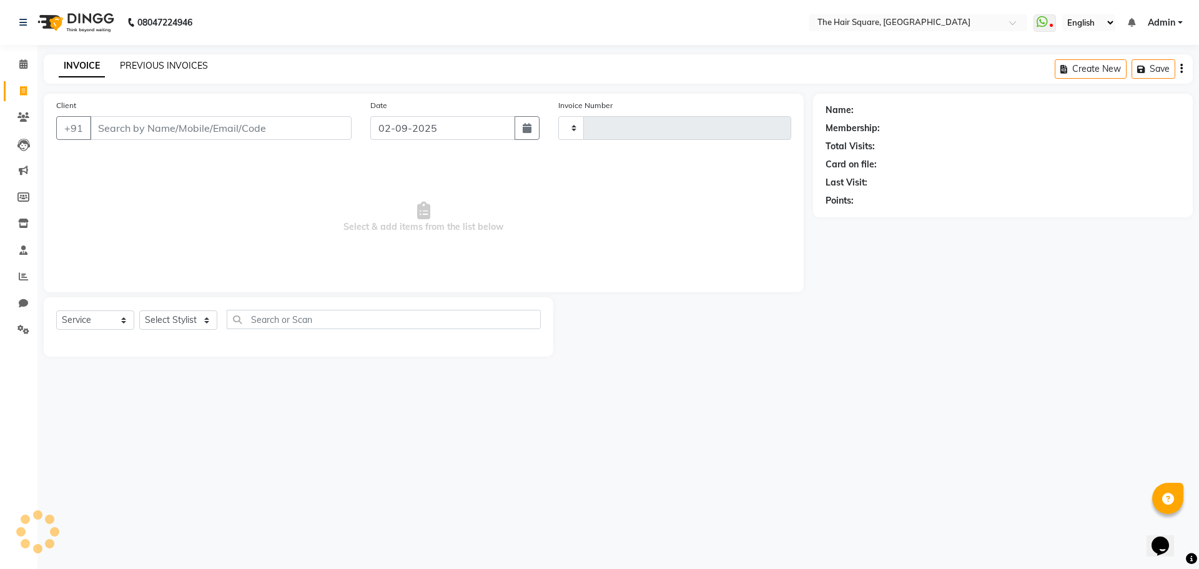
type input "3085"
select select "5768"
click at [184, 65] on link "PREVIOUS INVOICES" at bounding box center [164, 65] width 88 height 11
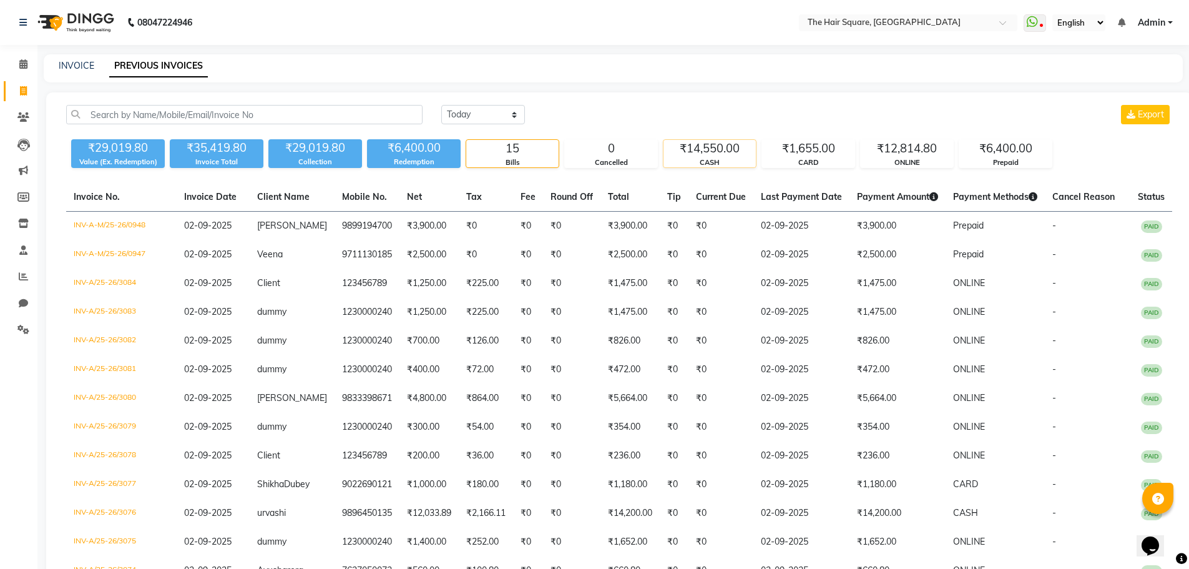
click at [707, 158] on div "CASH" at bounding box center [710, 162] width 92 height 11
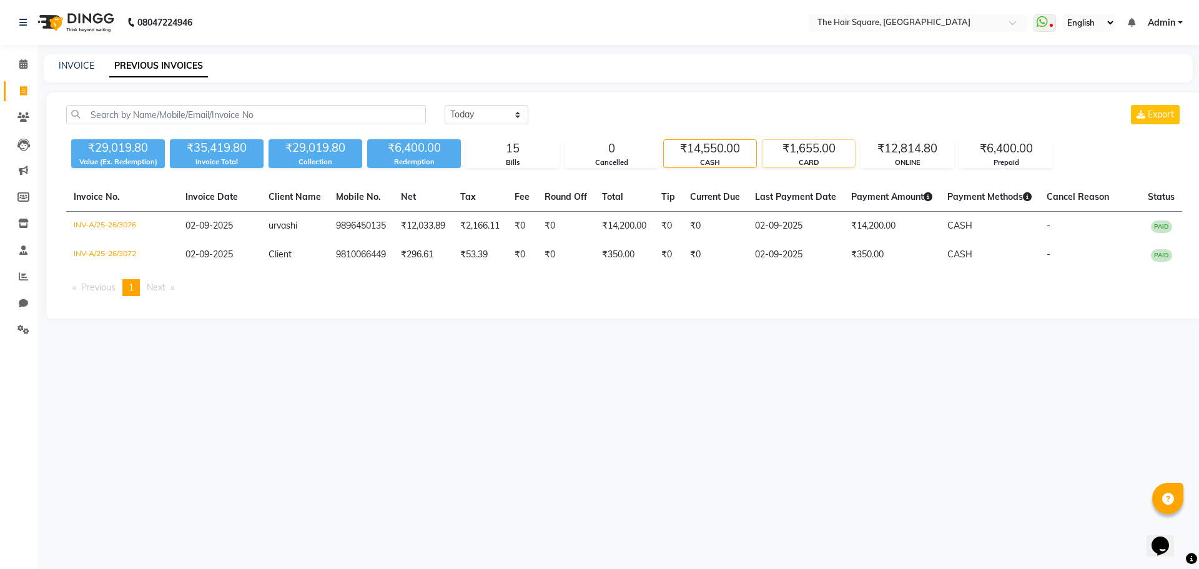
click at [805, 150] on div "₹1,655.00" at bounding box center [808, 148] width 92 height 17
click at [925, 154] on div "₹12,814.80" at bounding box center [907, 148] width 92 height 17
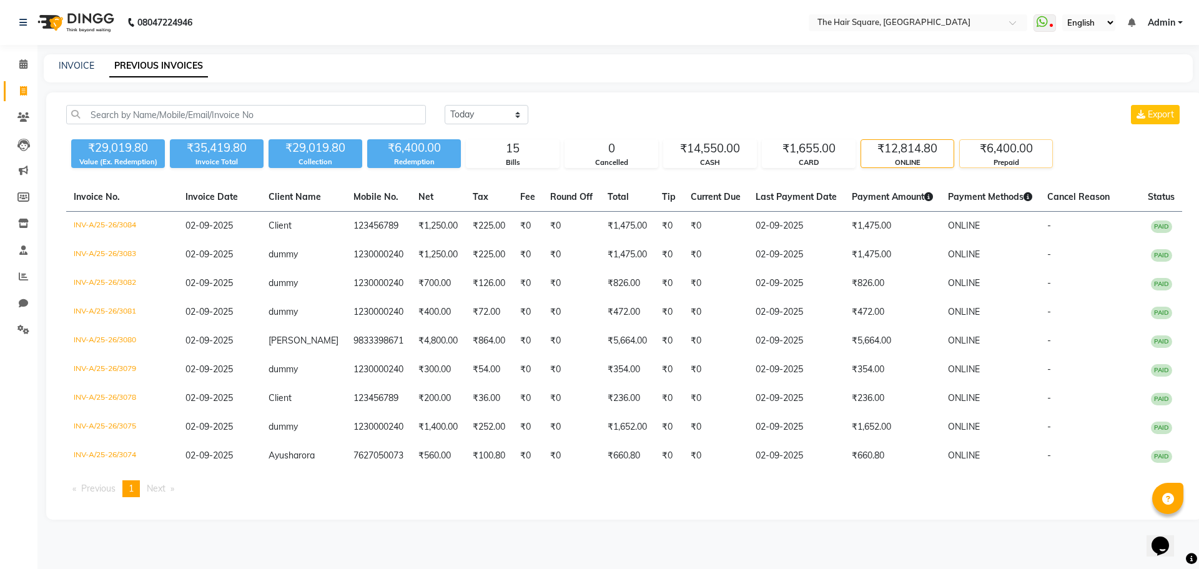
click at [1029, 159] on div "Prepaid" at bounding box center [1006, 162] width 92 height 11
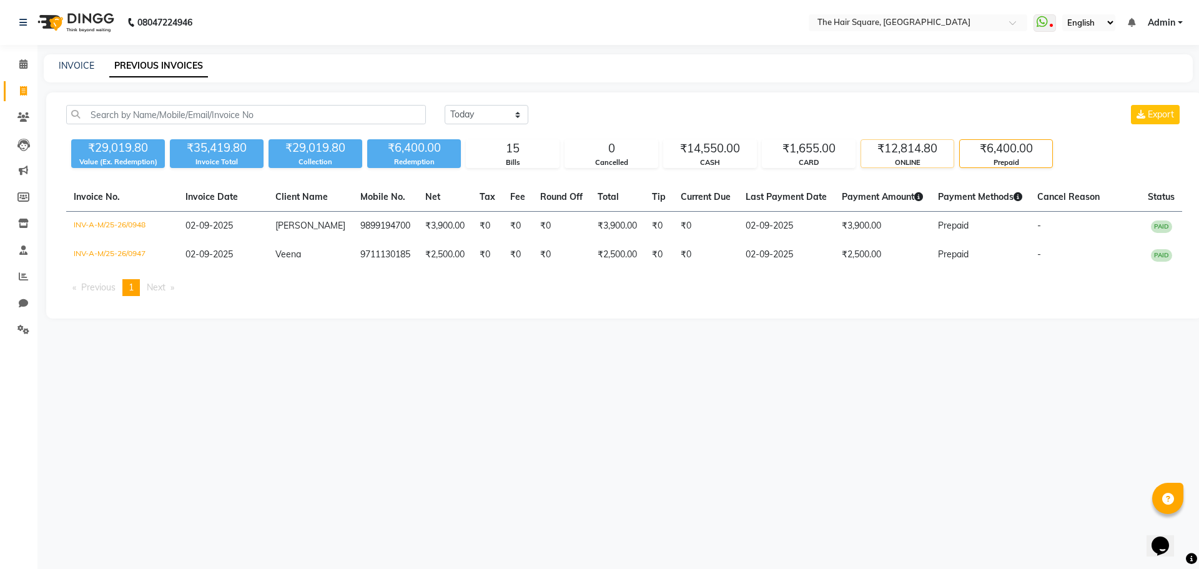
click at [938, 161] on div "ONLINE" at bounding box center [907, 162] width 92 height 11
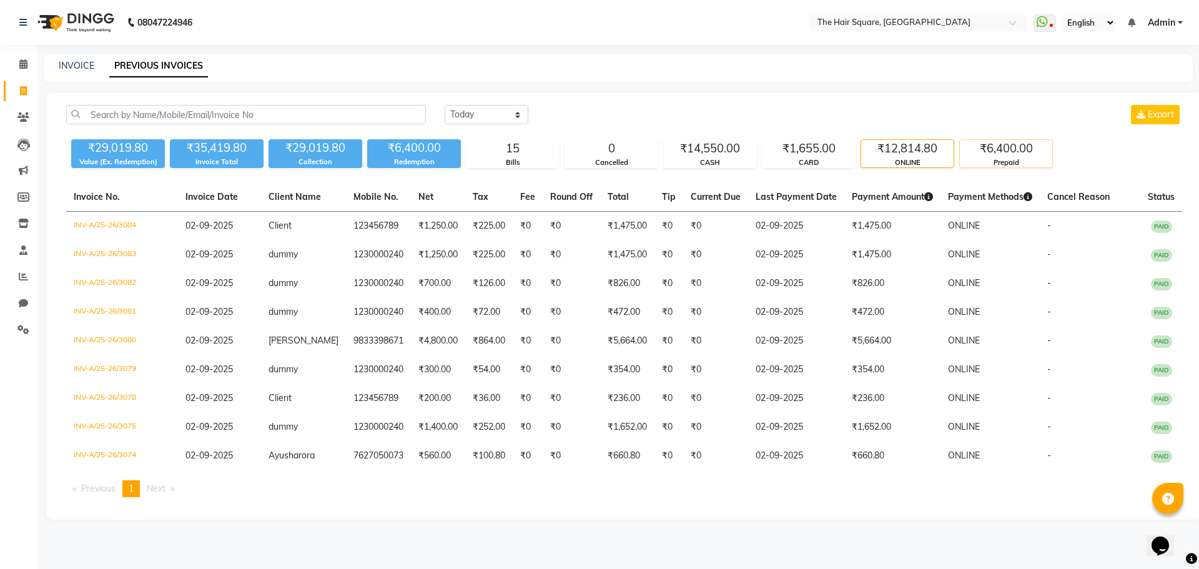
click at [1004, 155] on div "₹6,400.00" at bounding box center [1006, 148] width 92 height 17
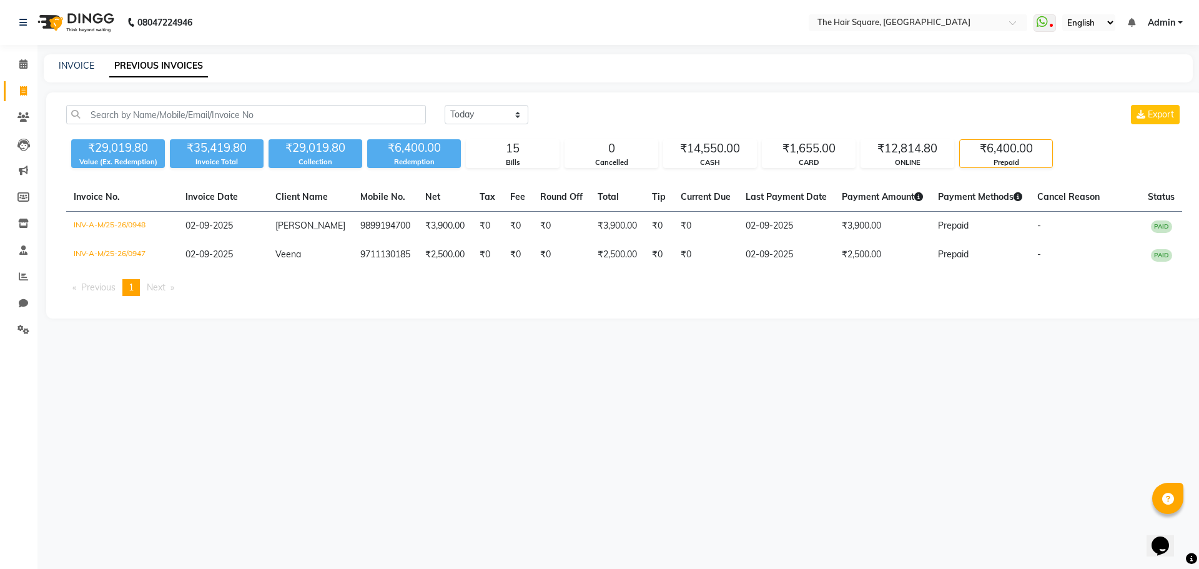
click at [1013, 159] on div "Prepaid" at bounding box center [1006, 162] width 92 height 11
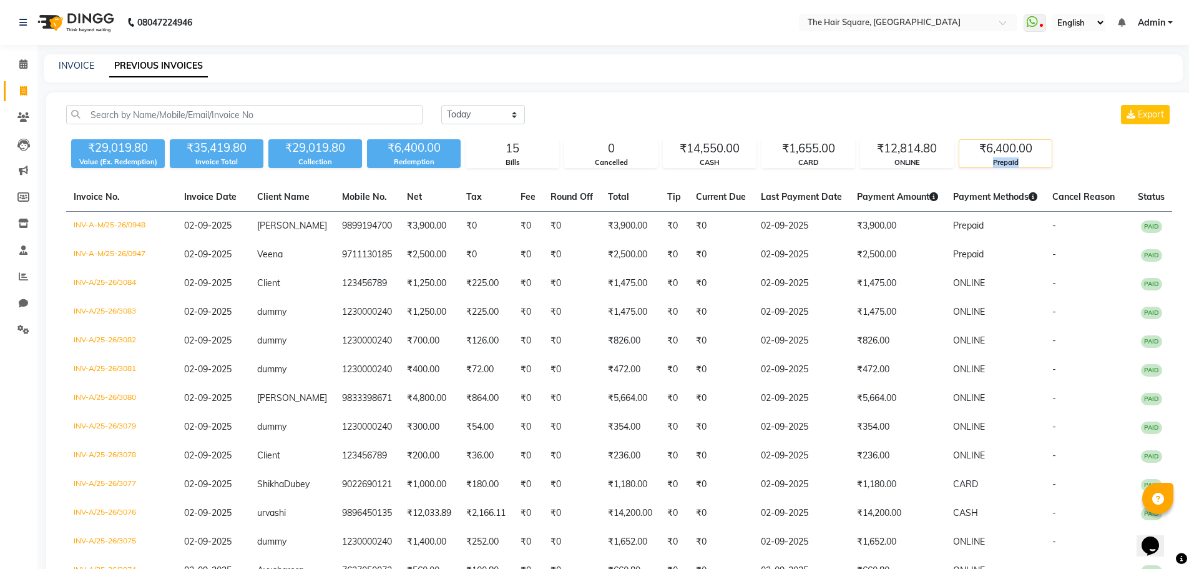
click at [1013, 159] on div "Prepaid" at bounding box center [1006, 162] width 92 height 11
